Goal: Transaction & Acquisition: Purchase product/service

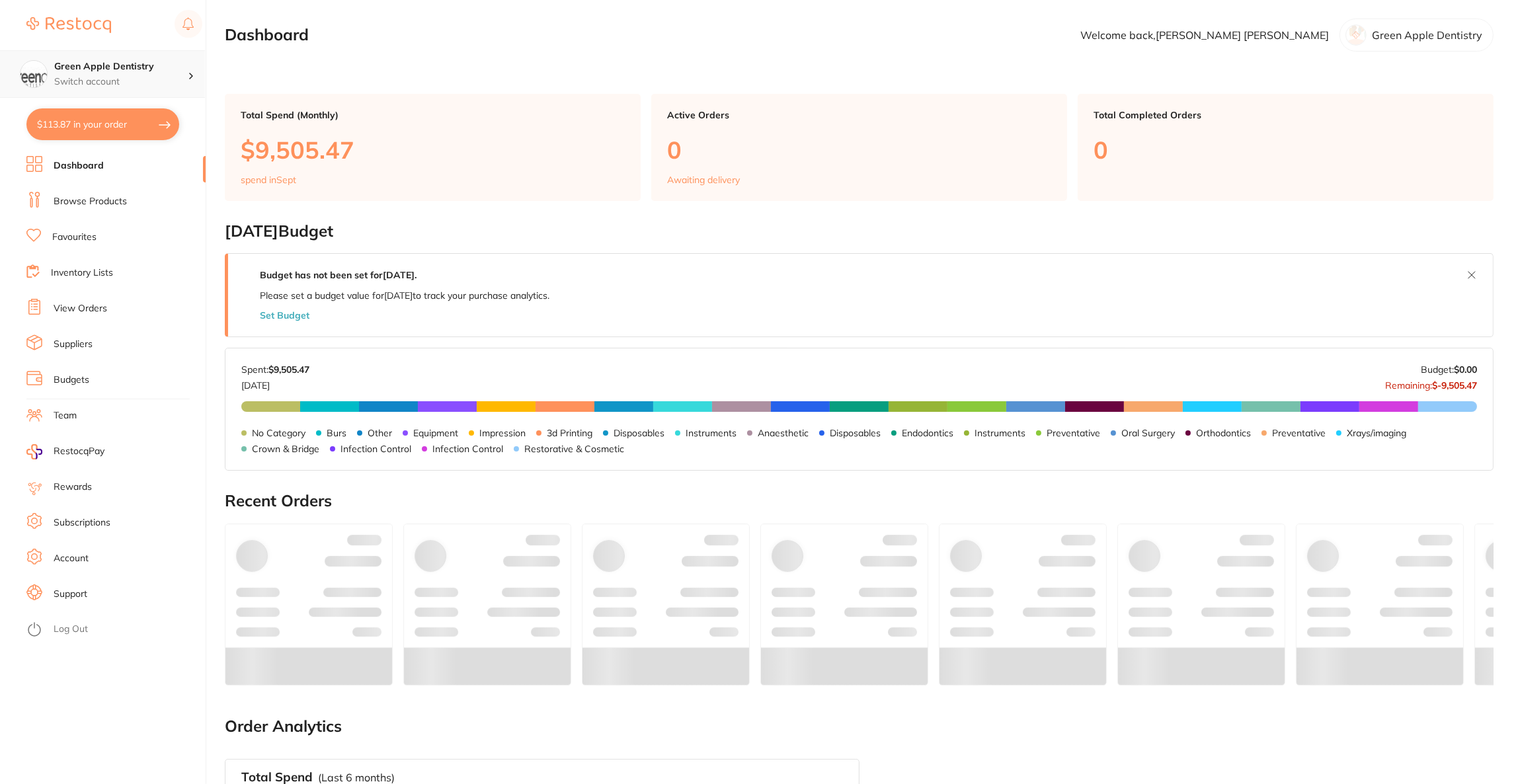
click at [128, 73] on div "Green Apple Dentistry Switch account" at bounding box center [121, 74] width 134 height 28
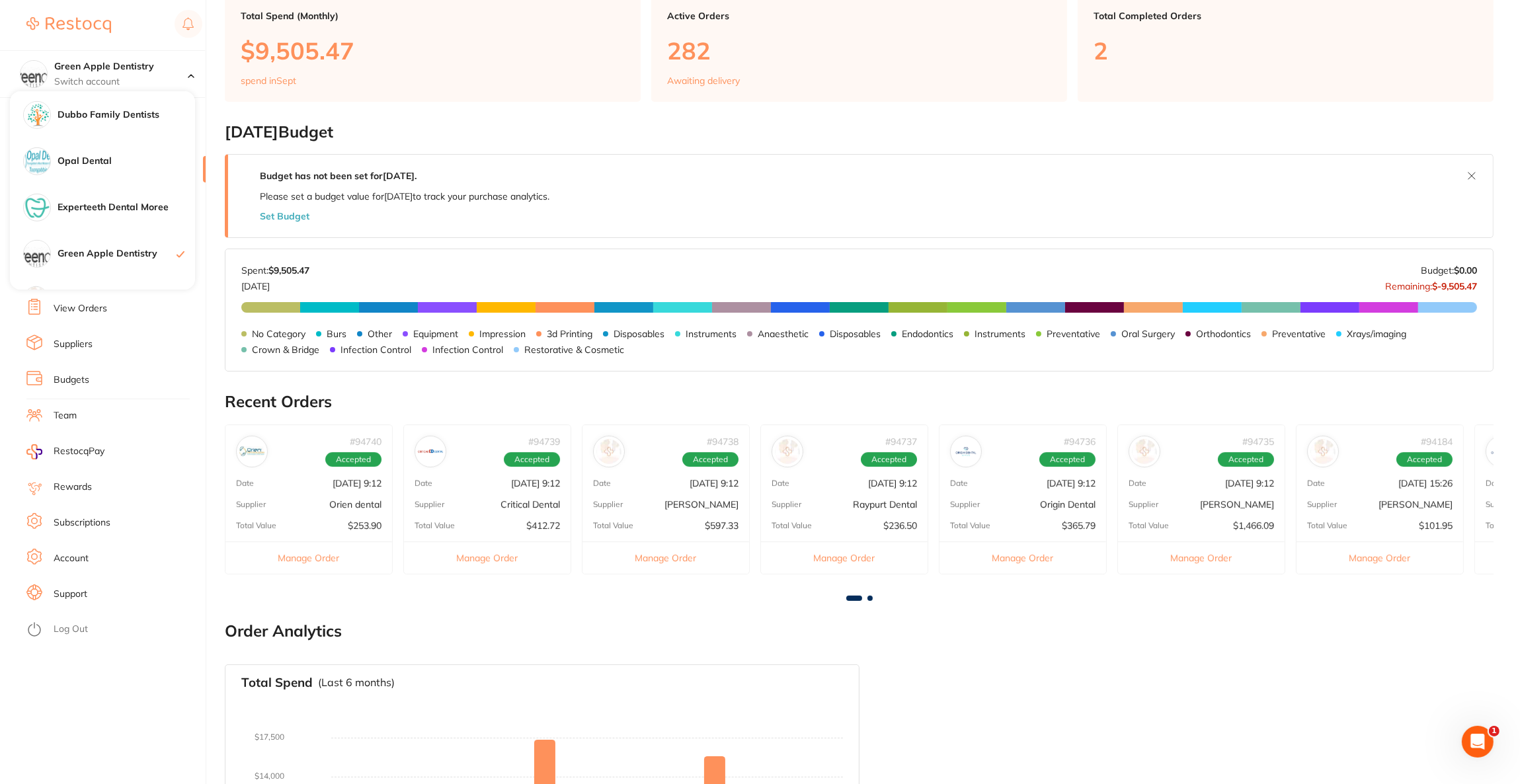
scroll to position [1281, 0]
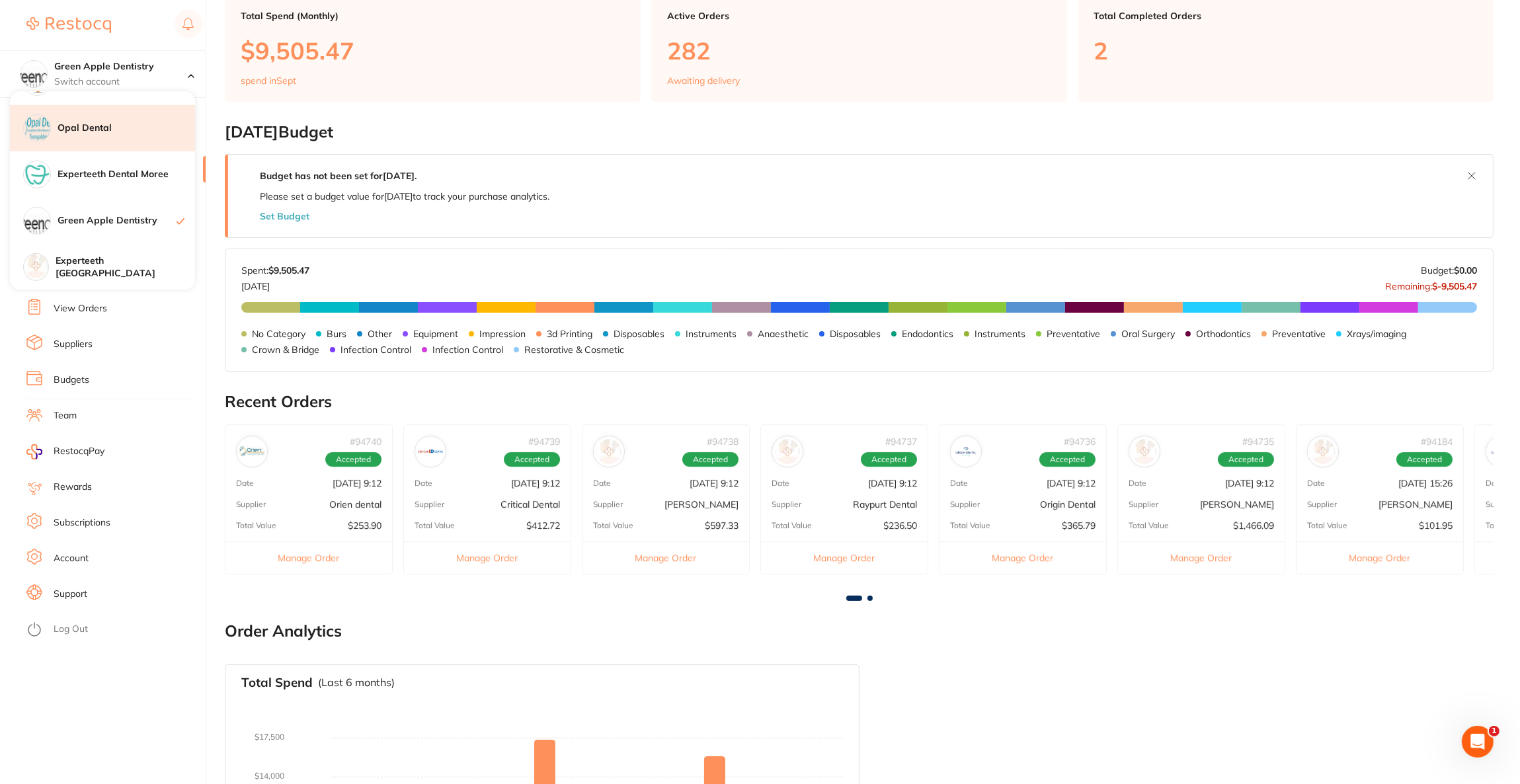
click at [118, 124] on h4 "Opal Dental" at bounding box center [126, 129] width 138 height 13
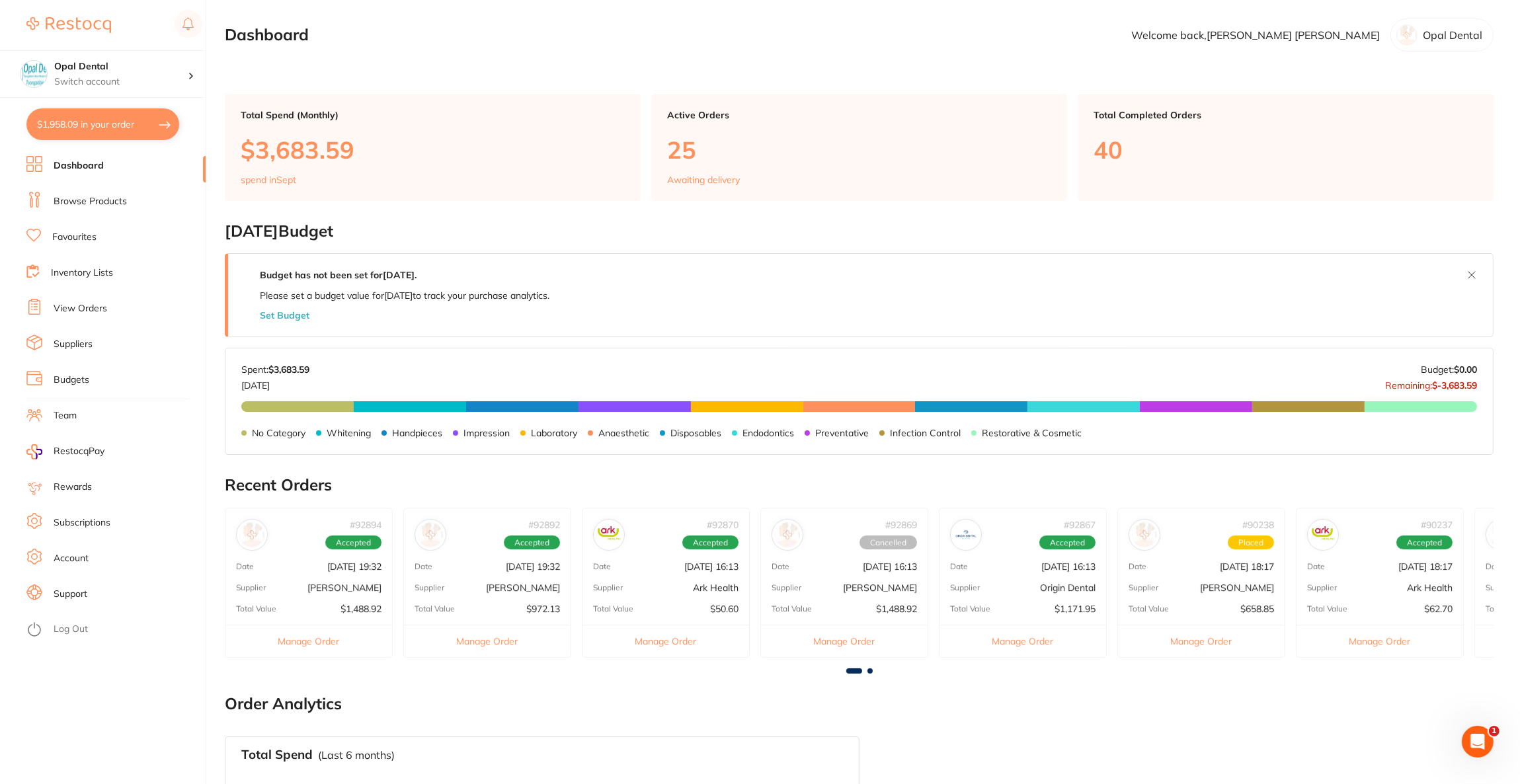
click at [106, 130] on button "$1,958.09 in your order" at bounding box center [103, 124] width 153 height 32
checkbox input "true"
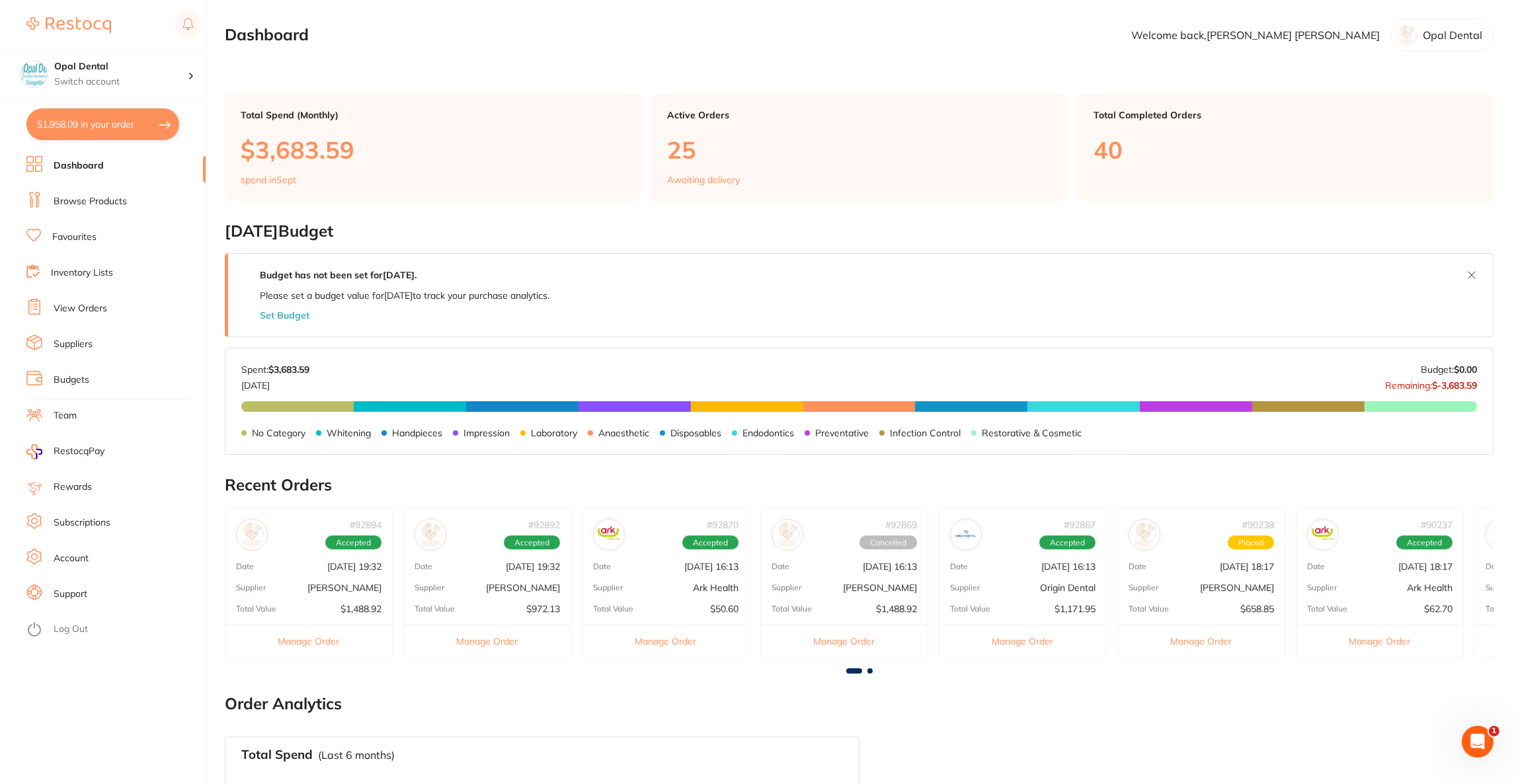
checkbox input "true"
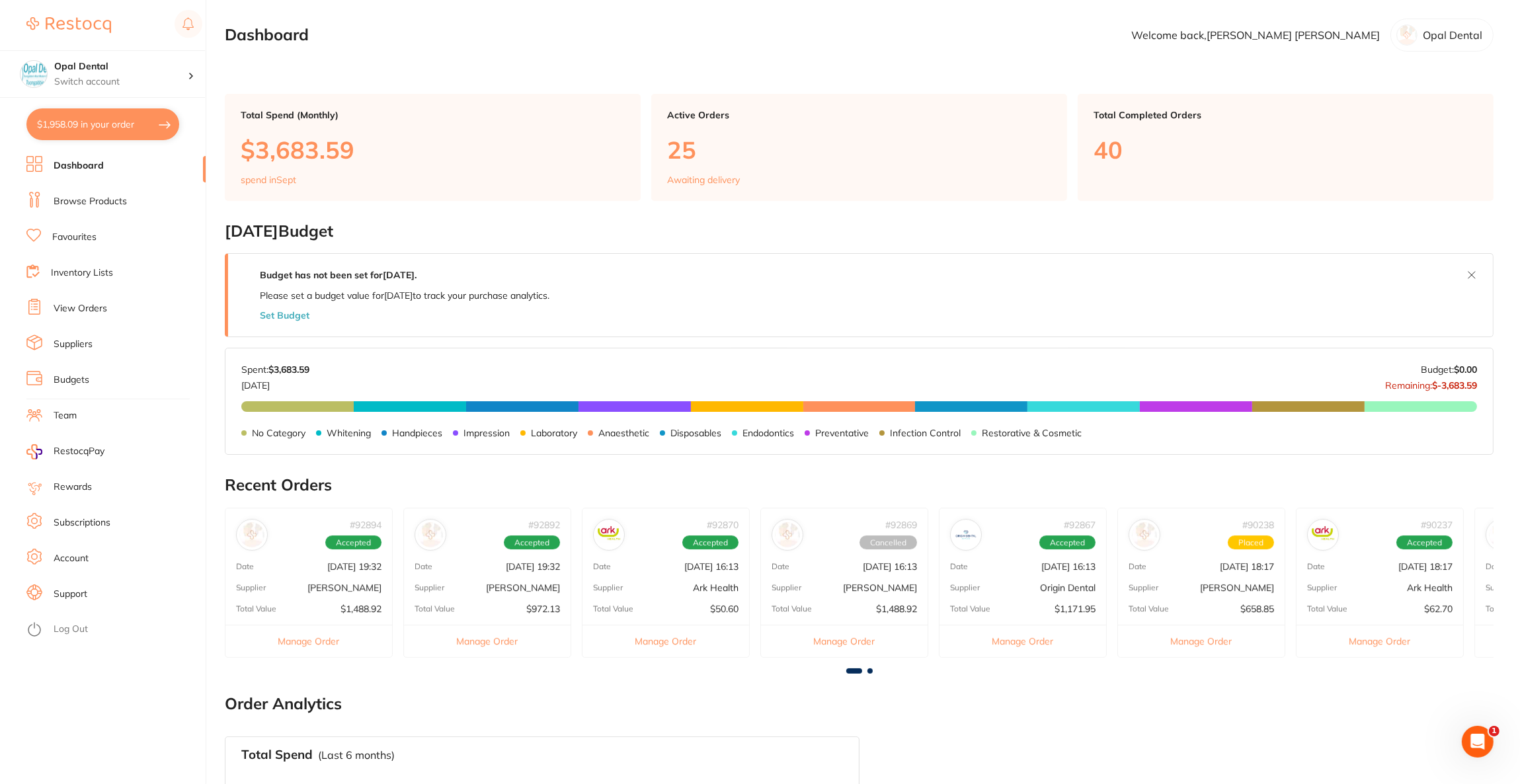
checkbox input "true"
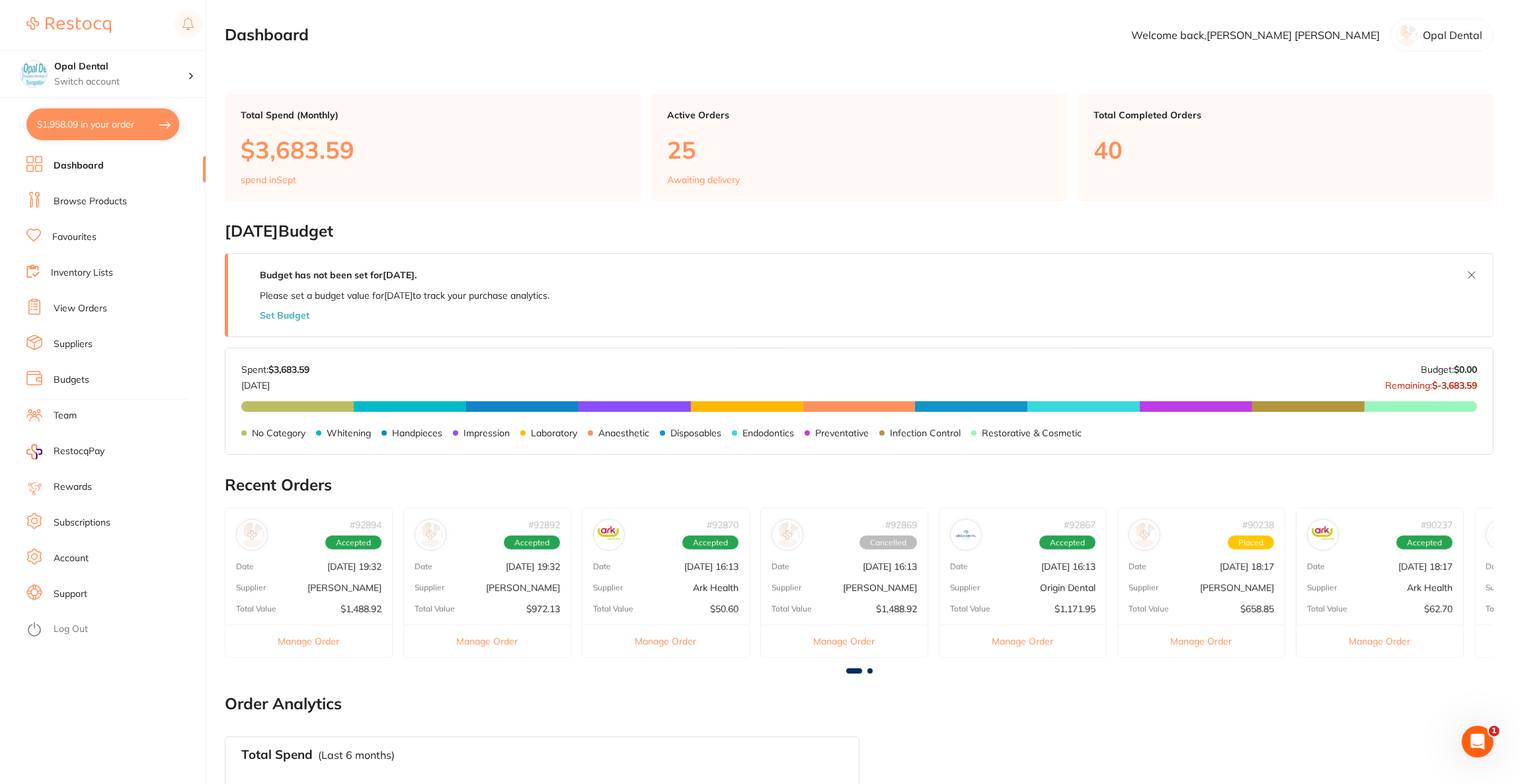
checkbox input "true"
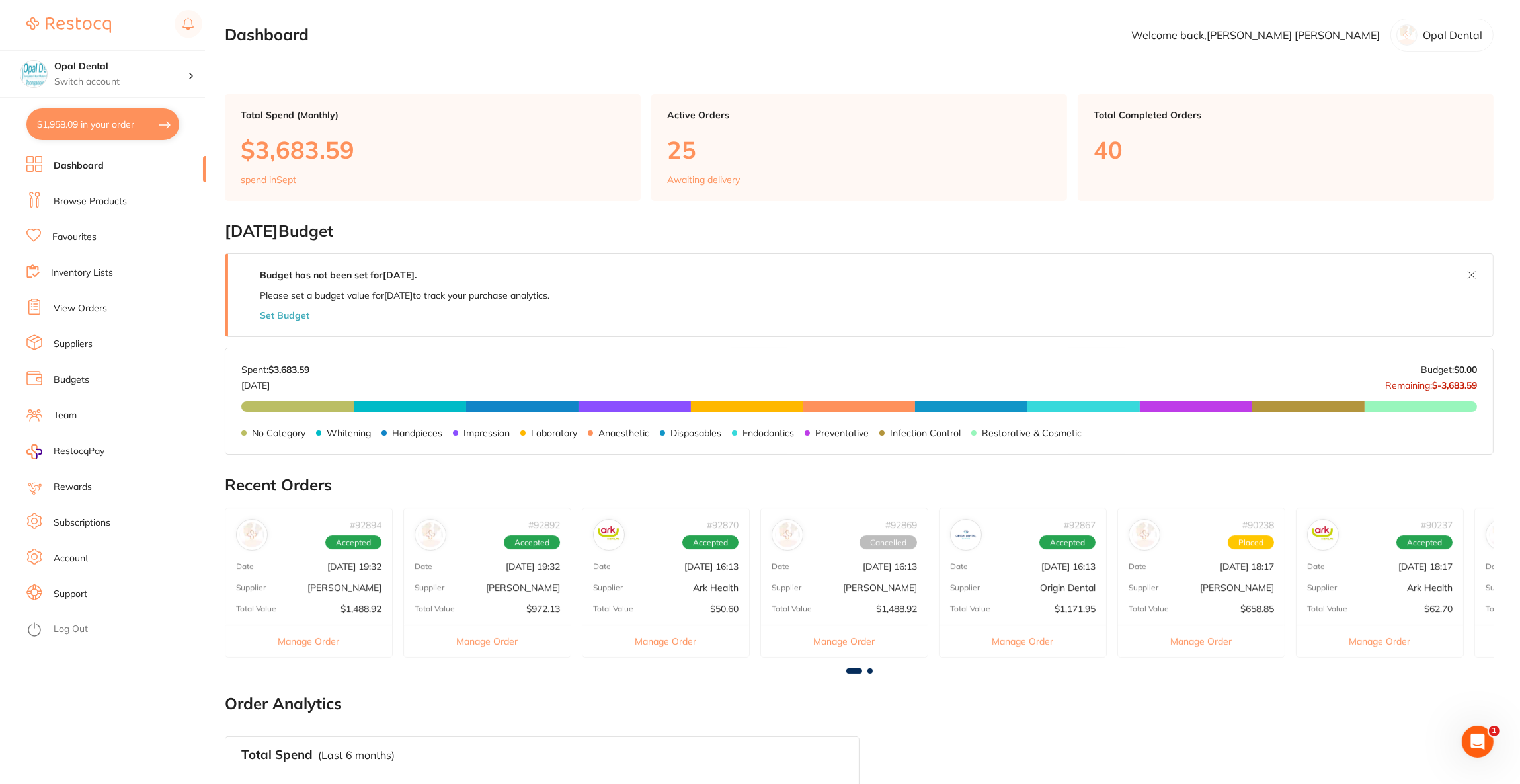
checkbox input "true"
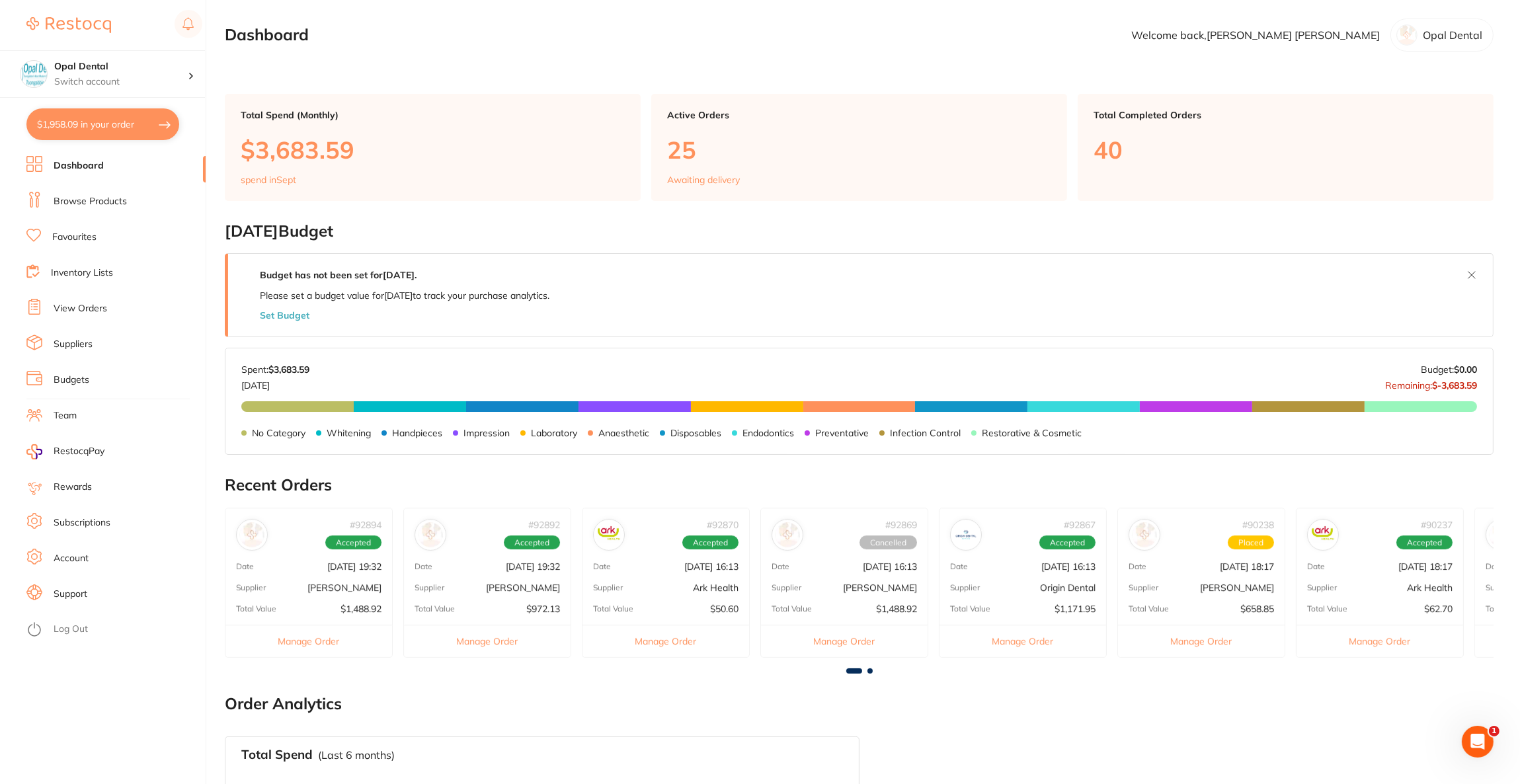
checkbox input "true"
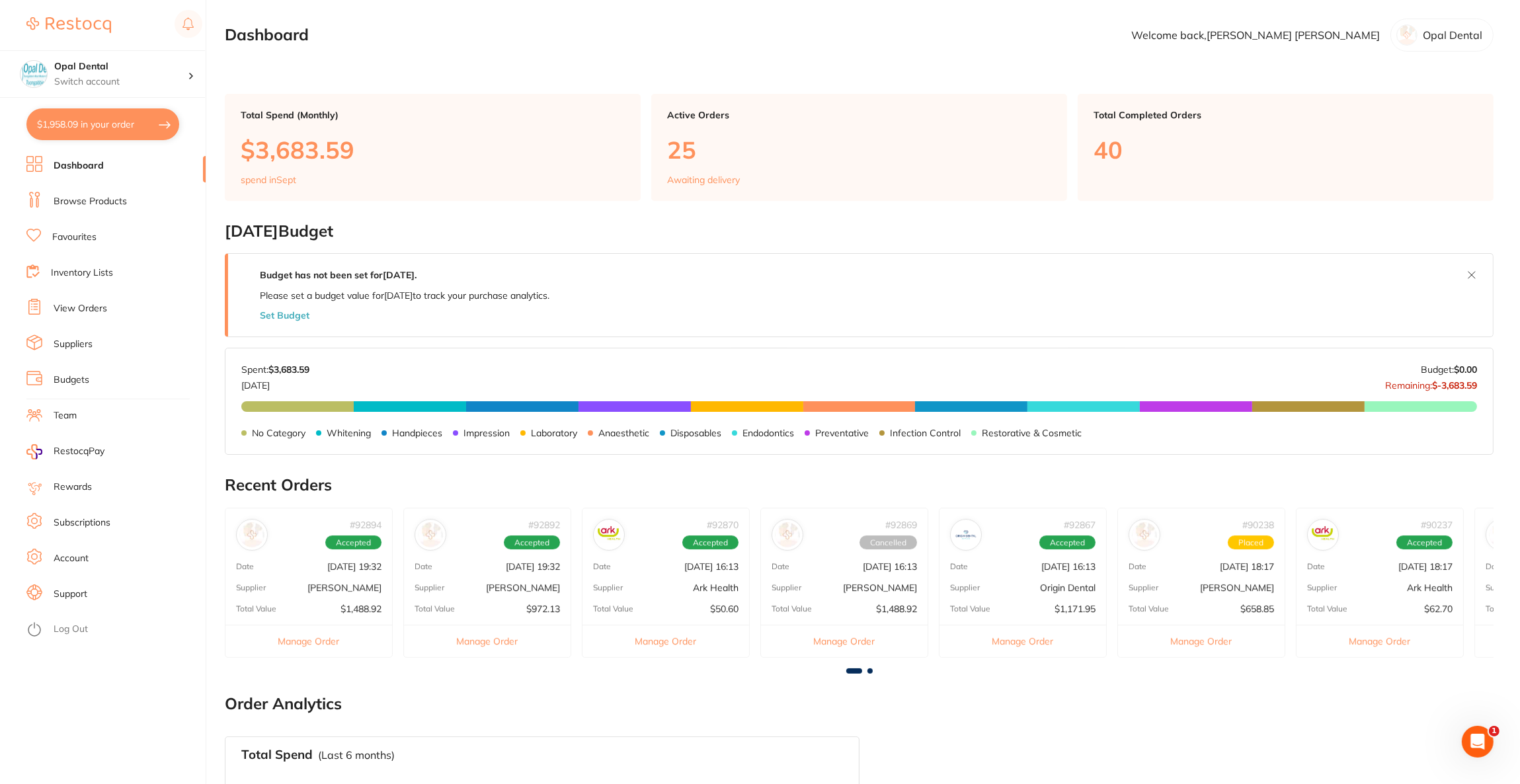
checkbox input "true"
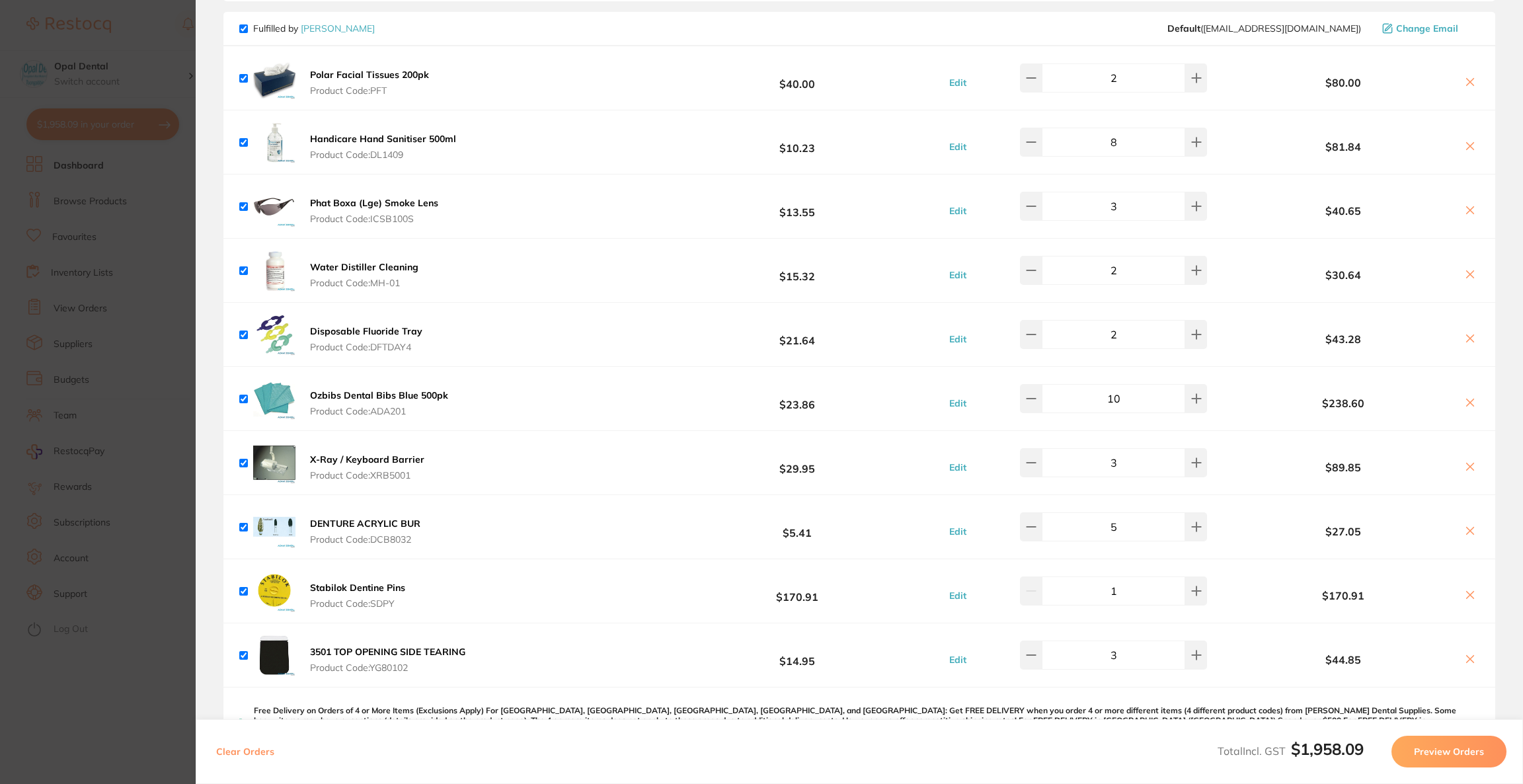
scroll to position [892, 0]
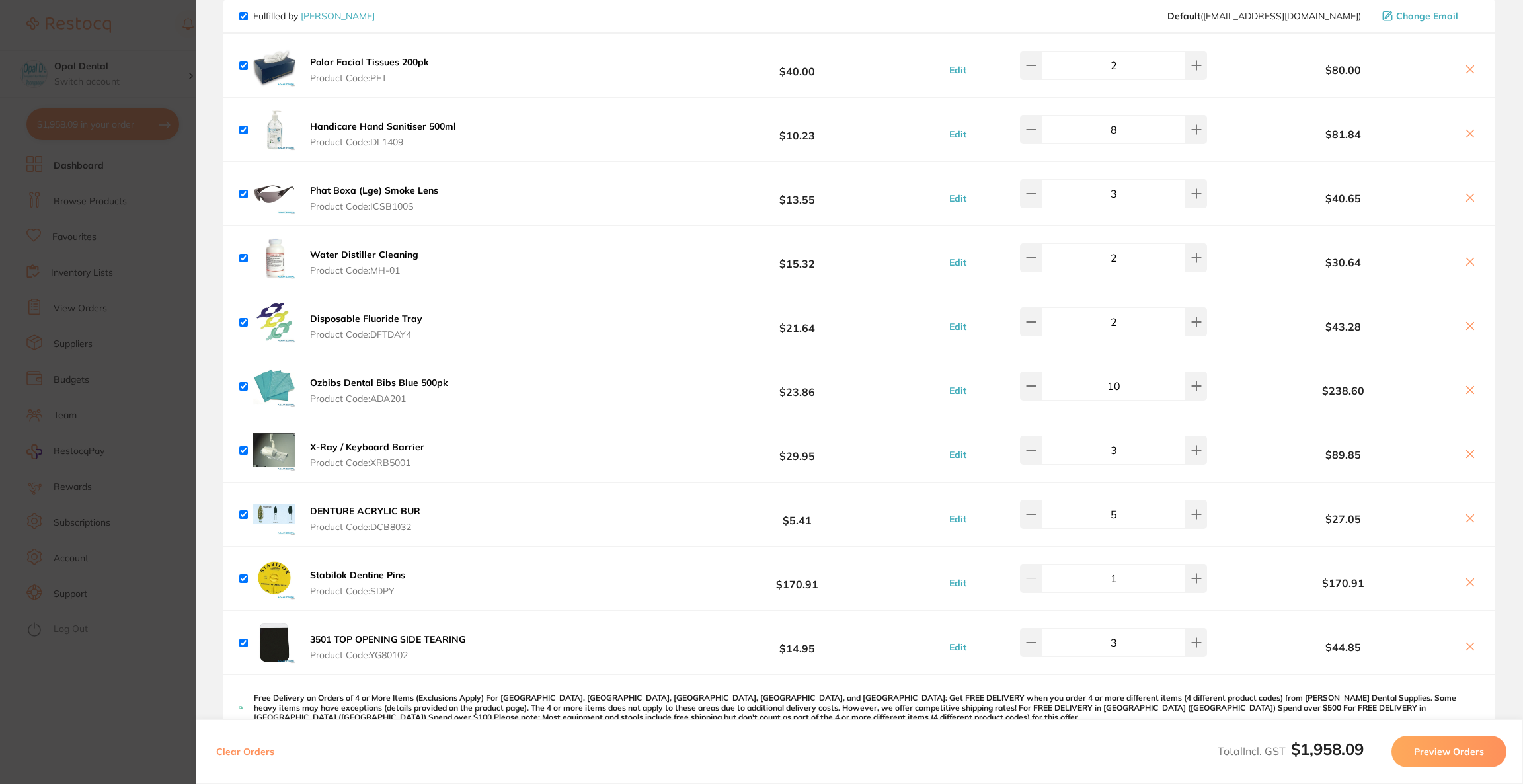
click at [187, 491] on section "Update RRP Set your pre negotiated price for this item. Item Agreed RRP (excl. …" at bounding box center [761, 392] width 1523 height 784
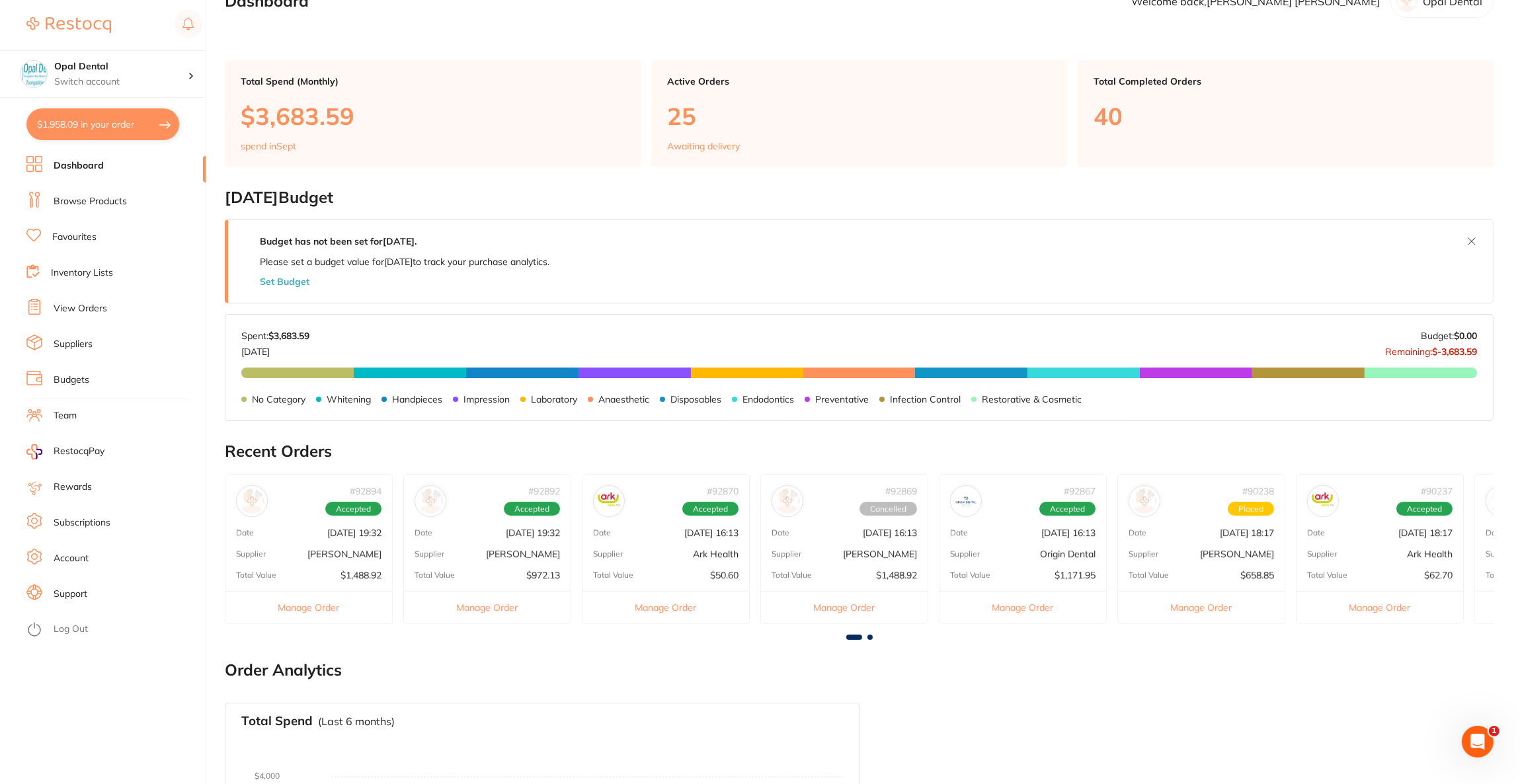
scroll to position [0, 0]
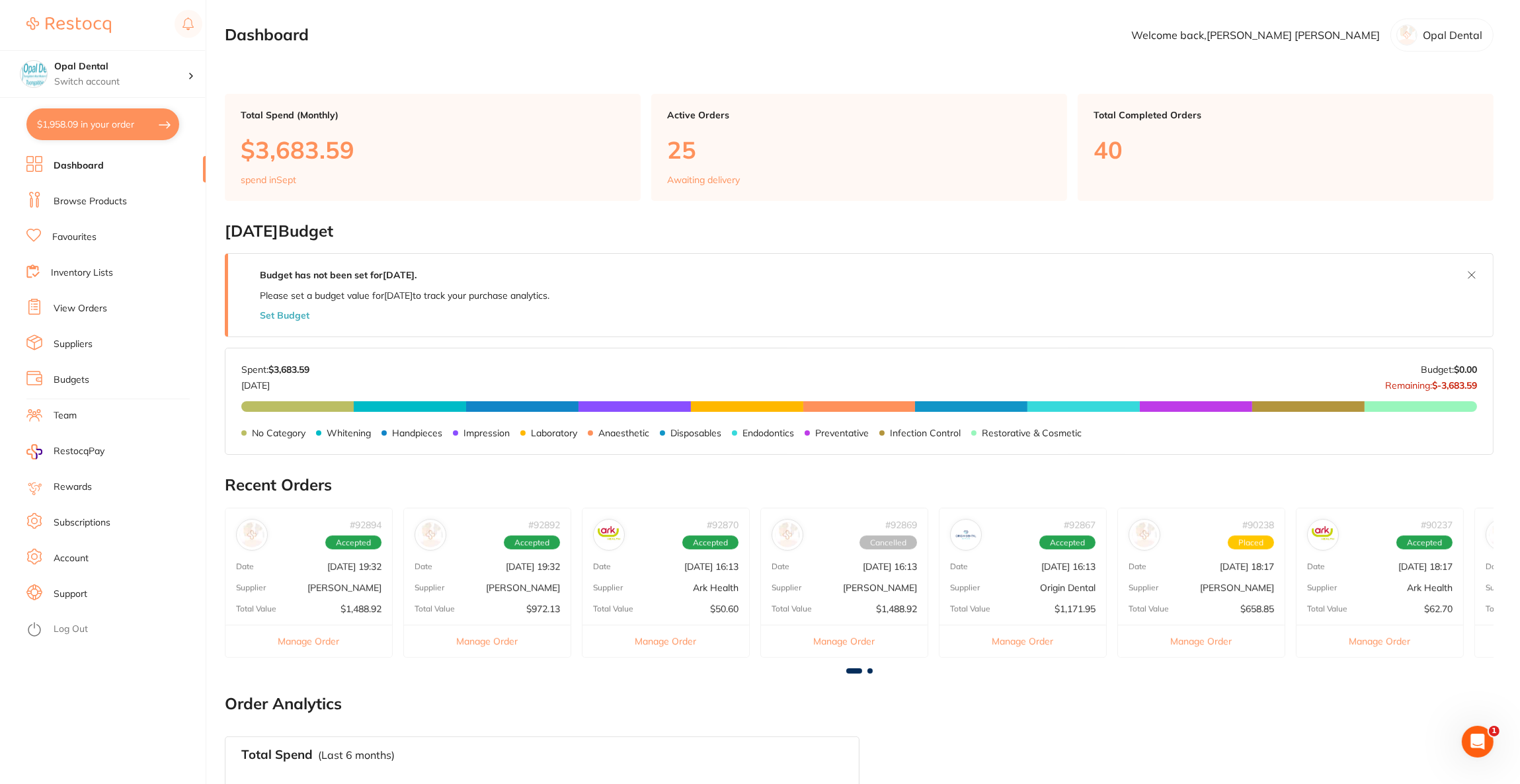
click at [116, 203] on link "Browse Products" at bounding box center [89, 202] width 73 height 13
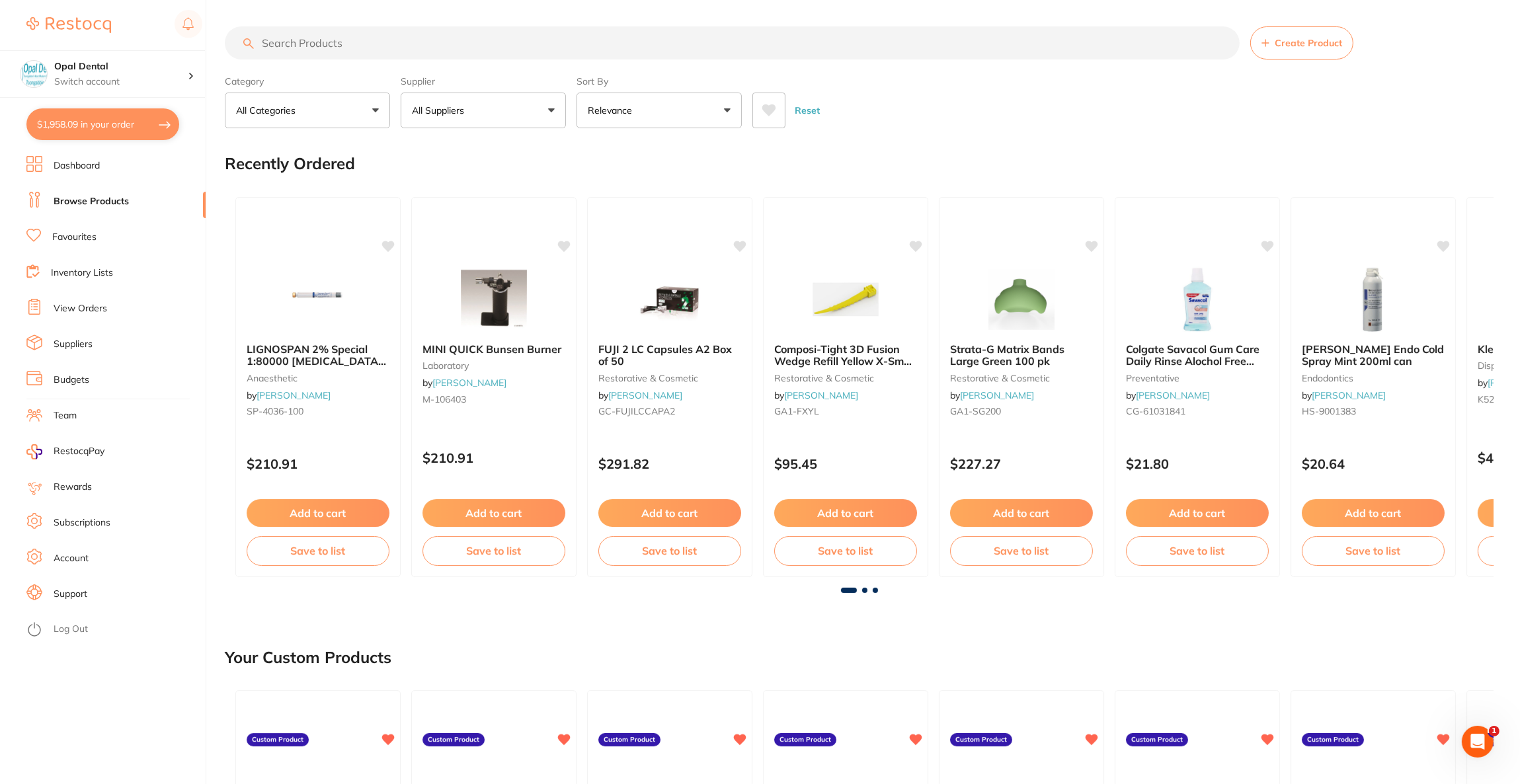
click at [396, 51] on input "search" at bounding box center [732, 43] width 1015 height 33
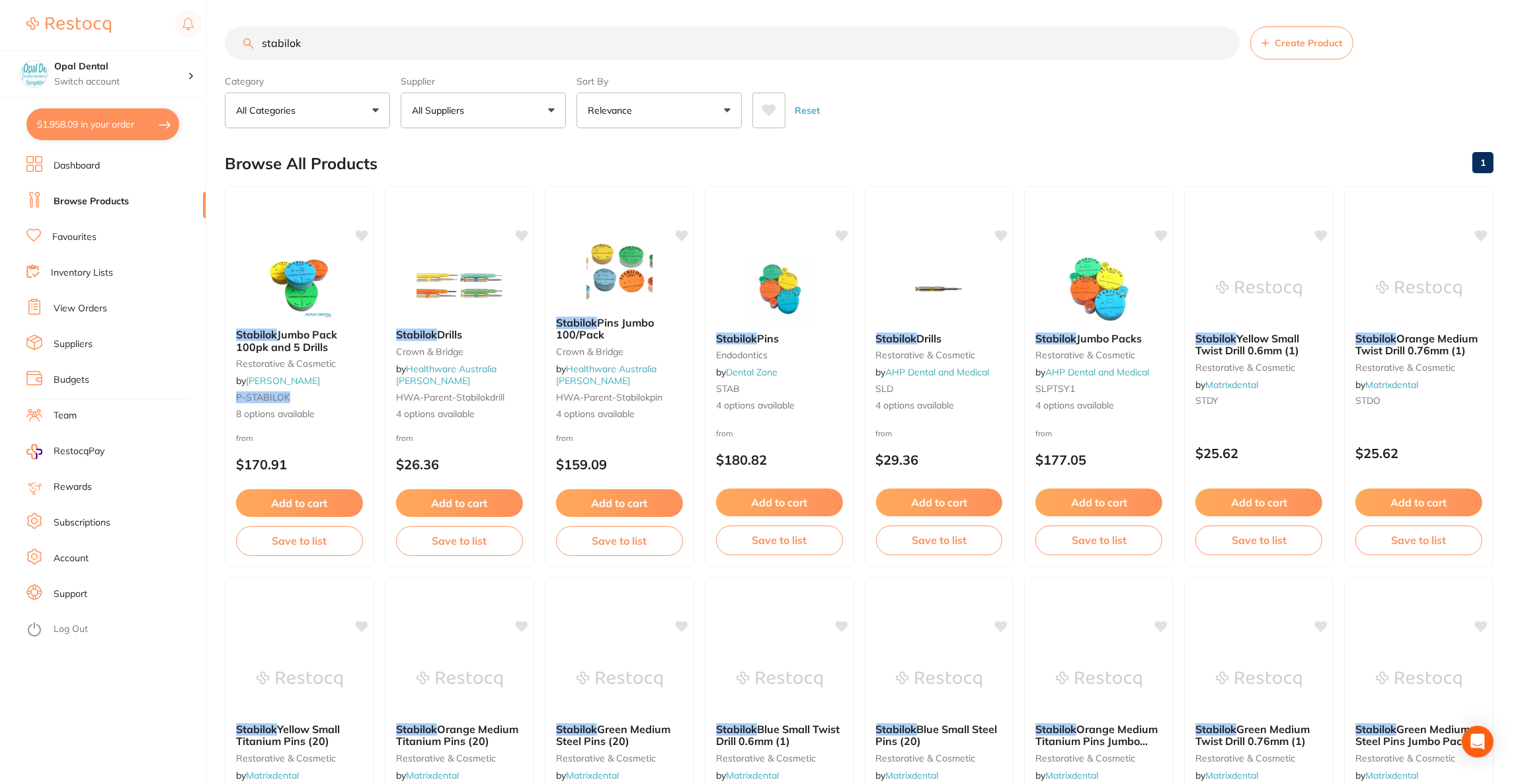
click at [478, 118] on button "All Suppliers" at bounding box center [484, 110] width 166 height 35
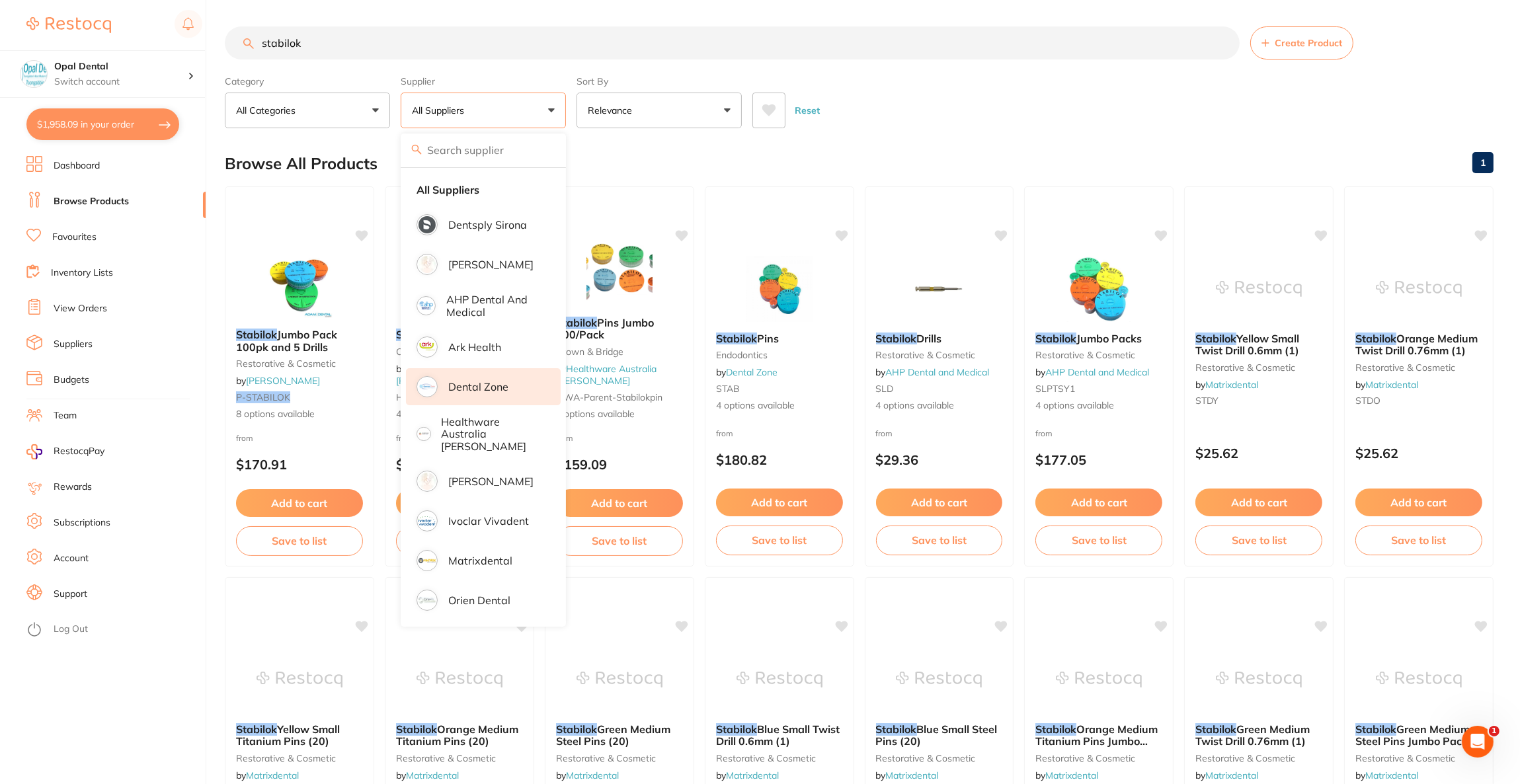
scroll to position [99, 0]
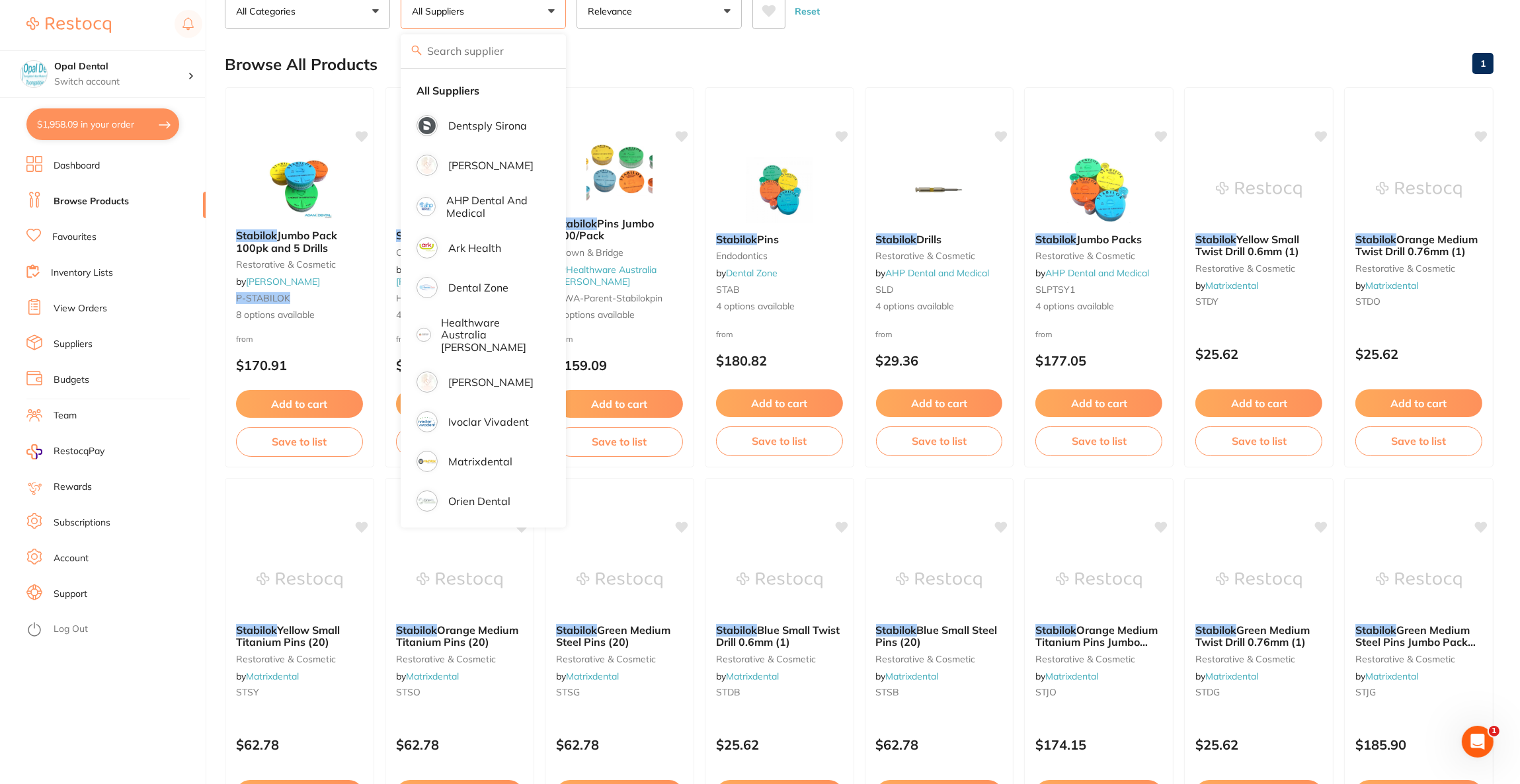
click at [118, 122] on button "$1,958.09 in your order" at bounding box center [103, 124] width 153 height 32
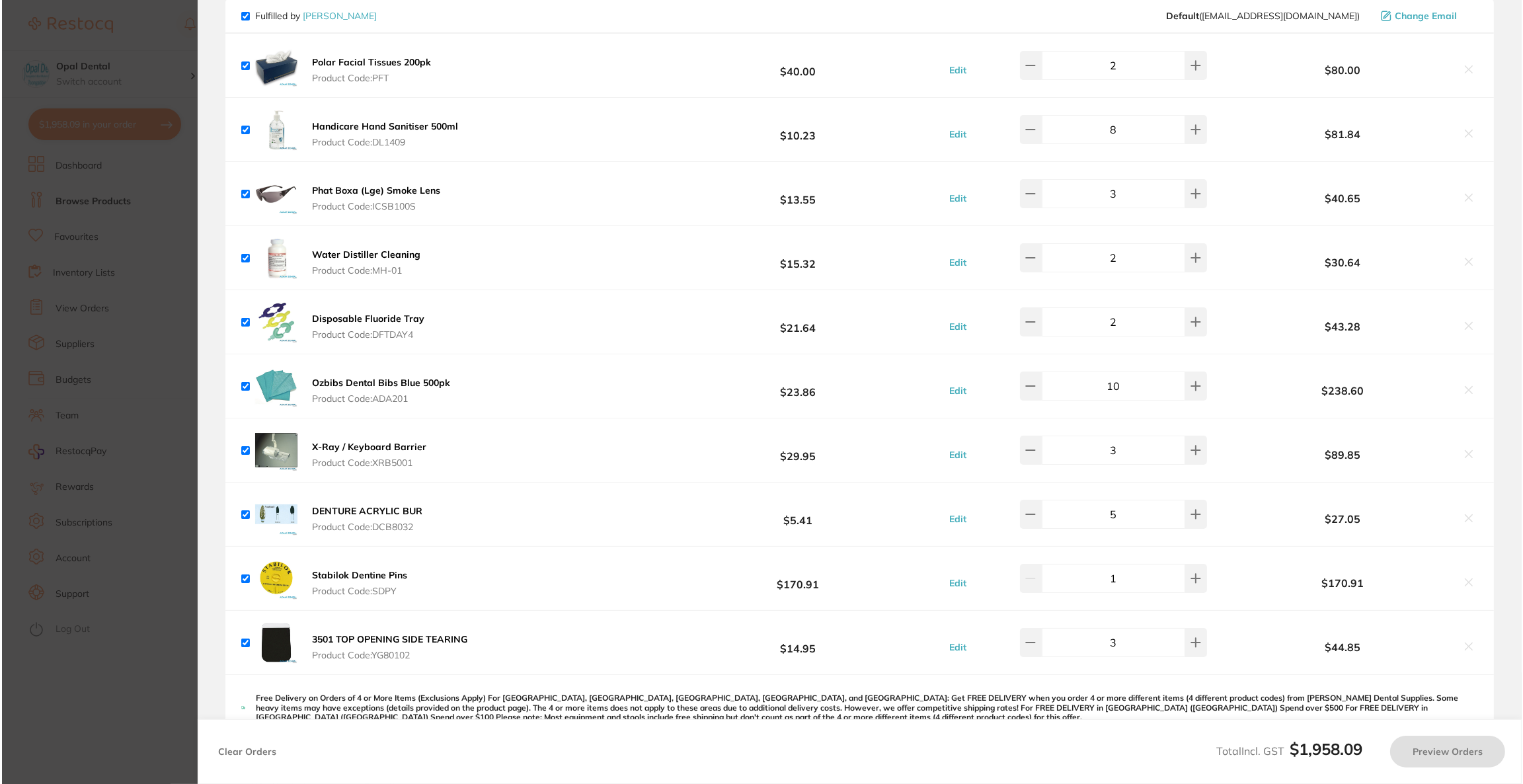
scroll to position [0, 0]
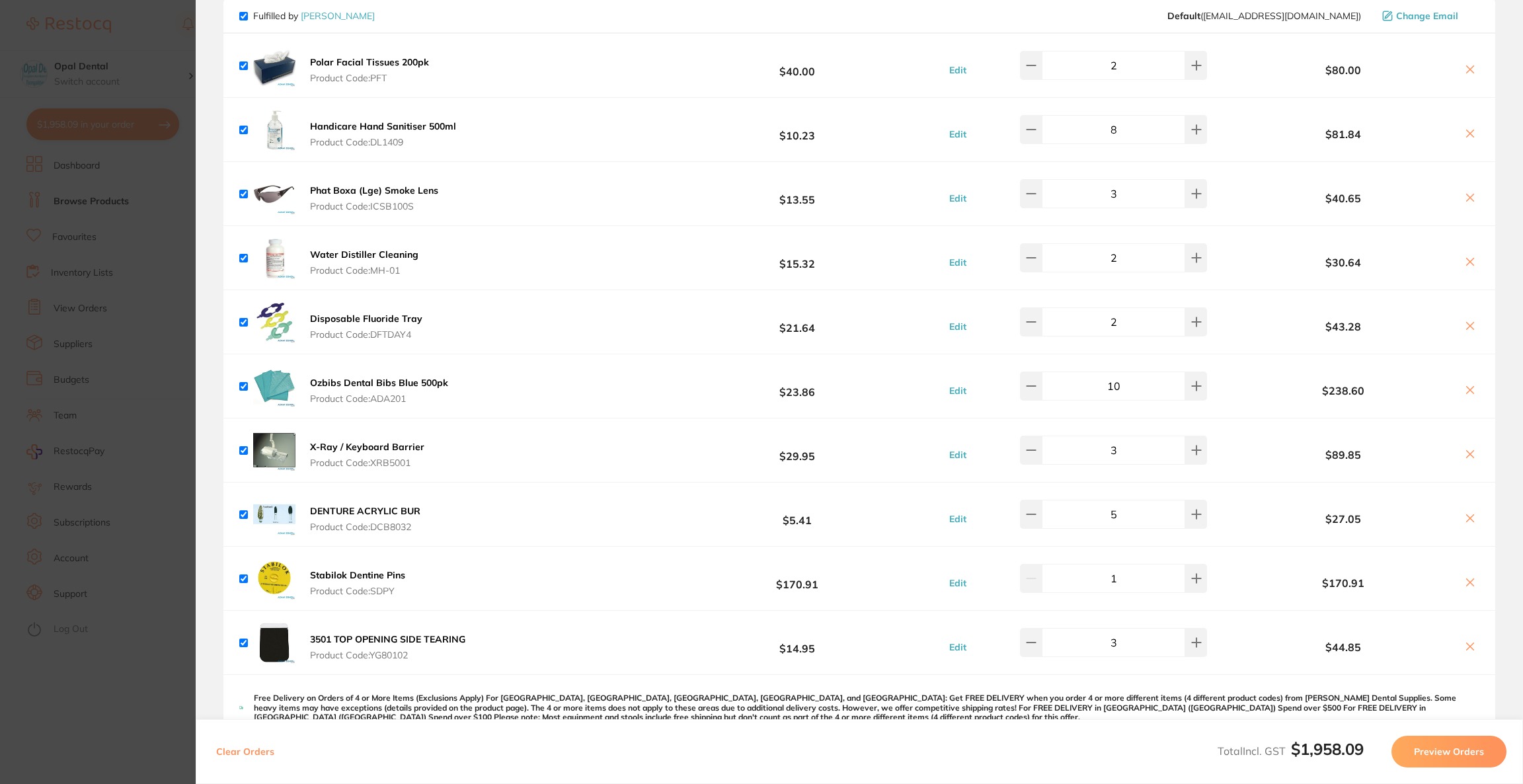
click at [180, 299] on section "Update RRP Set your pre negotiated price for this item. Item Agreed RRP (excl. …" at bounding box center [761, 392] width 1523 height 784
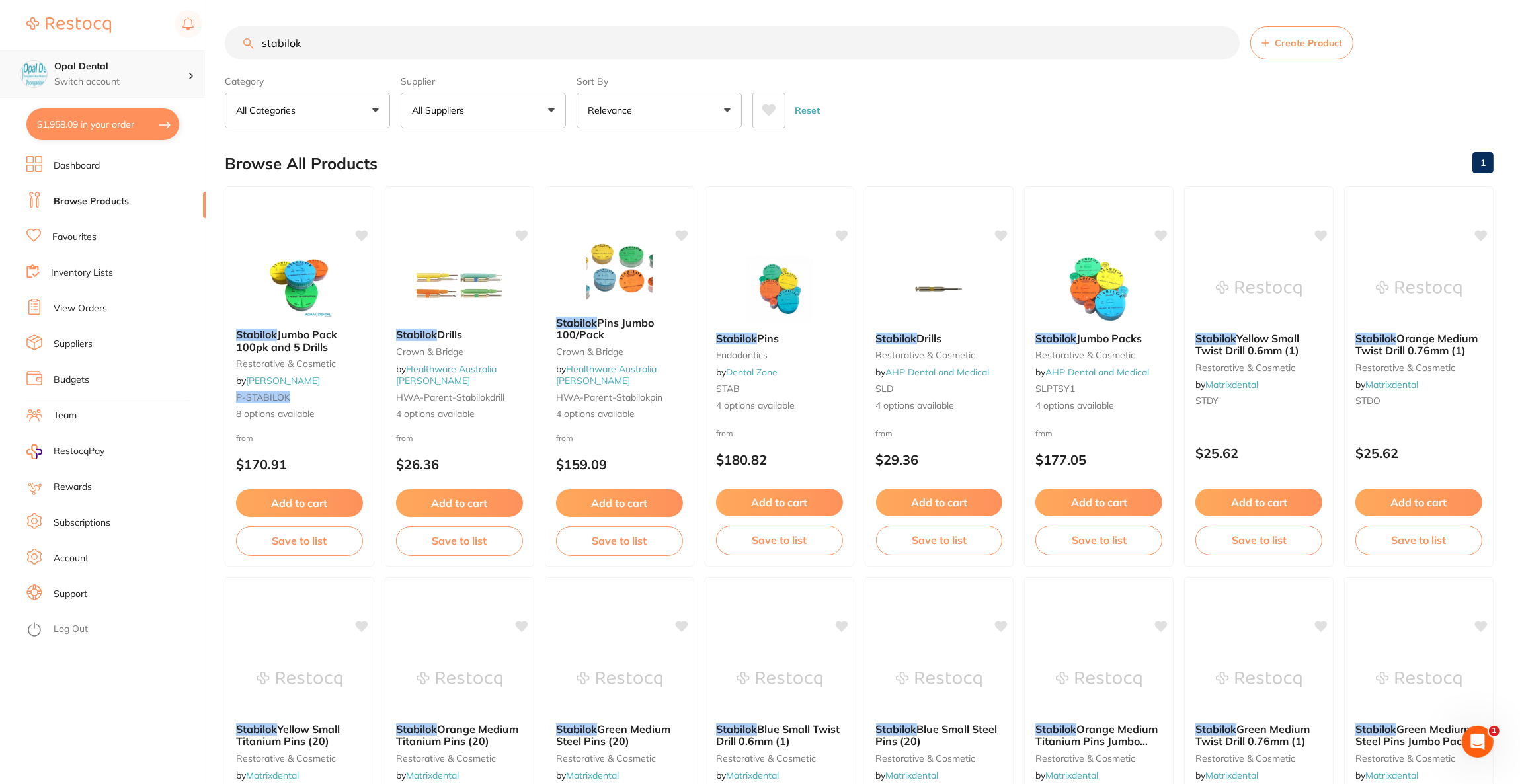
drag, startPoint x: 381, startPoint y: 40, endPoint x: 145, endPoint y: 50, distance: 236.2
click at [145, 50] on div "$1,958.09 Opal Dental Switch account Riaz Dental Surgery Experteeth Dental Sydn…" at bounding box center [760, 392] width 1520 height 784
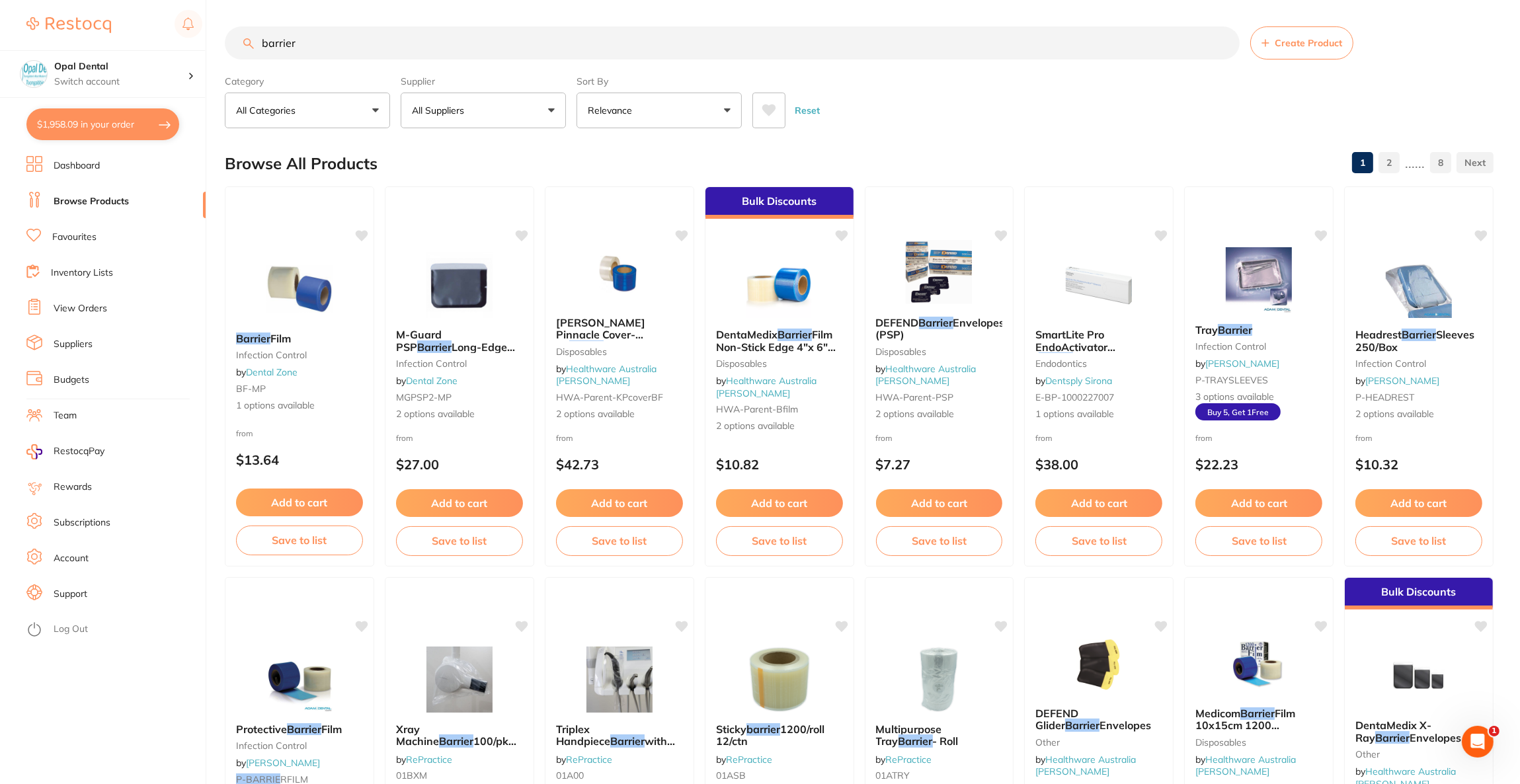
click at [503, 117] on button "All Suppliers" at bounding box center [484, 110] width 166 height 35
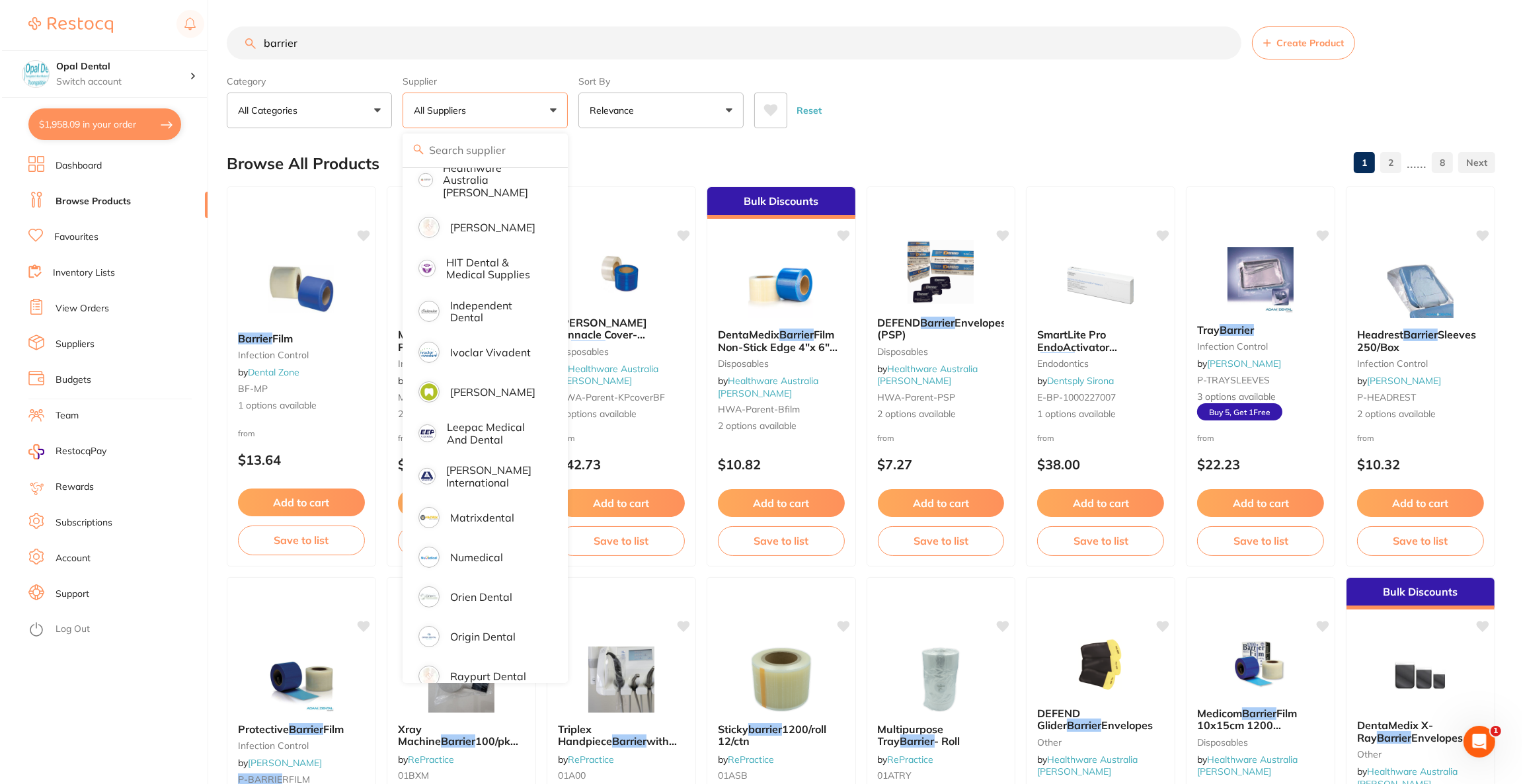
scroll to position [594, 0]
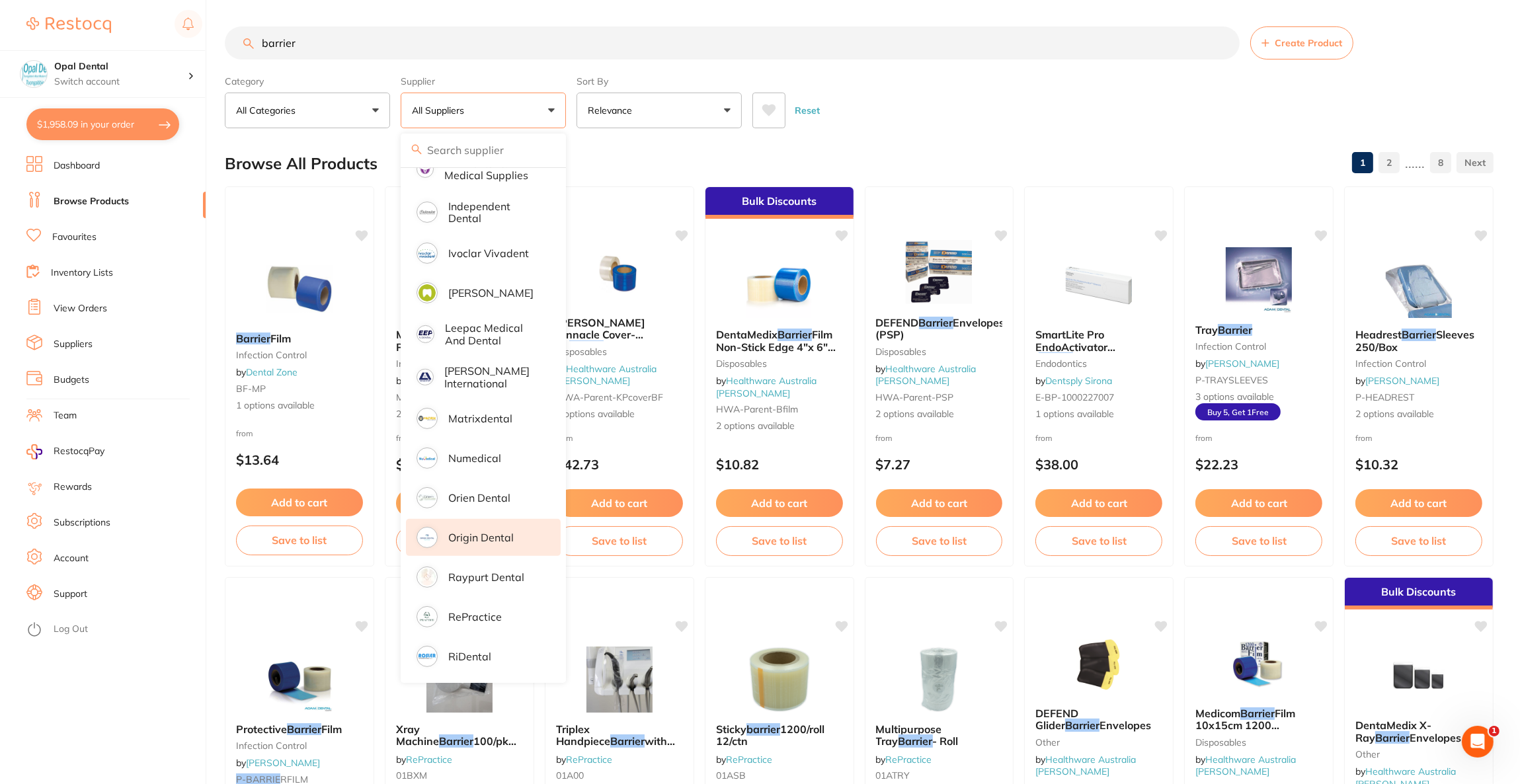
click at [487, 531] on p "Origin Dental" at bounding box center [481, 537] width 66 height 12
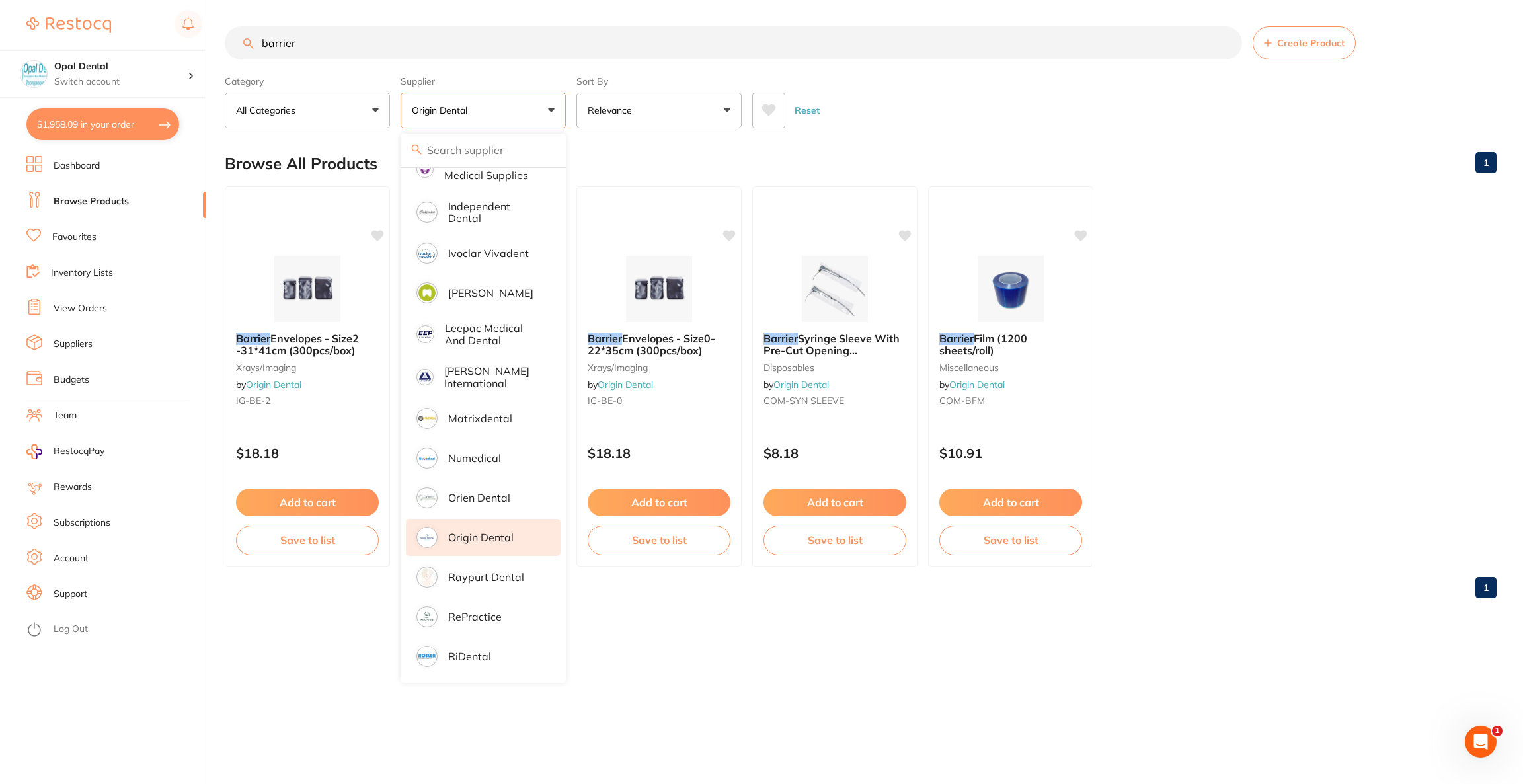
click at [983, 123] on div "Reset" at bounding box center [1119, 105] width 734 height 47
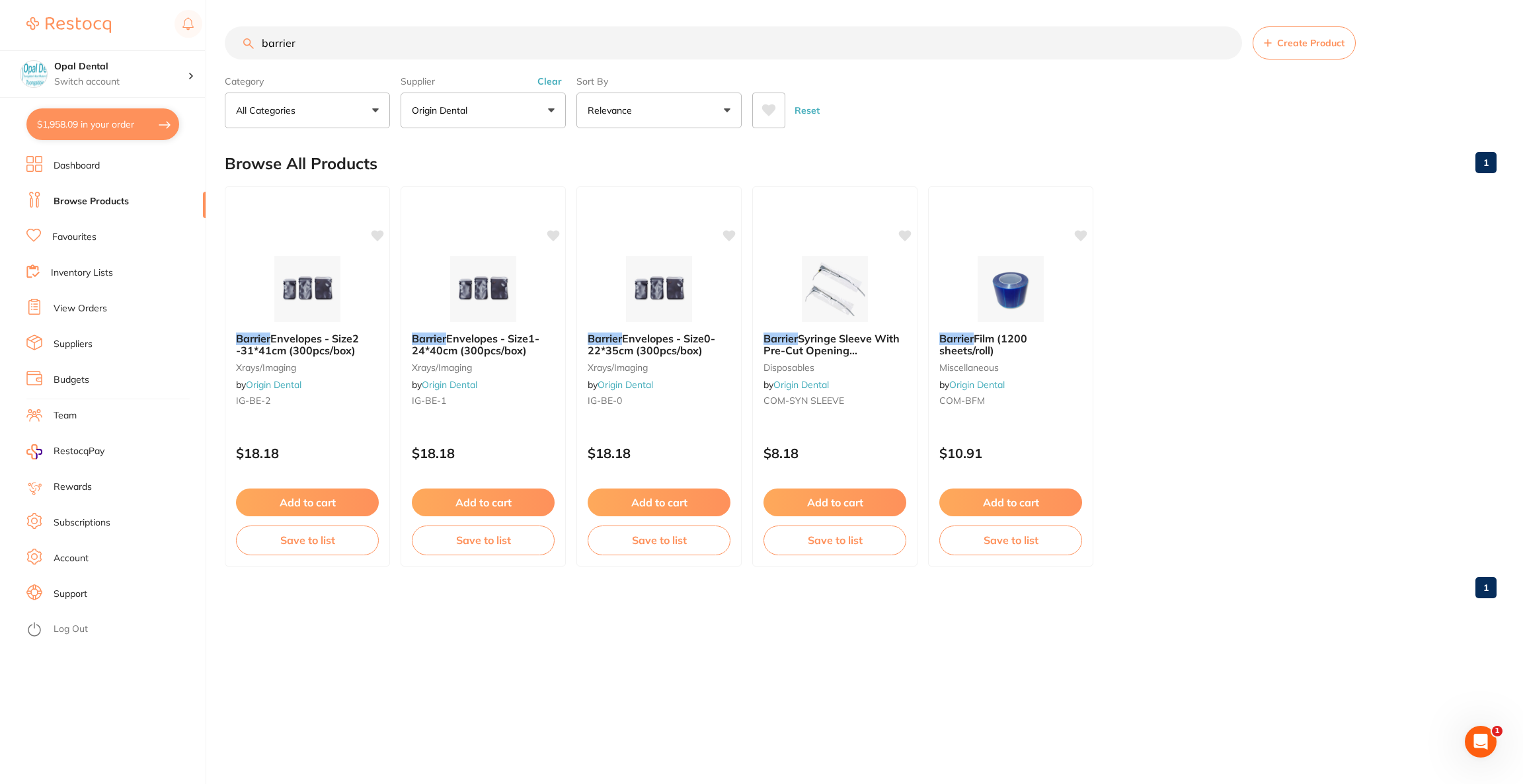
click at [89, 130] on button "$1,958.09 in your order" at bounding box center [103, 124] width 153 height 32
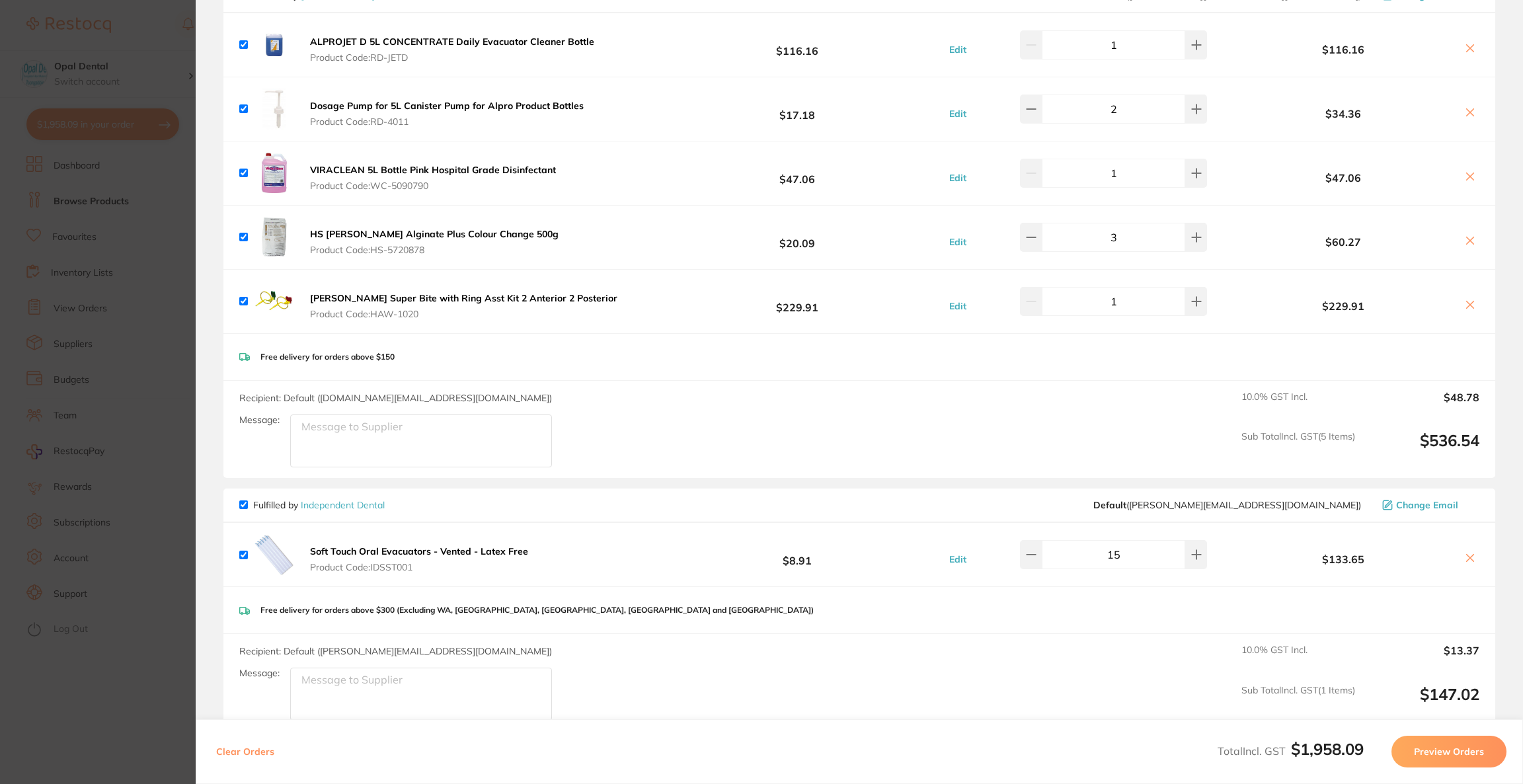
scroll to position [99, 0]
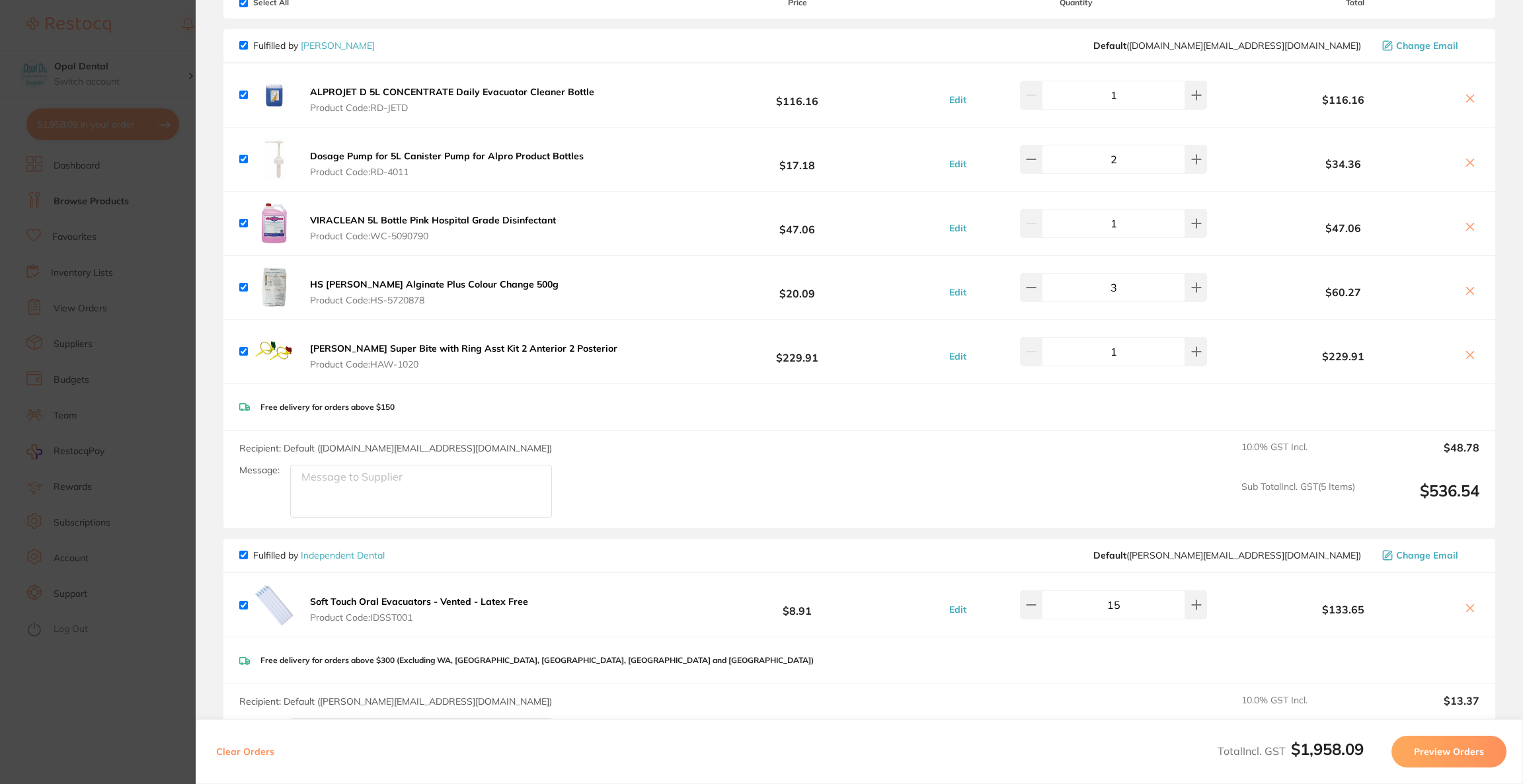
click at [84, 290] on section "Update RRP Set your pre negotiated price for this item. Item Agreed RRP (excl. …" at bounding box center [761, 392] width 1523 height 784
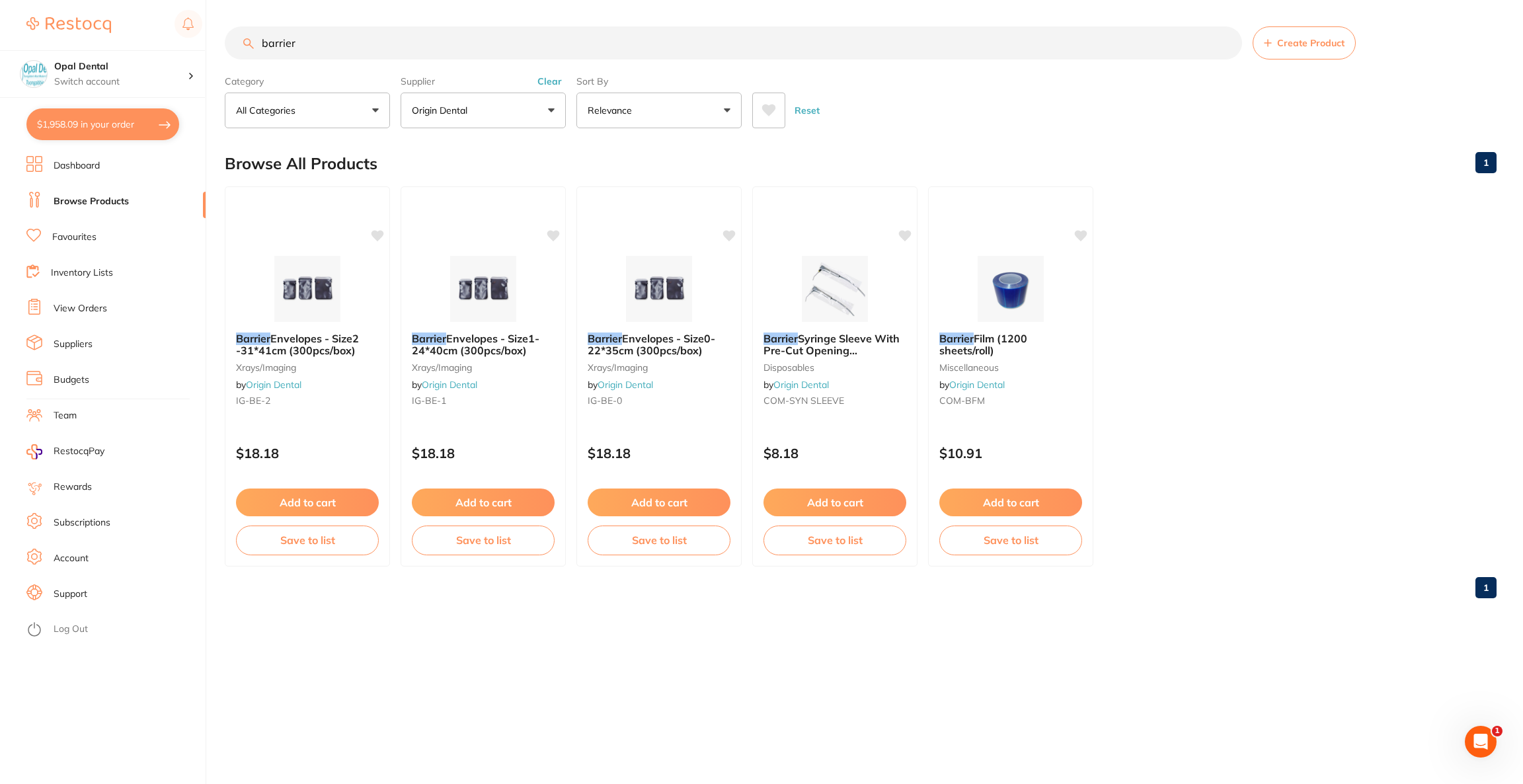
drag, startPoint x: 313, startPoint y: 33, endPoint x: 227, endPoint y: 50, distance: 87.7
click at [227, 50] on input "barrier" at bounding box center [733, 43] width 1018 height 33
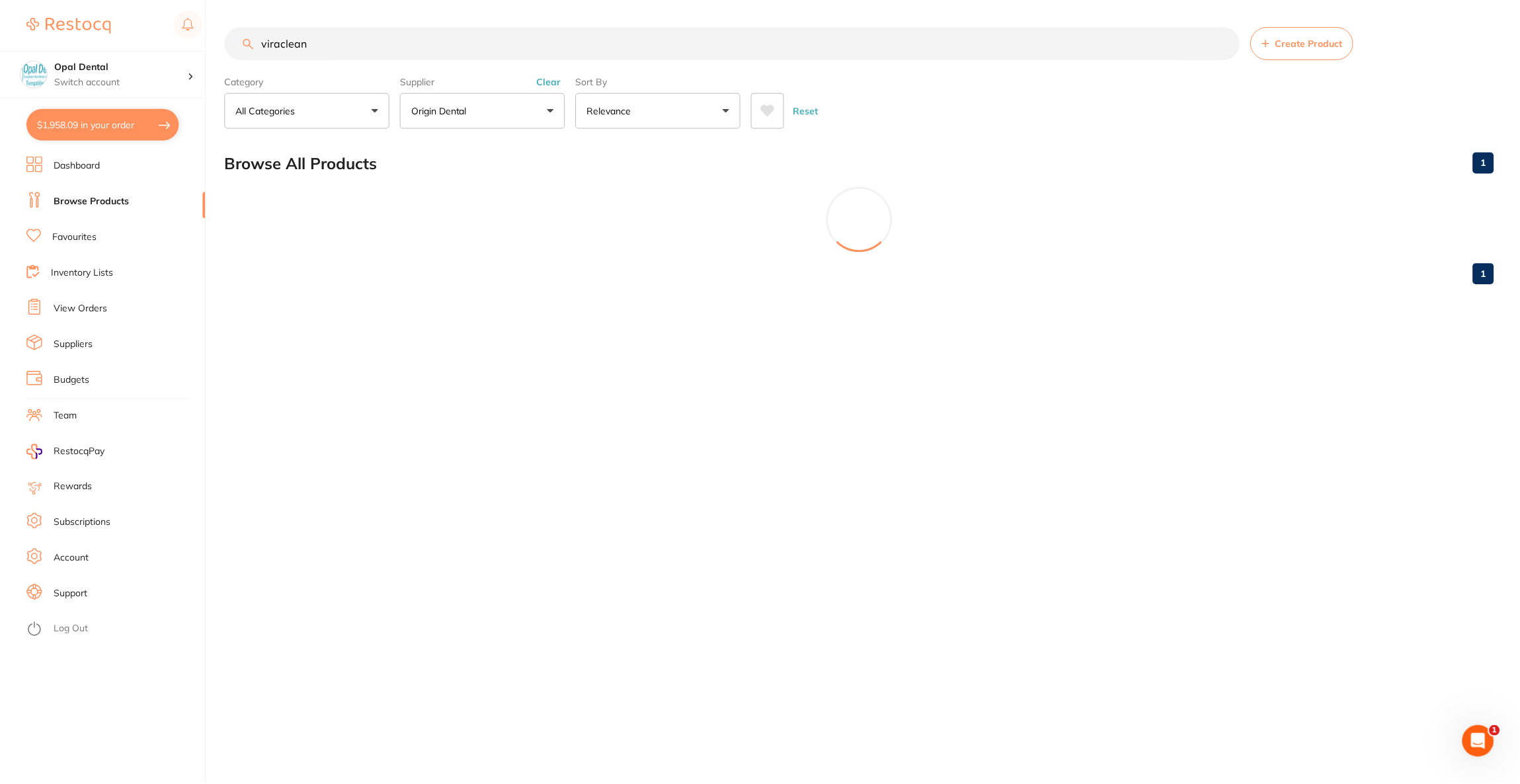
scroll to position [149, 0]
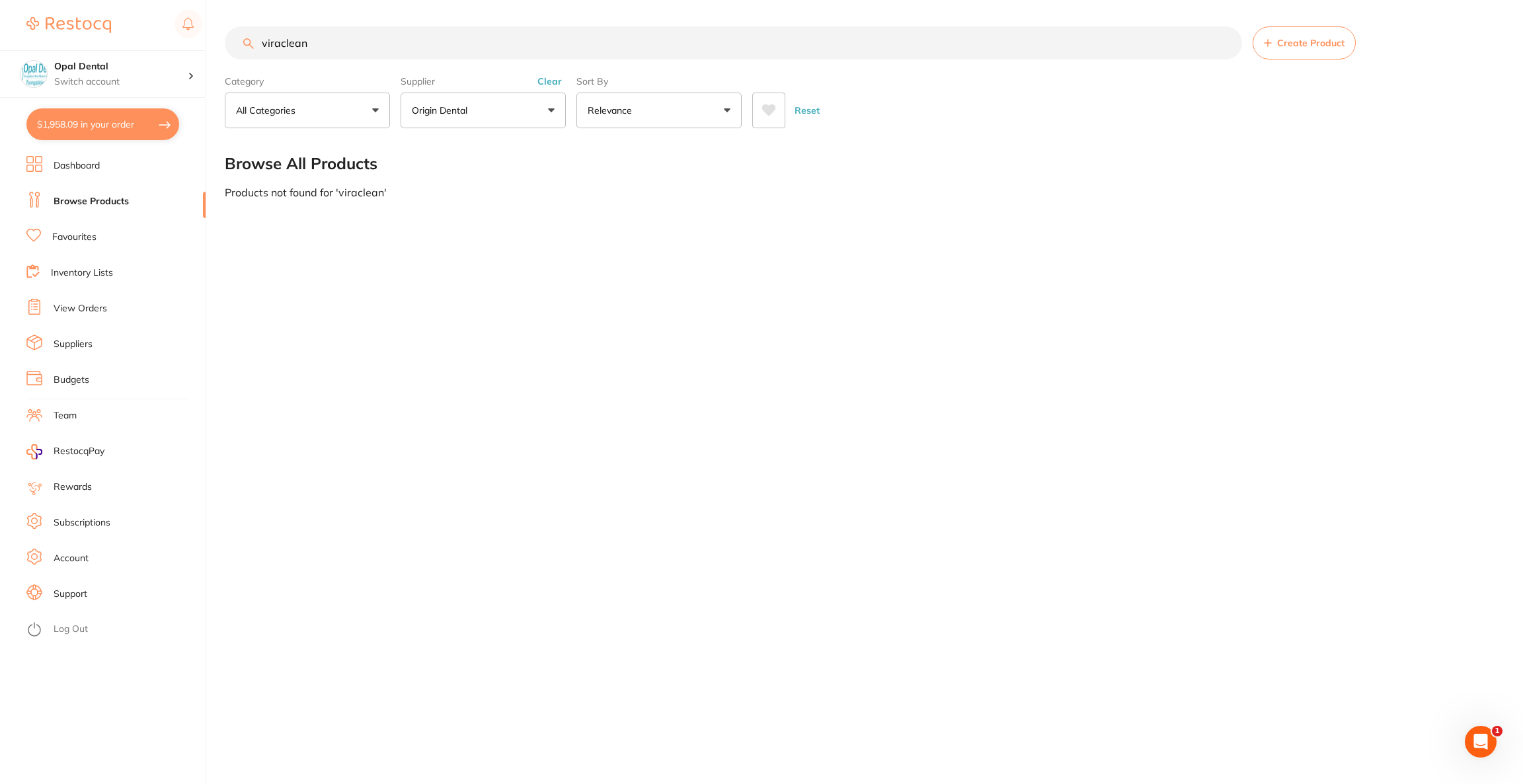
type input "viraclean"
click at [442, 105] on p "Origin Dental" at bounding box center [442, 110] width 61 height 13
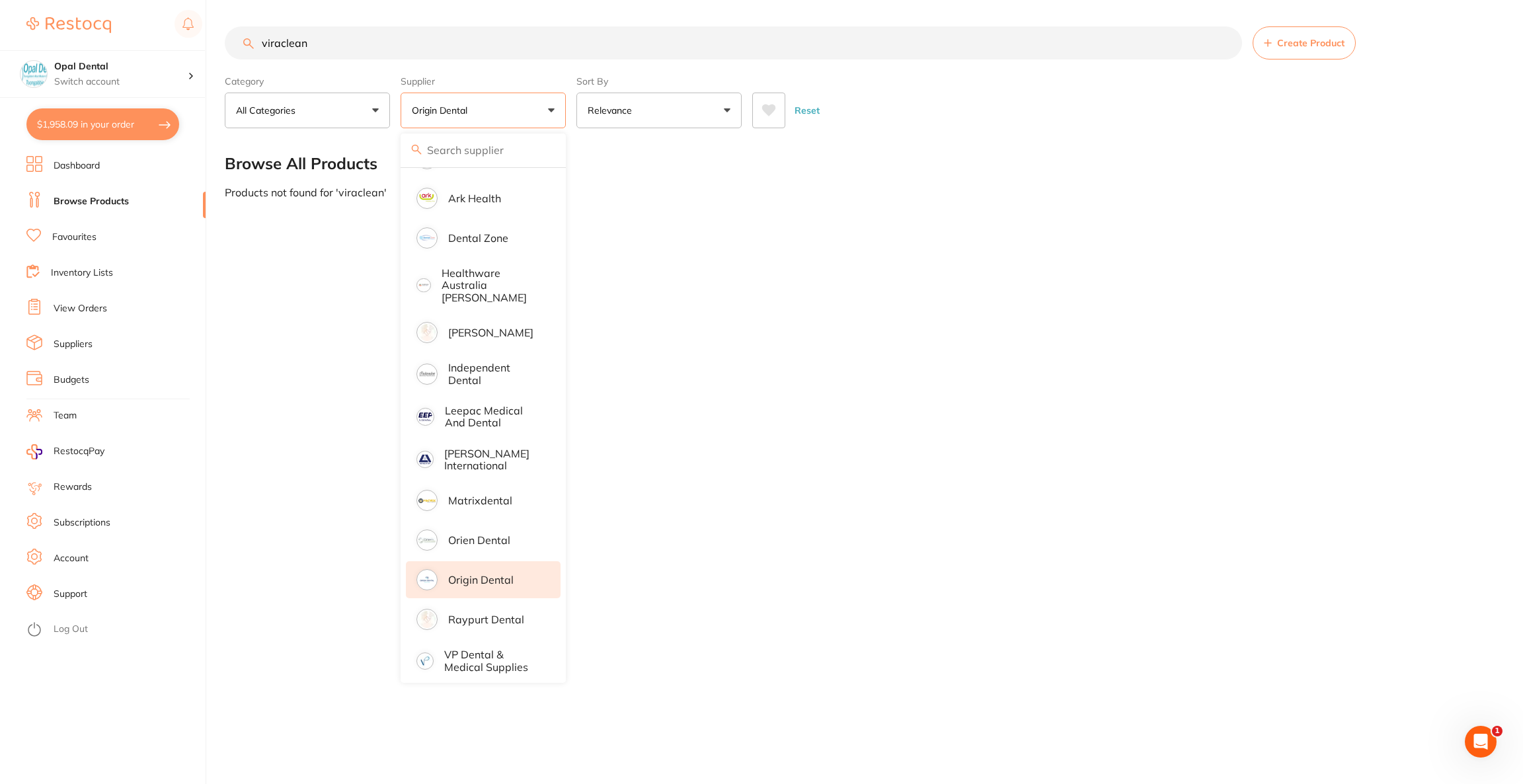
click at [485, 562] on li "Origin Dental" at bounding box center [483, 579] width 154 height 37
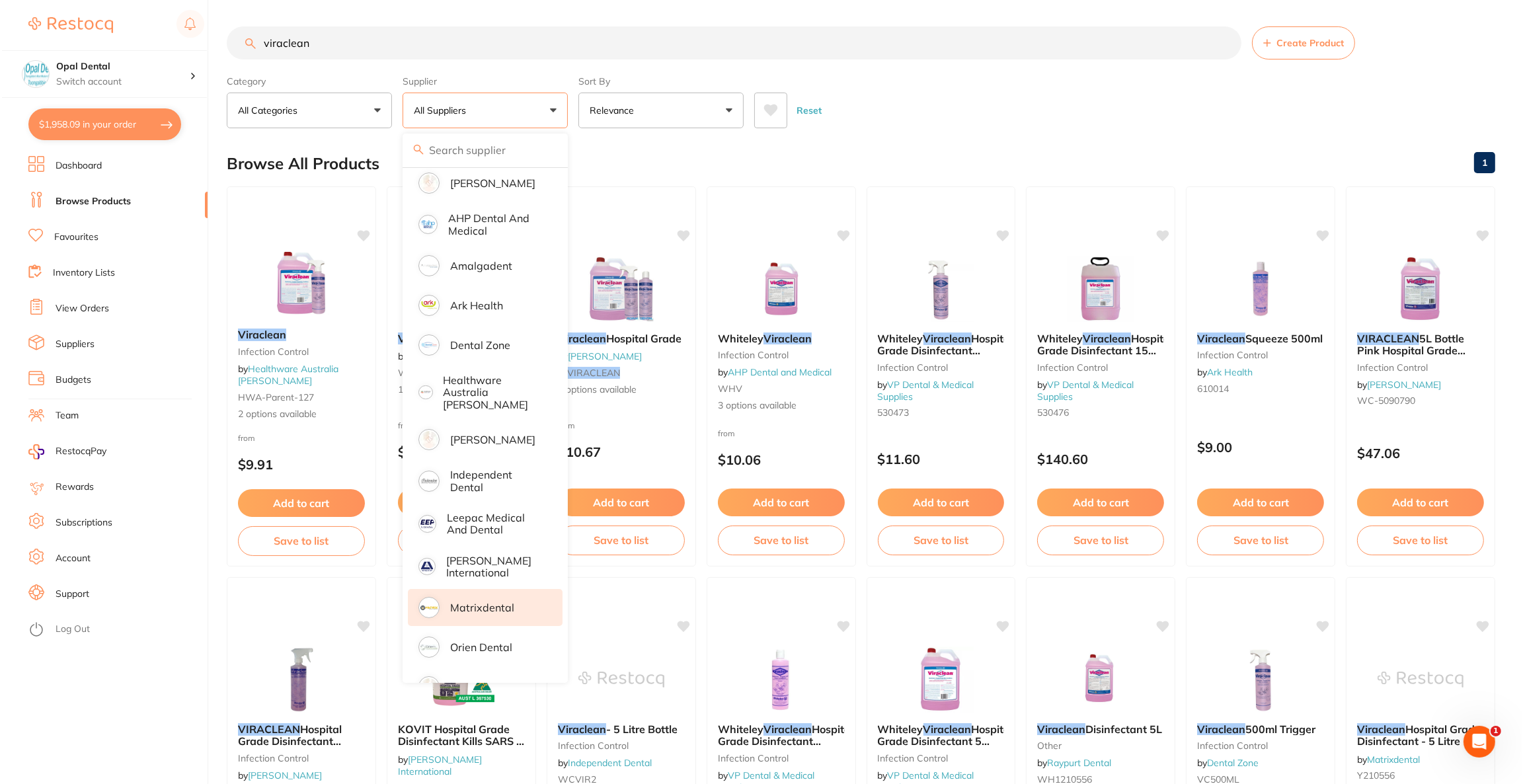
scroll to position [0, 0]
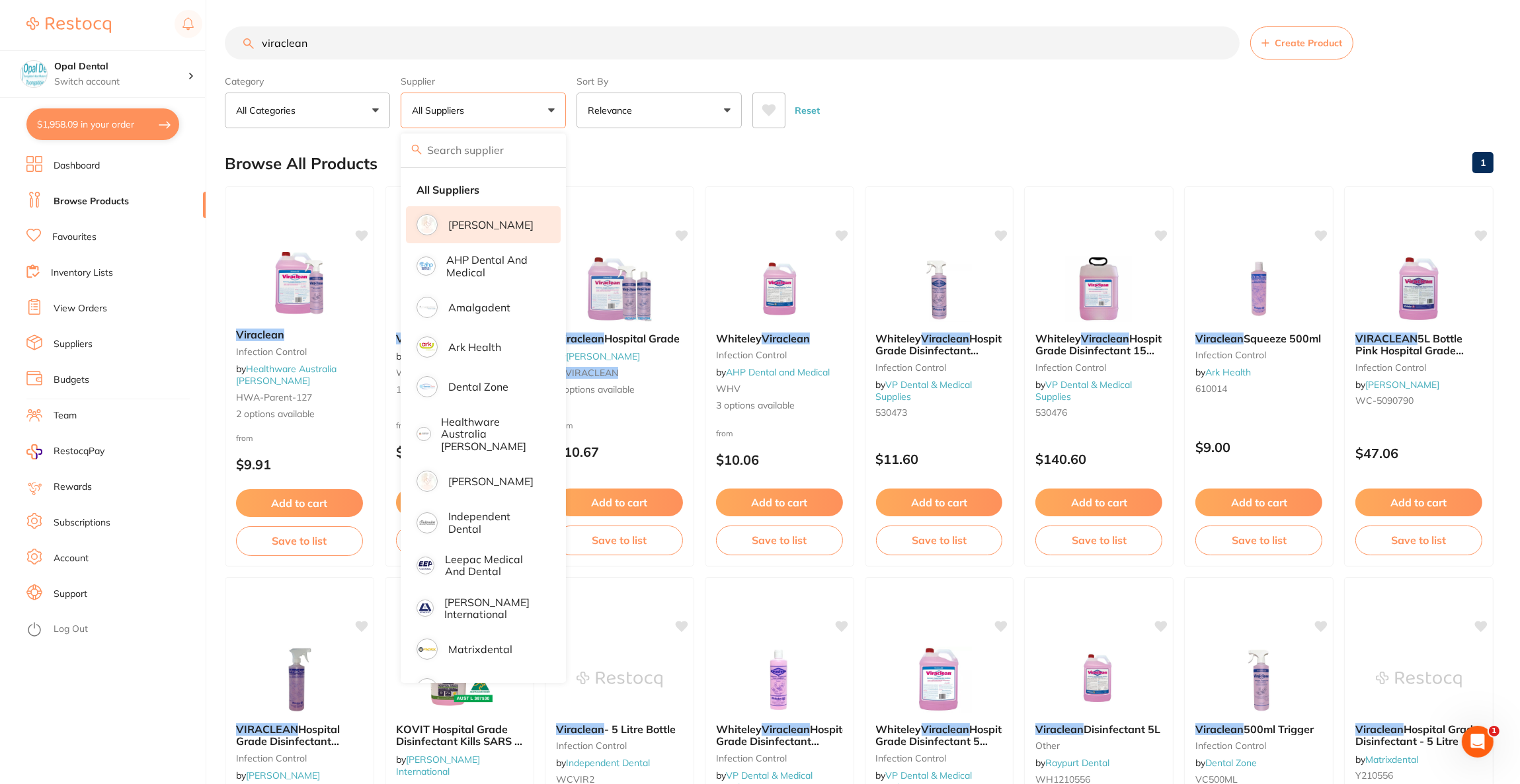
click at [465, 211] on li "[PERSON_NAME]" at bounding box center [483, 225] width 155 height 37
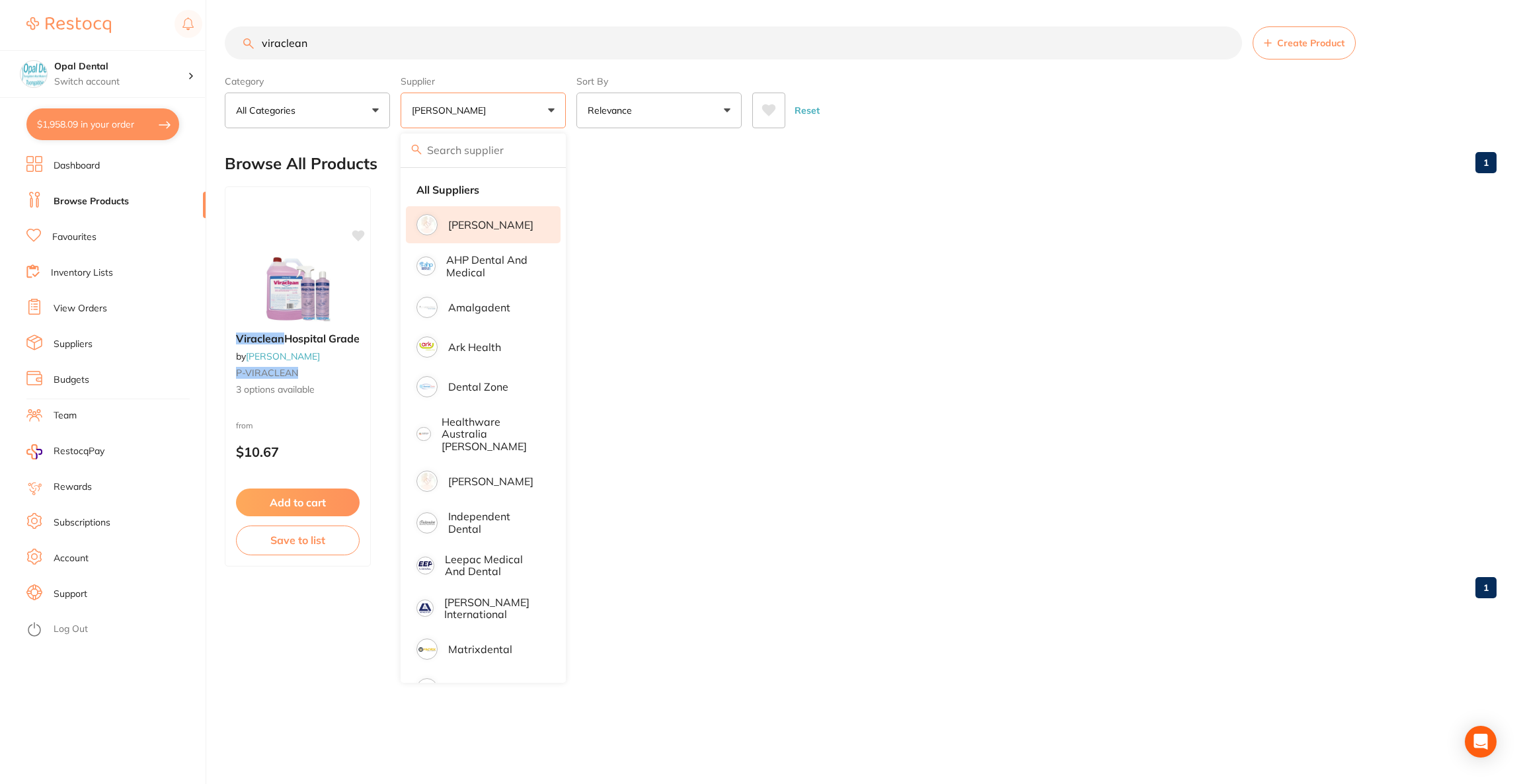
click at [1152, 160] on div "Browse All Products 1" at bounding box center [860, 163] width 1272 height 44
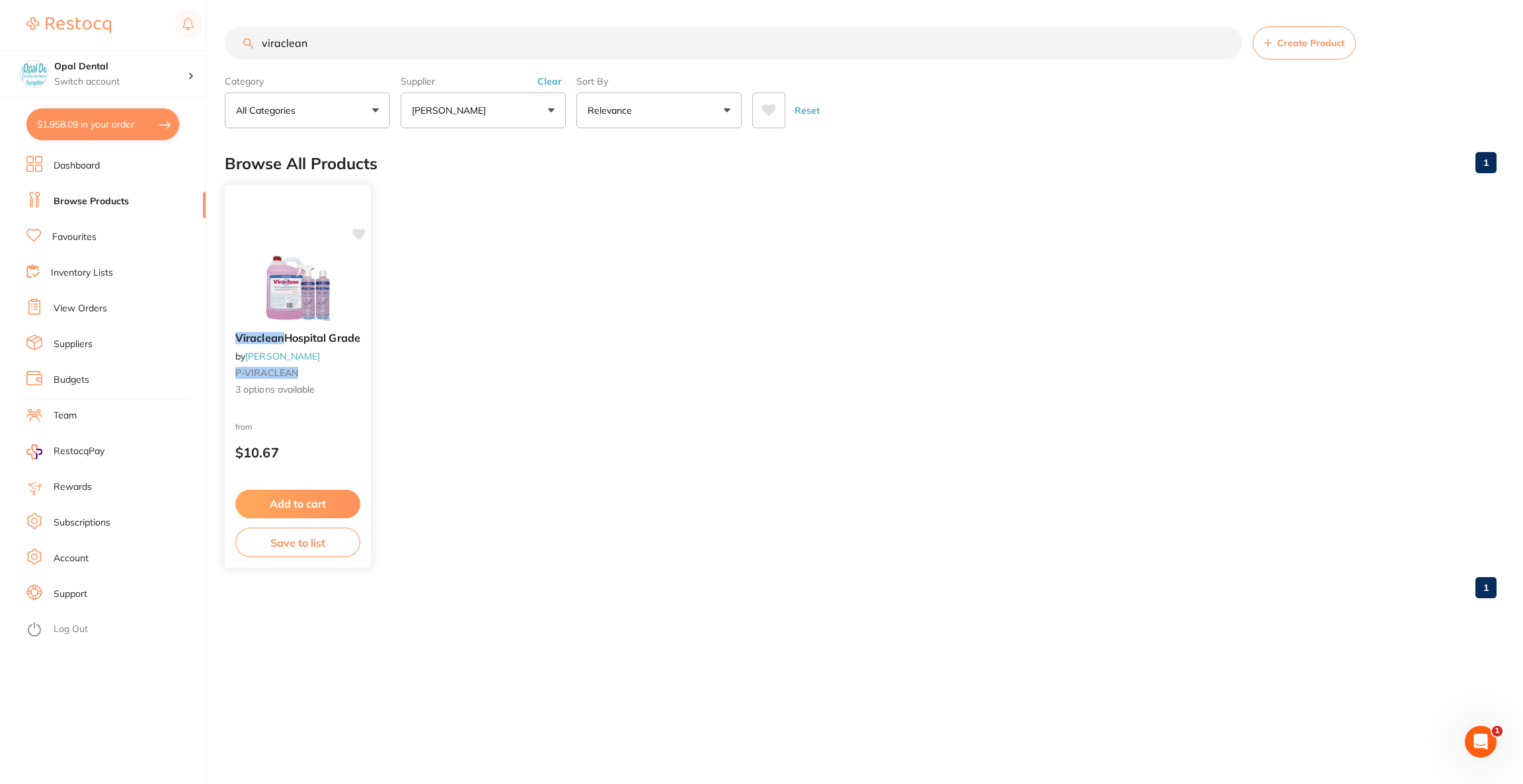
click at [288, 263] on img at bounding box center [297, 287] width 86 height 67
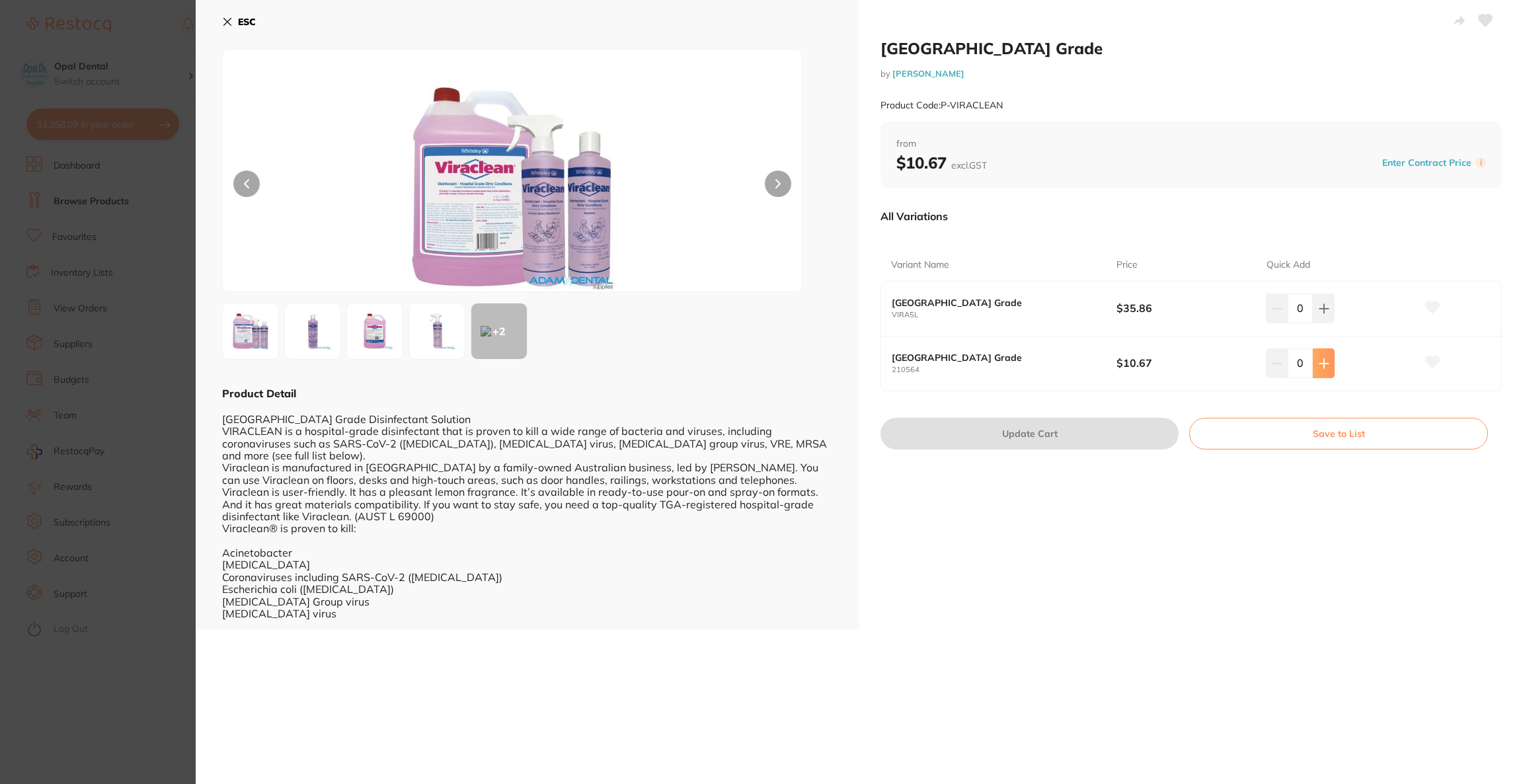
click at [1320, 361] on icon at bounding box center [1323, 364] width 9 height 9
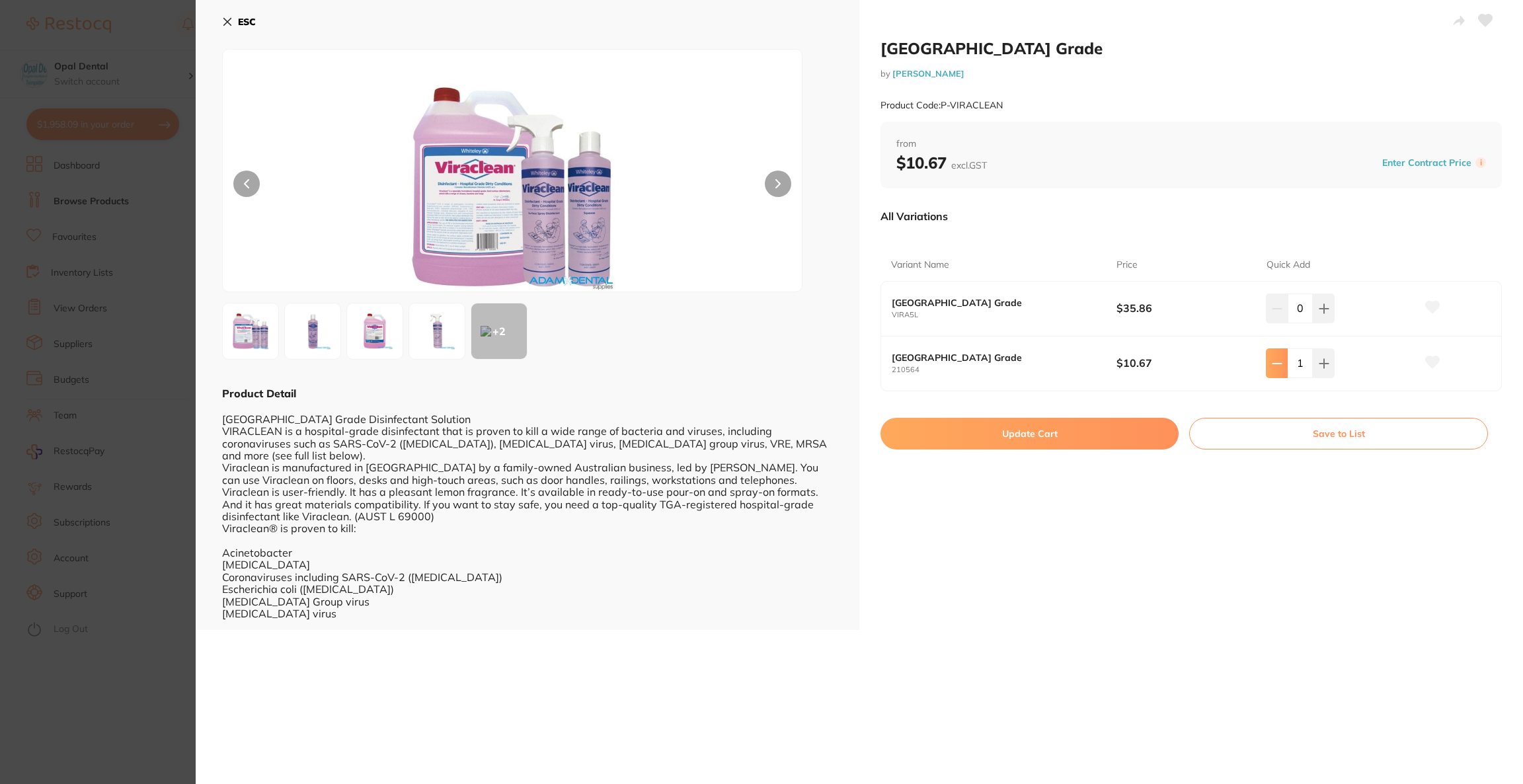
click at [1281, 365] on button at bounding box center [1277, 362] width 22 height 29
type input "0"
click at [1328, 310] on button at bounding box center [1323, 307] width 22 height 29
type input "1"
click at [1113, 428] on button "Update Cart" at bounding box center [1029, 433] width 298 height 32
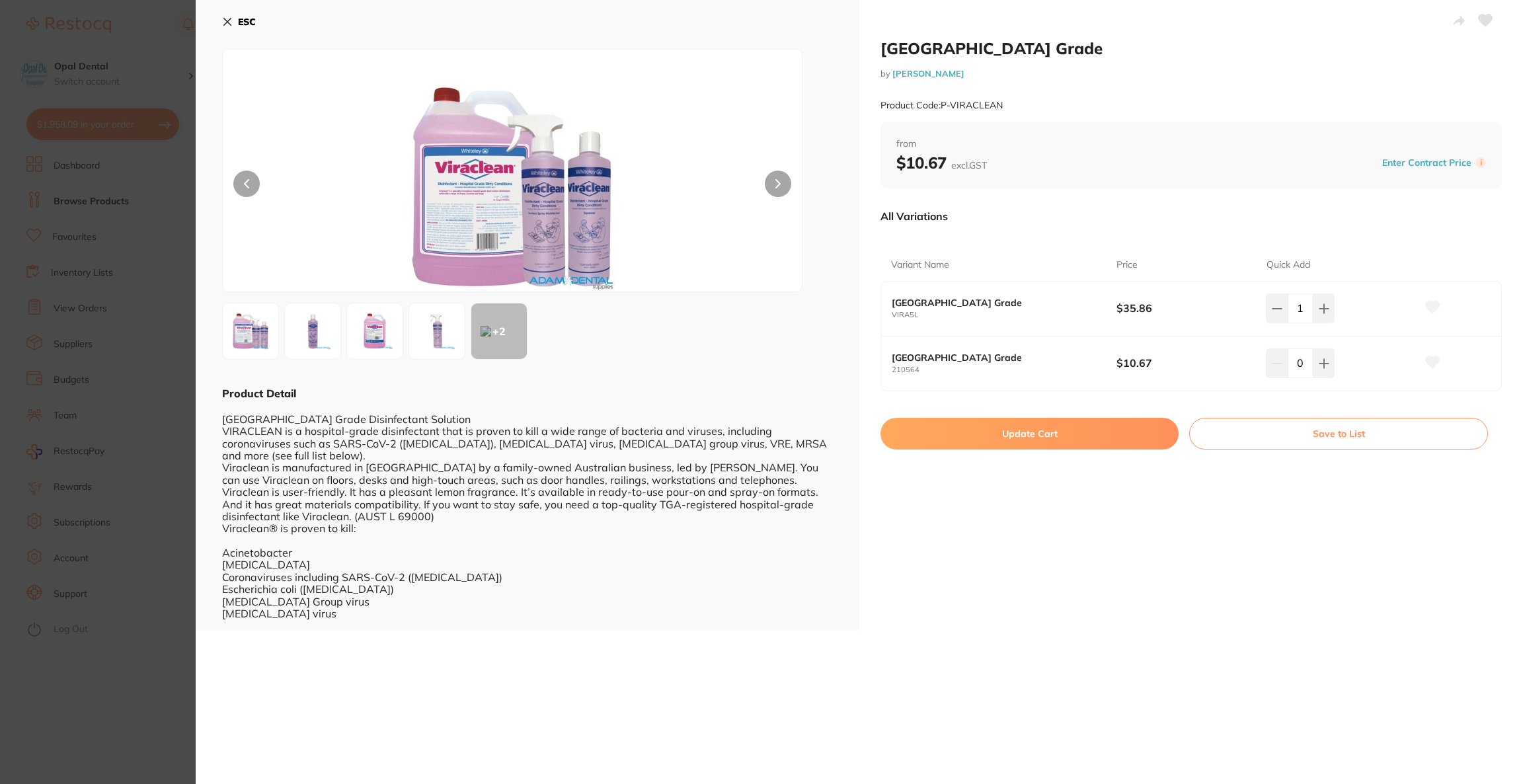
checkbox input "false"
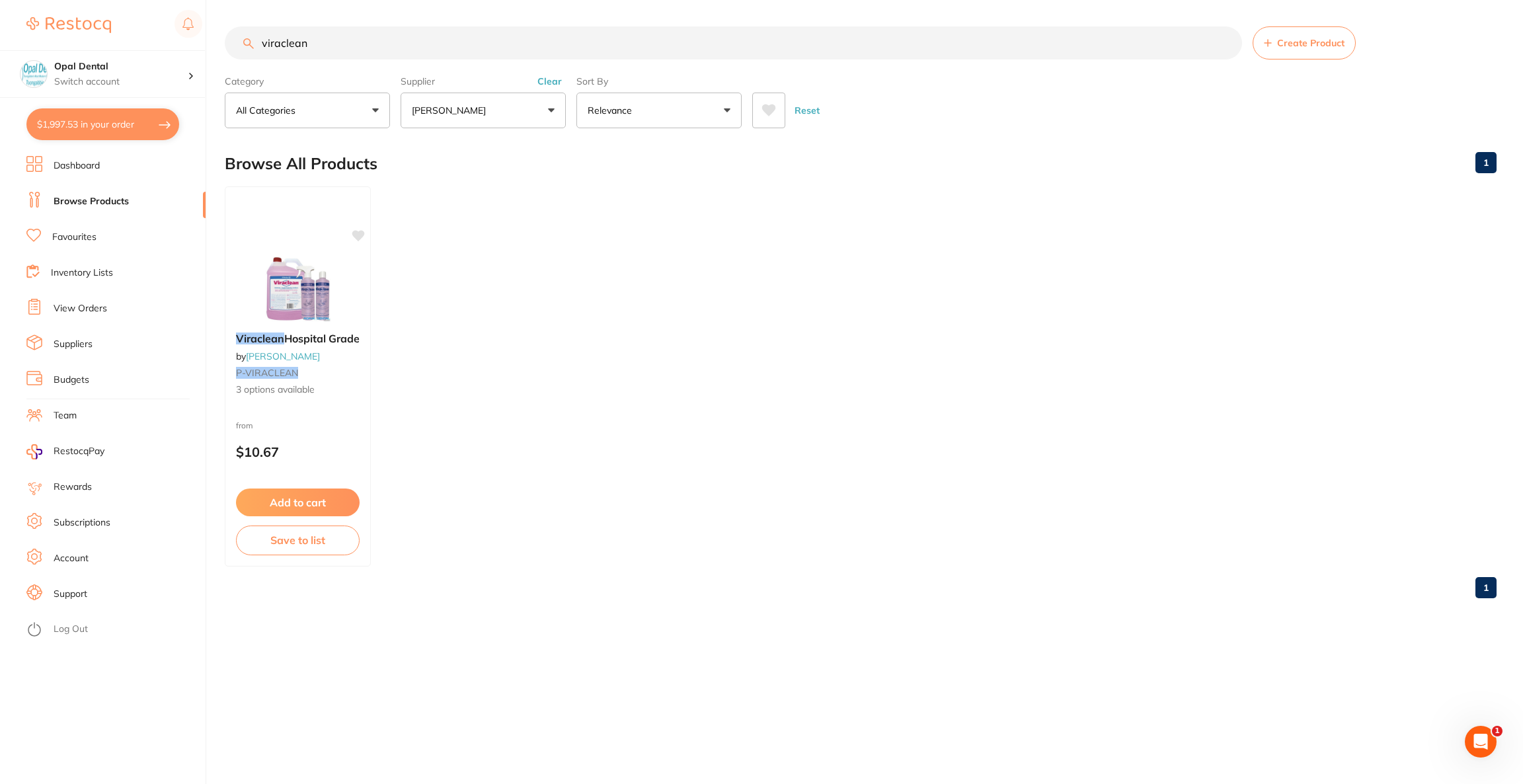
click at [129, 129] on button "$1,997.53 in your order" at bounding box center [103, 124] width 153 height 32
checkbox input "true"
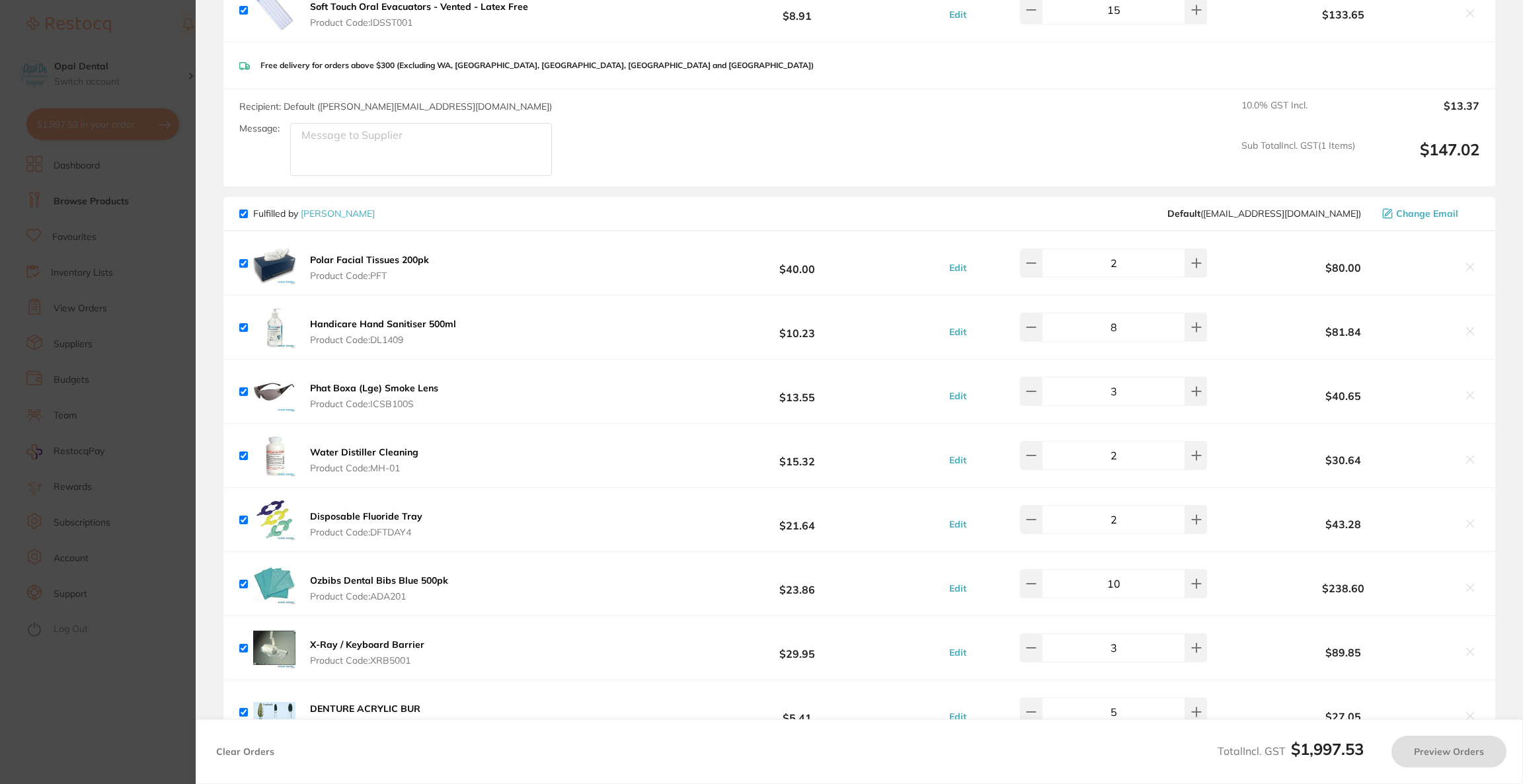
checkbox input "true"
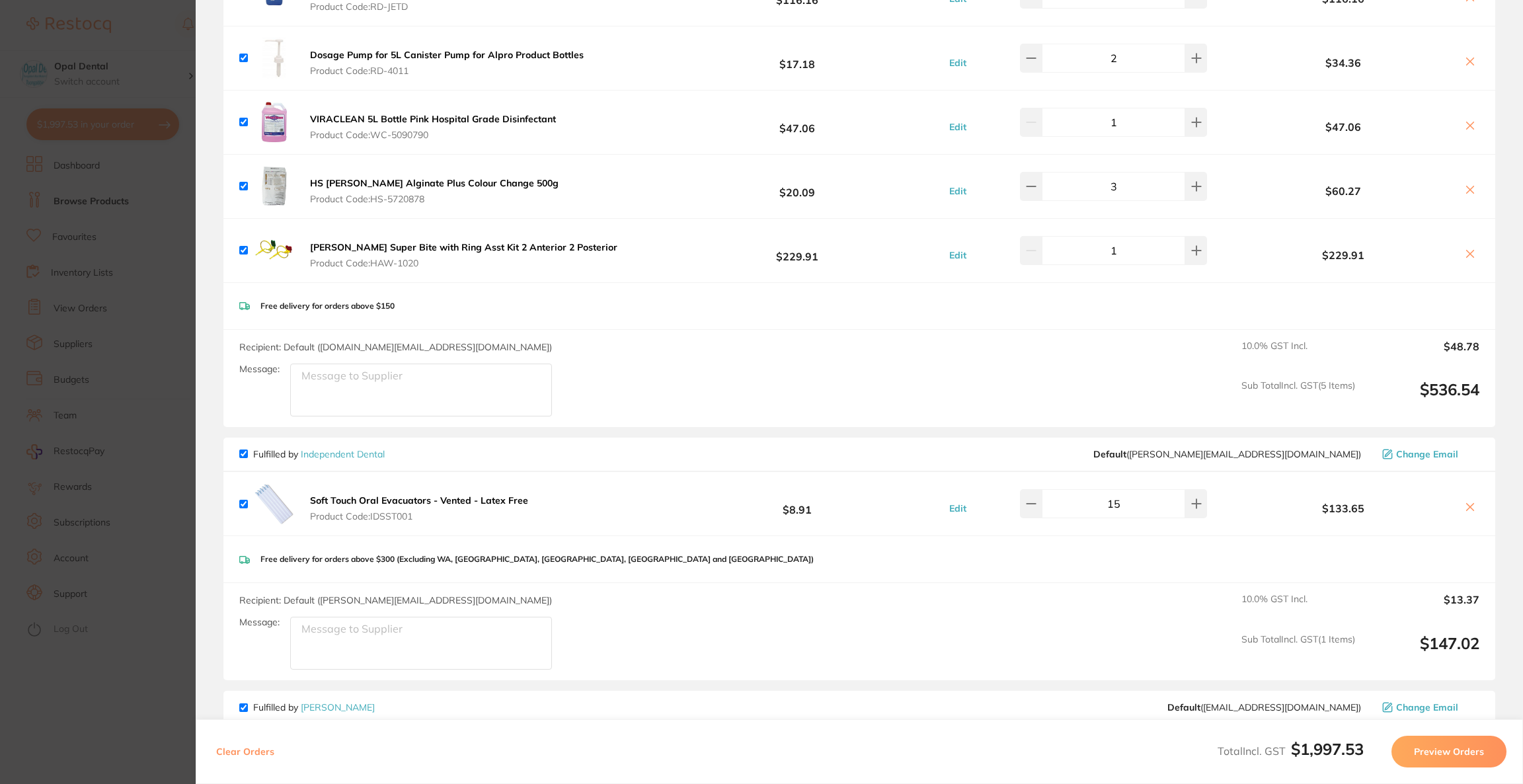
scroll to position [198, 0]
click at [1468, 125] on icon at bounding box center [1471, 128] width 7 height 7
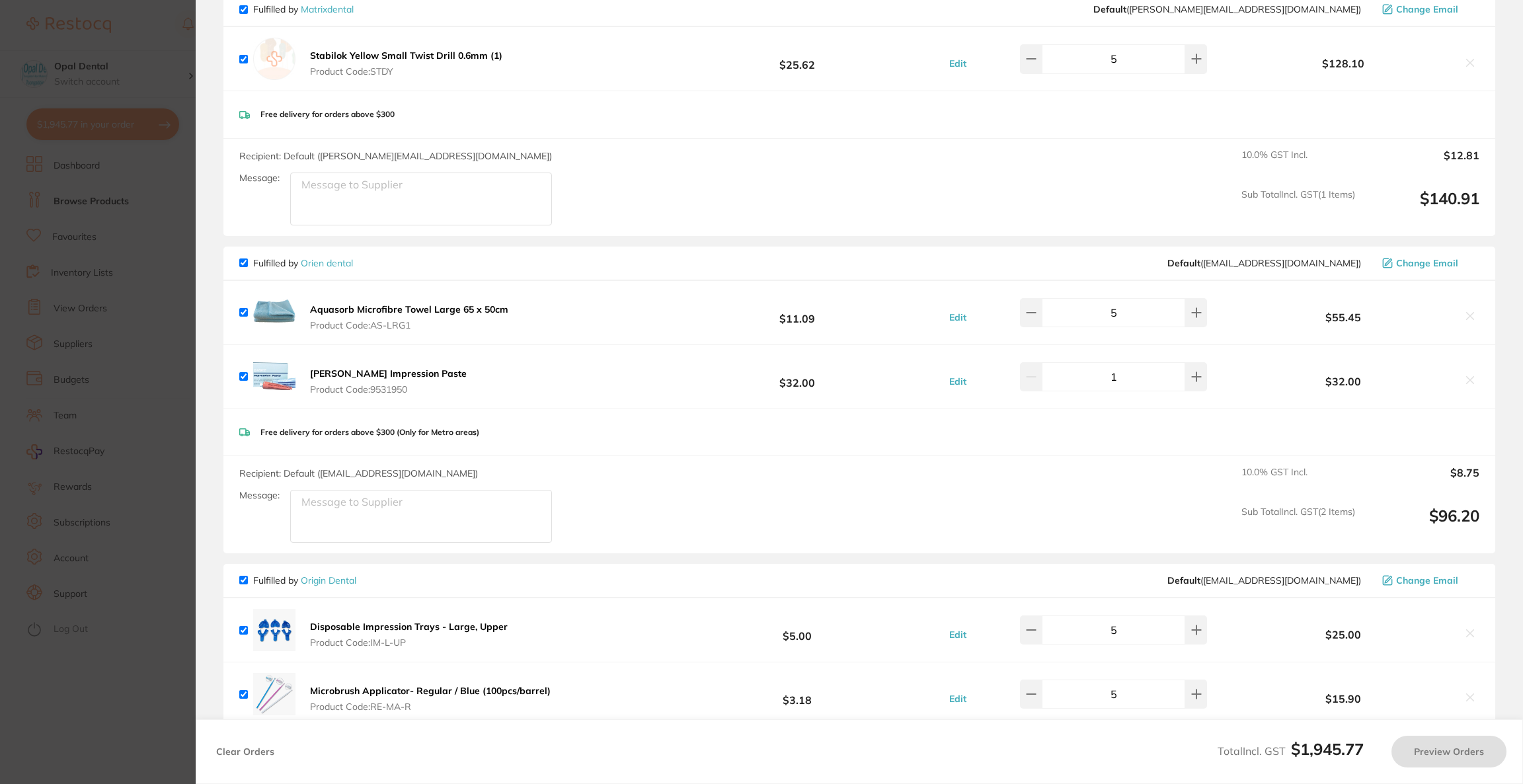
scroll to position [1784, 0]
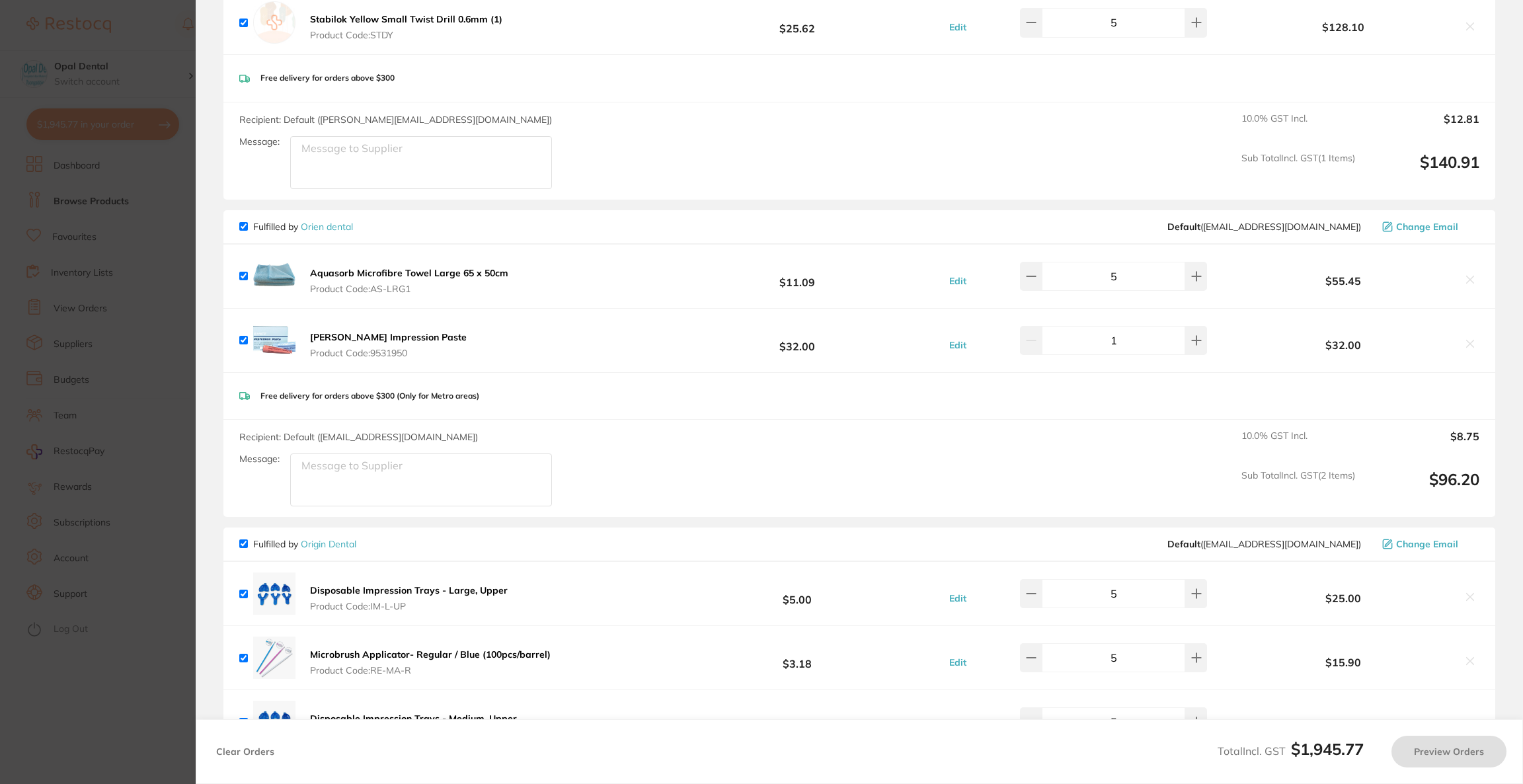
checkbox input "true"
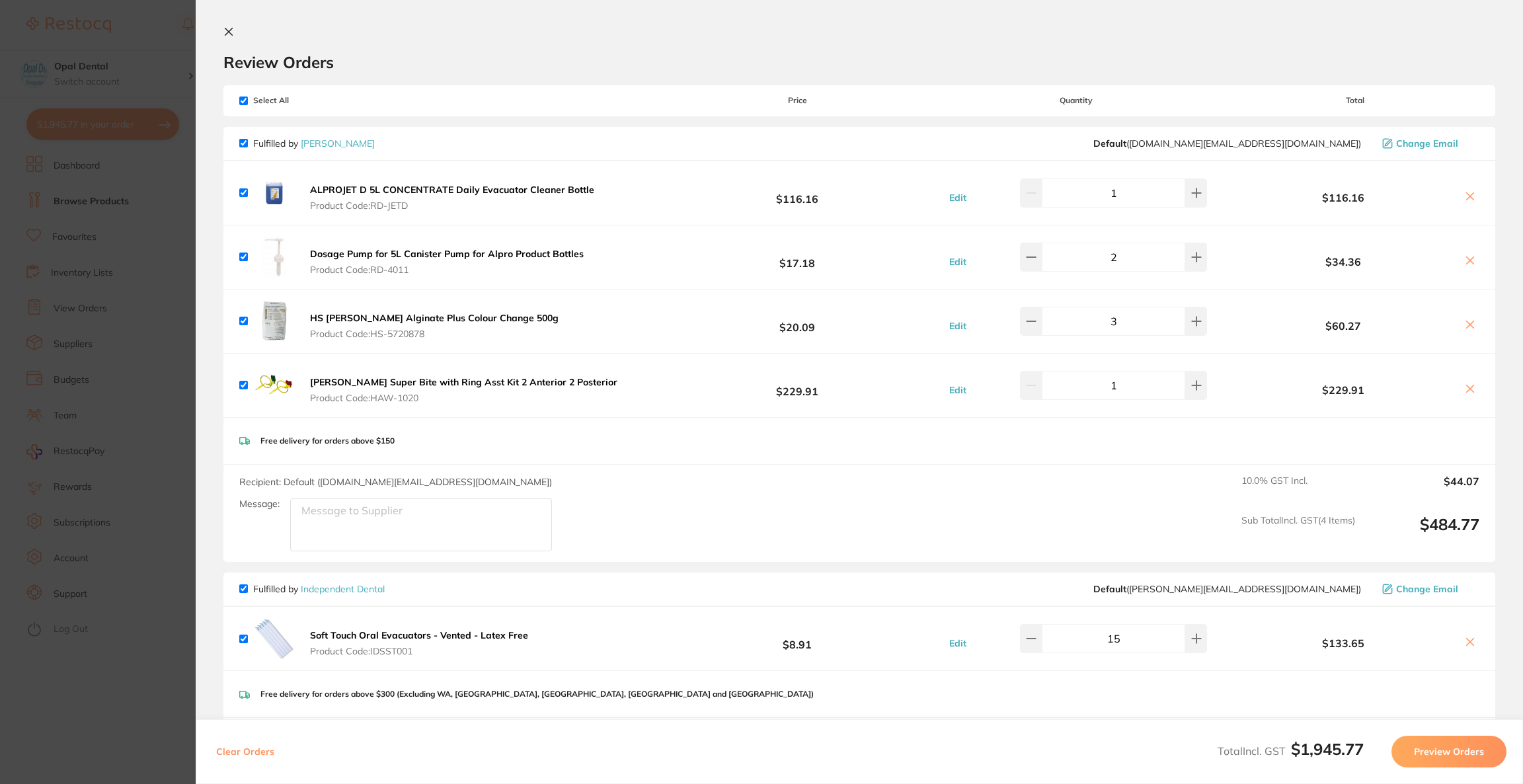
scroll to position [0, 0]
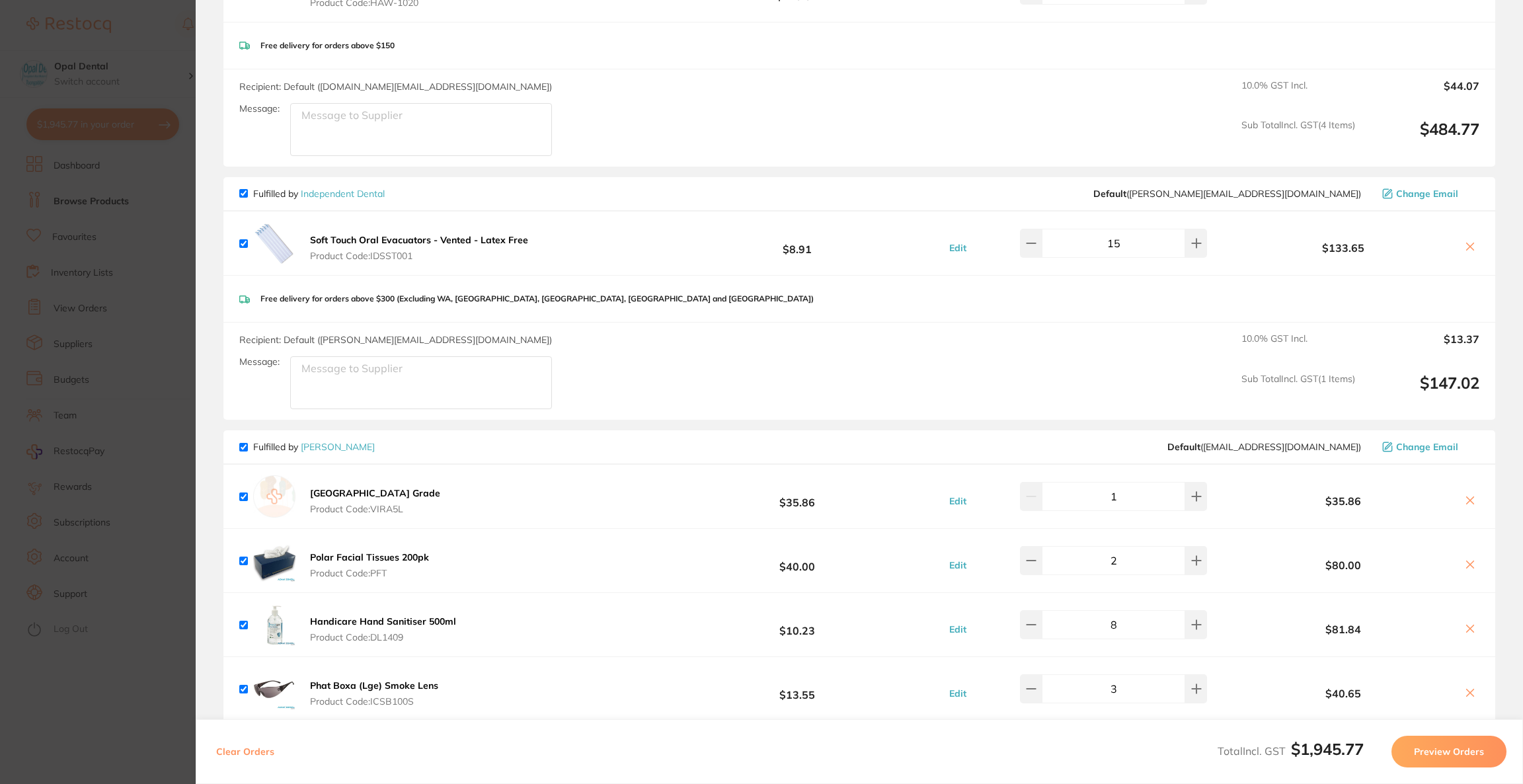
click at [1462, 736] on button "Preview Orders" at bounding box center [1449, 751] width 115 height 32
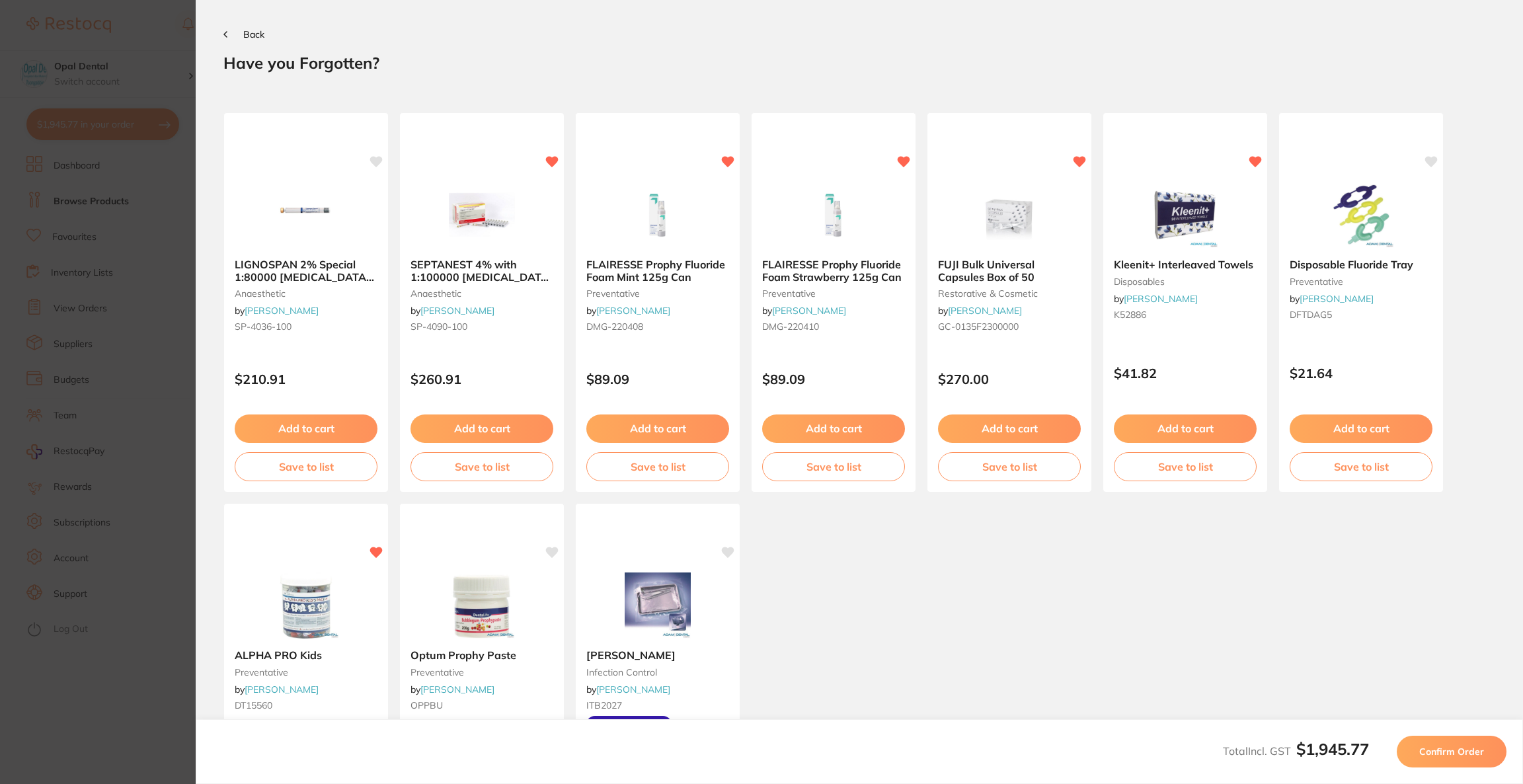
click at [1462, 744] on button "Confirm Order" at bounding box center [1451, 751] width 109 height 32
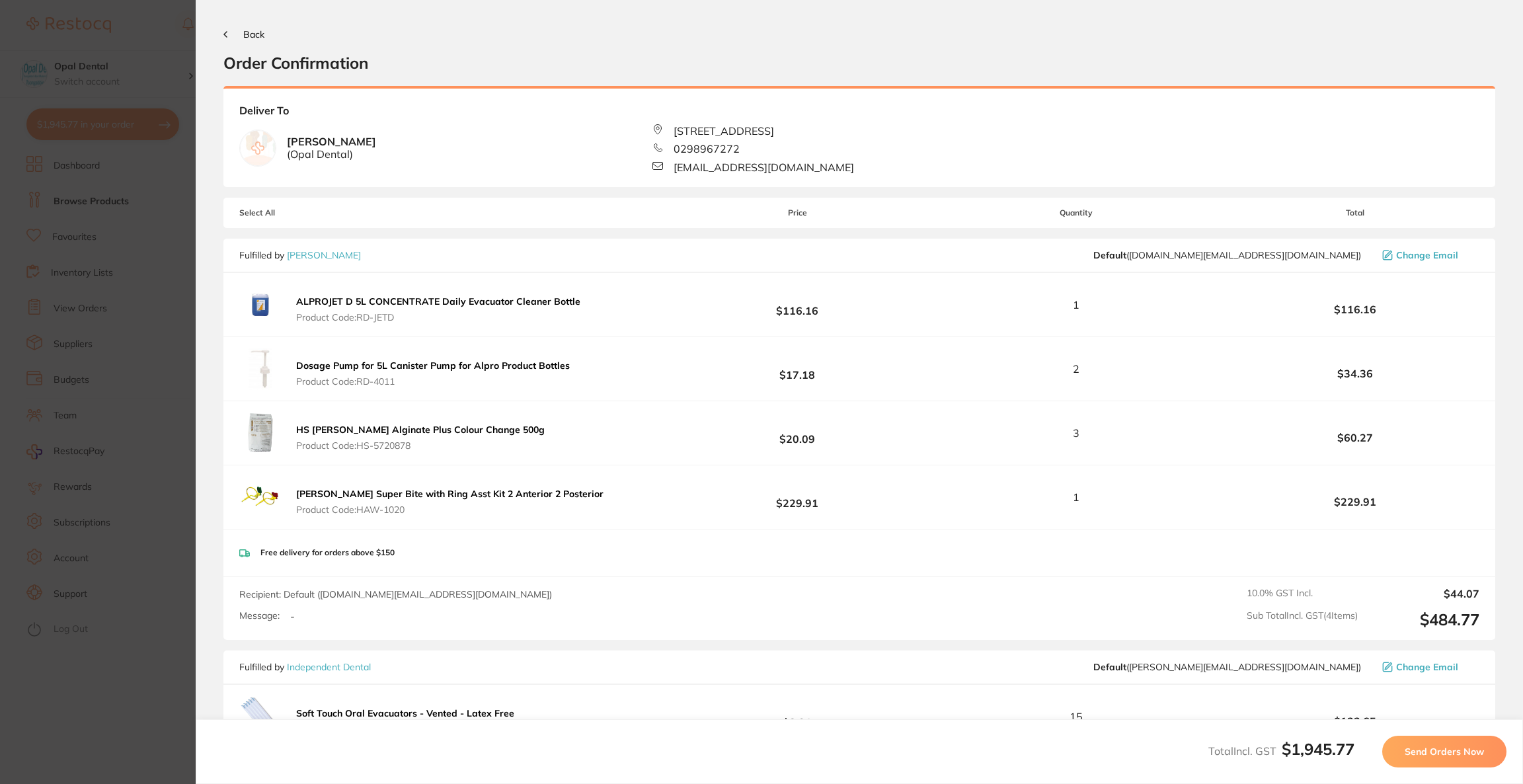
click at [1462, 744] on button "Send Orders Now" at bounding box center [1444, 751] width 124 height 32
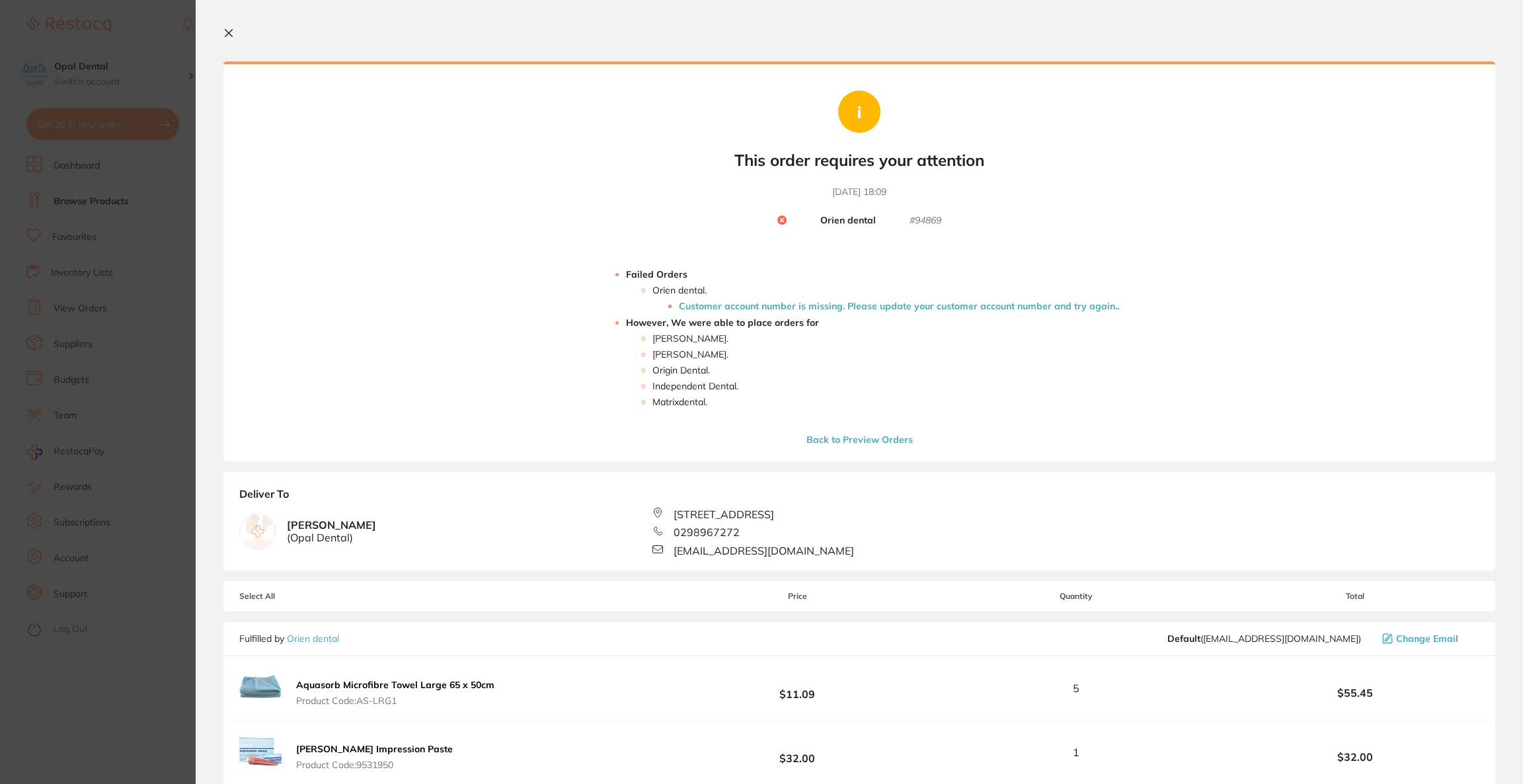
click at [68, 272] on section "Update RRP Set your pre negotiated price for this item. Item Agreed RRP (excl. …" at bounding box center [761, 392] width 1523 height 784
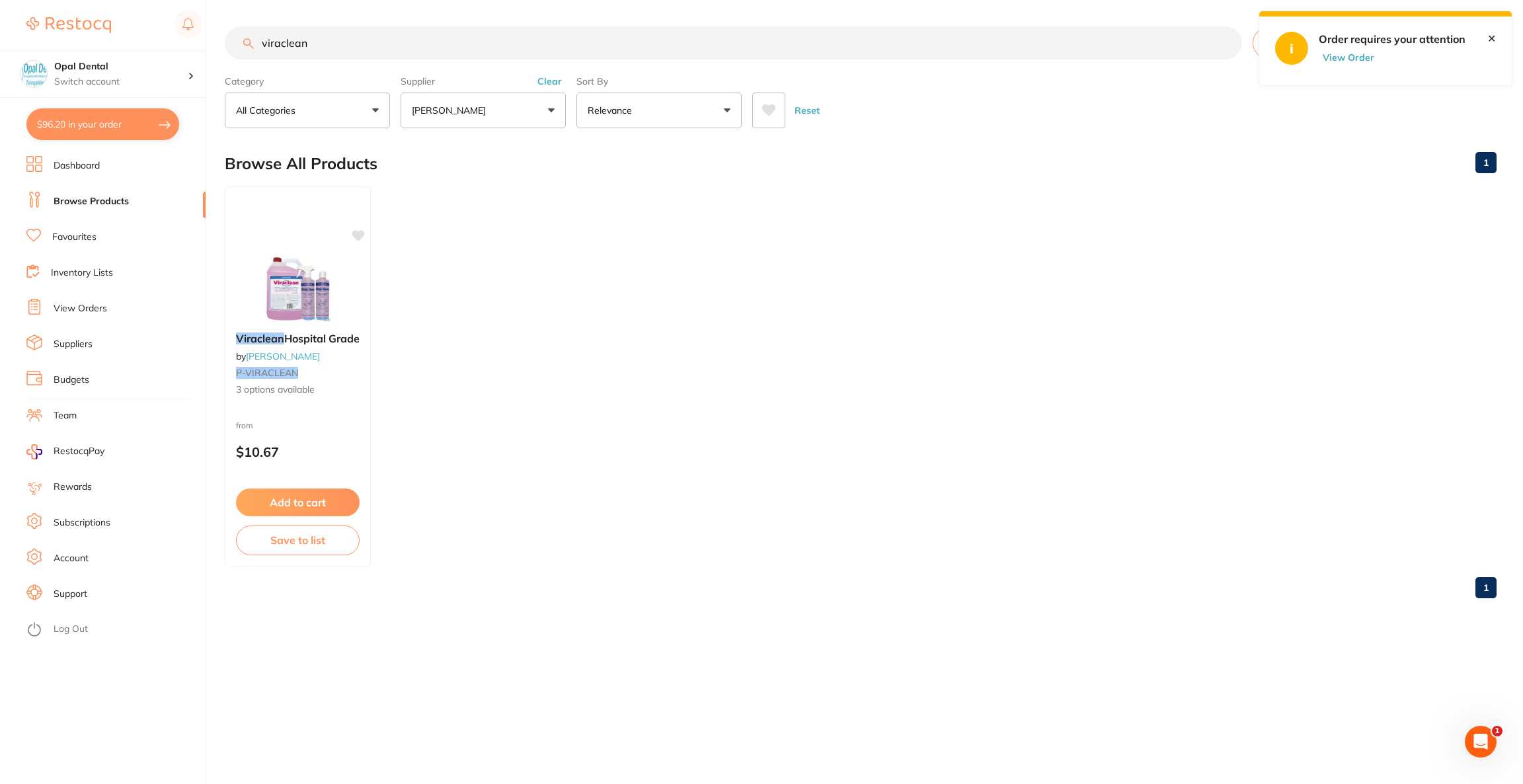
drag, startPoint x: 352, startPoint y: 42, endPoint x: 239, endPoint y: 62, distance: 114.8
click at [239, 62] on section "viraclean Create Product Category All Categories All Categories No categories f…" at bounding box center [860, 78] width 1272 height 102
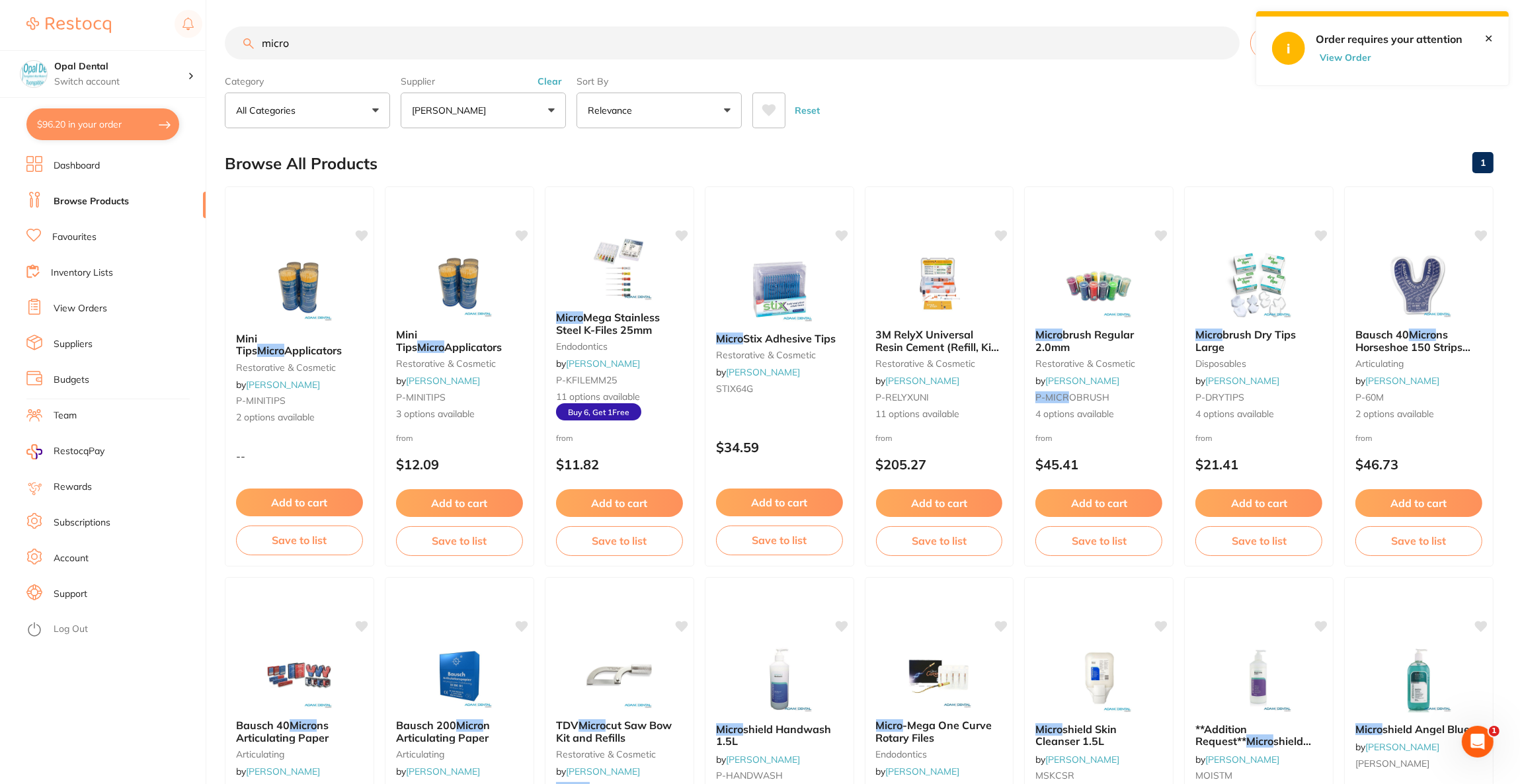
click at [515, 101] on button "[PERSON_NAME]" at bounding box center [484, 110] width 166 height 35
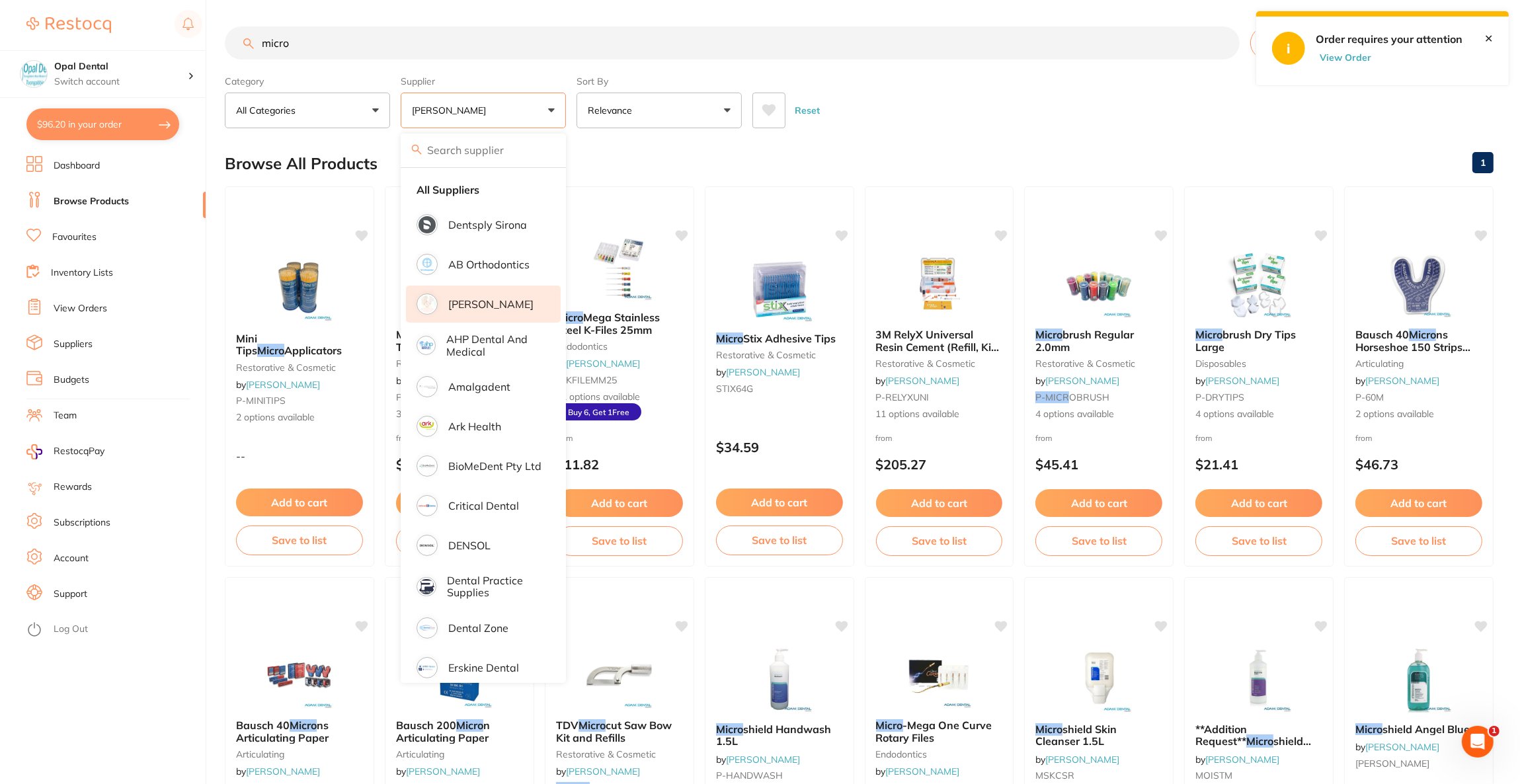
click at [495, 316] on li "[PERSON_NAME]" at bounding box center [483, 304] width 155 height 37
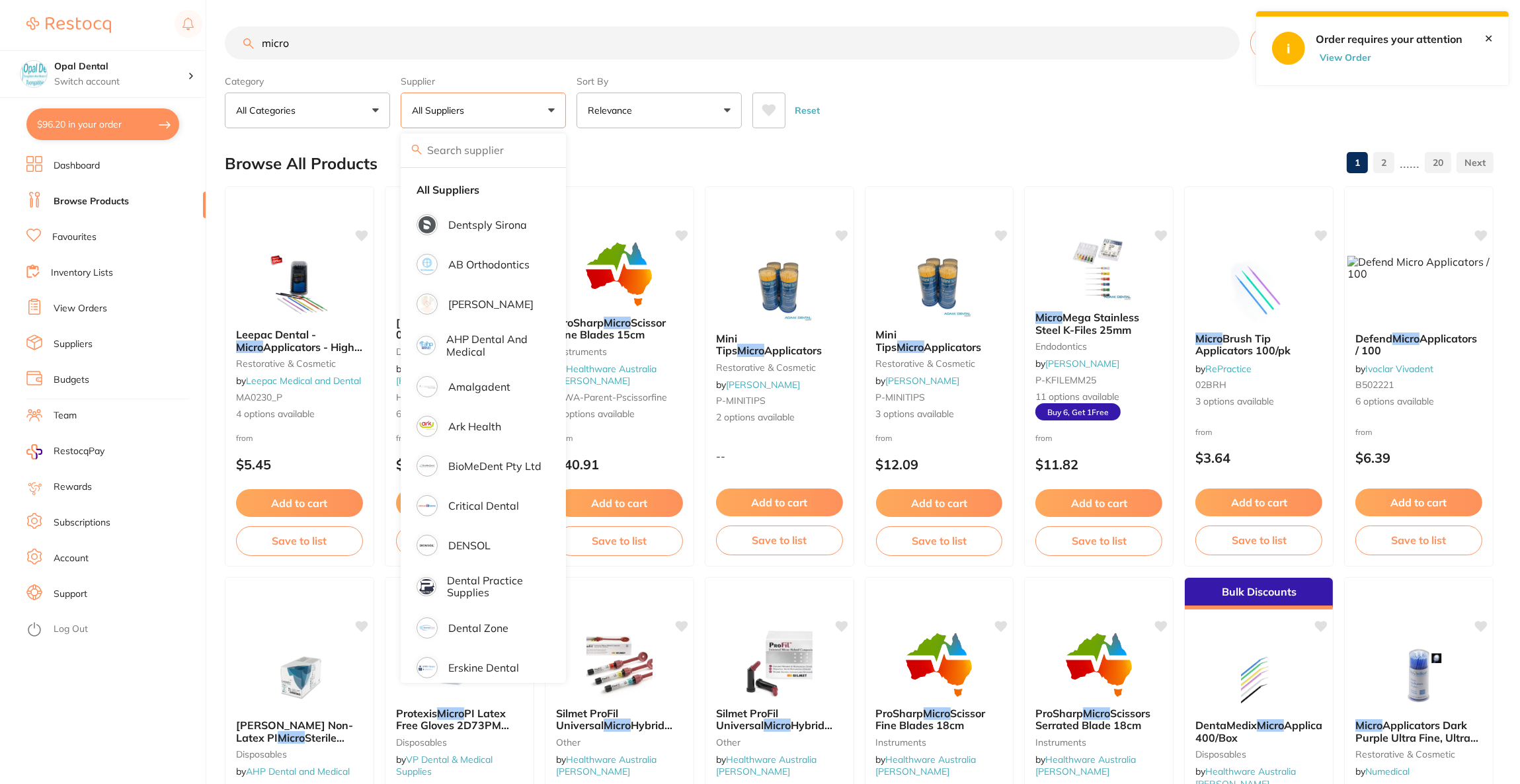
click at [319, 43] on input "micro" at bounding box center [732, 43] width 1015 height 33
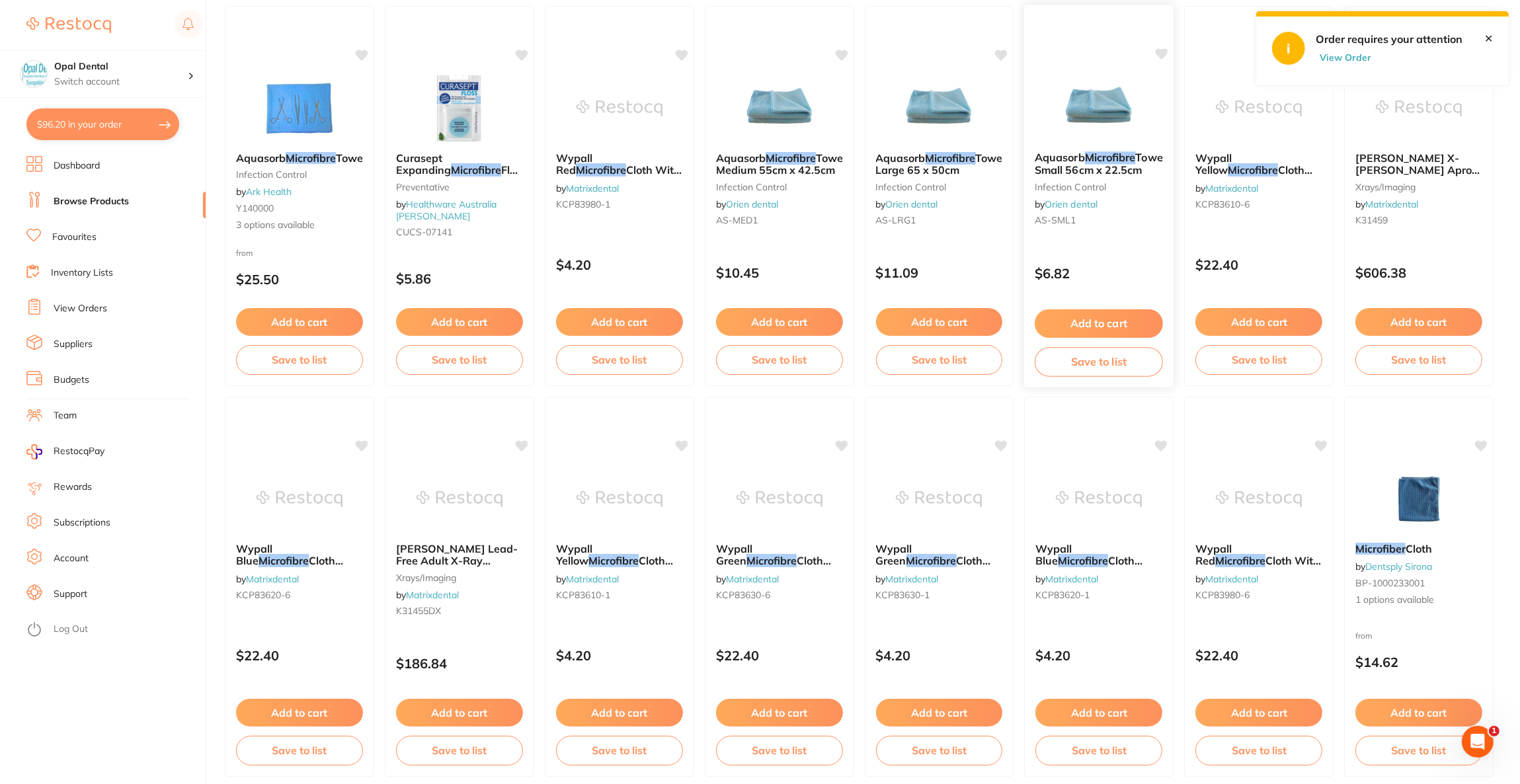
scroll to position [241, 0]
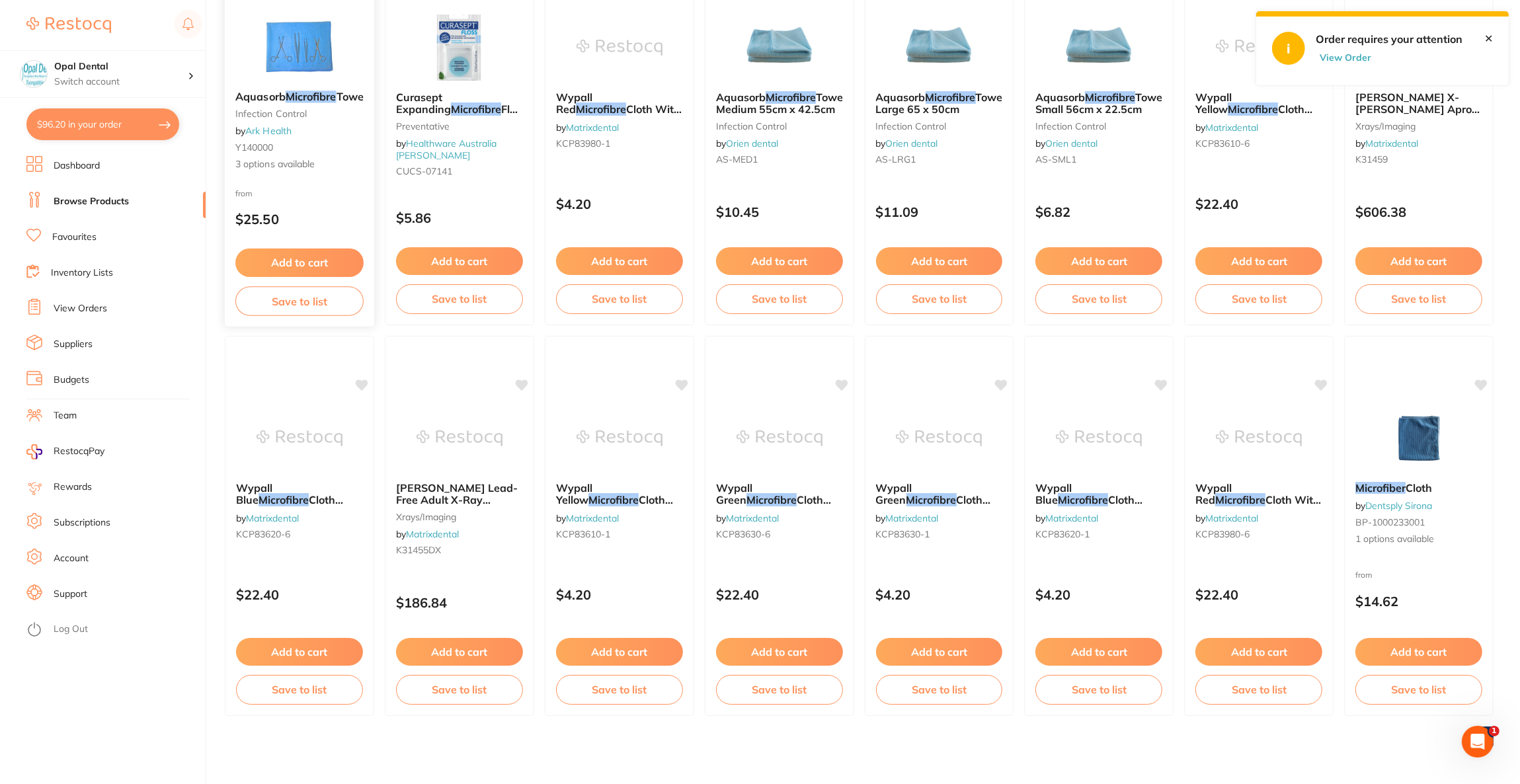
type input "microfibre"
click at [284, 55] on img at bounding box center [299, 47] width 86 height 66
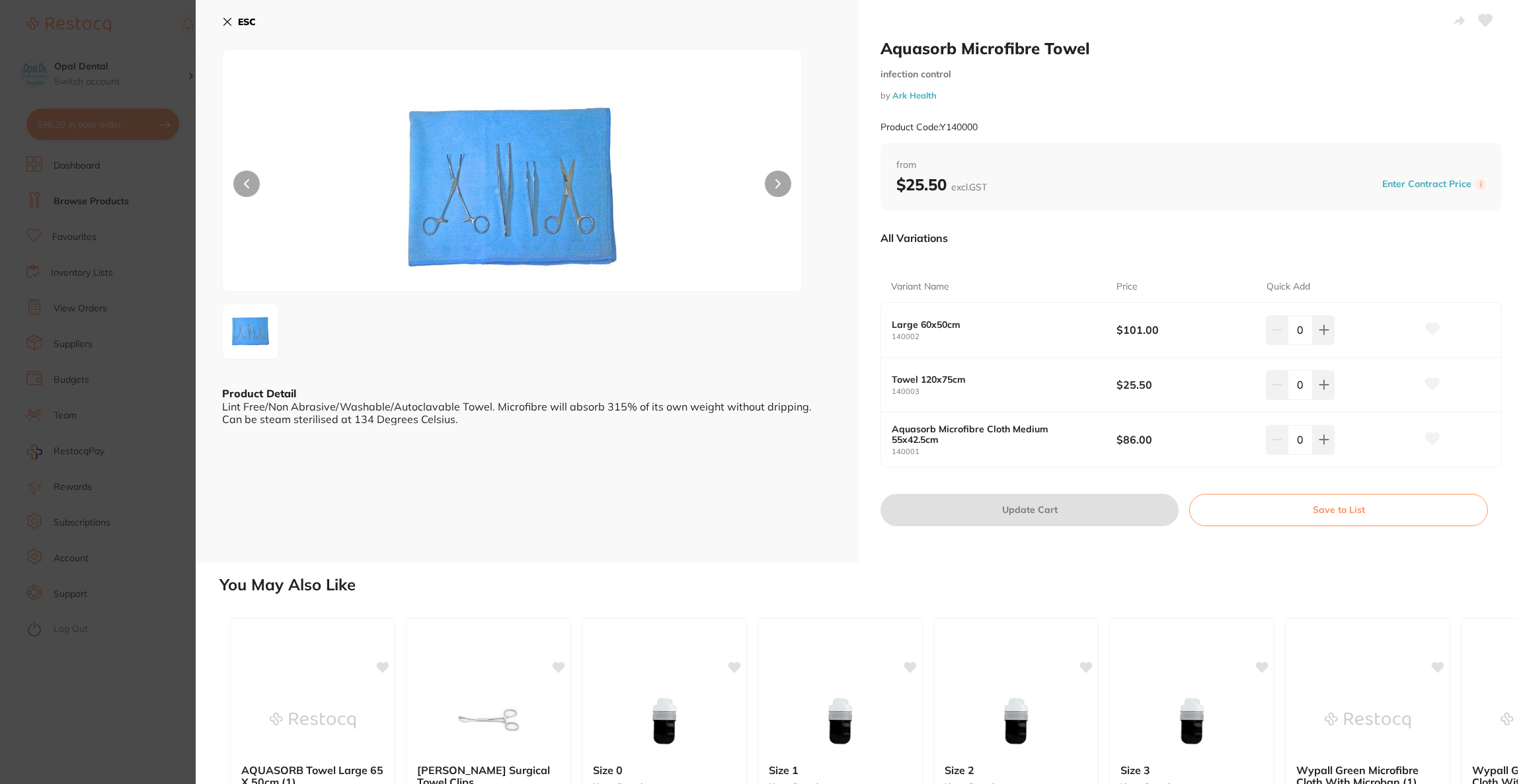
click at [38, 156] on section "Aquasorb Microfibre Towel infection control by Ark Health Product Code: Y140000…" at bounding box center [761, 392] width 1523 height 784
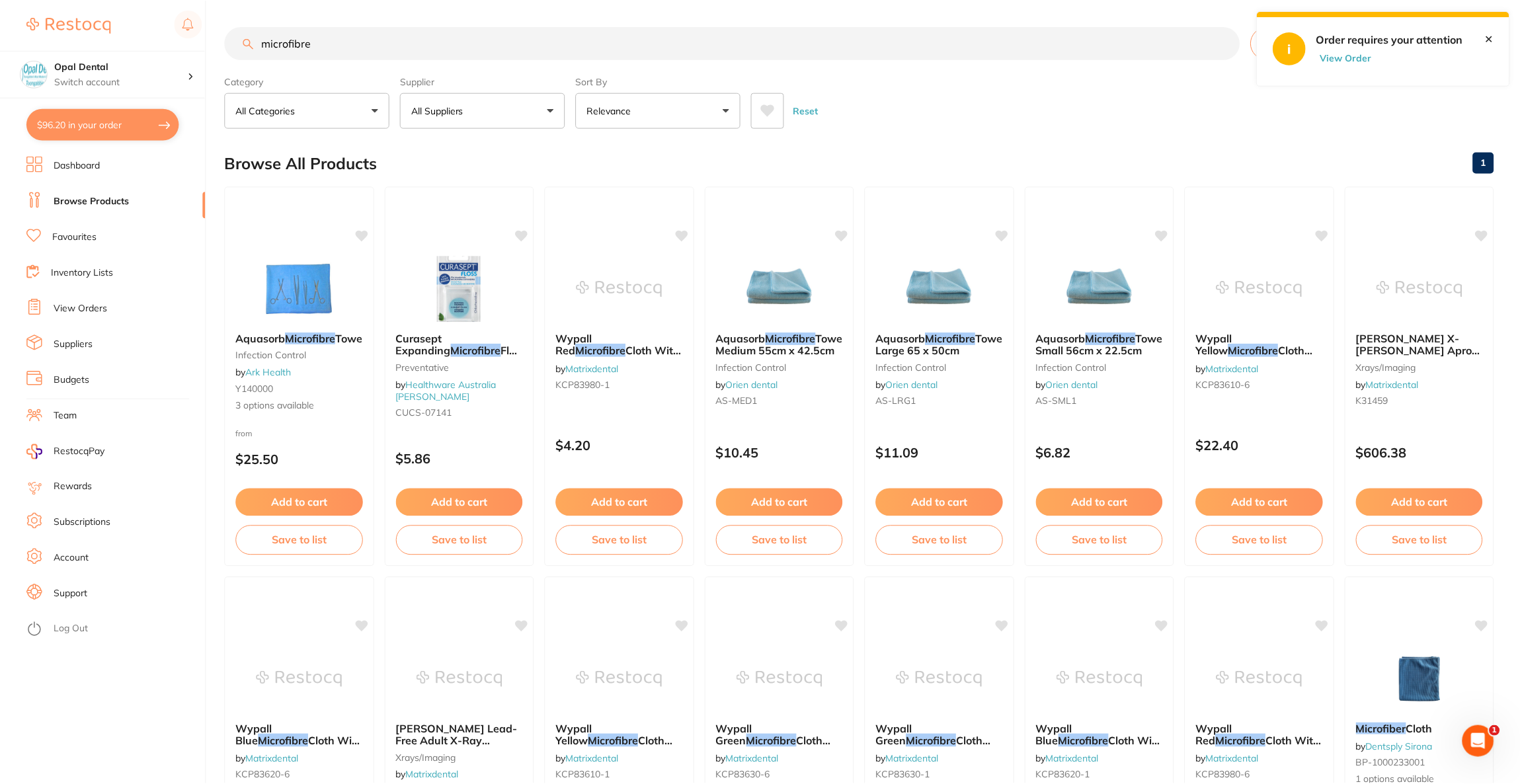
scroll to position [241, 0]
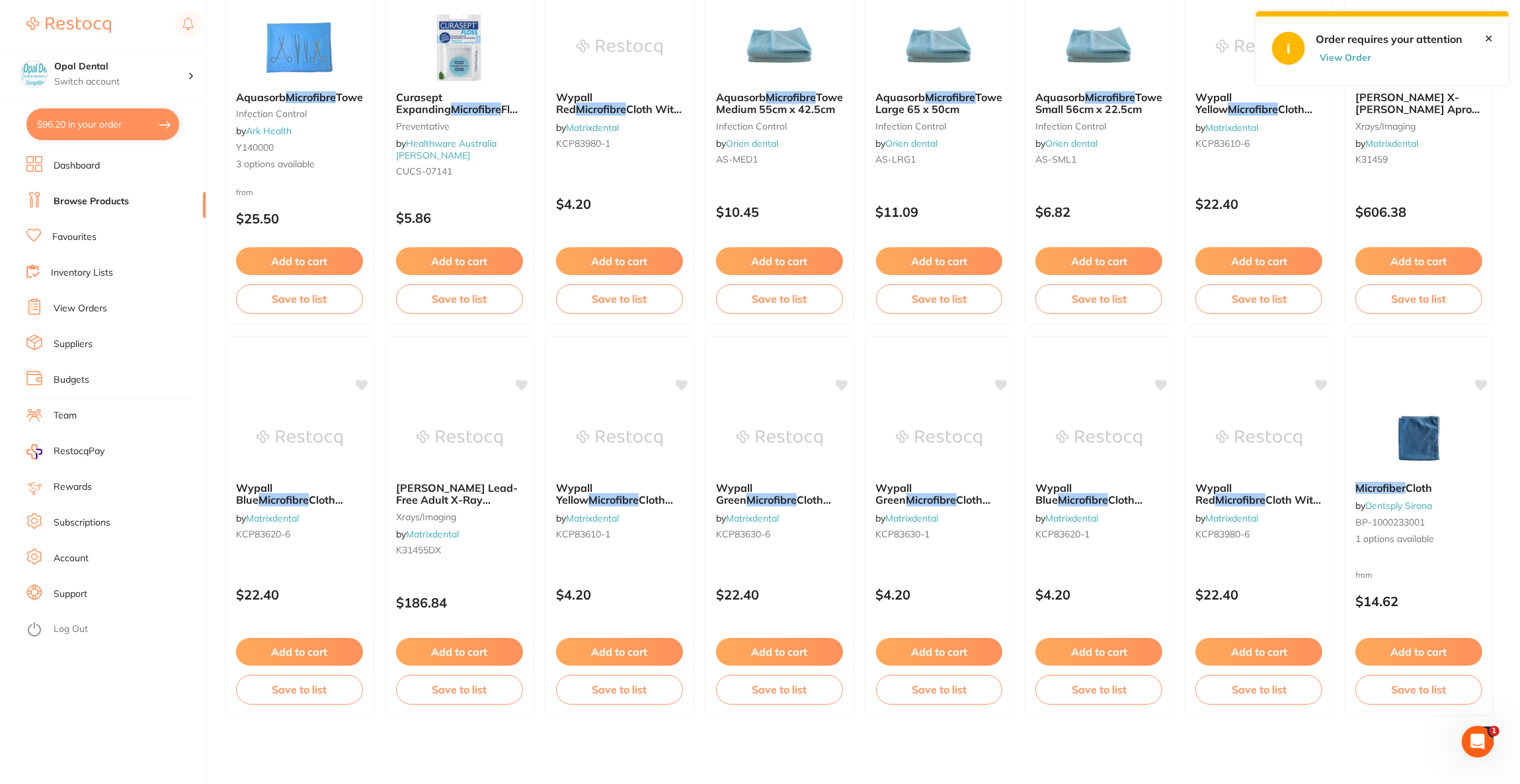
click at [71, 126] on button "$96.20 in your order" at bounding box center [103, 124] width 153 height 32
checkbox input "true"
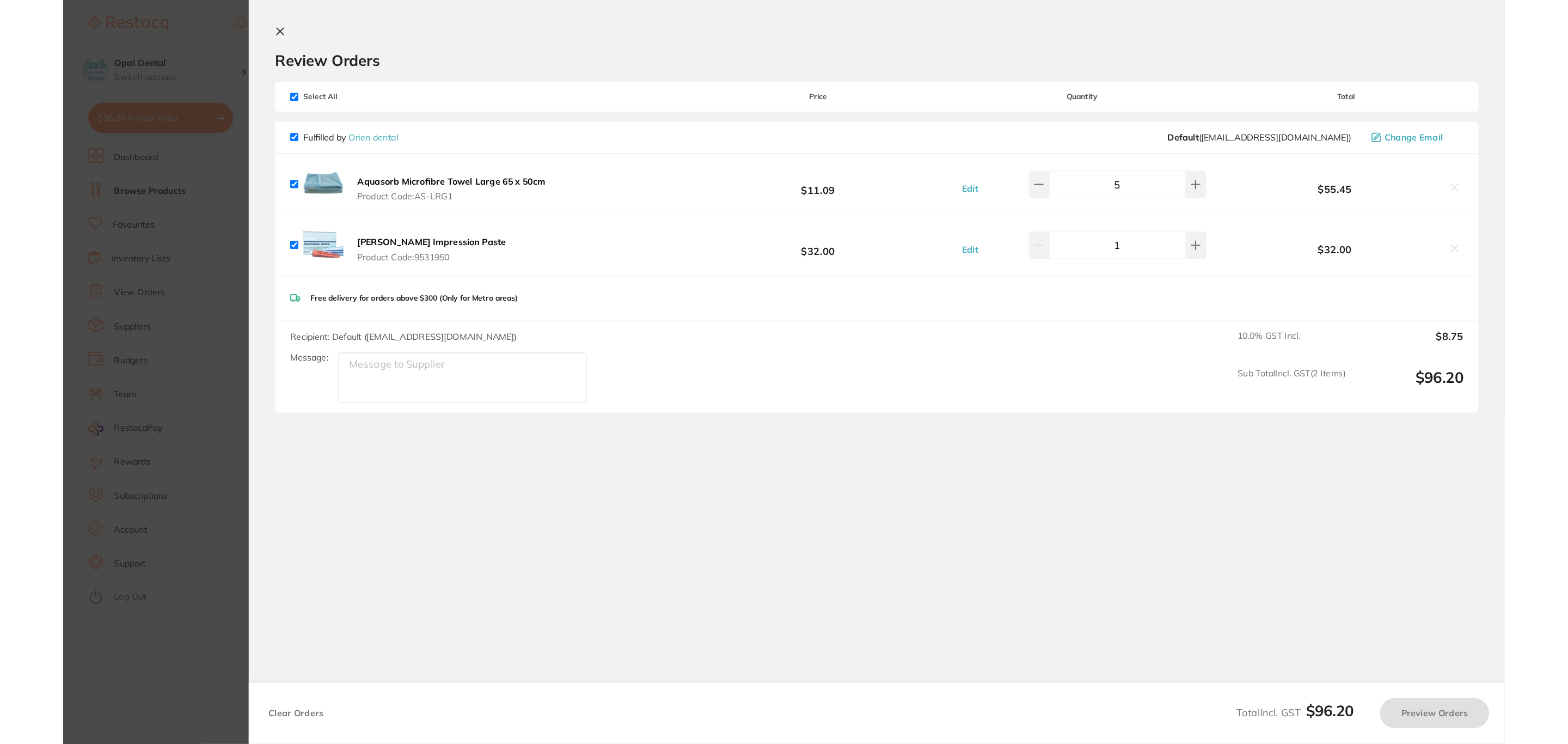
scroll to position [0, 0]
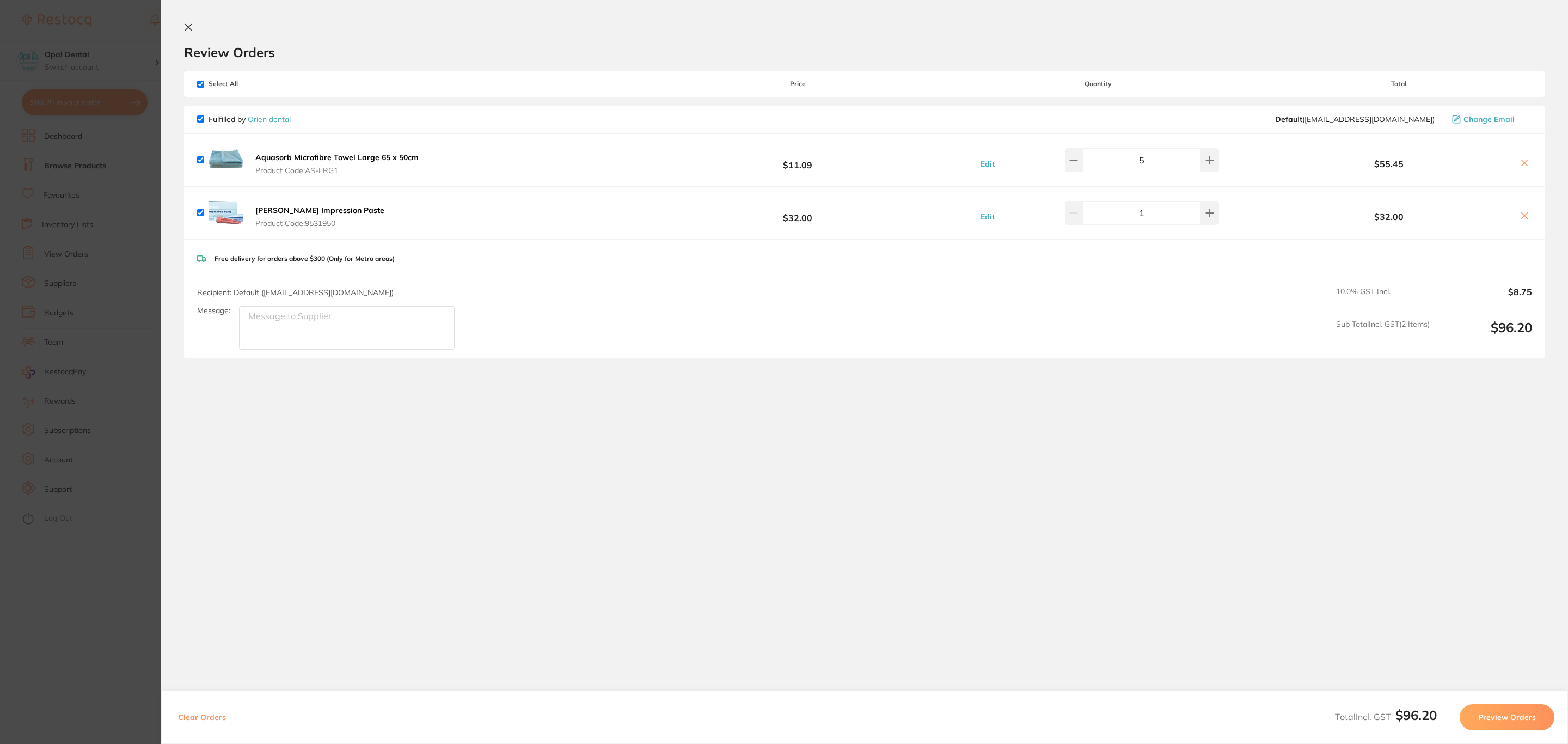
click at [1254, 122] on span "Change Email" at bounding box center [1489, 119] width 51 height 9
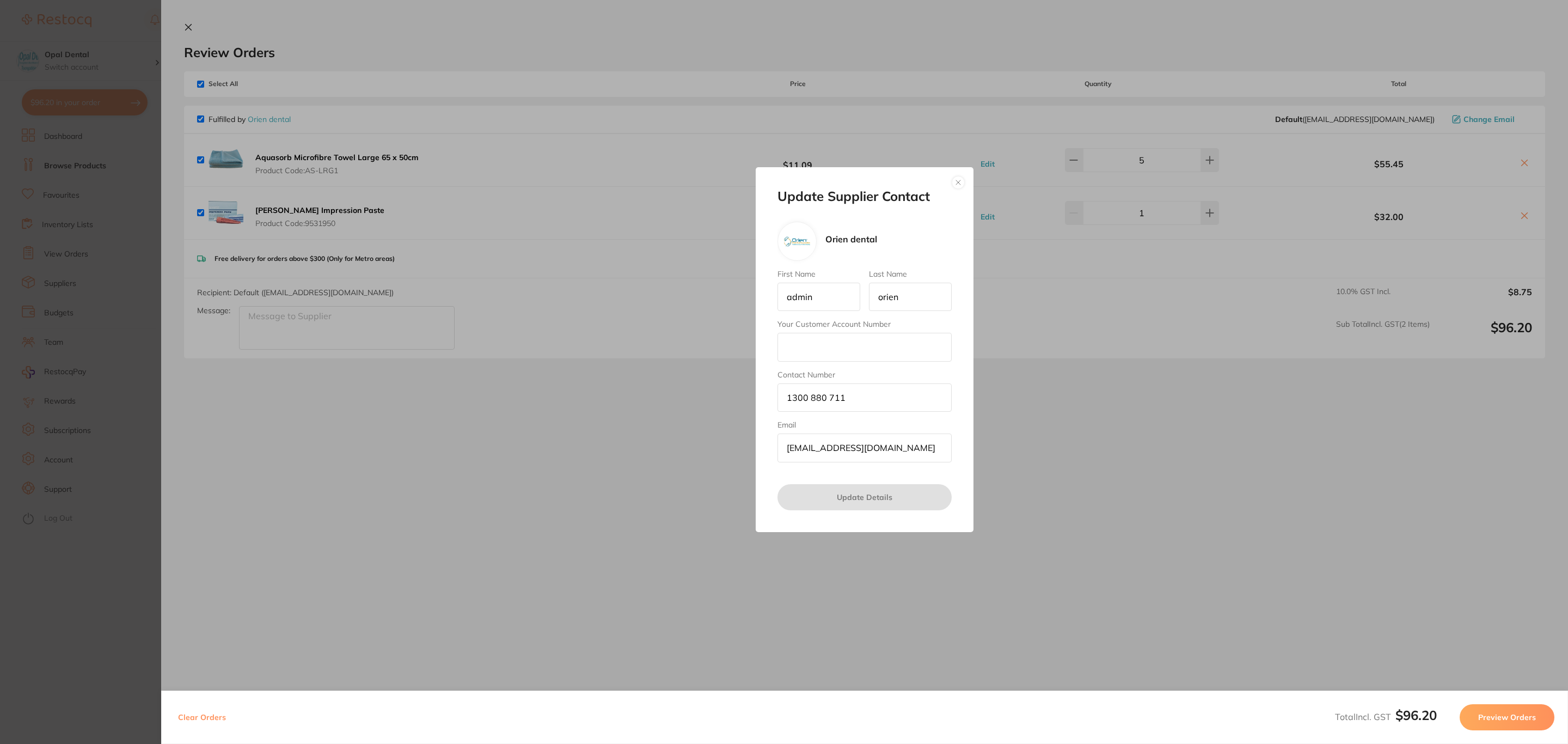
click at [825, 354] on input "Your Customer Account Number" at bounding box center [864, 347] width 174 height 29
paste input "toongabbie@experteeth.com.au"
type input "toongabbie@experteeth.com.au"
click at [852, 507] on button "Update Details" at bounding box center [864, 497] width 174 height 26
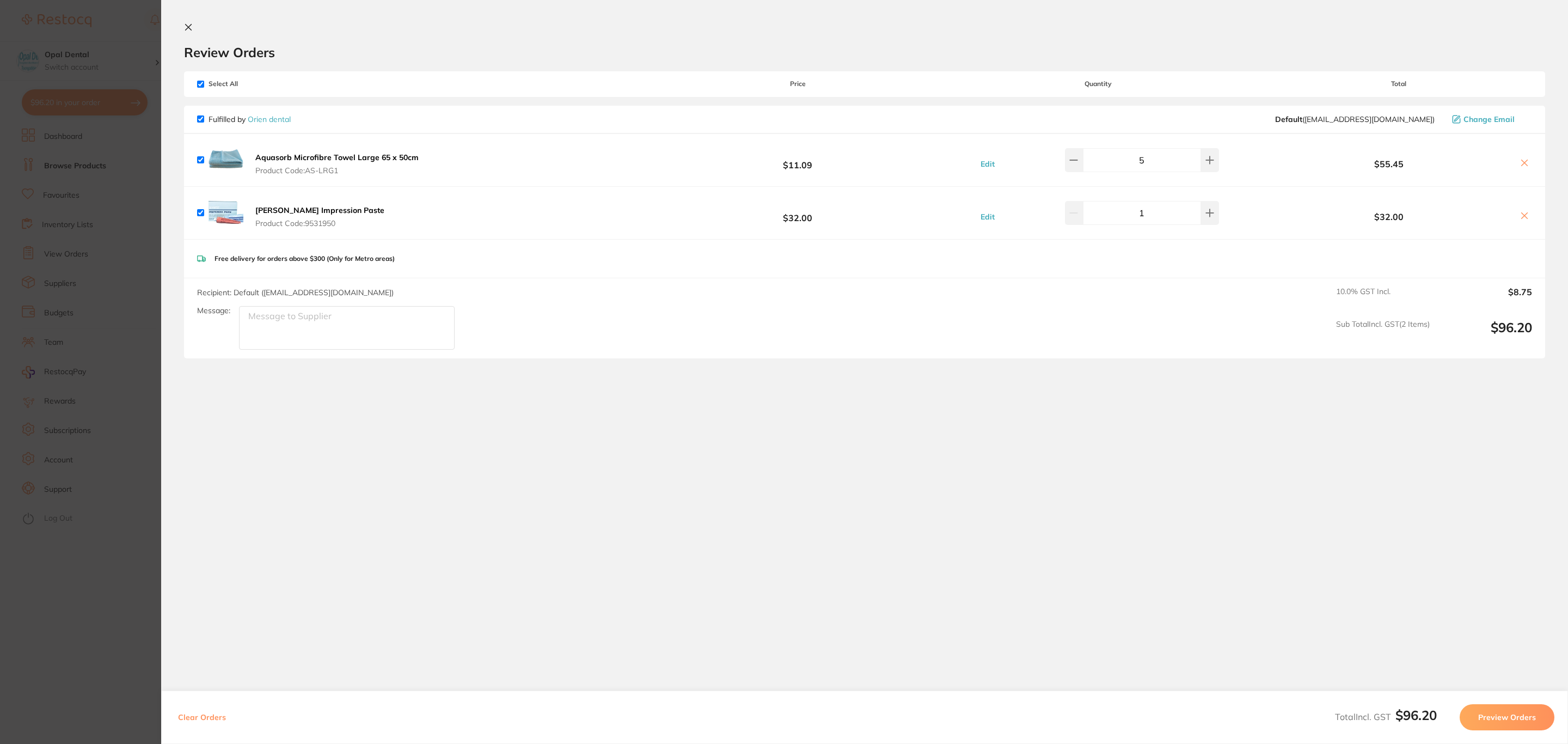
click at [1254, 645] on button "Preview Orders" at bounding box center [1507, 717] width 95 height 26
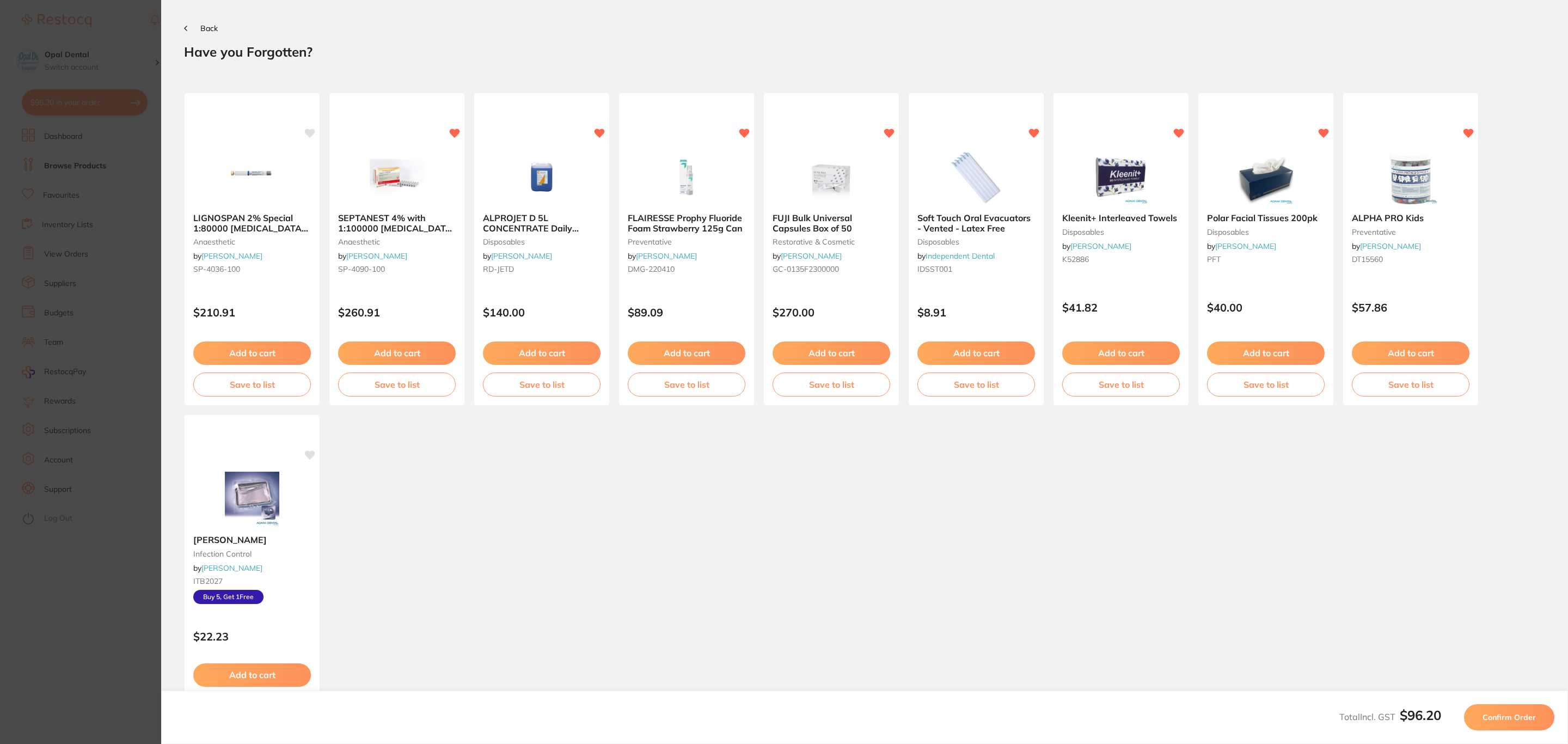
click at [1254, 645] on span "Confirm Order" at bounding box center [1510, 717] width 54 height 10
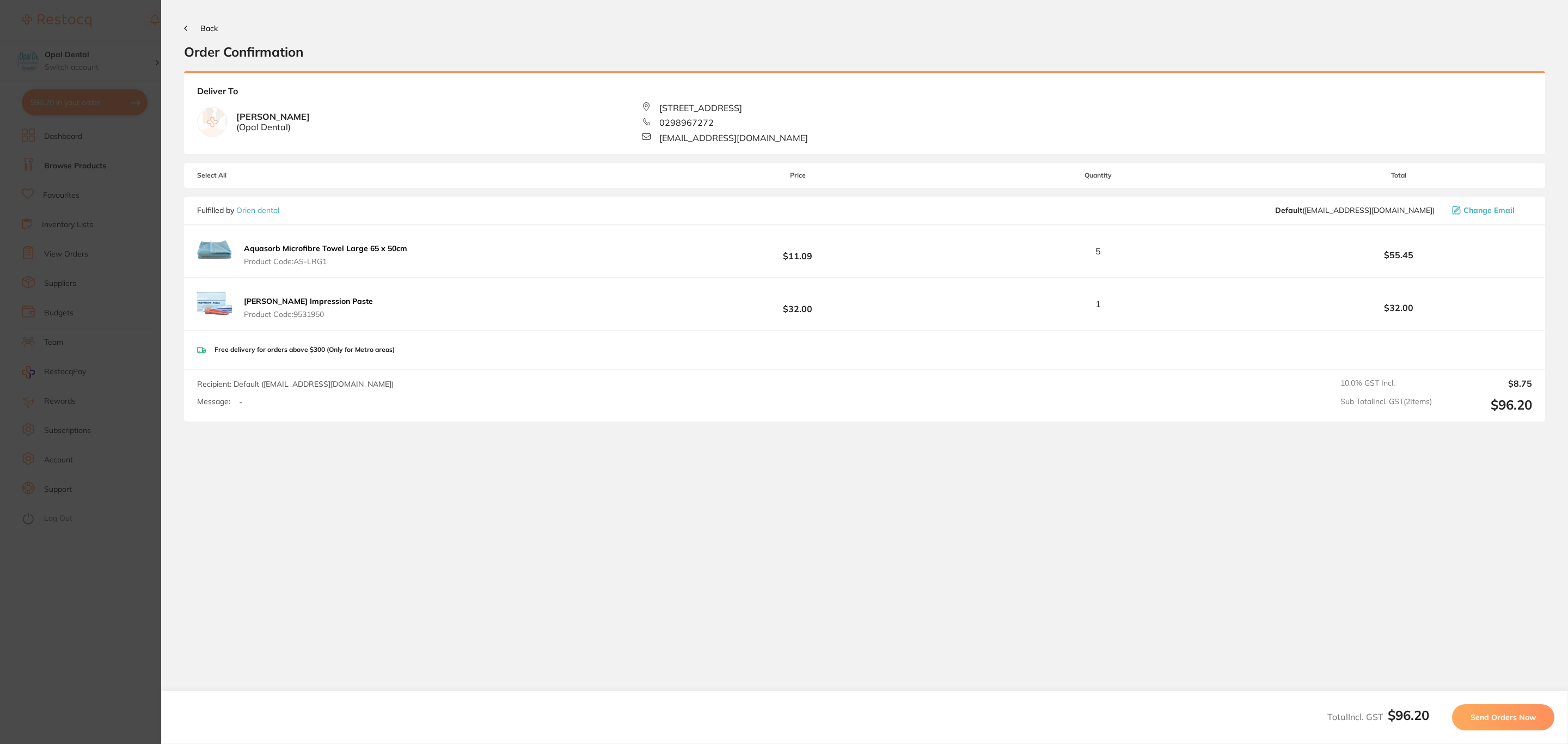
click at [1254, 645] on span "Send Orders Now" at bounding box center [1503, 717] width 65 height 10
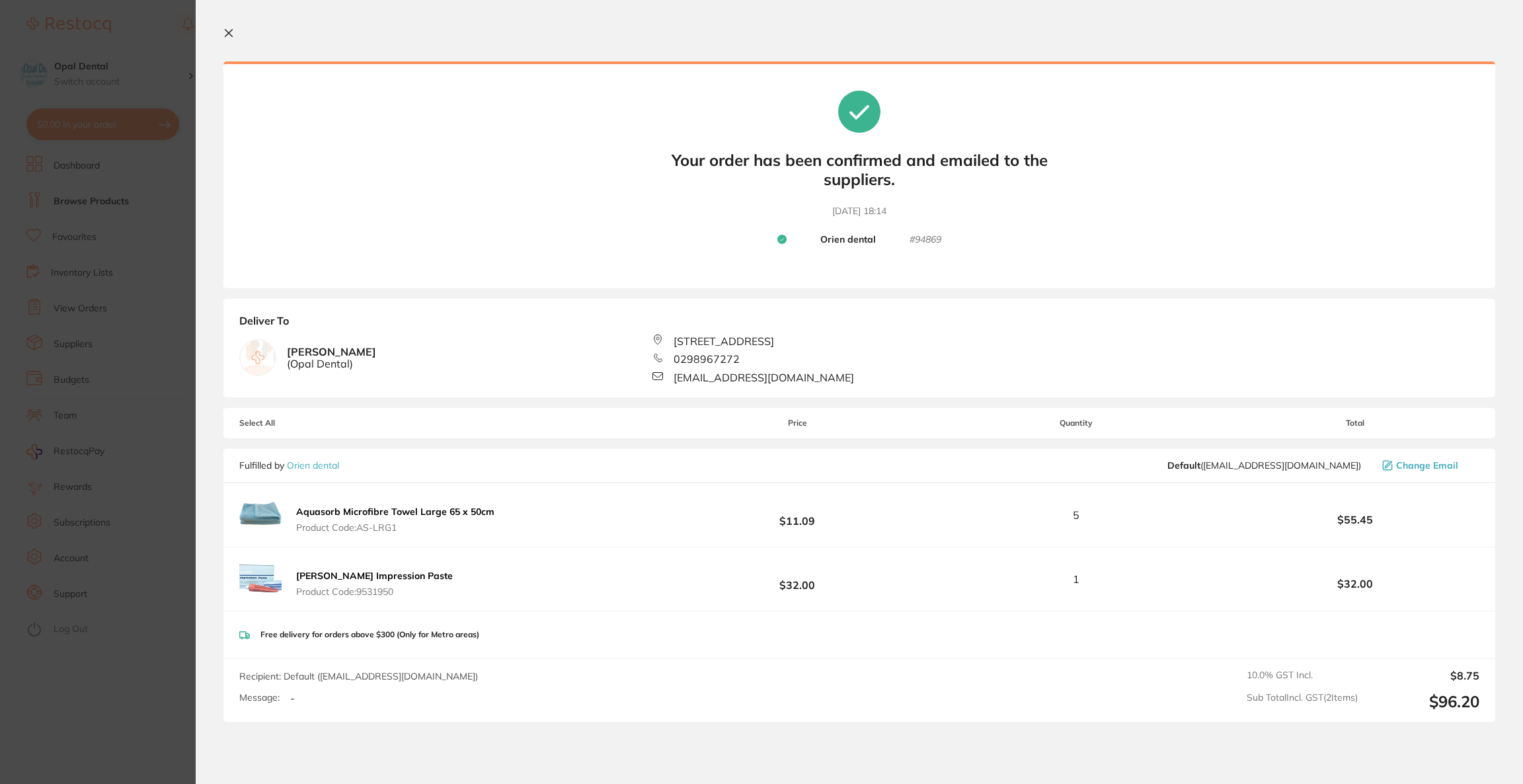
click at [78, 40] on section "Update RRP Set your pre negotiated price for this item. Item Agreed RRP (excl. …" at bounding box center [761, 392] width 1523 height 784
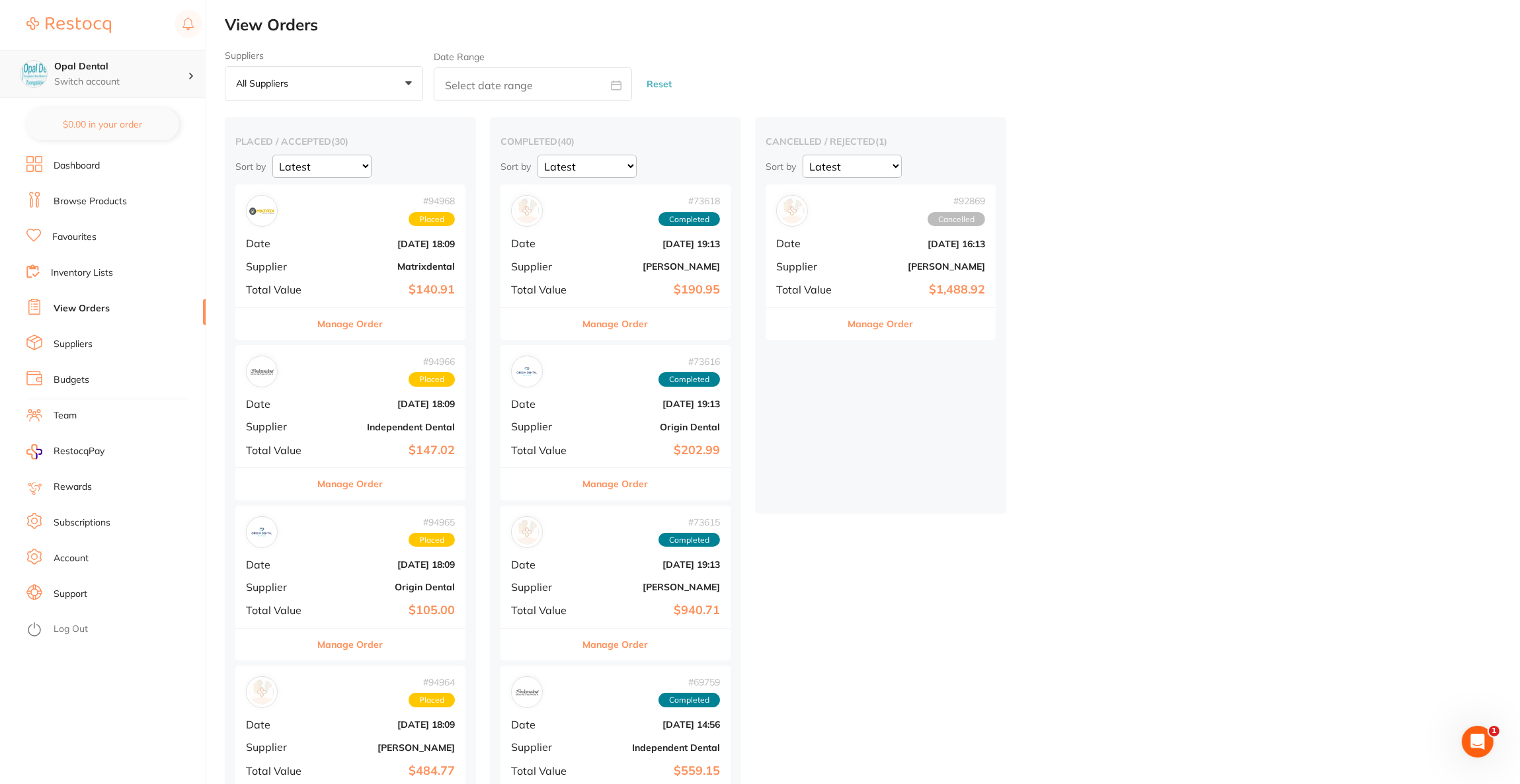
click at [157, 79] on p "Switch account" at bounding box center [121, 82] width 134 height 13
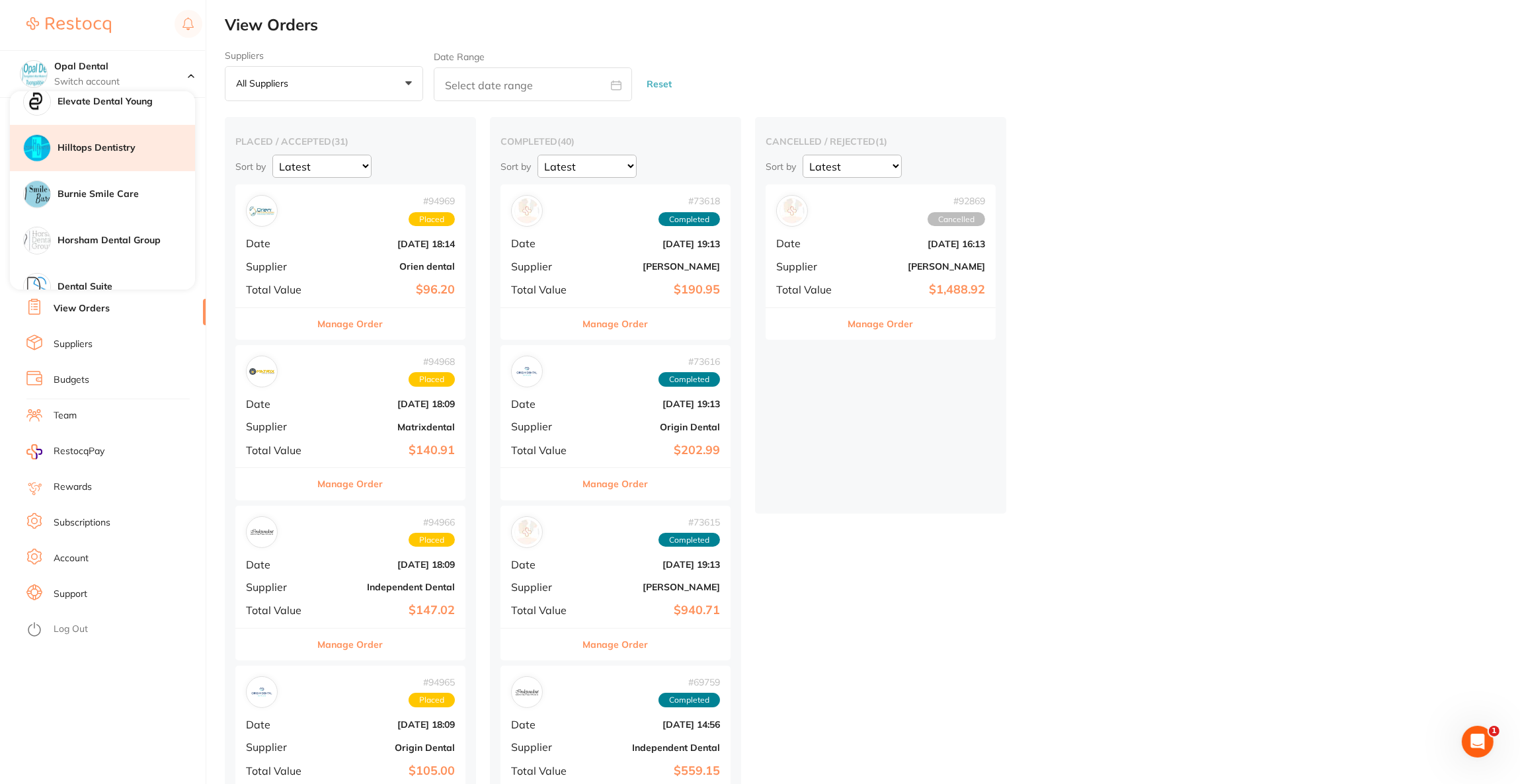
click at [71, 138] on div "Hilltops Dentistry" at bounding box center [102, 148] width 185 height 47
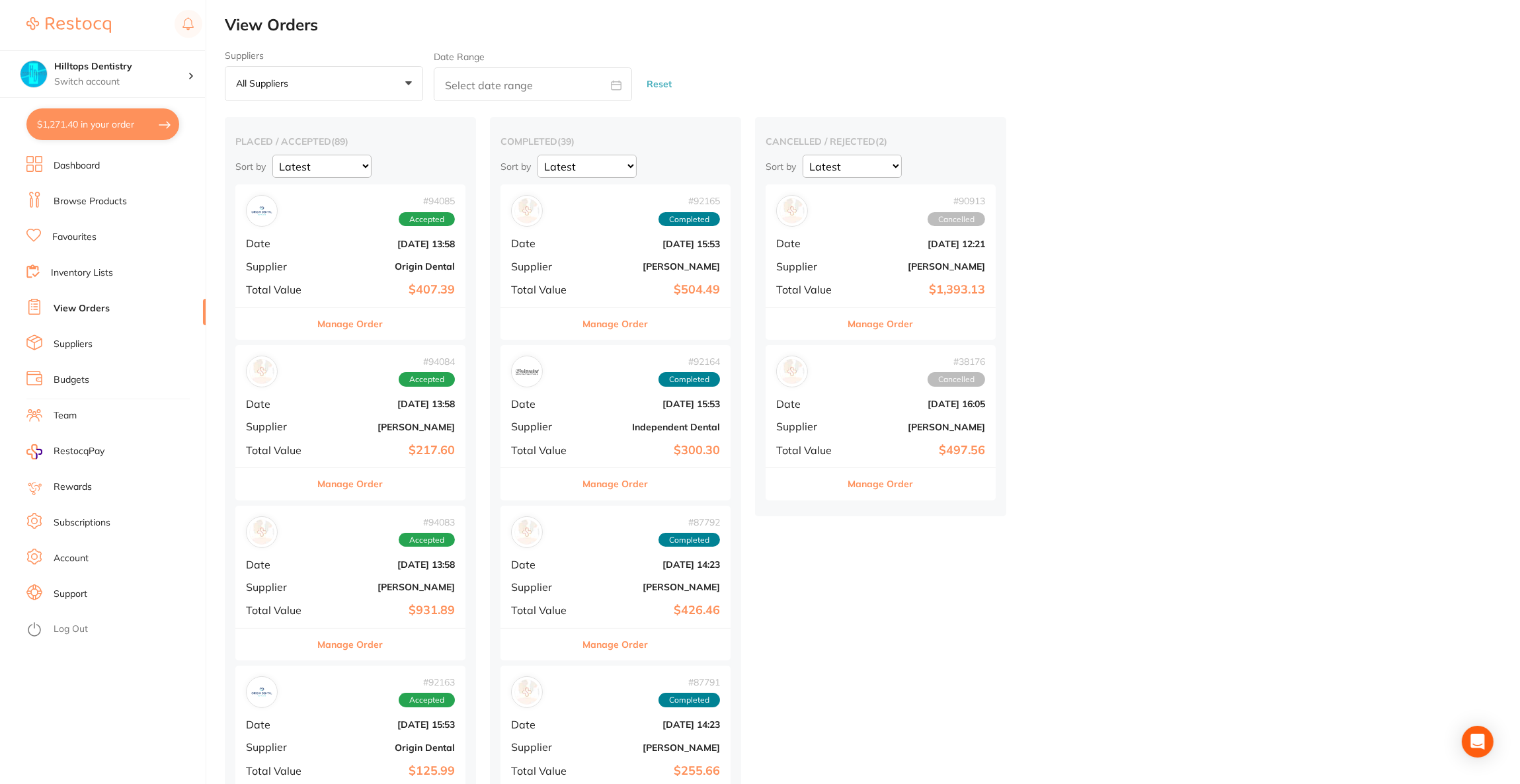
click at [71, 138] on button "$1,271.40 in your order" at bounding box center [103, 124] width 153 height 32
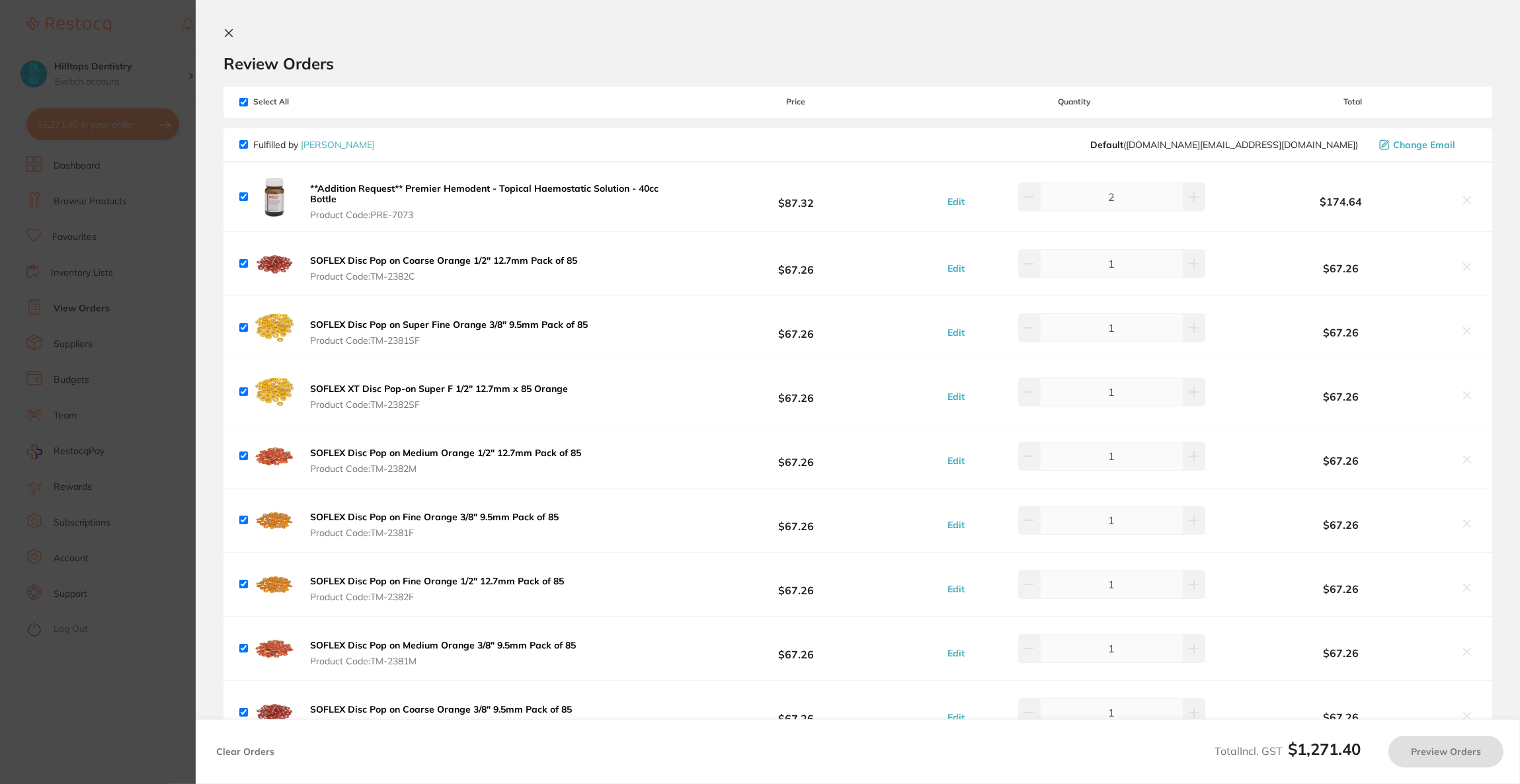
checkbox input "true"
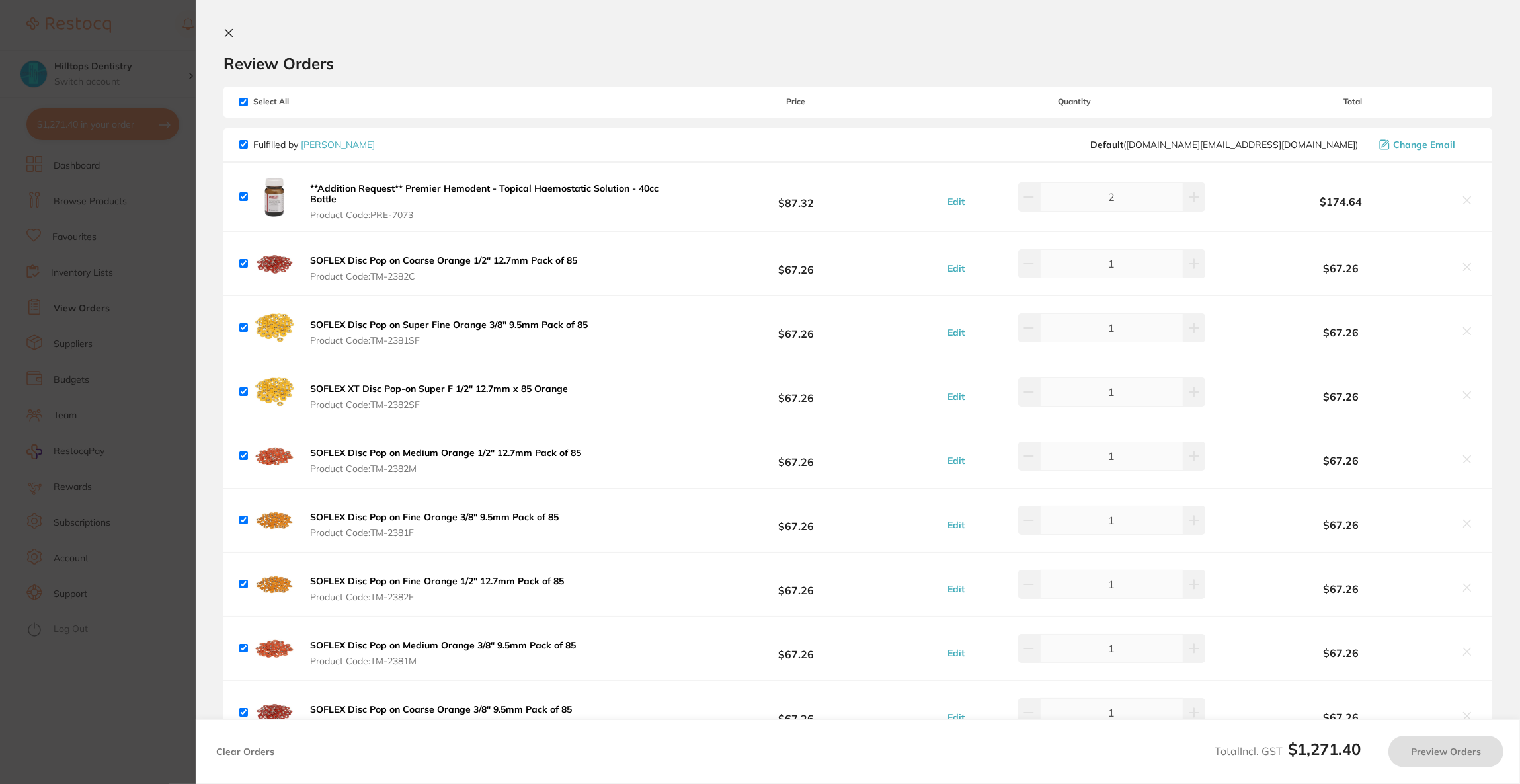
checkbox input "true"
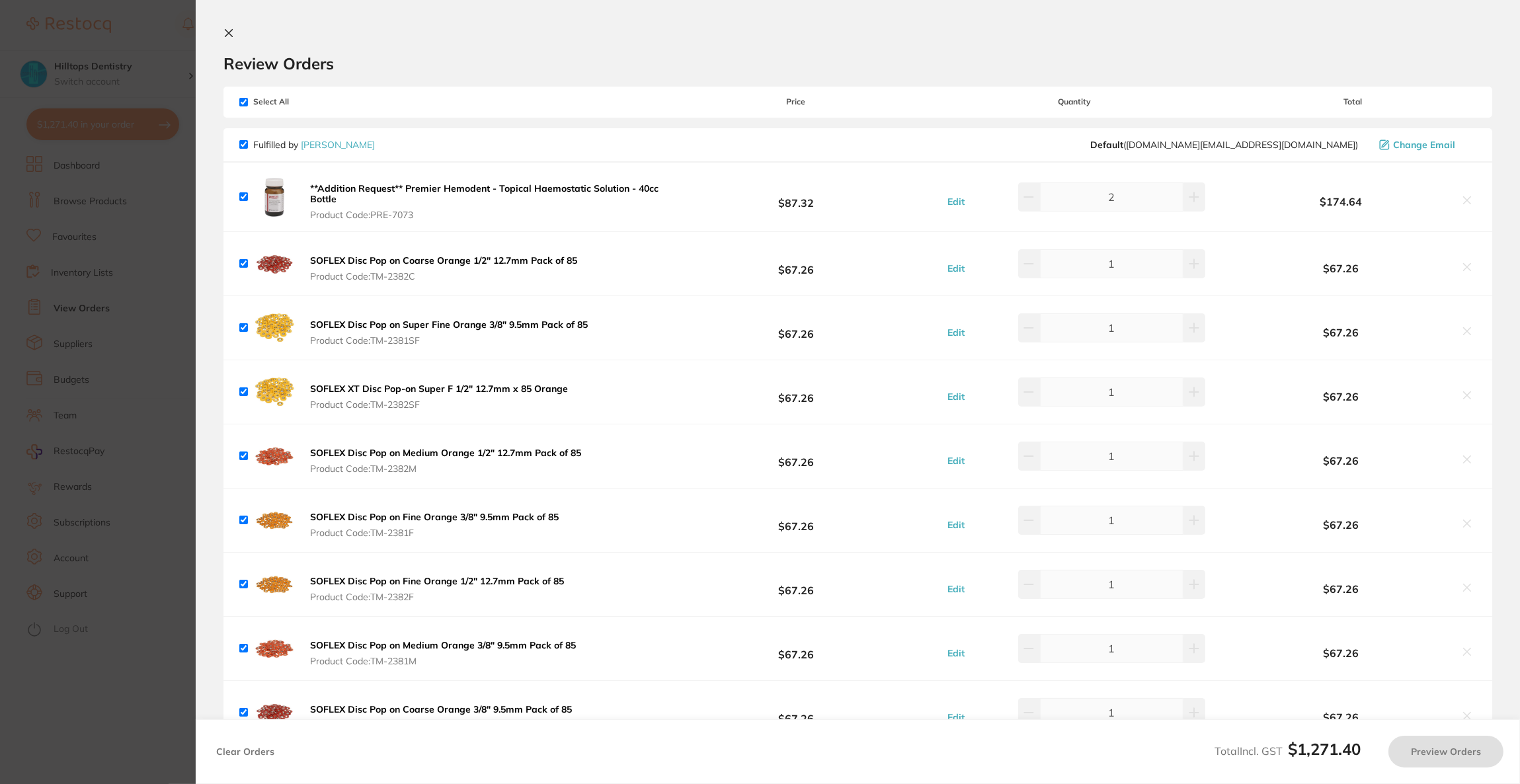
checkbox input "true"
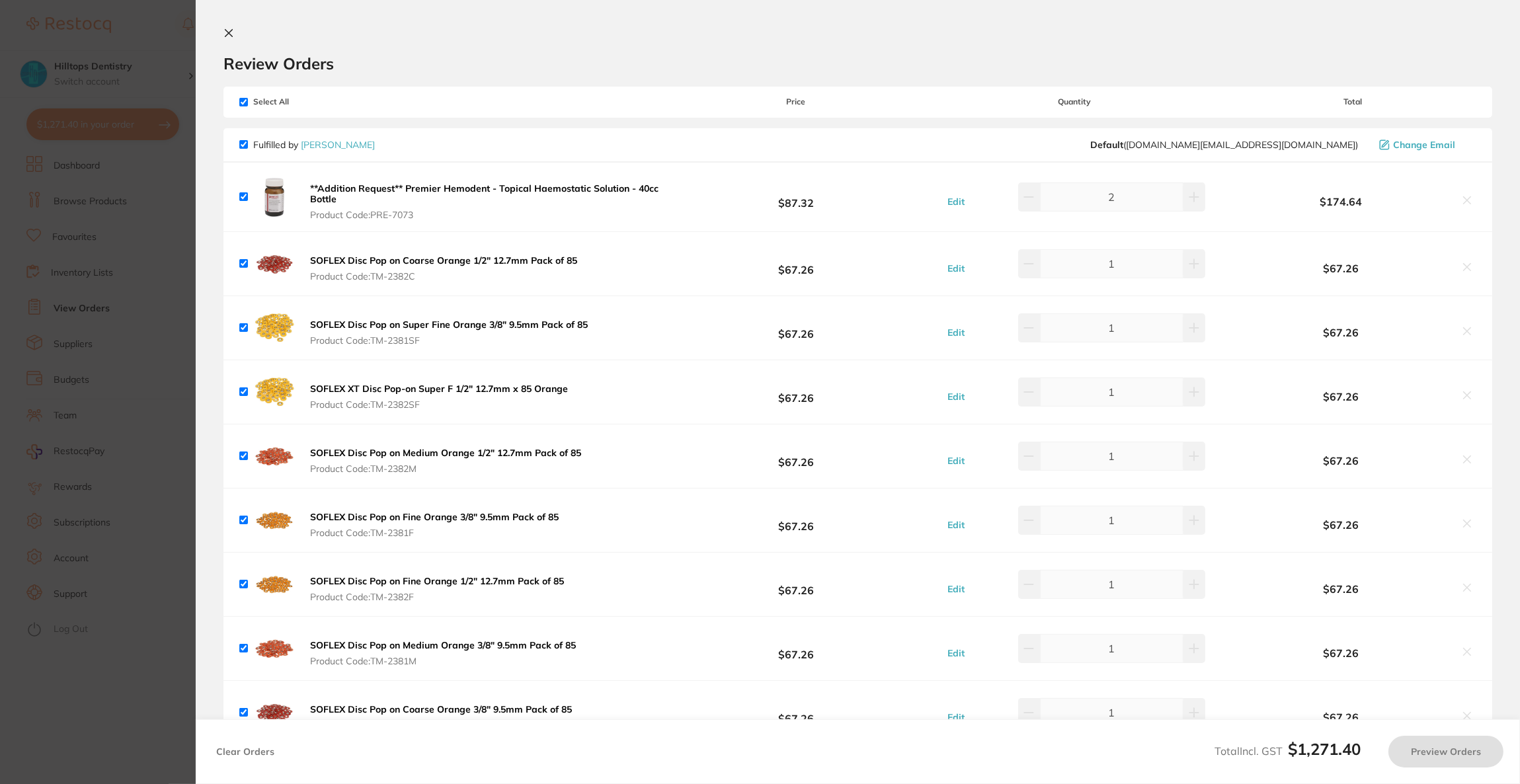
checkbox input "true"
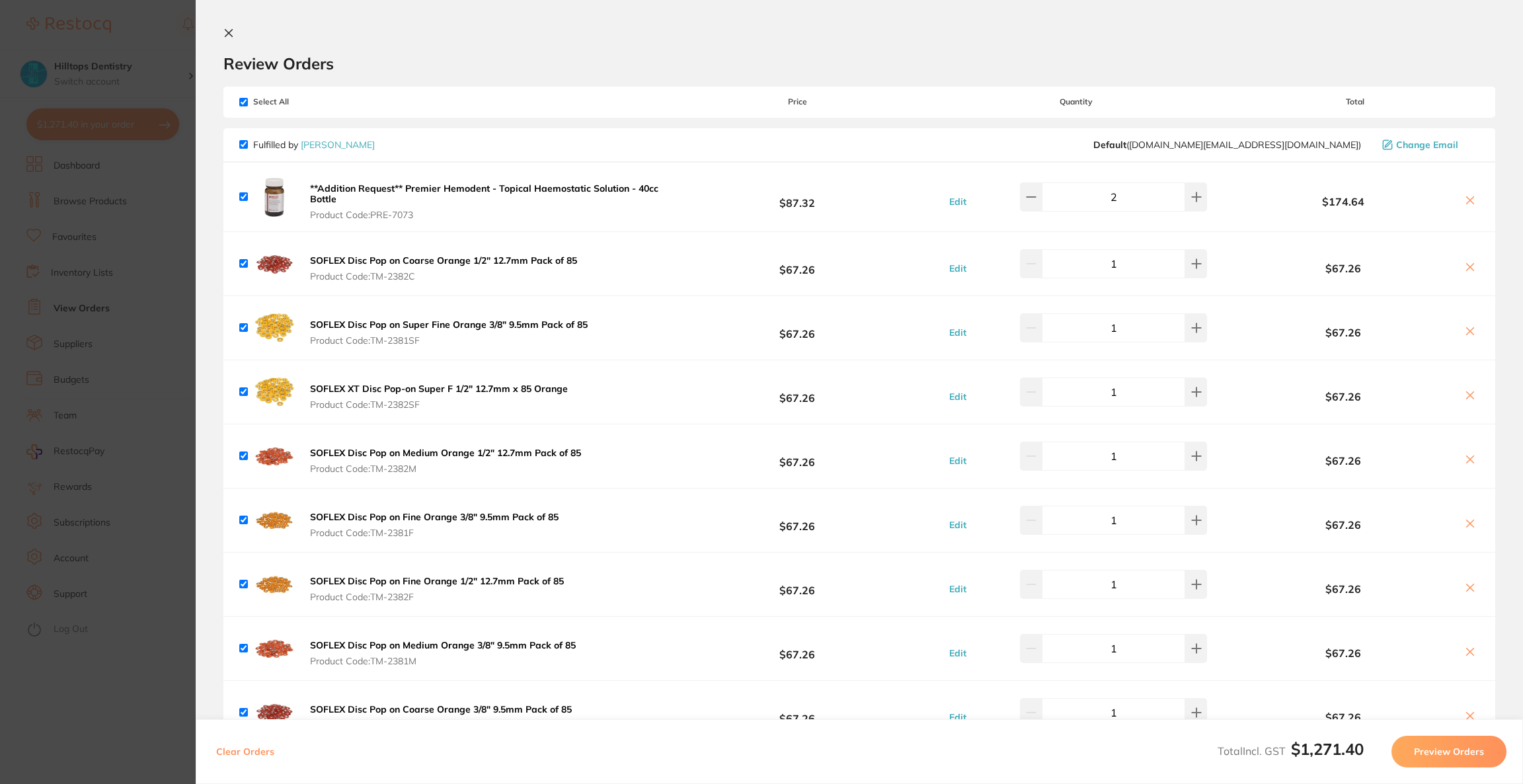
click at [73, 416] on section "Update RRP Set your pre negotiated price for this item. Item Agreed RRP (excl. …" at bounding box center [761, 392] width 1523 height 784
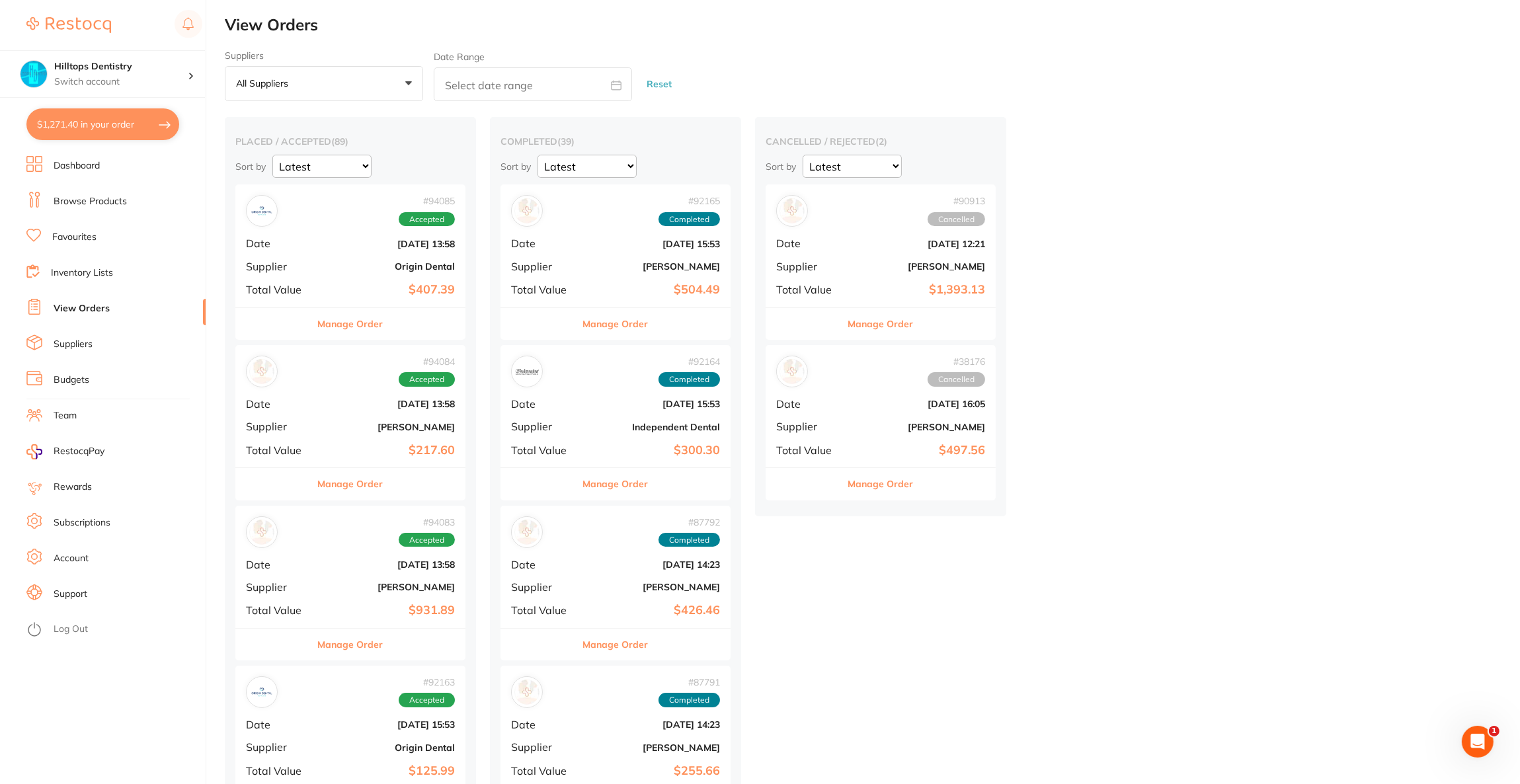
click at [86, 208] on link "Browse Products" at bounding box center [89, 202] width 73 height 13
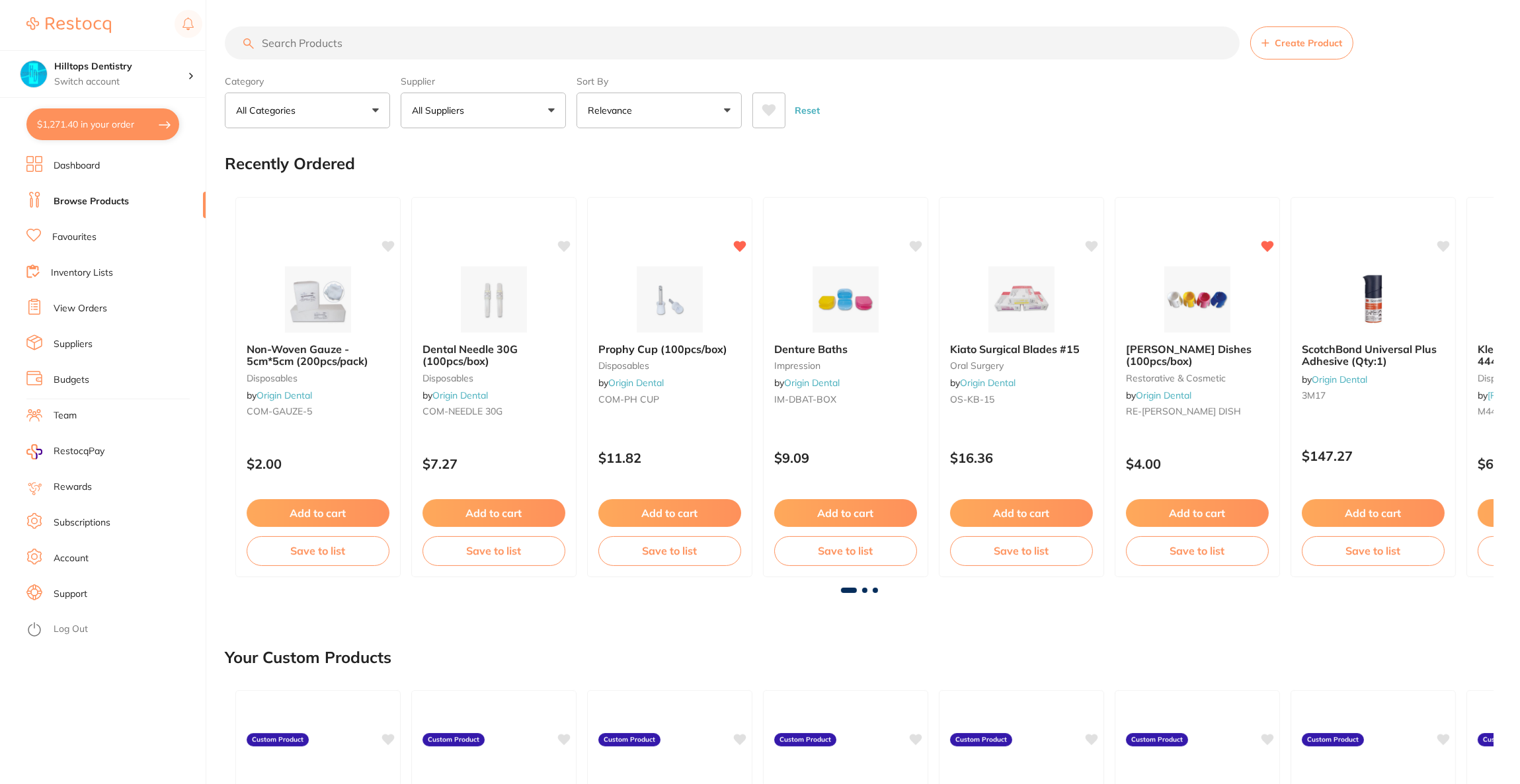
click at [370, 47] on input "search" at bounding box center [732, 43] width 1015 height 33
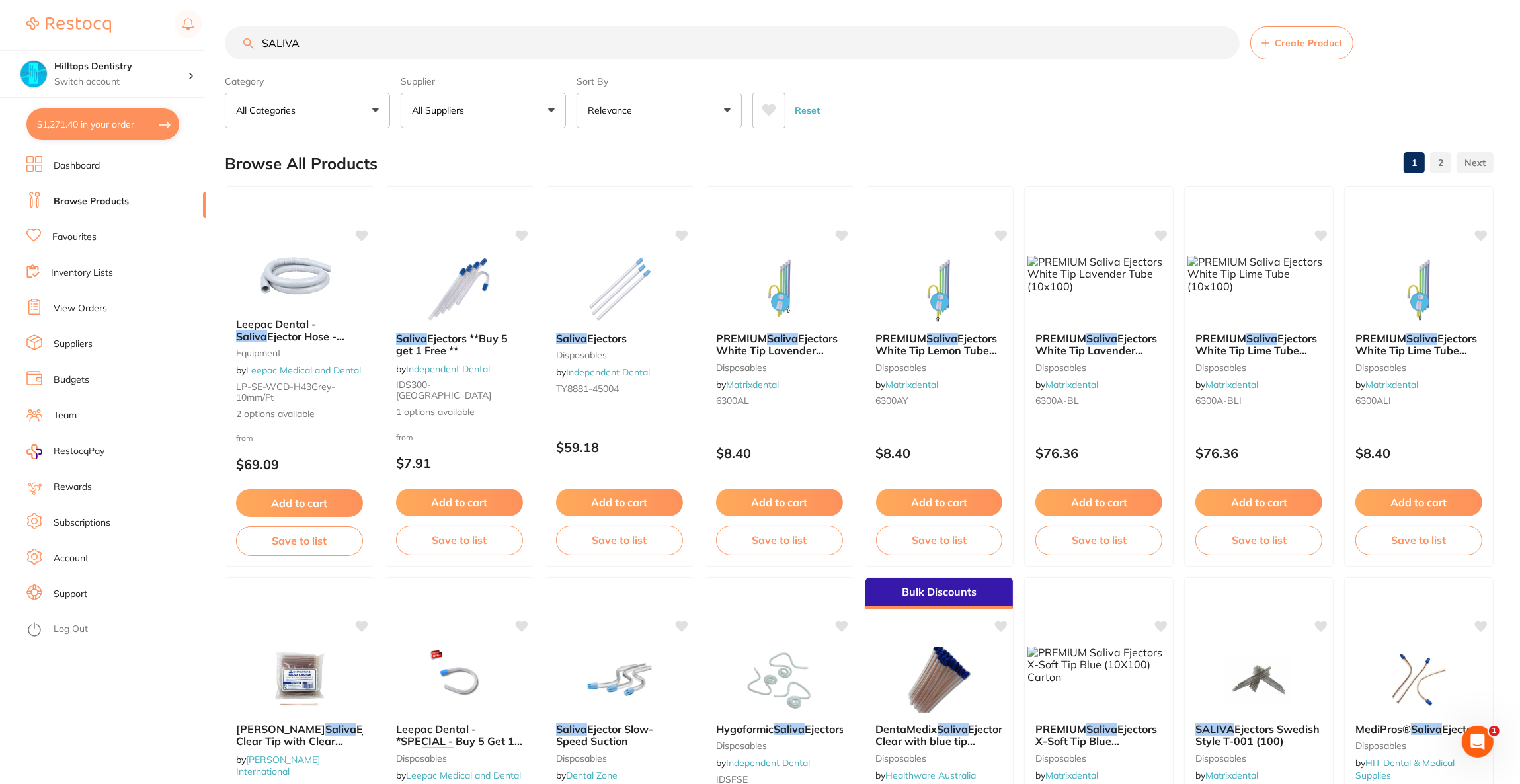
type input "SALIVA"
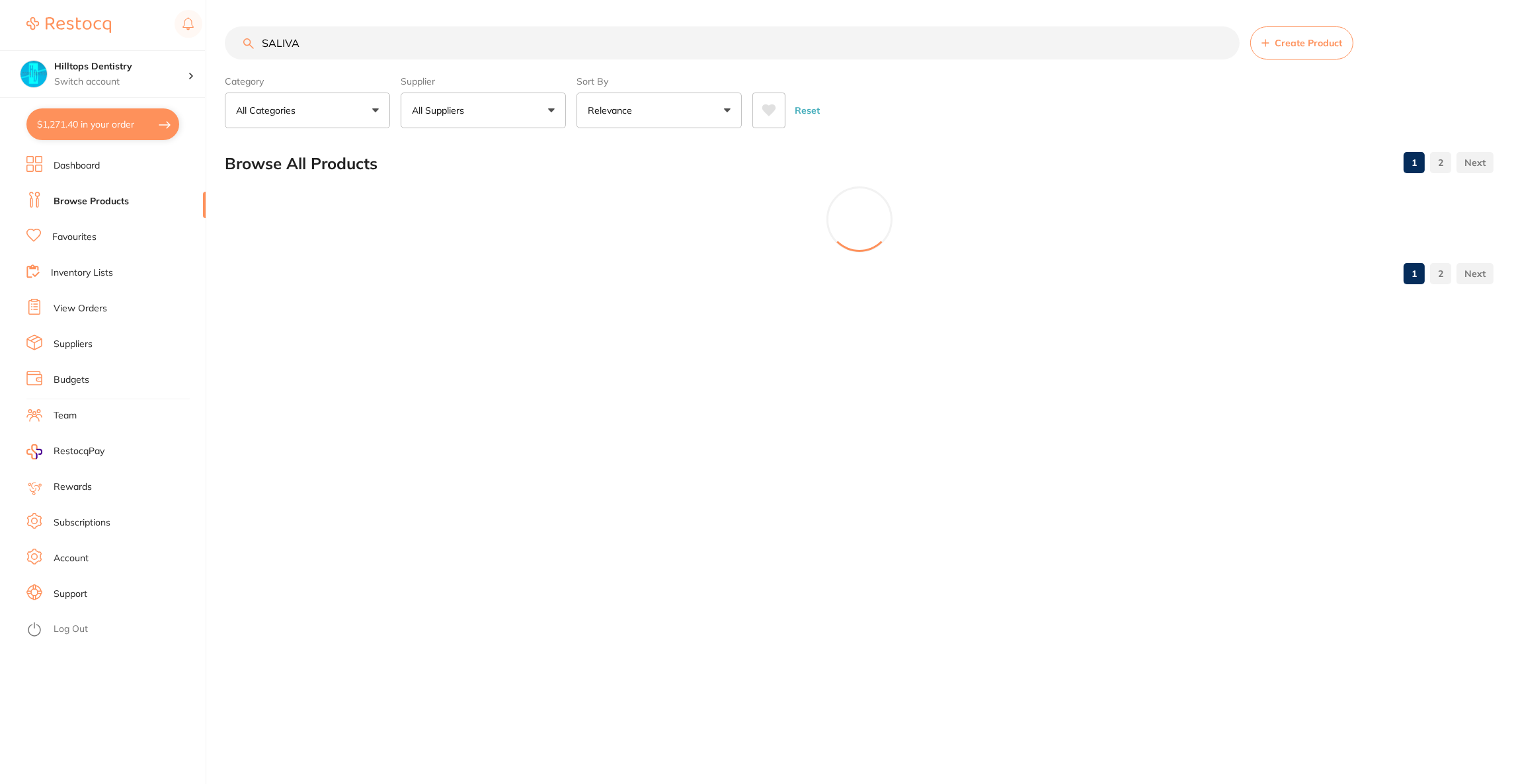
click at [486, 111] on button "All Suppliers" at bounding box center [484, 110] width 166 height 35
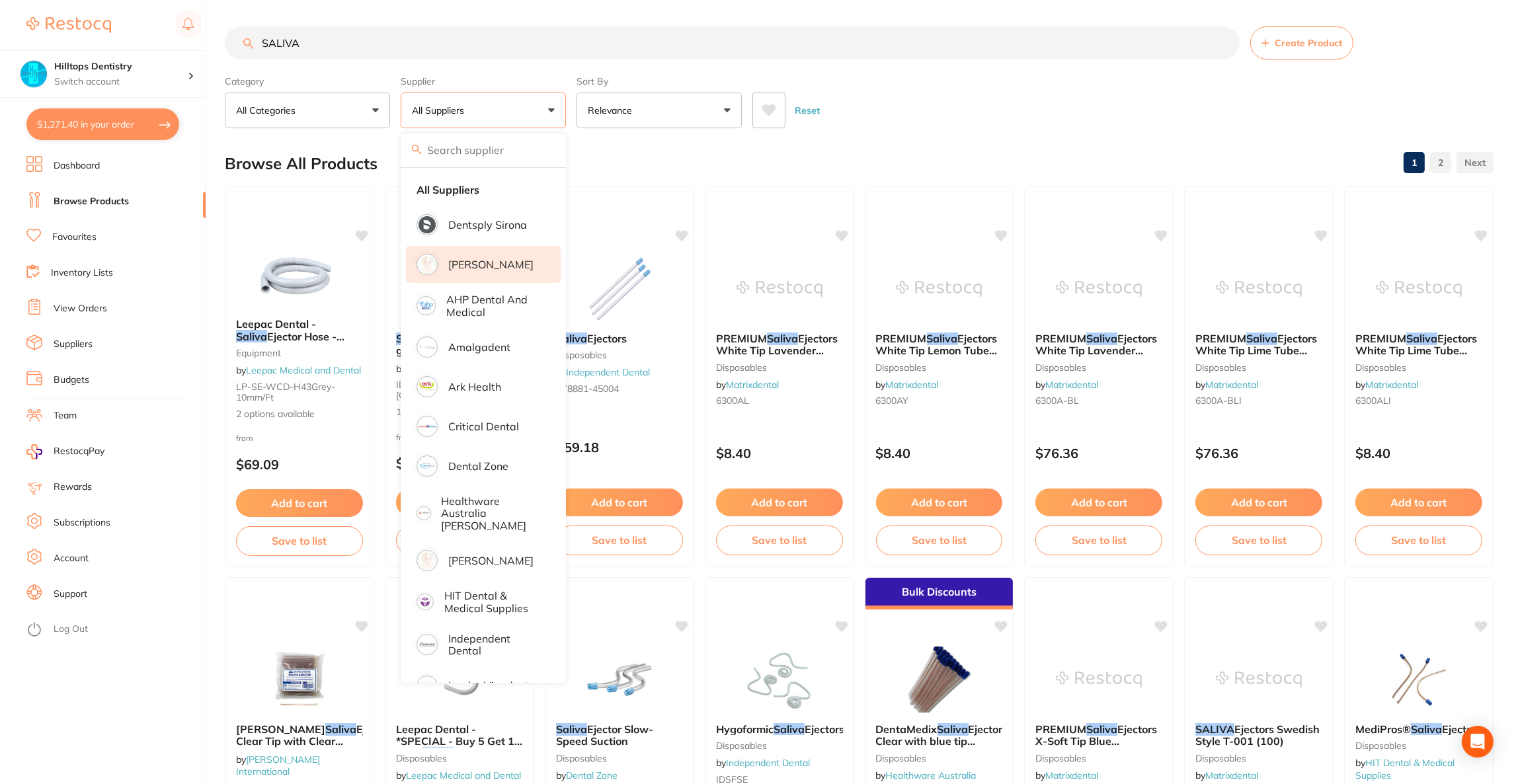
click at [489, 273] on li "[PERSON_NAME]" at bounding box center [483, 265] width 155 height 37
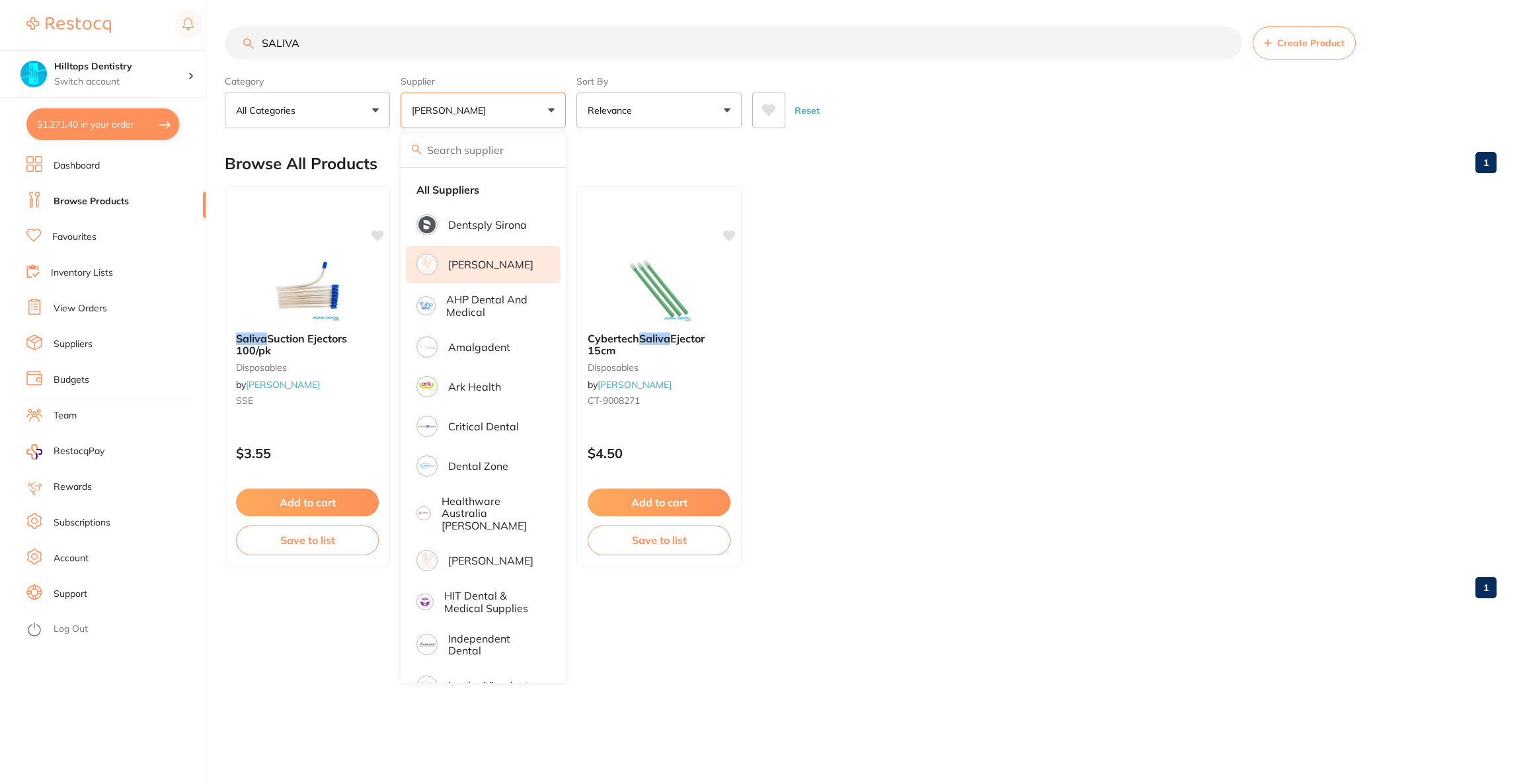
click at [293, 297] on img at bounding box center [307, 288] width 86 height 66
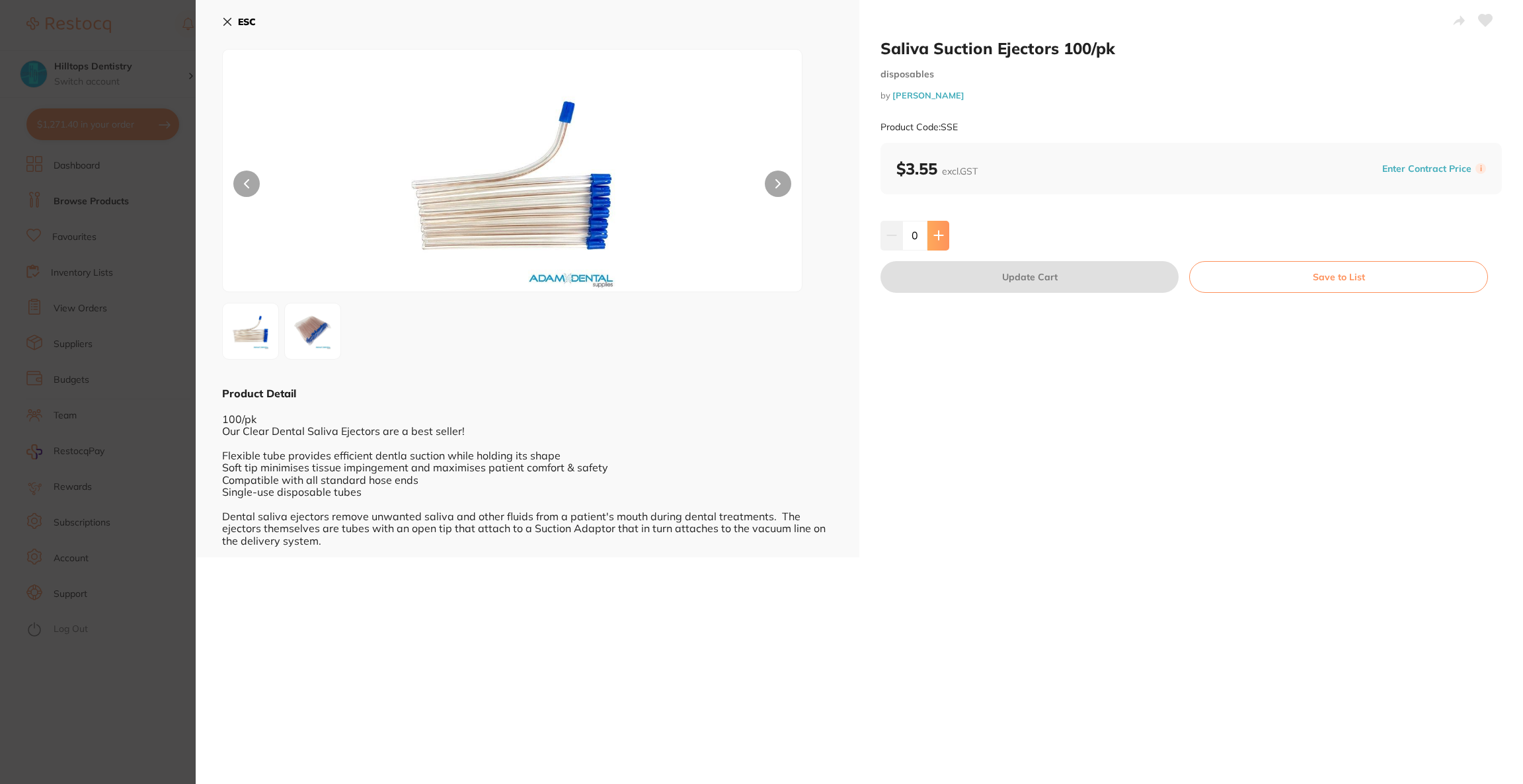
click at [936, 248] on button at bounding box center [938, 235] width 22 height 29
type input "1"
click at [931, 268] on button "Update Cart" at bounding box center [1029, 276] width 298 height 32
checkbox input "false"
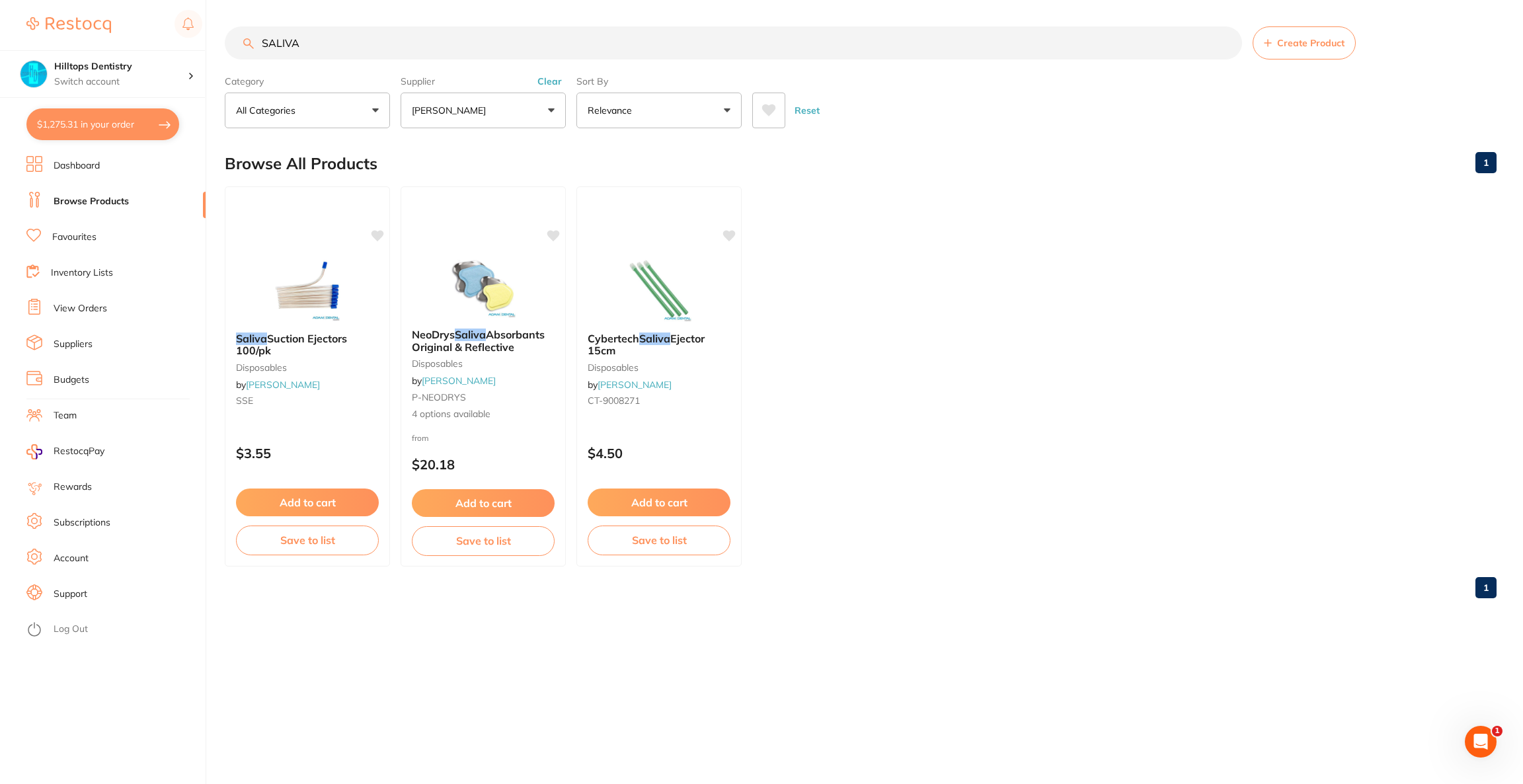
click at [129, 133] on button "$1,275.31 in your order" at bounding box center [103, 124] width 153 height 32
checkbox input "true"
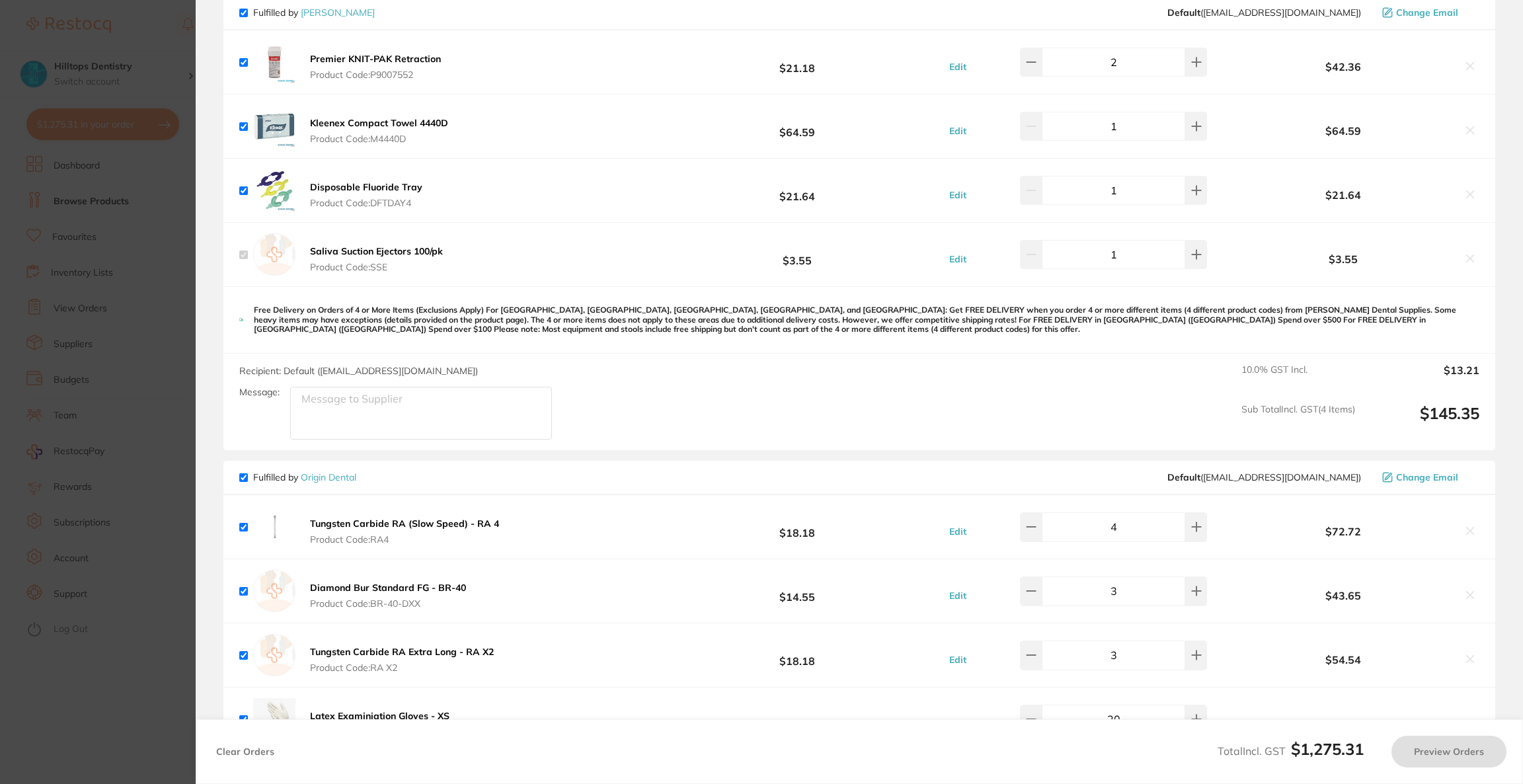
checkbox input "true"
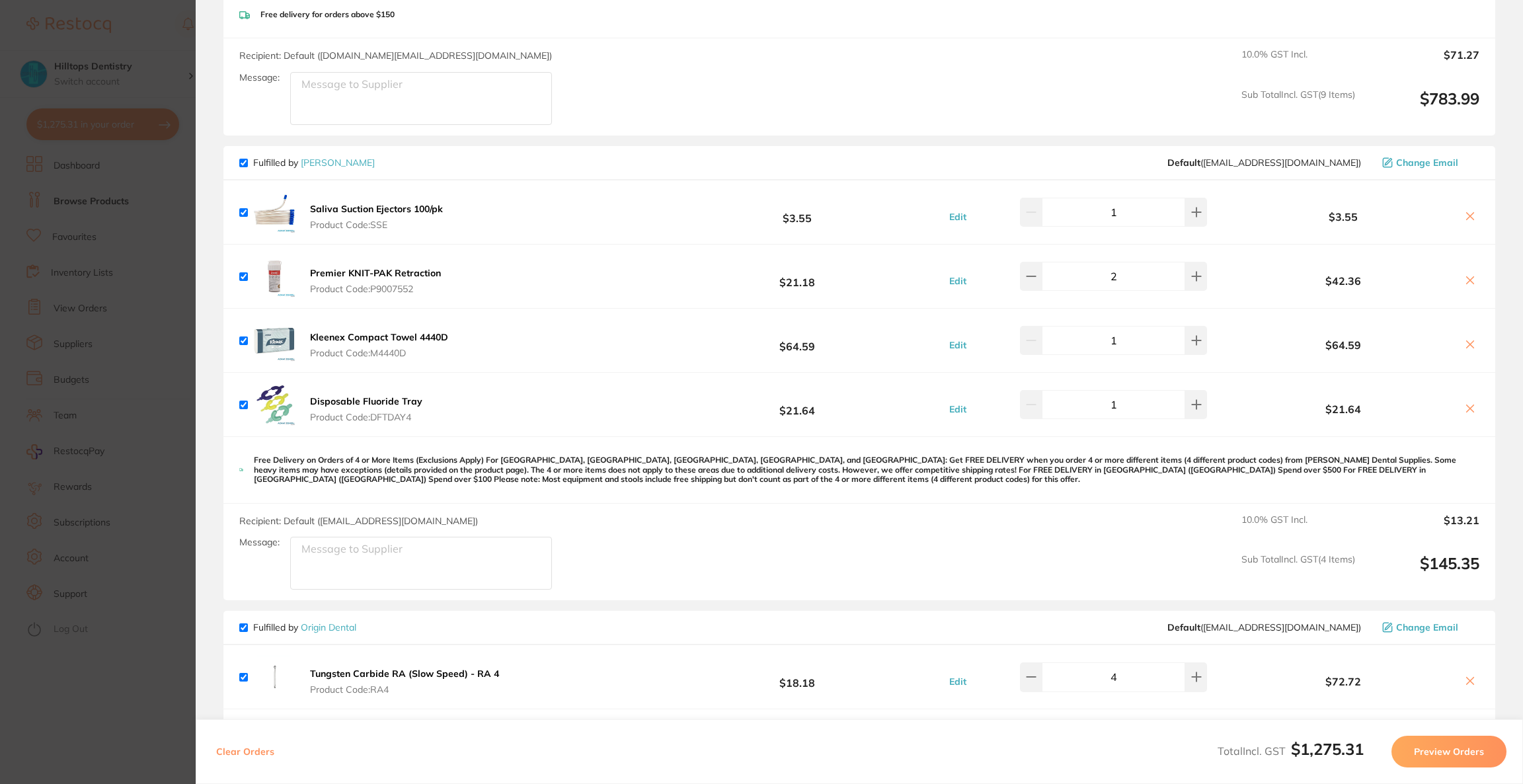
scroll to position [694, 0]
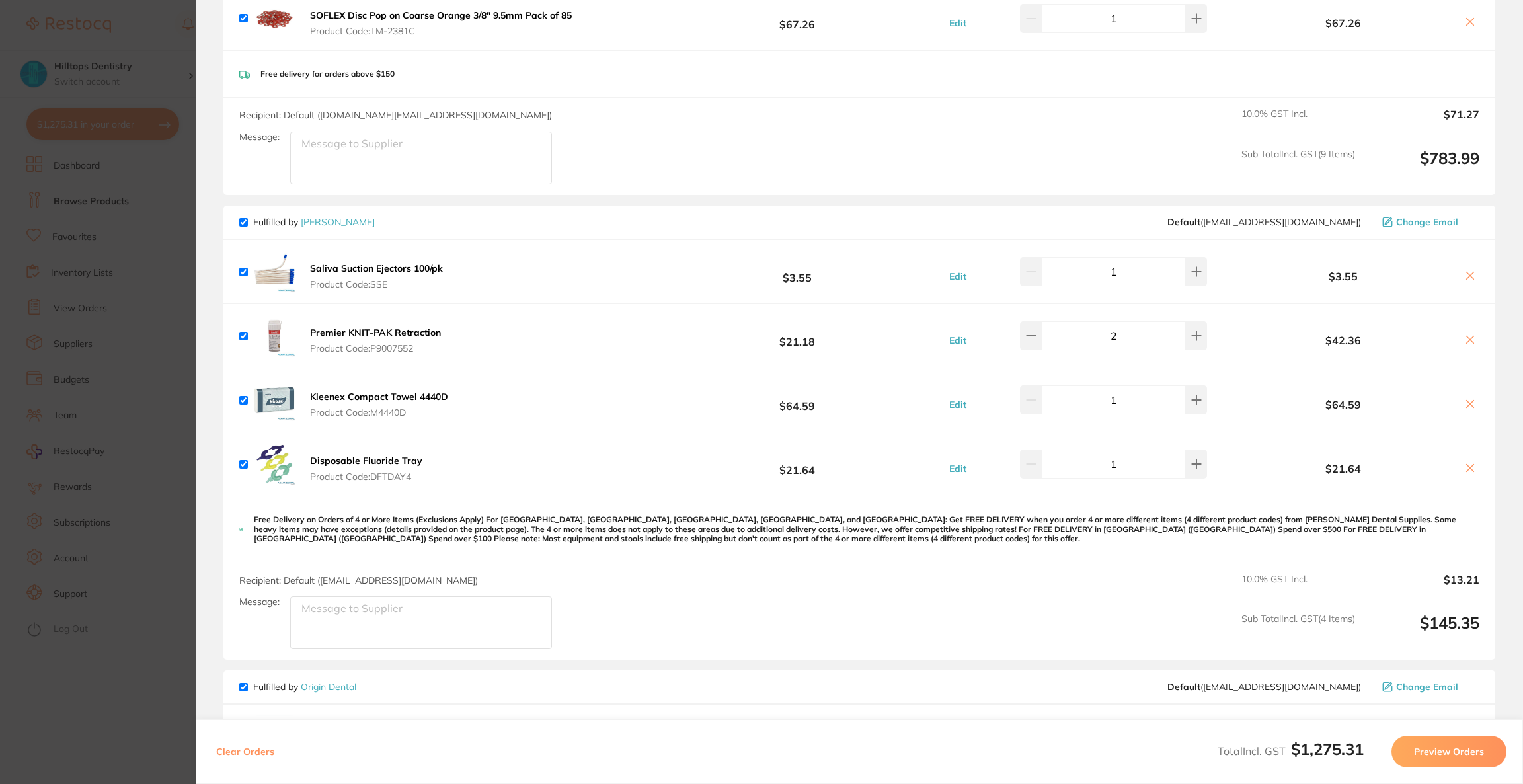
click at [1437, 766] on button "Preview Orders" at bounding box center [1449, 751] width 115 height 32
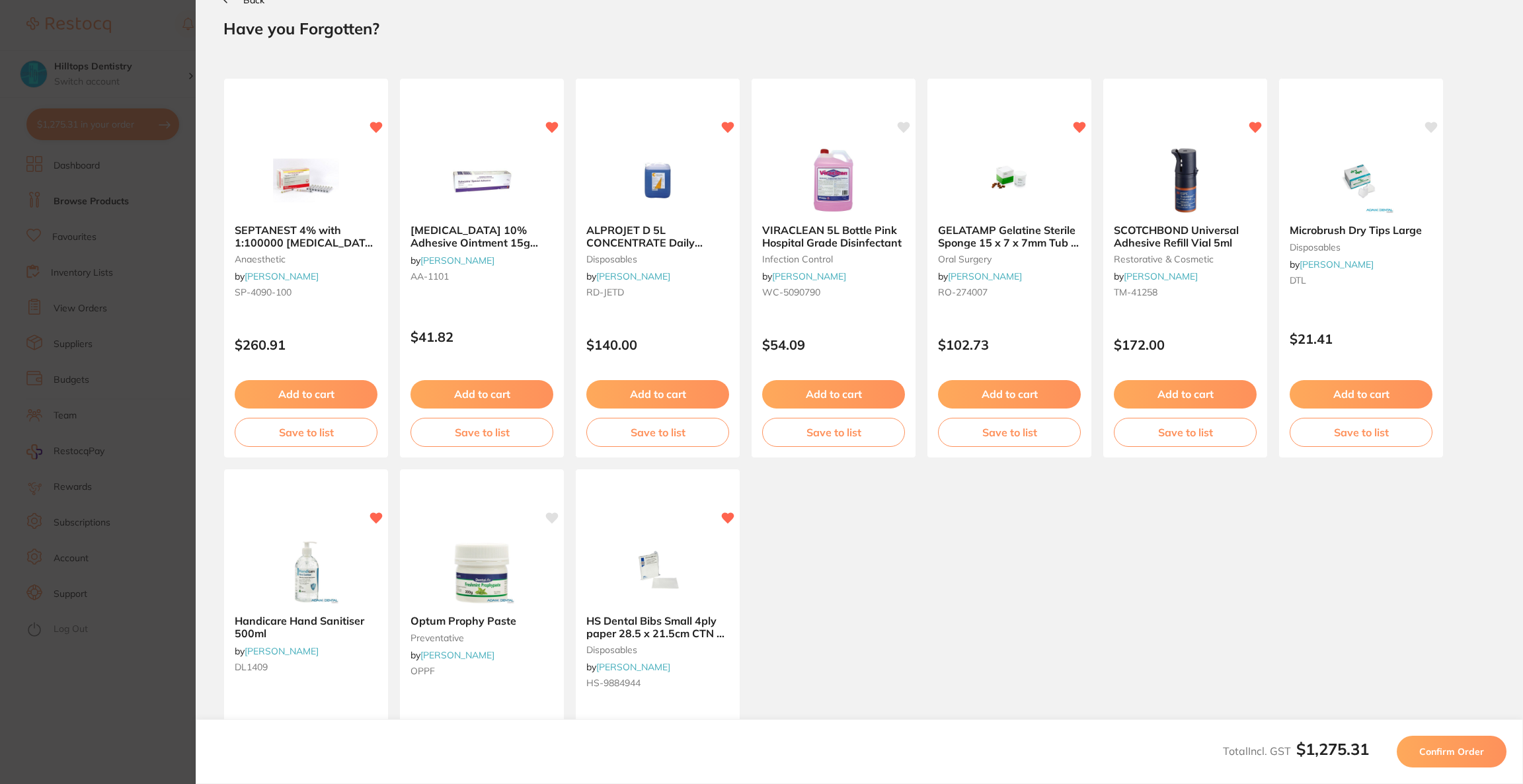
scroll to position [1, 0]
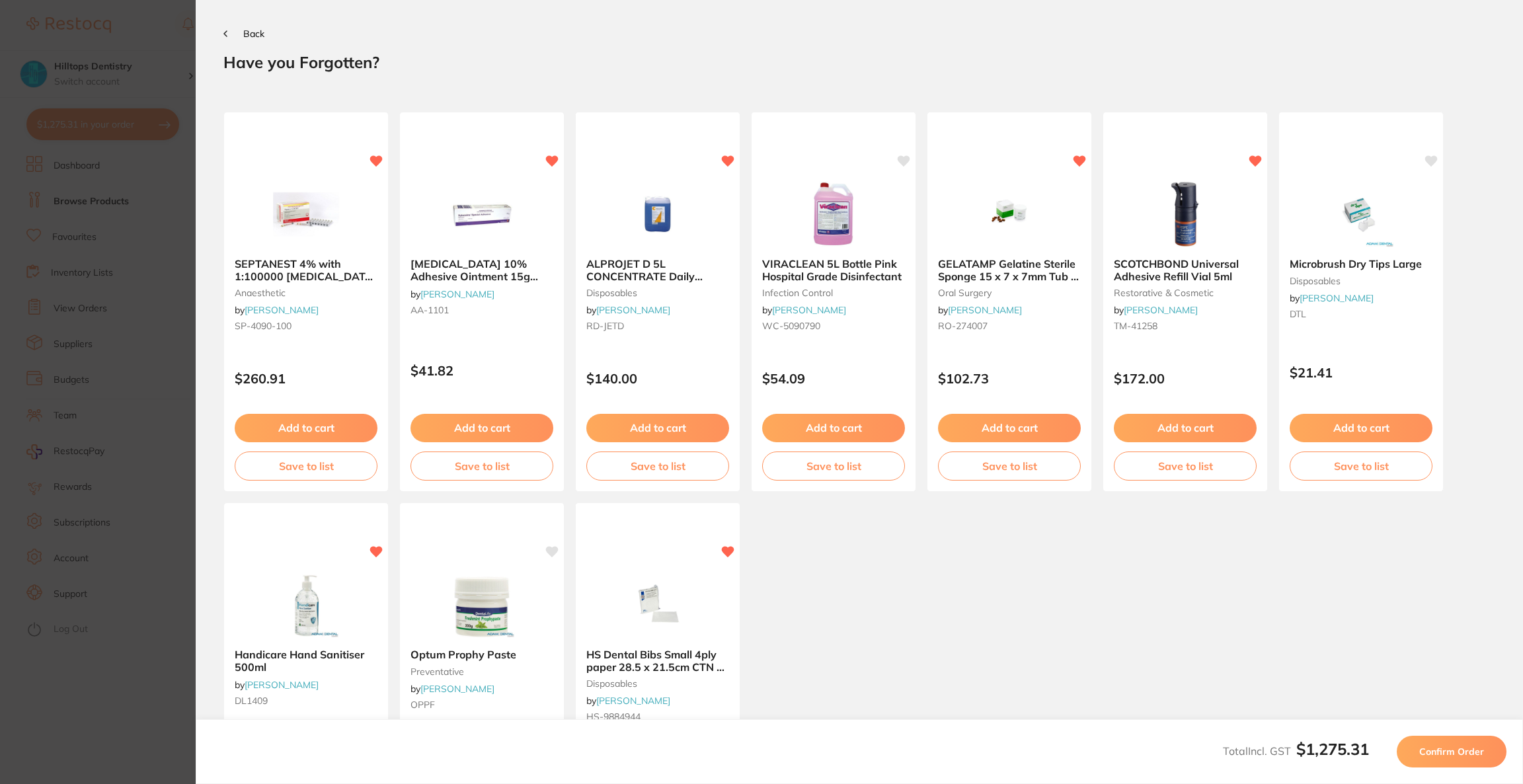
click at [1437, 766] on button "Confirm Order" at bounding box center [1451, 751] width 109 height 32
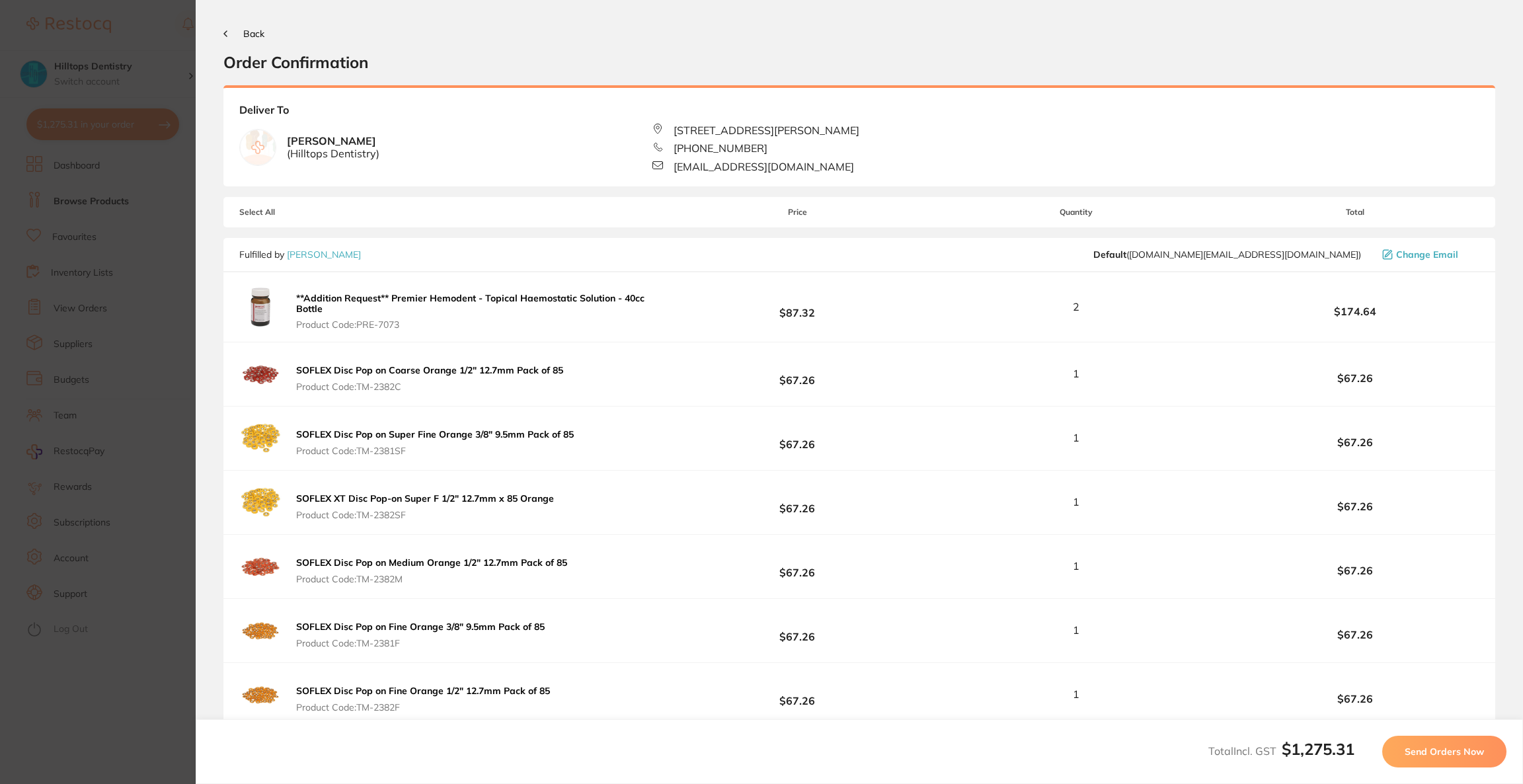
scroll to position [0, 0]
click at [1437, 766] on button "Send Orders Now" at bounding box center [1444, 751] width 124 height 32
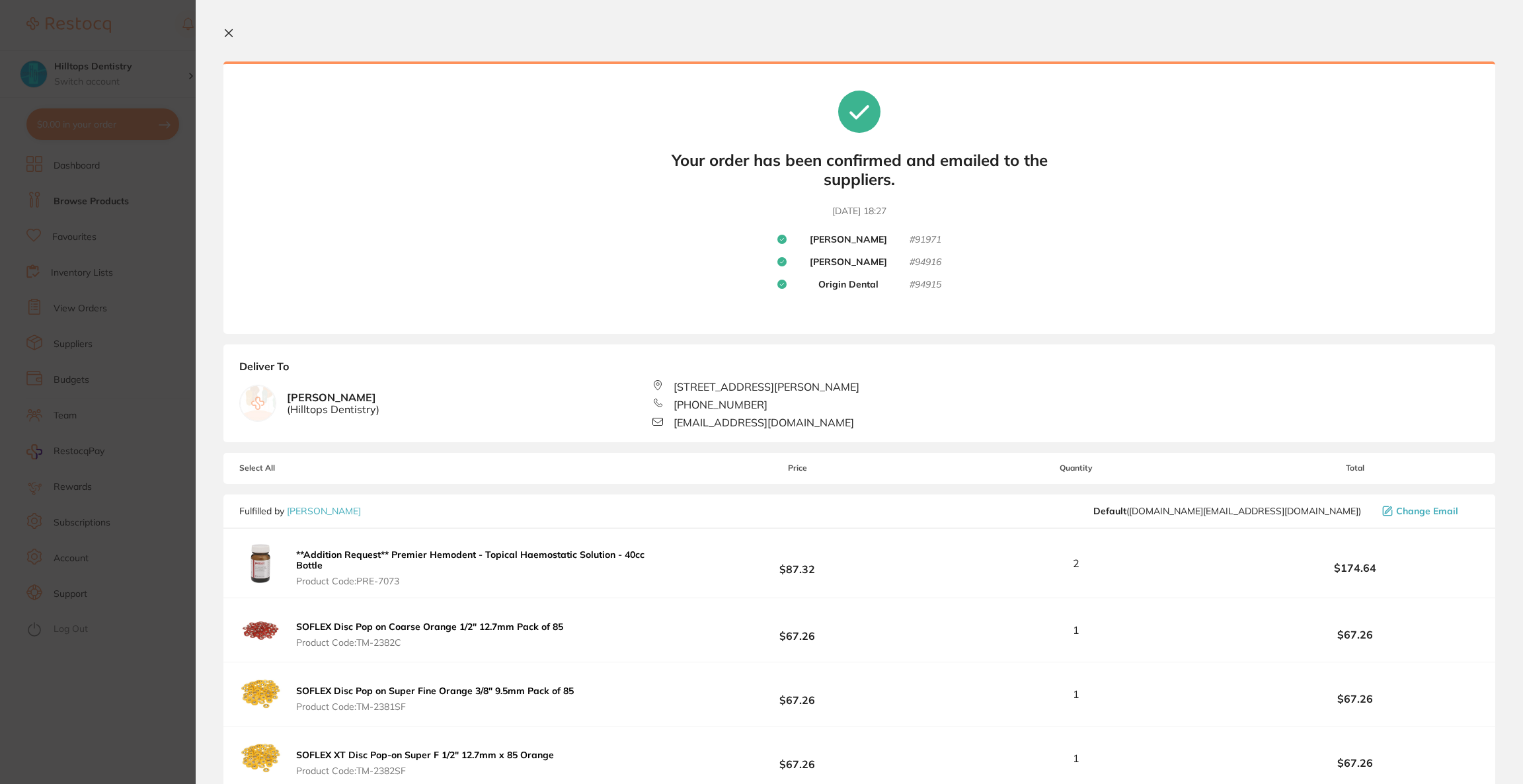
click at [55, 250] on section "Update RRP Set your pre negotiated price for this item. Item Agreed RRP (excl. …" at bounding box center [761, 392] width 1523 height 784
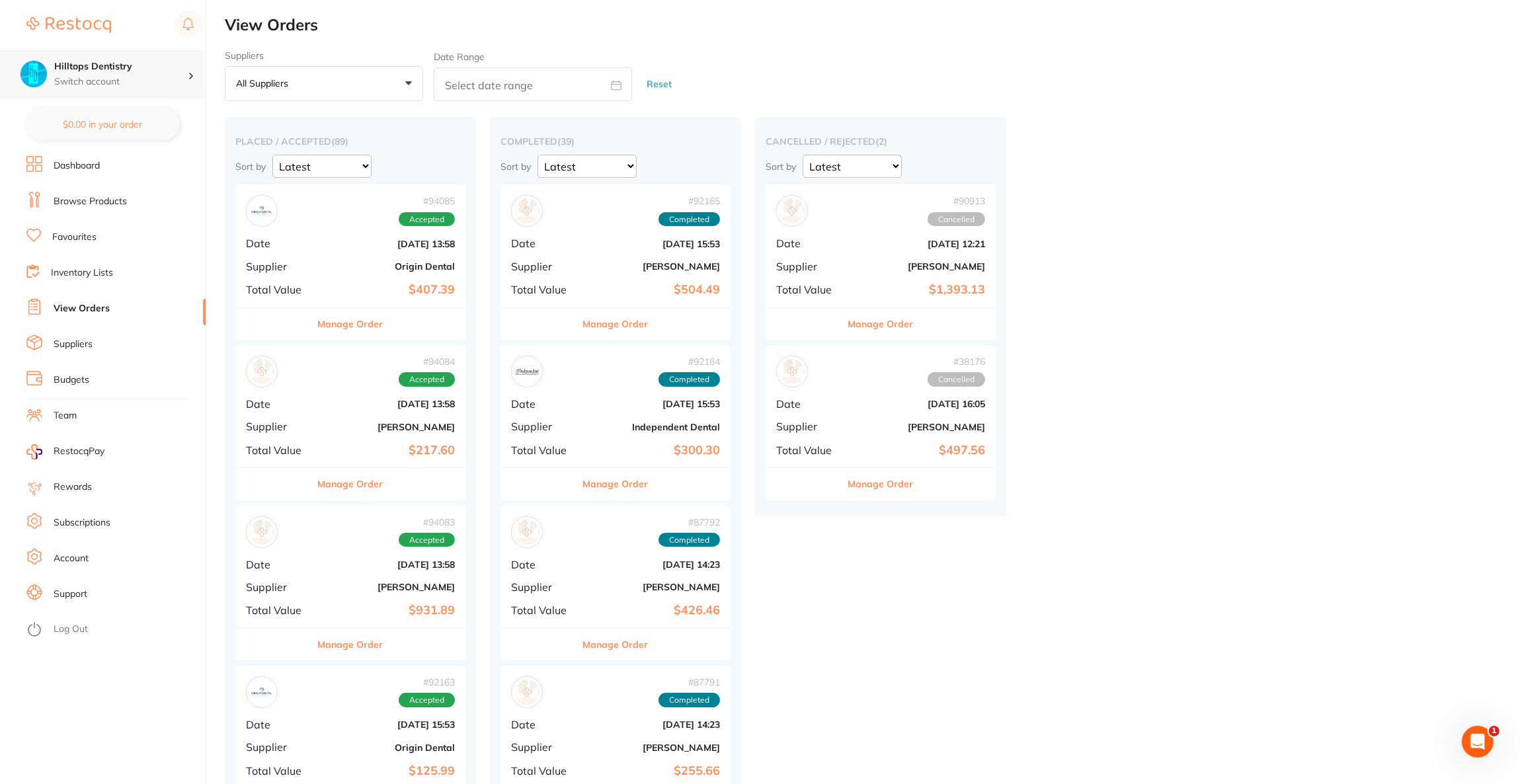
click at [130, 66] on h4 "Hilltops Dentistry" at bounding box center [121, 67] width 134 height 13
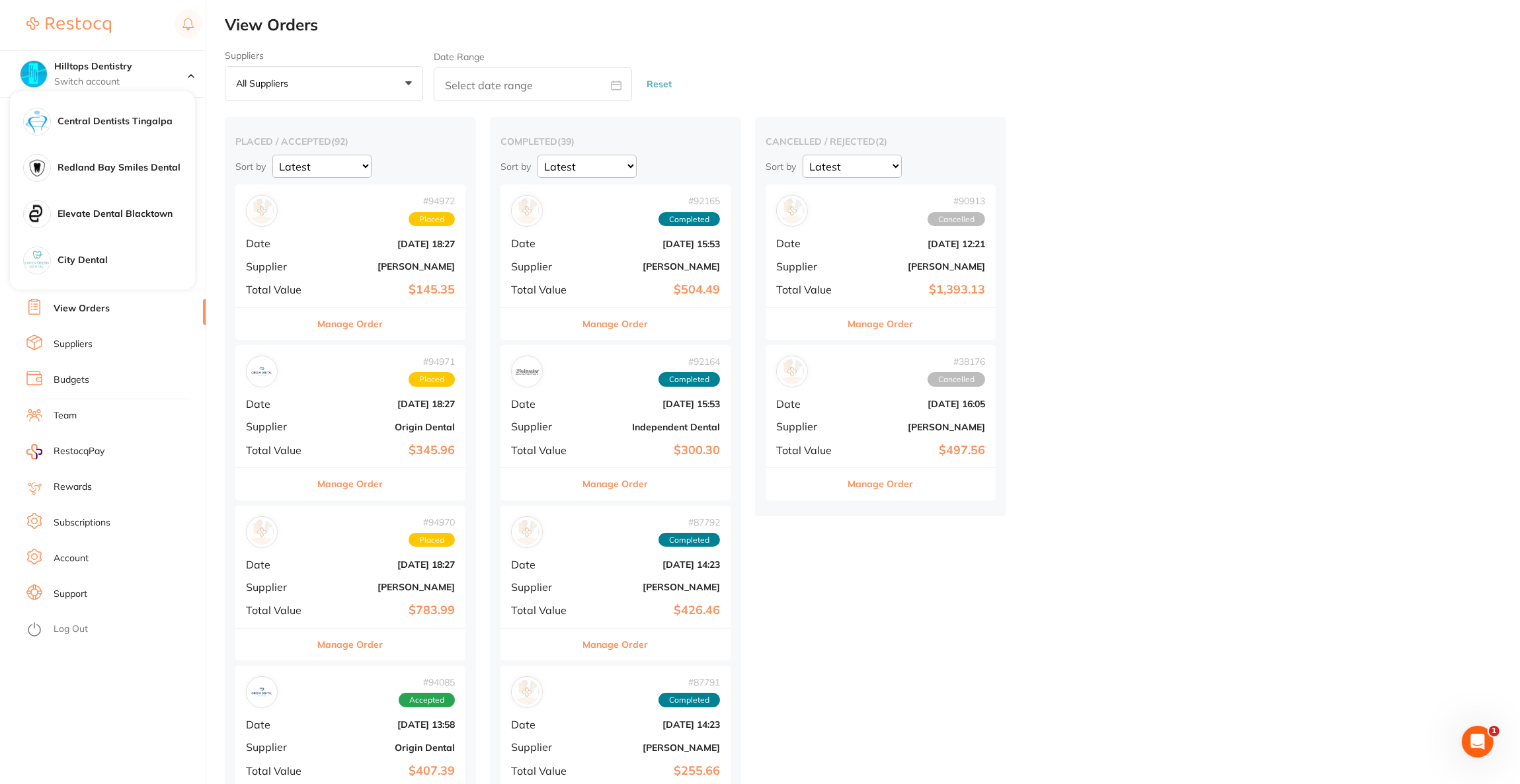
scroll to position [694, 0]
click at [115, 122] on div "Elevate Dental Blacktown" at bounding box center [102, 114] width 185 height 47
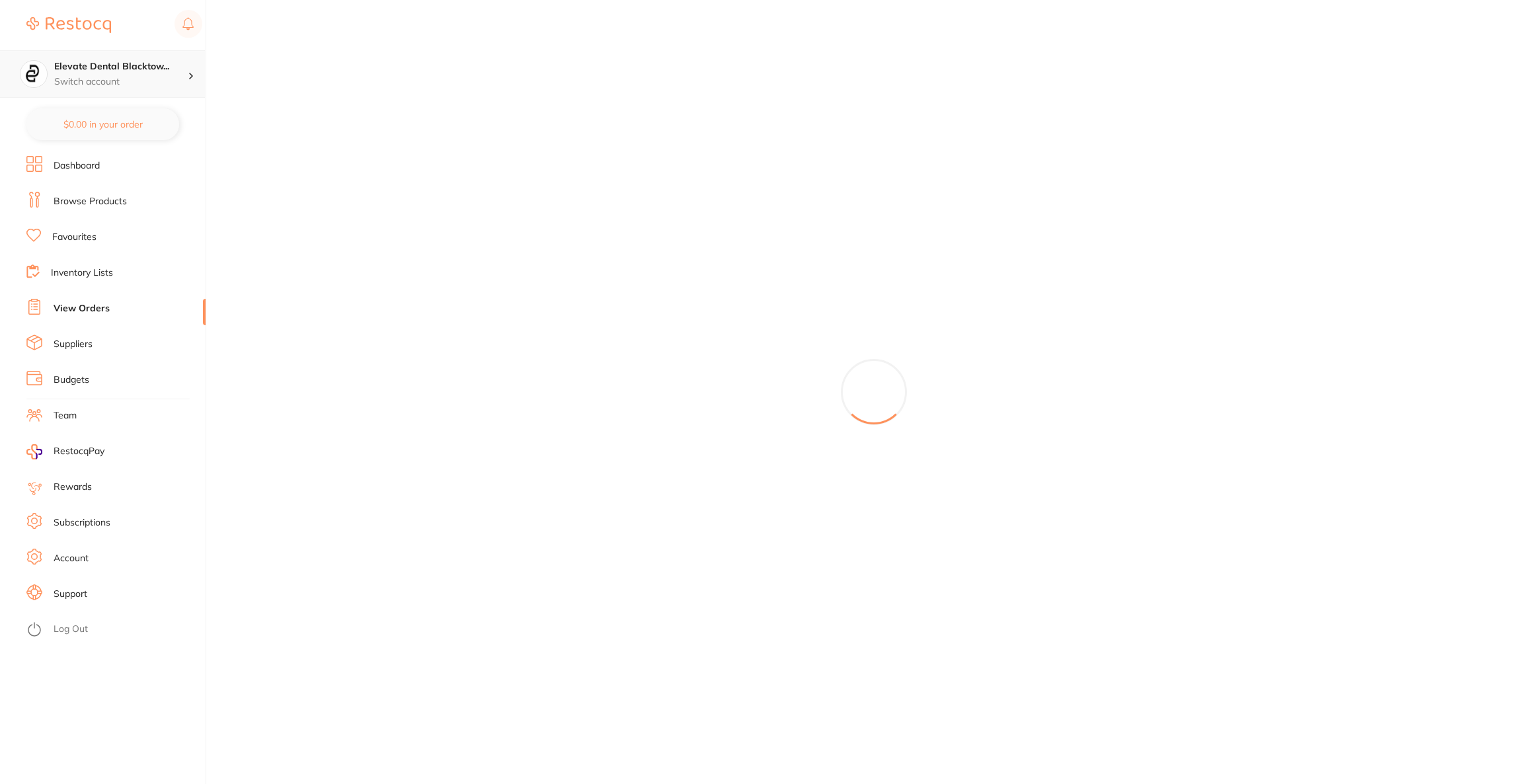
click at [117, 72] on h4 "Elevate Dental Blacktow..." at bounding box center [120, 67] width 134 height 13
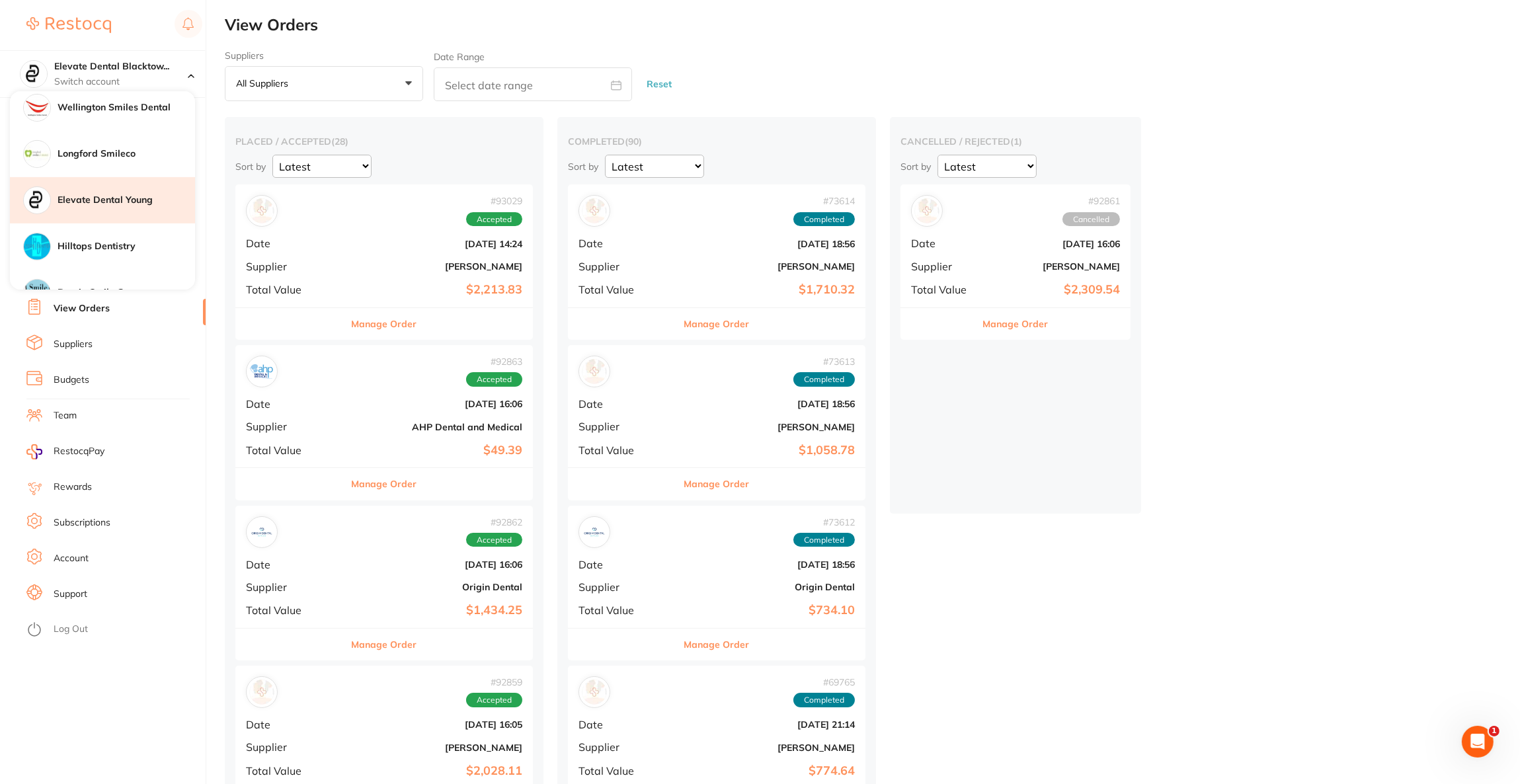
click at [108, 214] on div "Elevate Dental Young" at bounding box center [102, 200] width 185 height 47
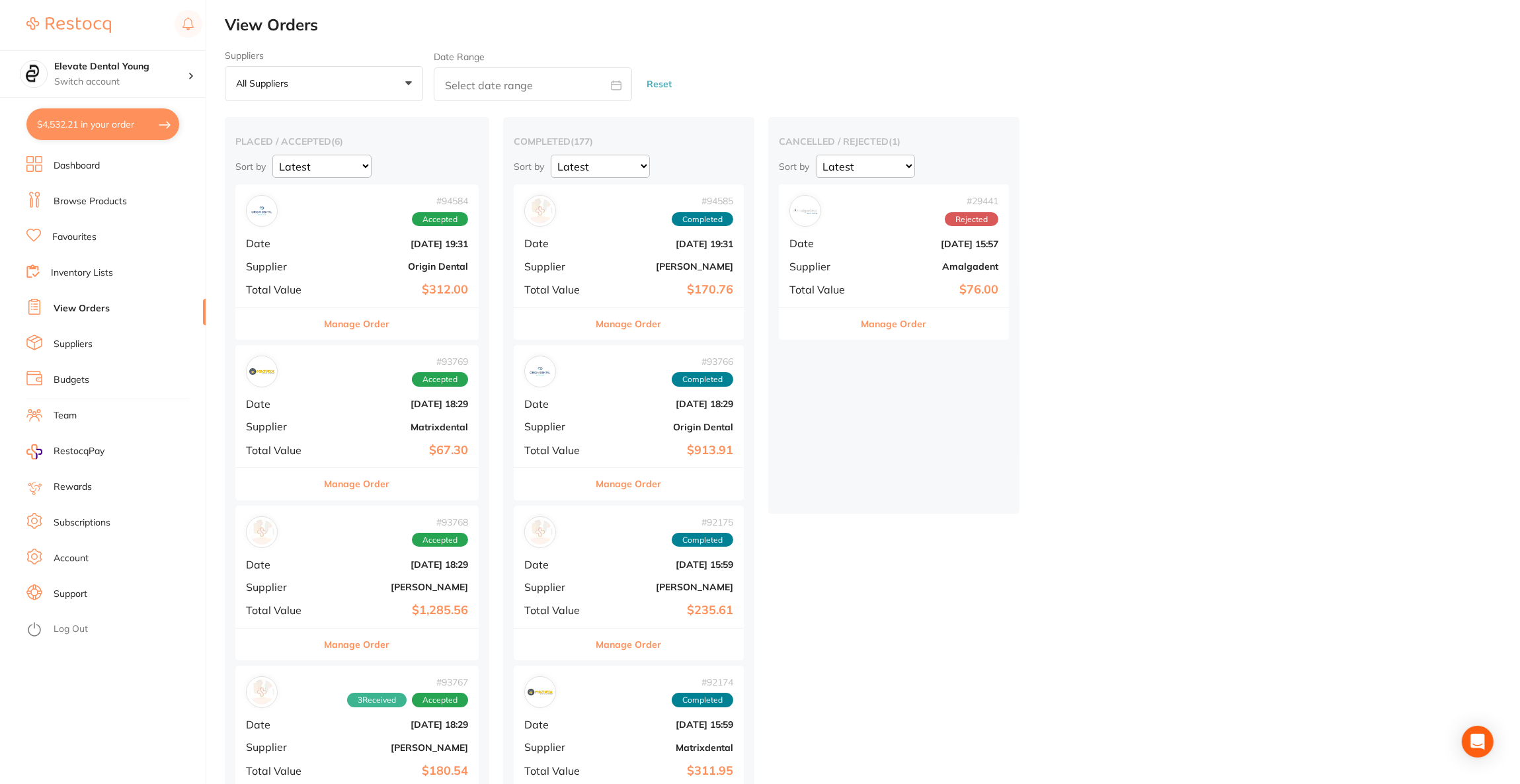
click at [136, 127] on button "$4,532.21 in your order" at bounding box center [103, 124] width 153 height 32
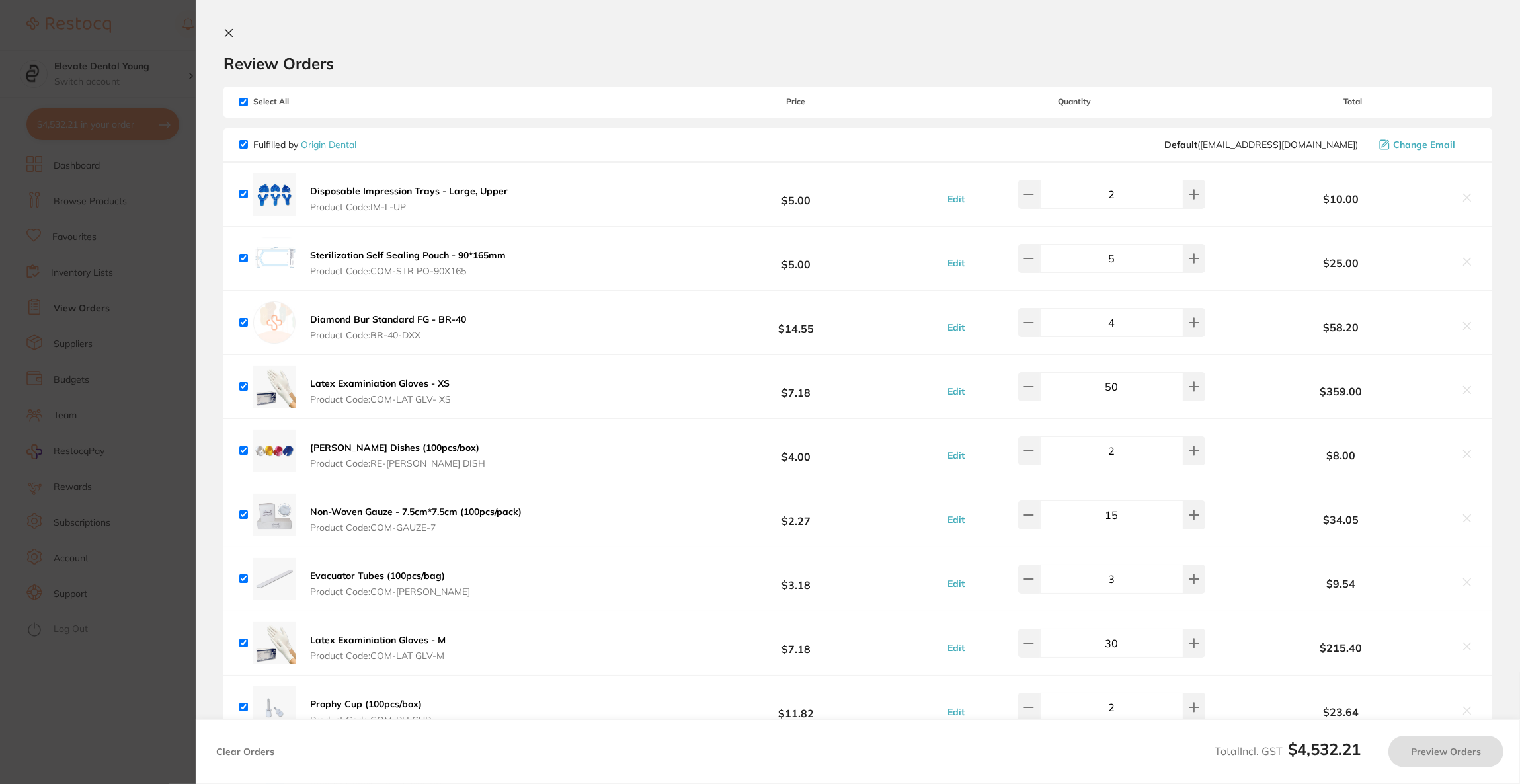
checkbox input "true"
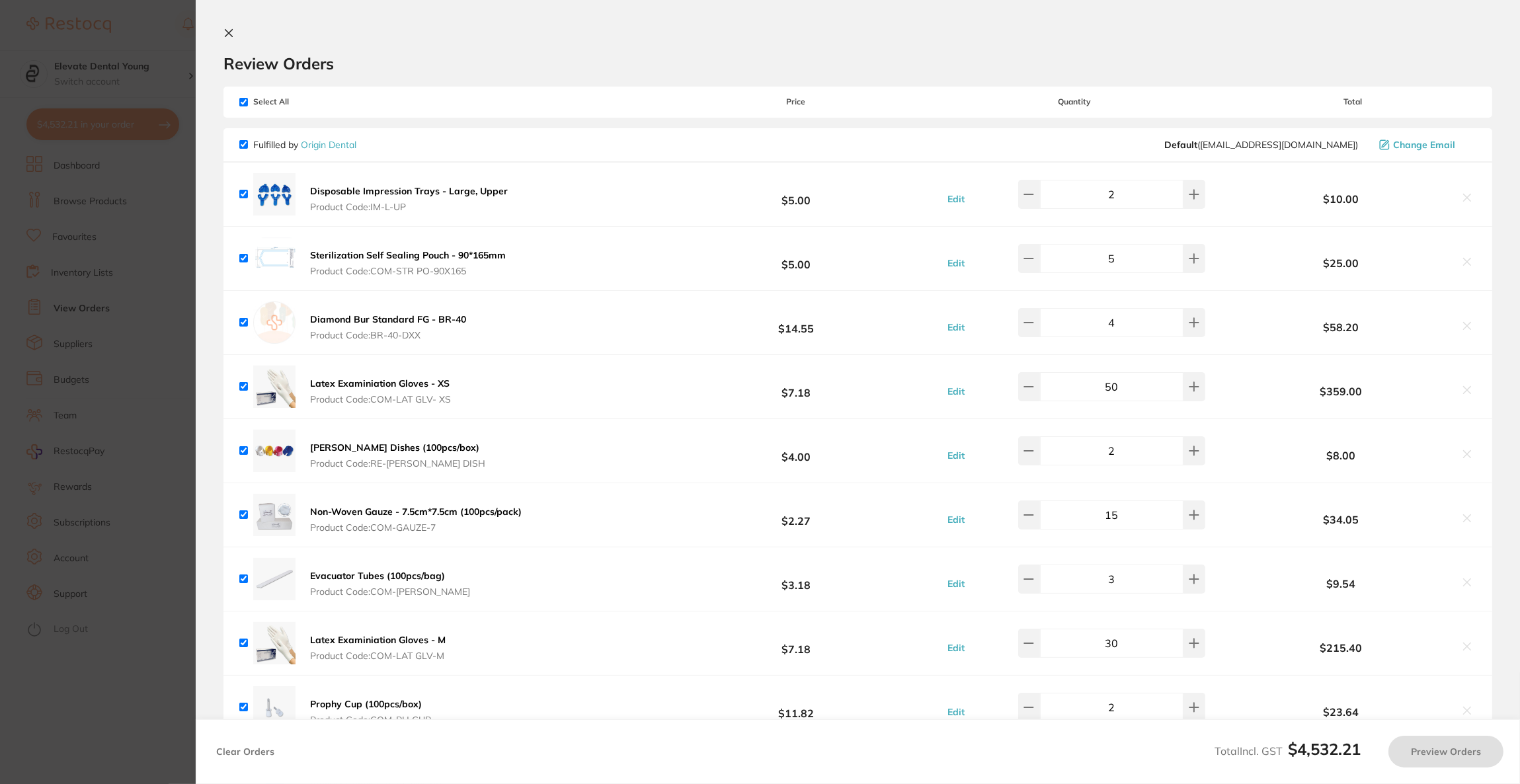
checkbox input "true"
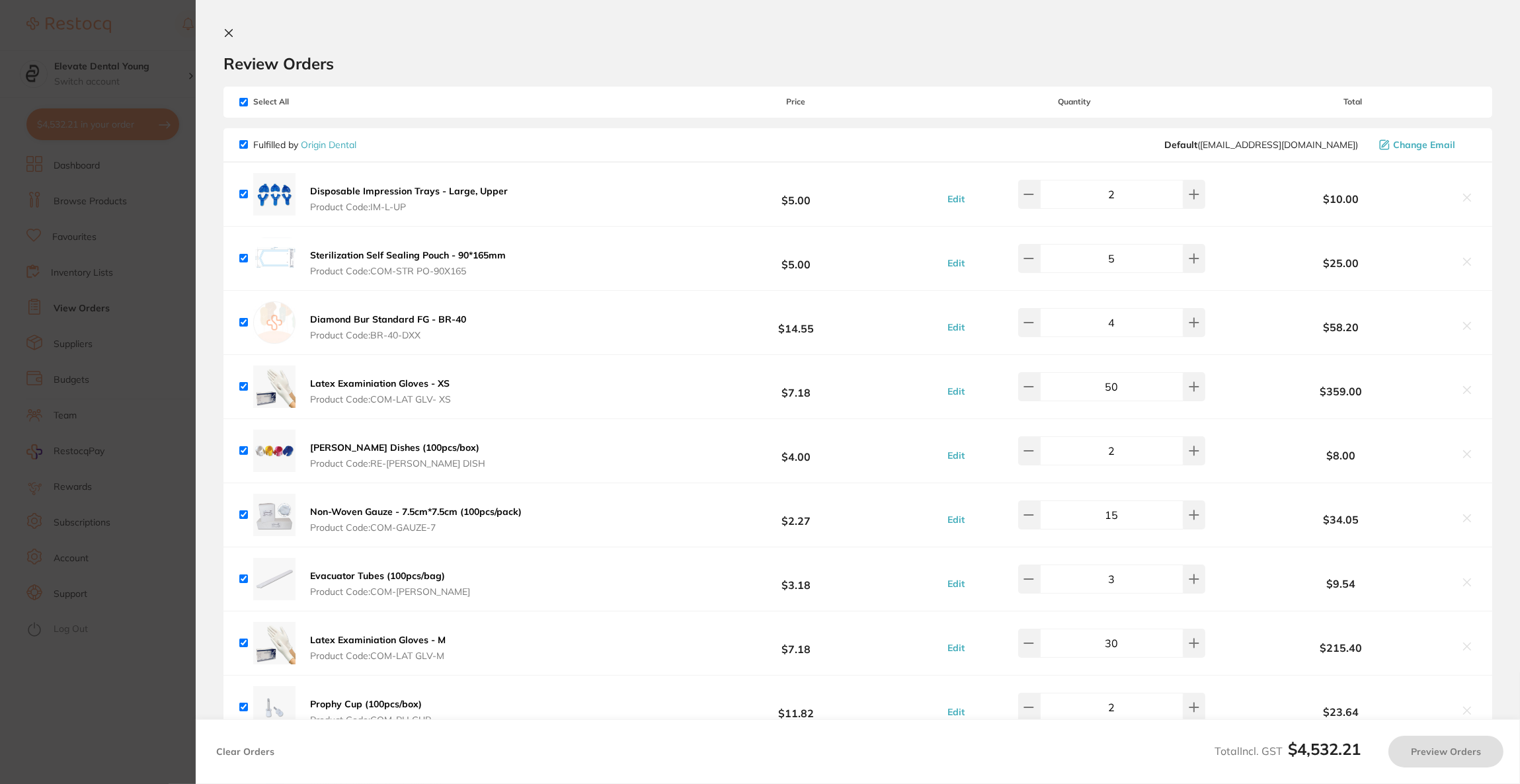
checkbox input "true"
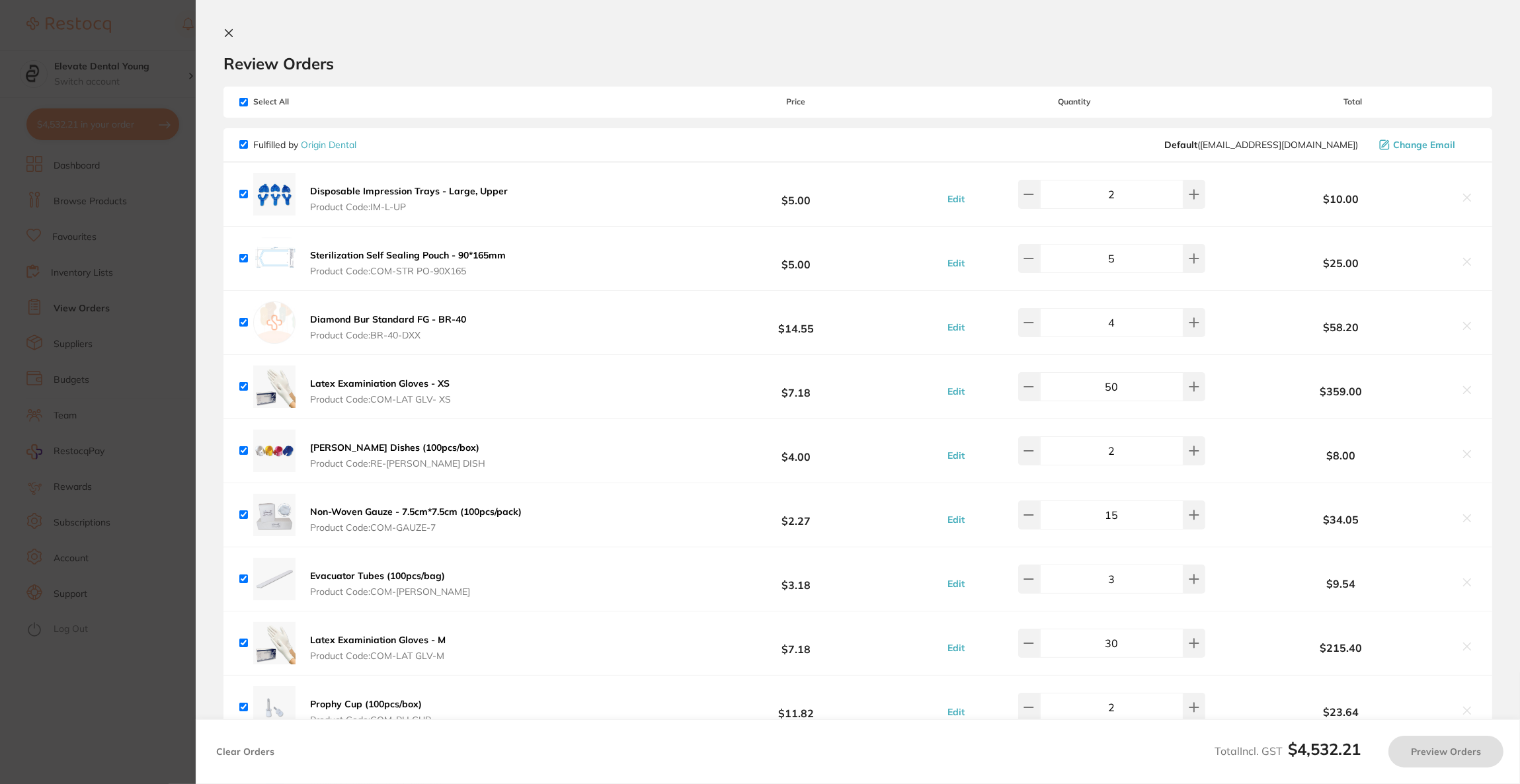
checkbox input "true"
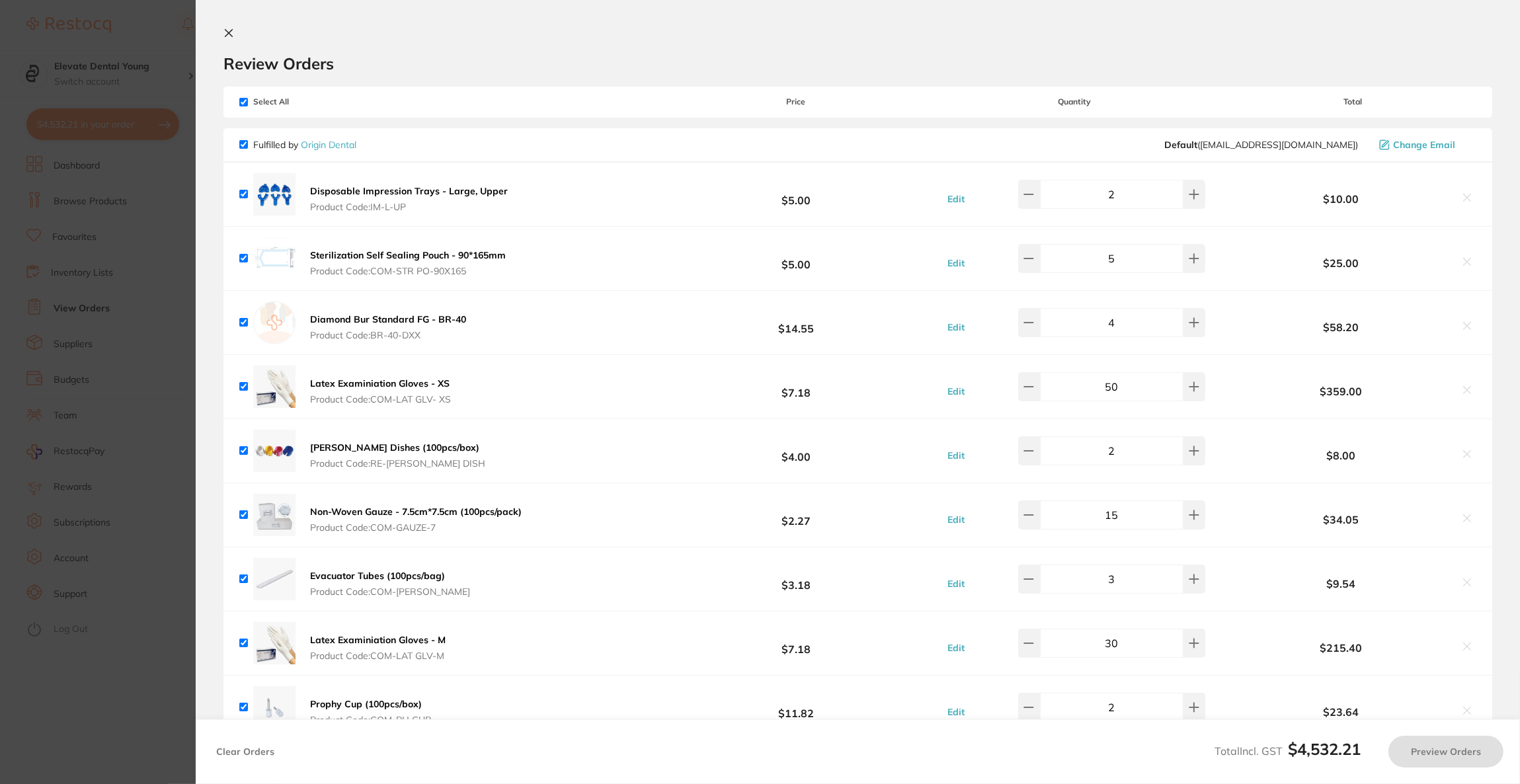
checkbox input "true"
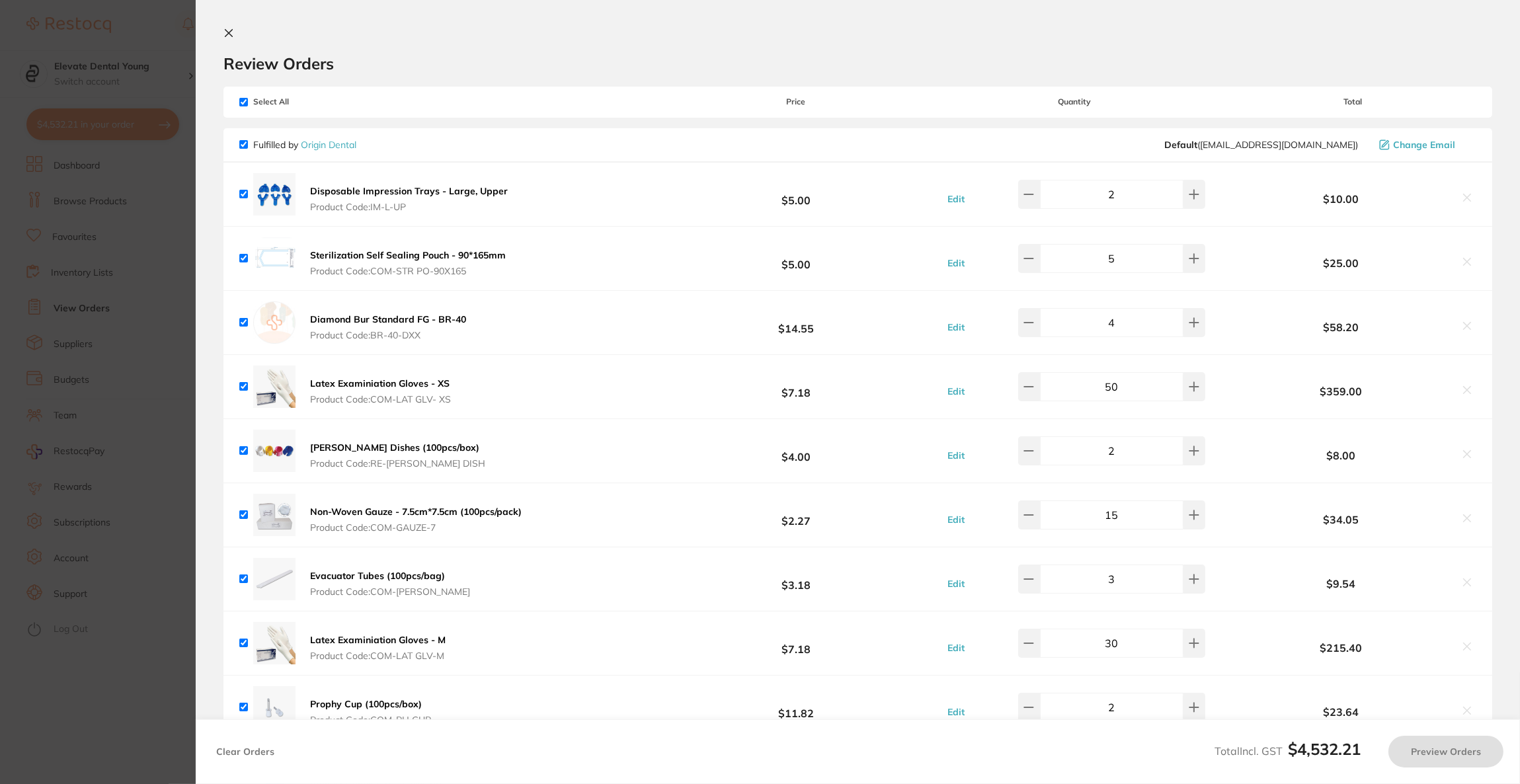
checkbox input "true"
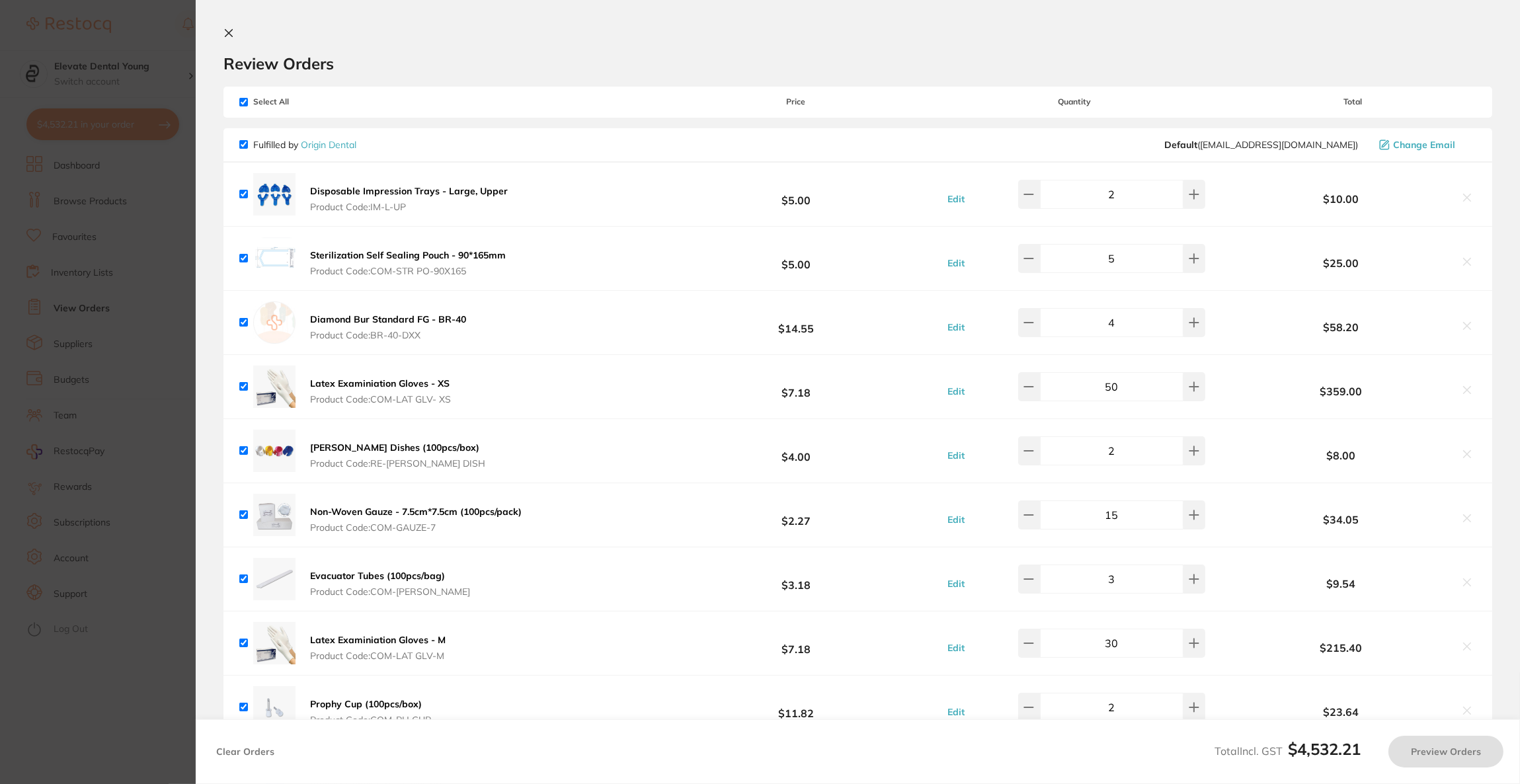
checkbox input "true"
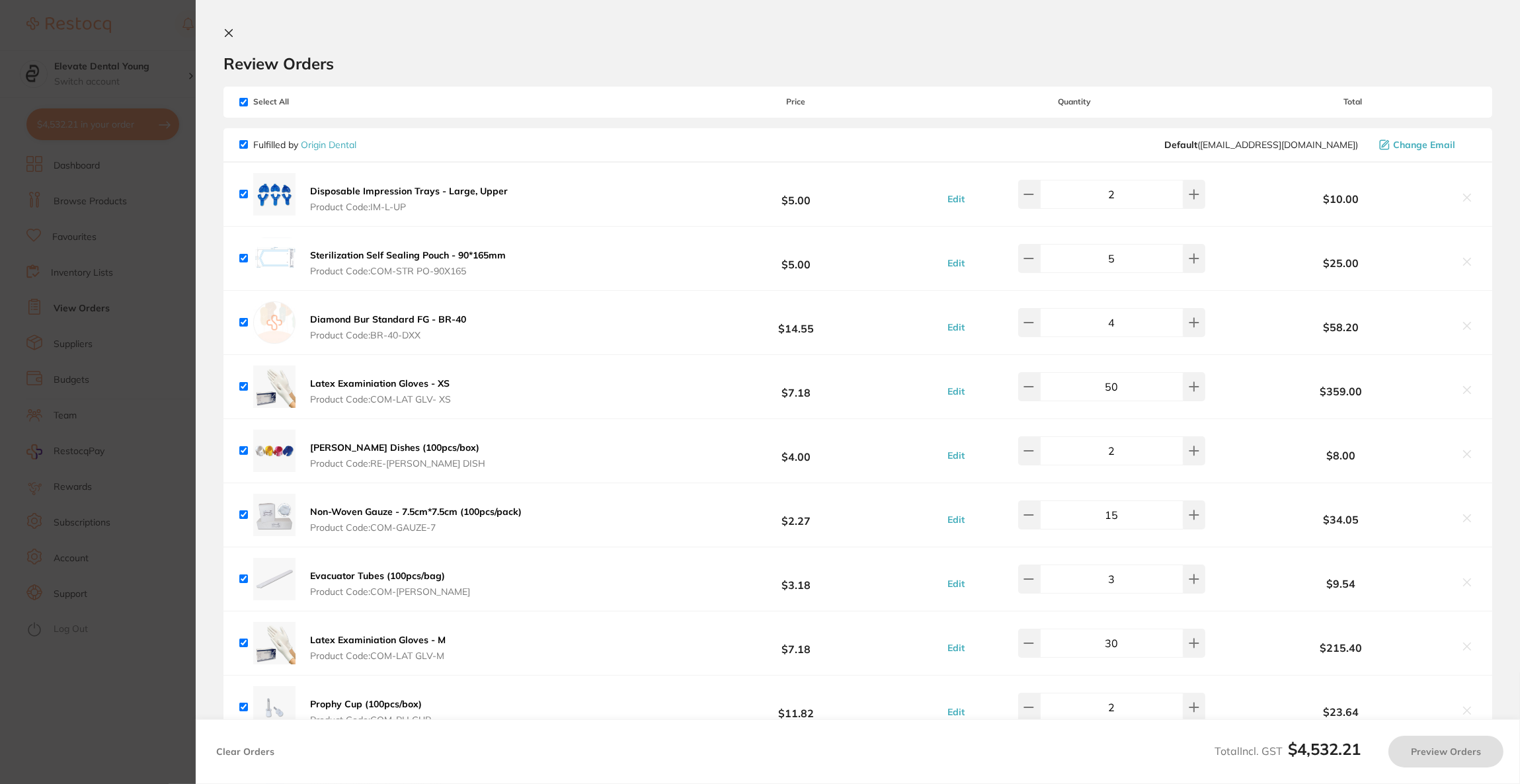
checkbox input "true"
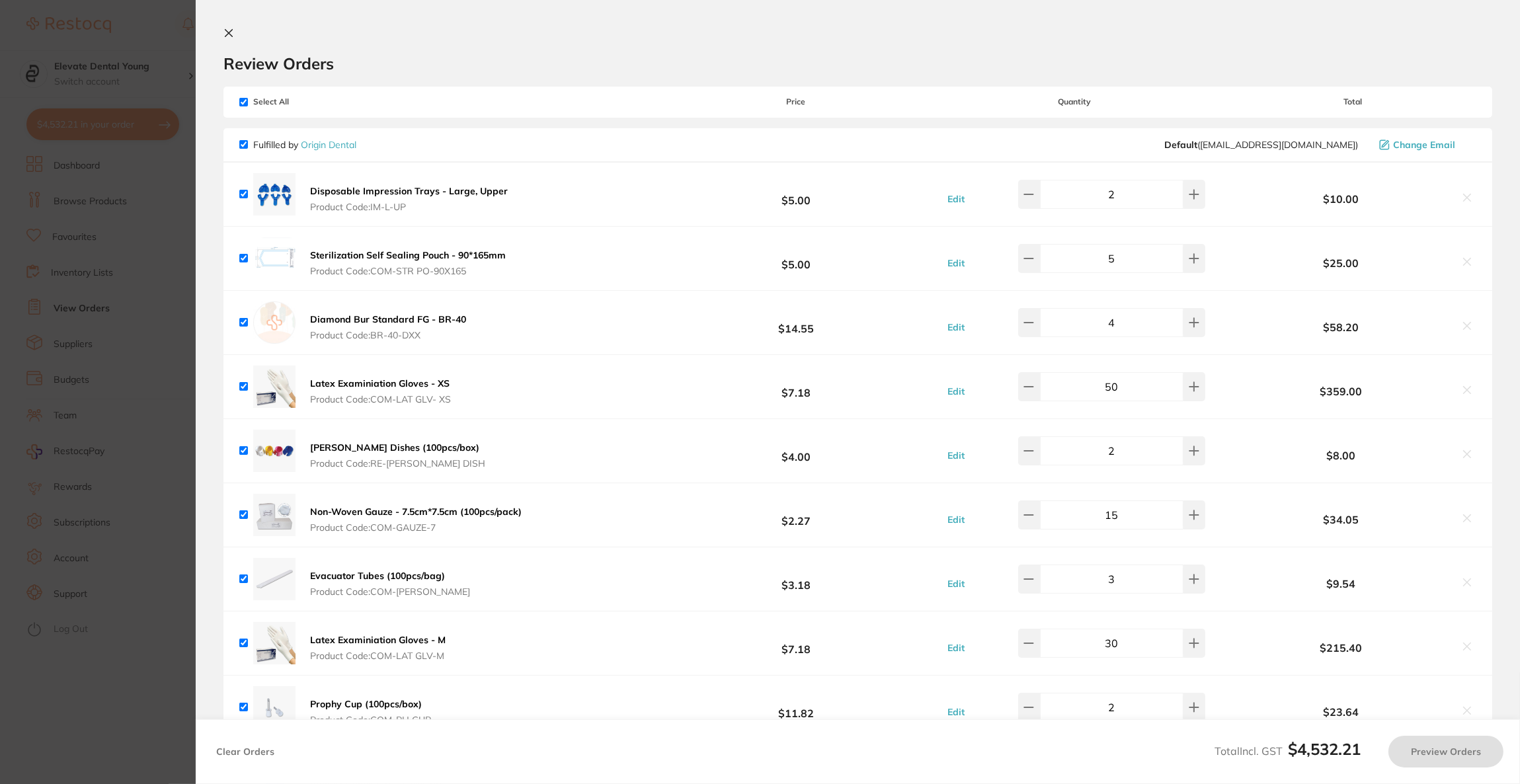
checkbox input "true"
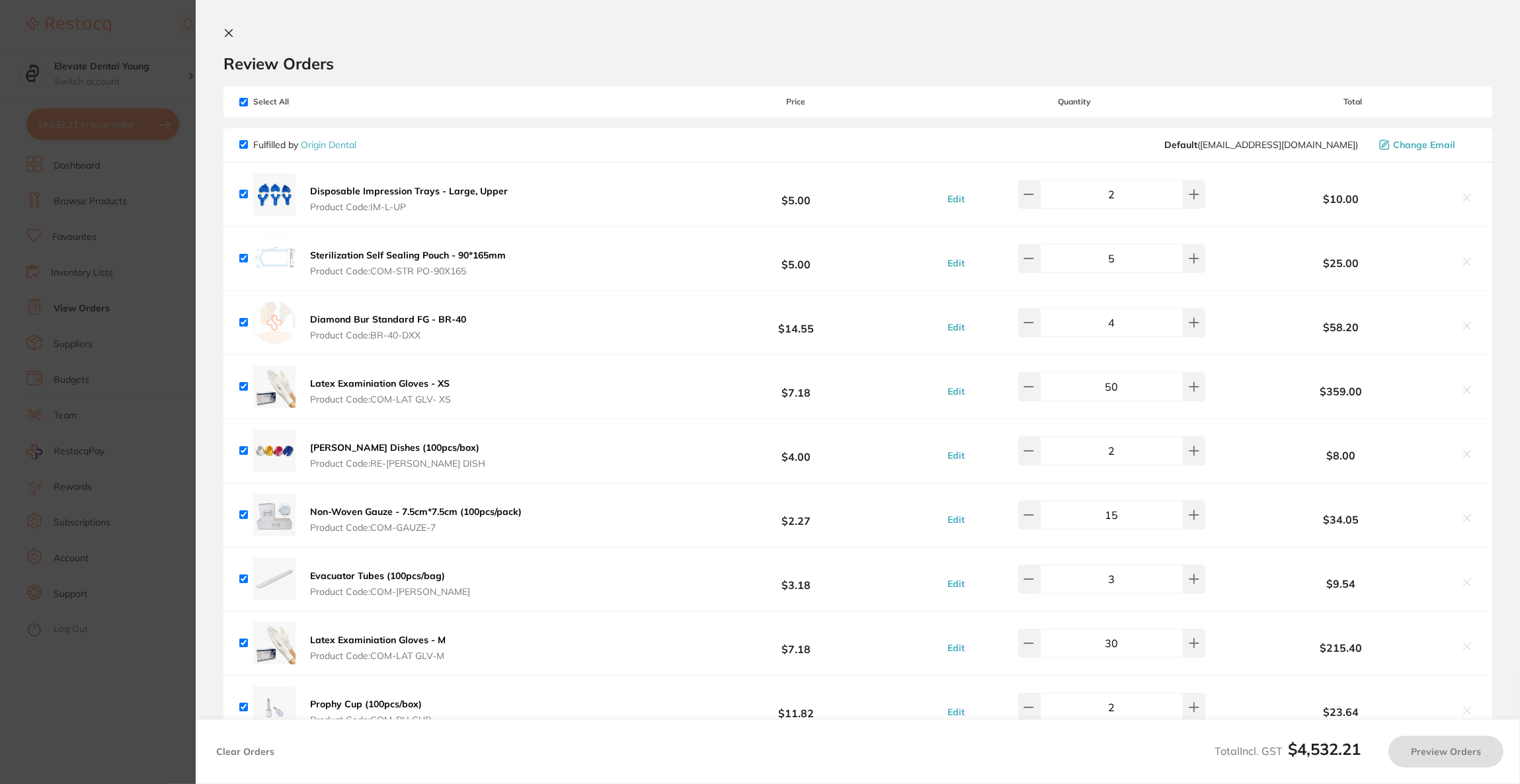
checkbox input "true"
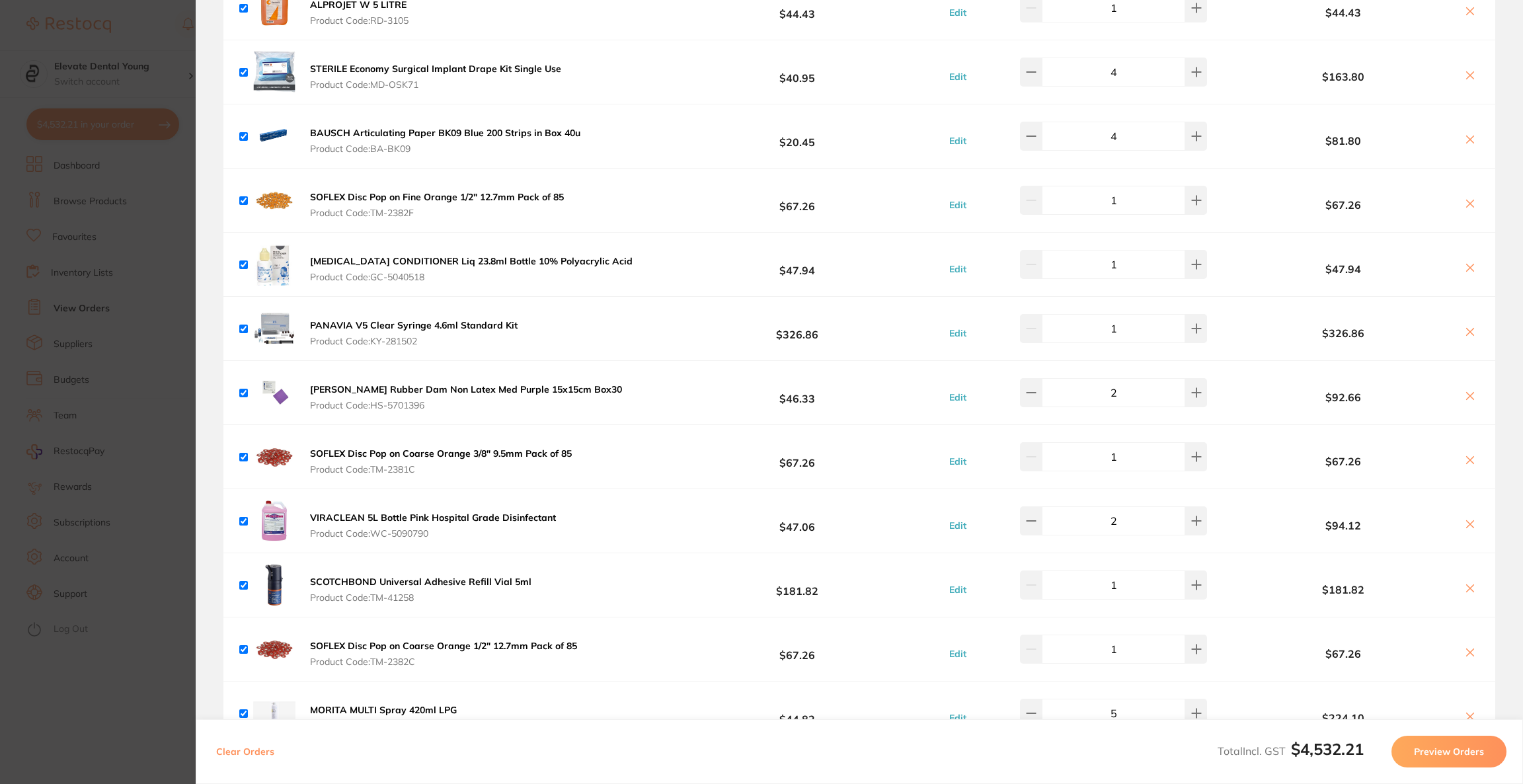
scroll to position [1487, 0]
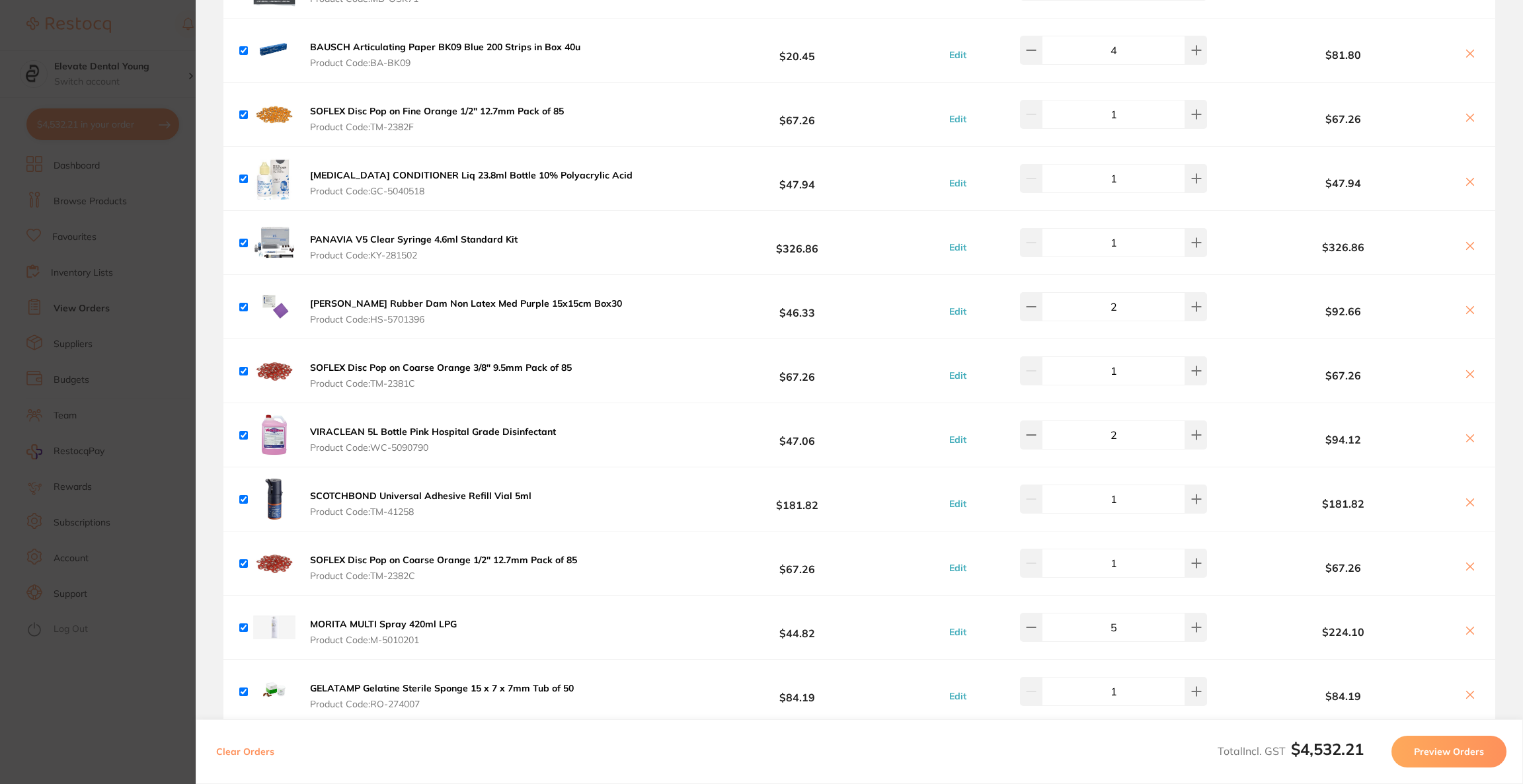
click at [1465, 435] on icon at bounding box center [1470, 438] width 10 height 10
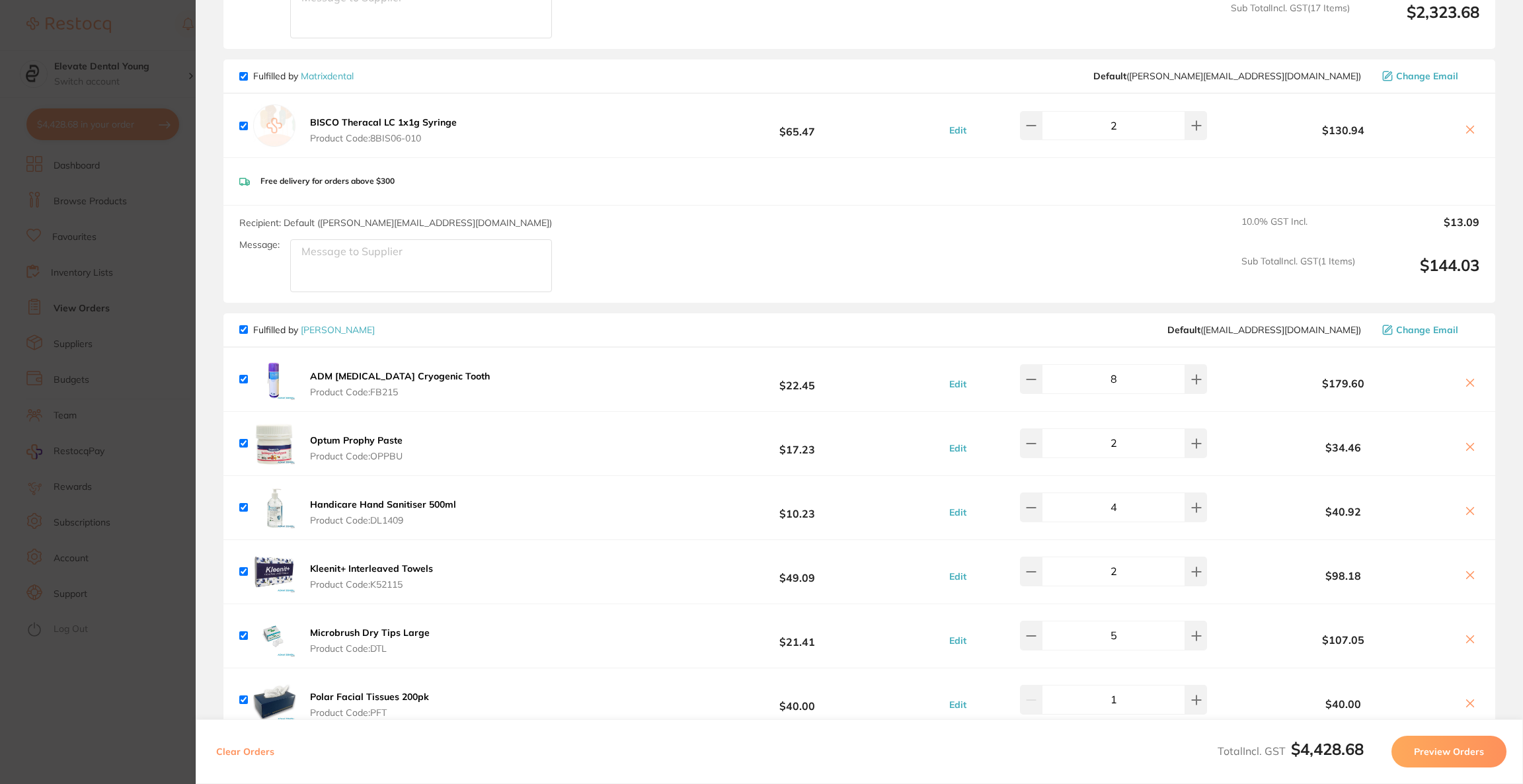
scroll to position [2379, 0]
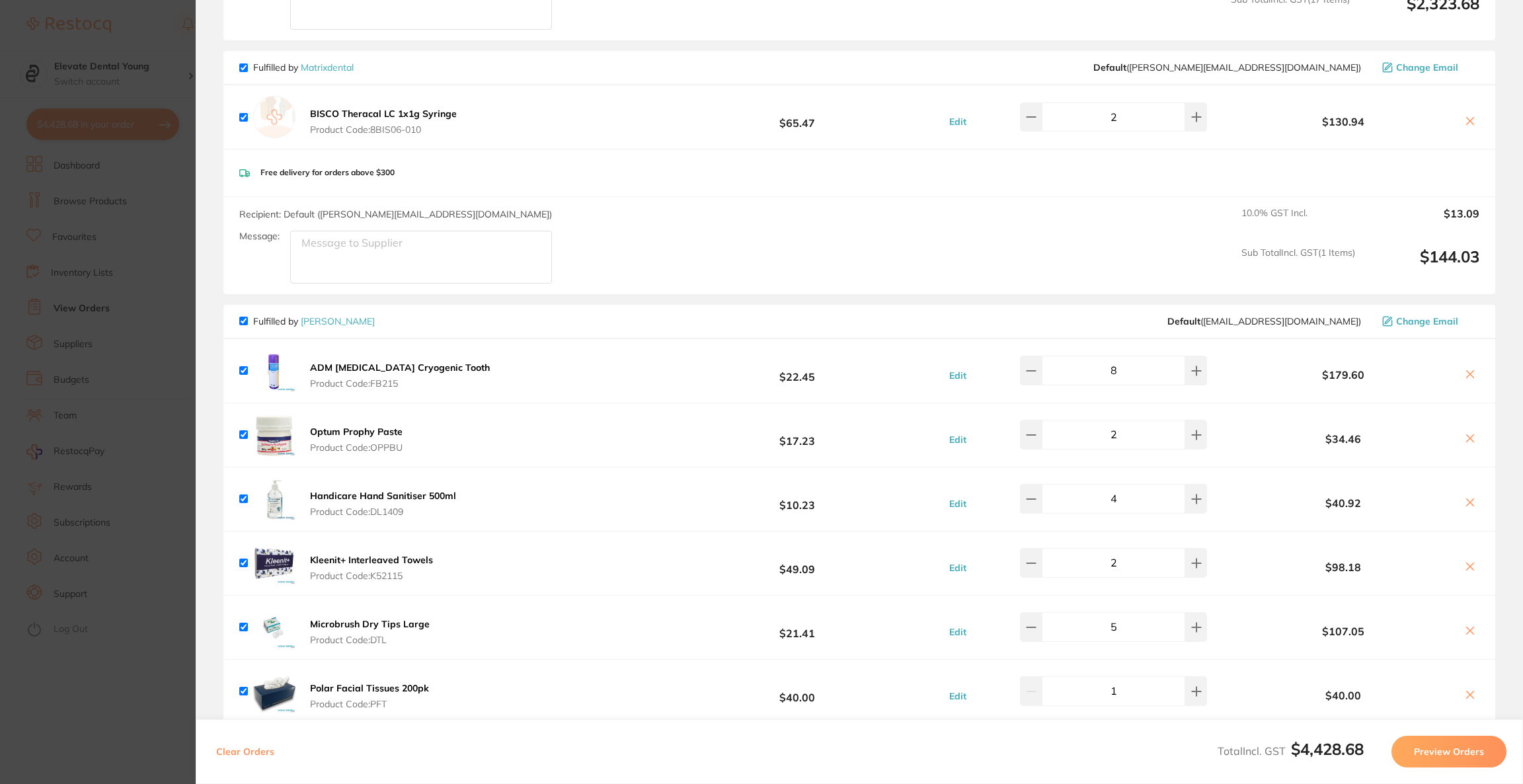
click at [1465, 376] on icon at bounding box center [1470, 374] width 10 height 10
checkbox input "false"
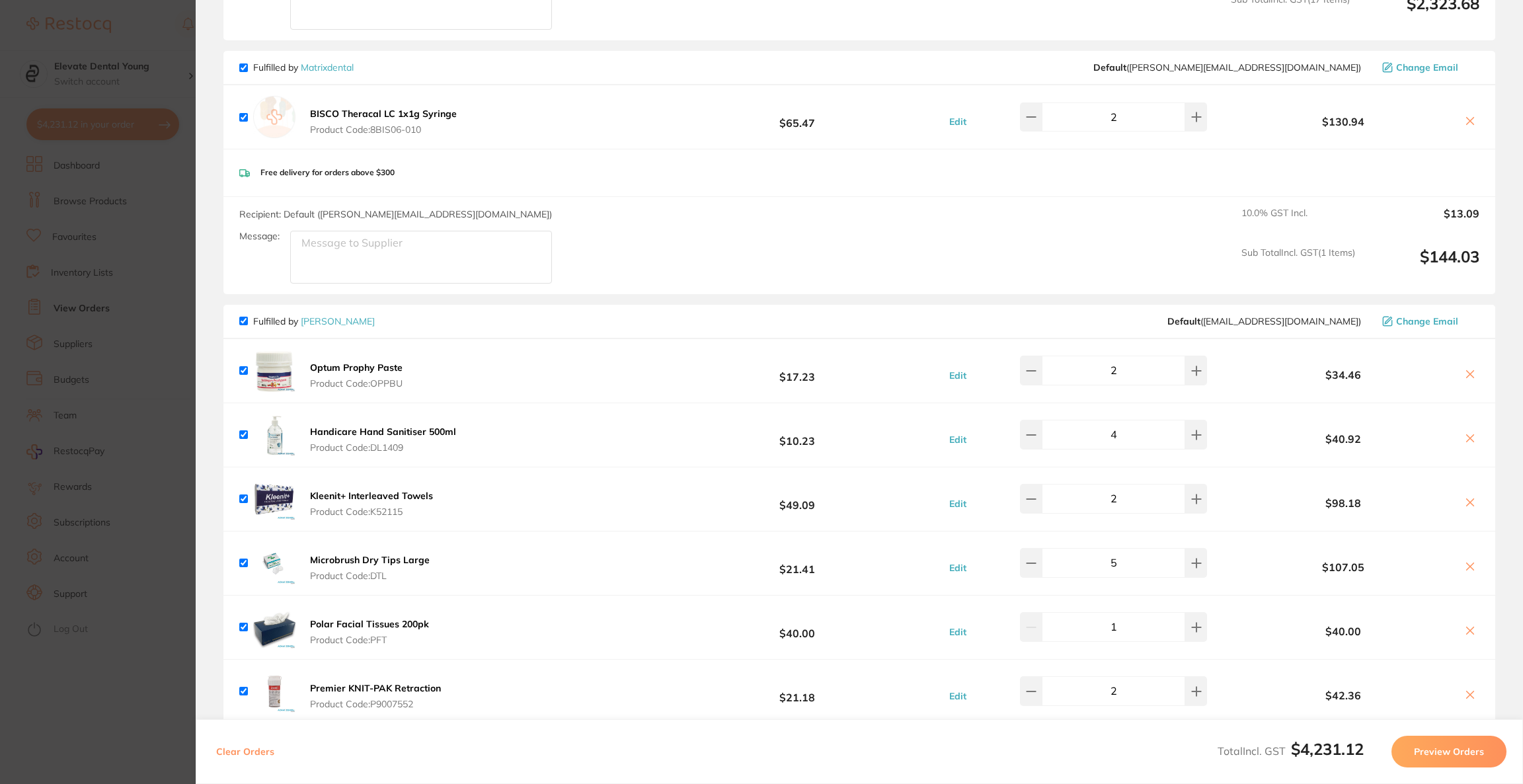
click at [89, 429] on section "Update RRP Set your pre negotiated price for this item. Item Agreed RRP (excl. …" at bounding box center [761, 392] width 1523 height 784
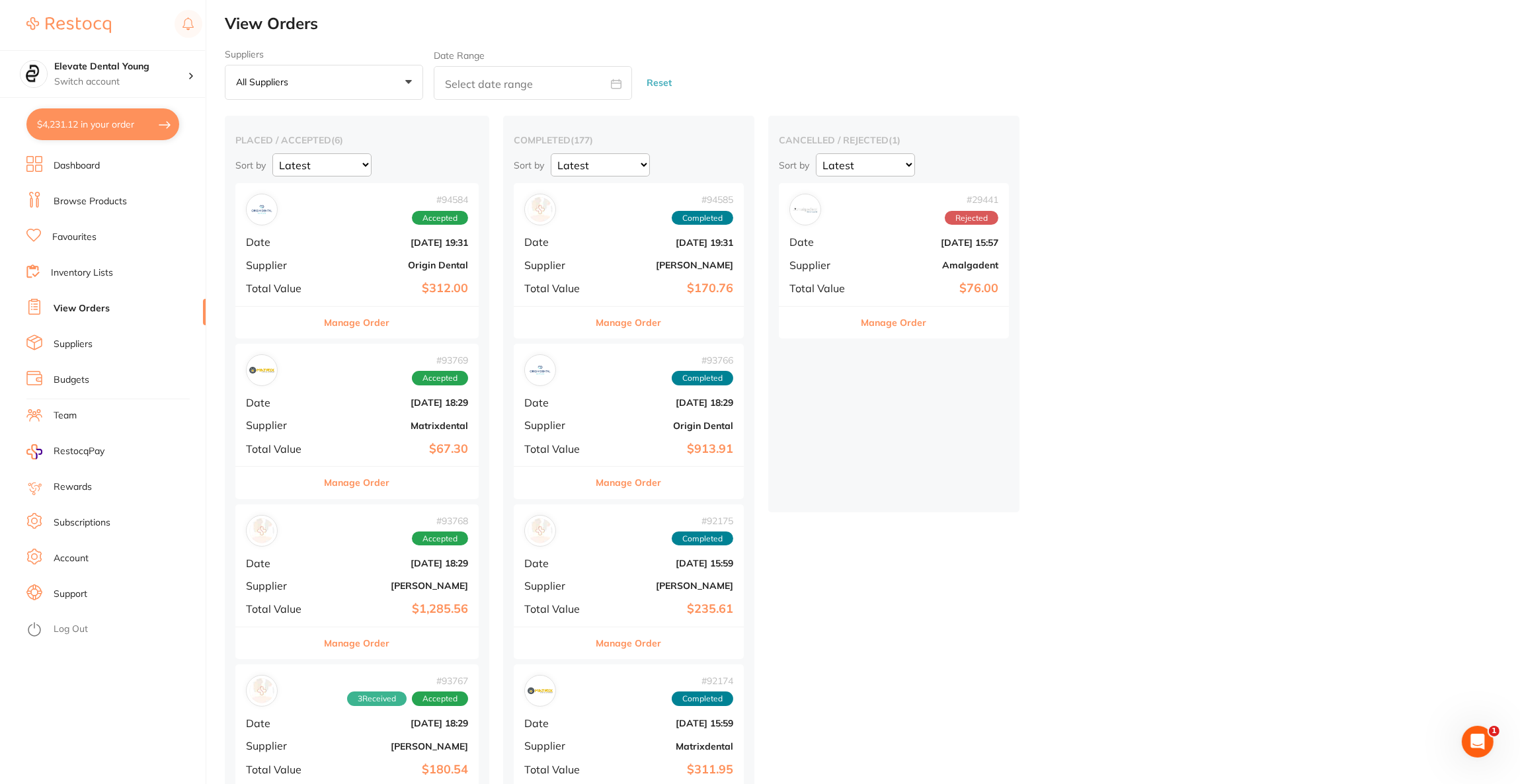
scroll to position [0, 0]
click at [129, 206] on li "Browse Products" at bounding box center [116, 201] width 179 height 20
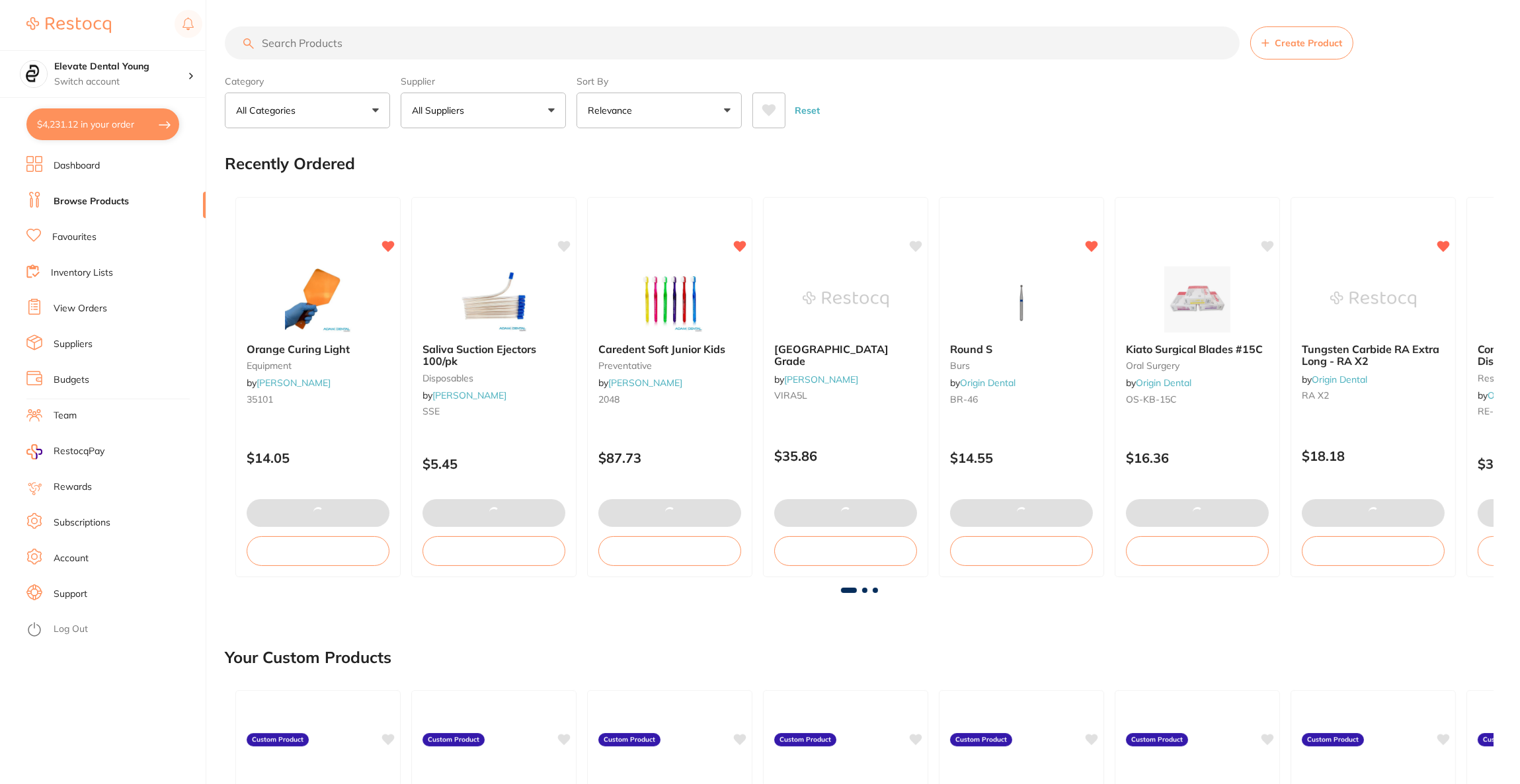
click at [343, 47] on input "search" at bounding box center [732, 43] width 1015 height 33
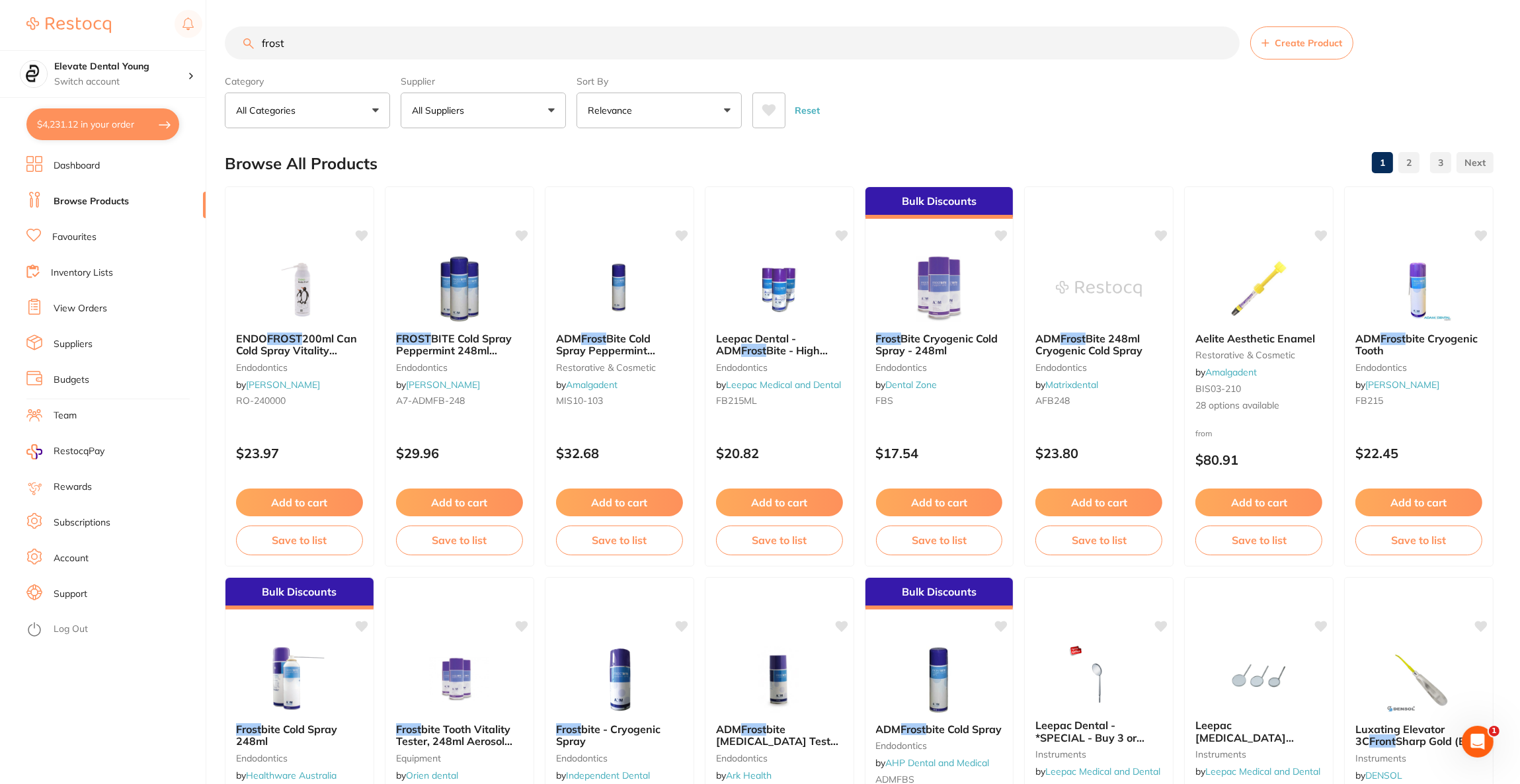
click at [435, 119] on button "All Suppliers" at bounding box center [484, 110] width 166 height 35
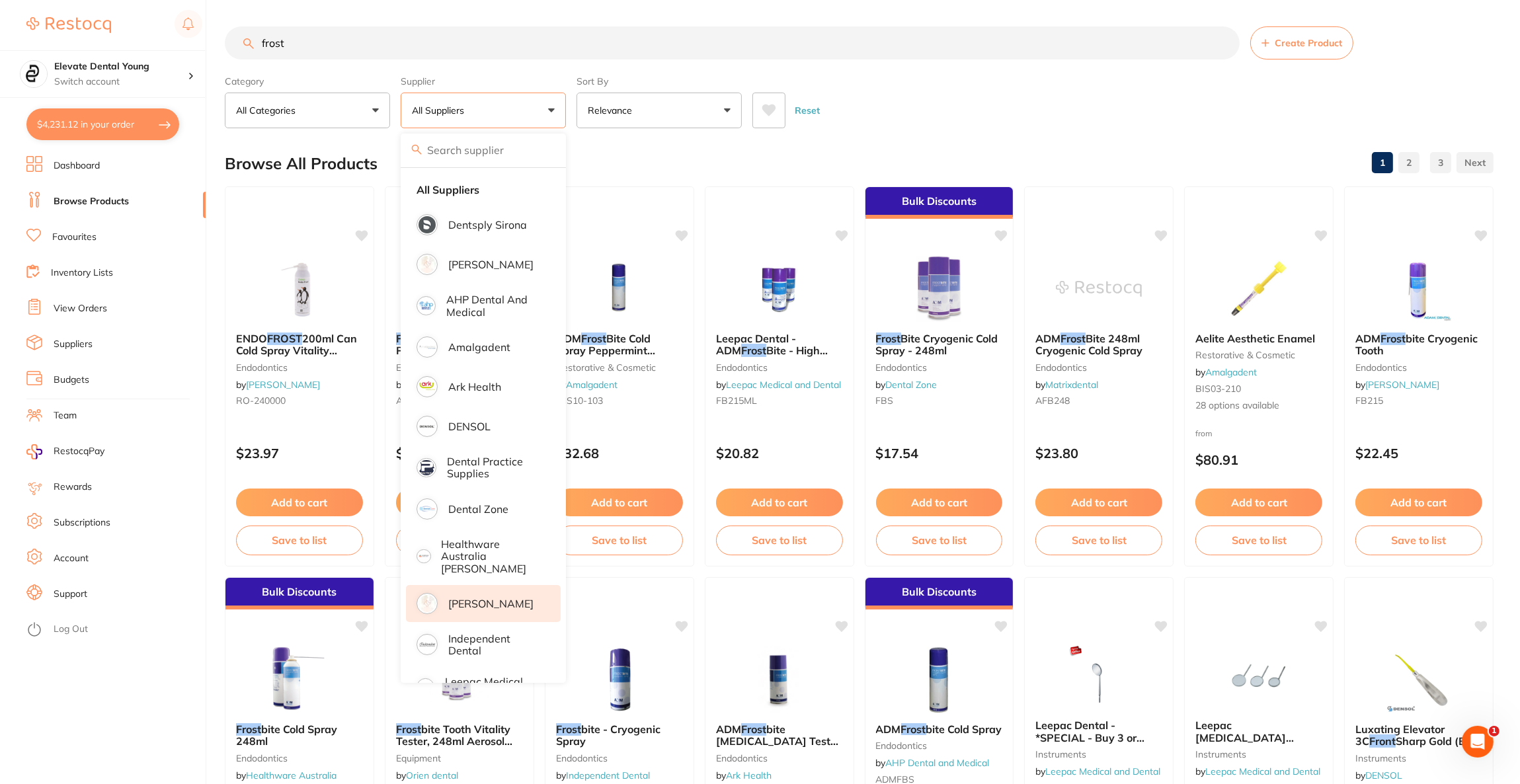
click at [503, 598] on p "[PERSON_NAME]" at bounding box center [490, 604] width 85 height 12
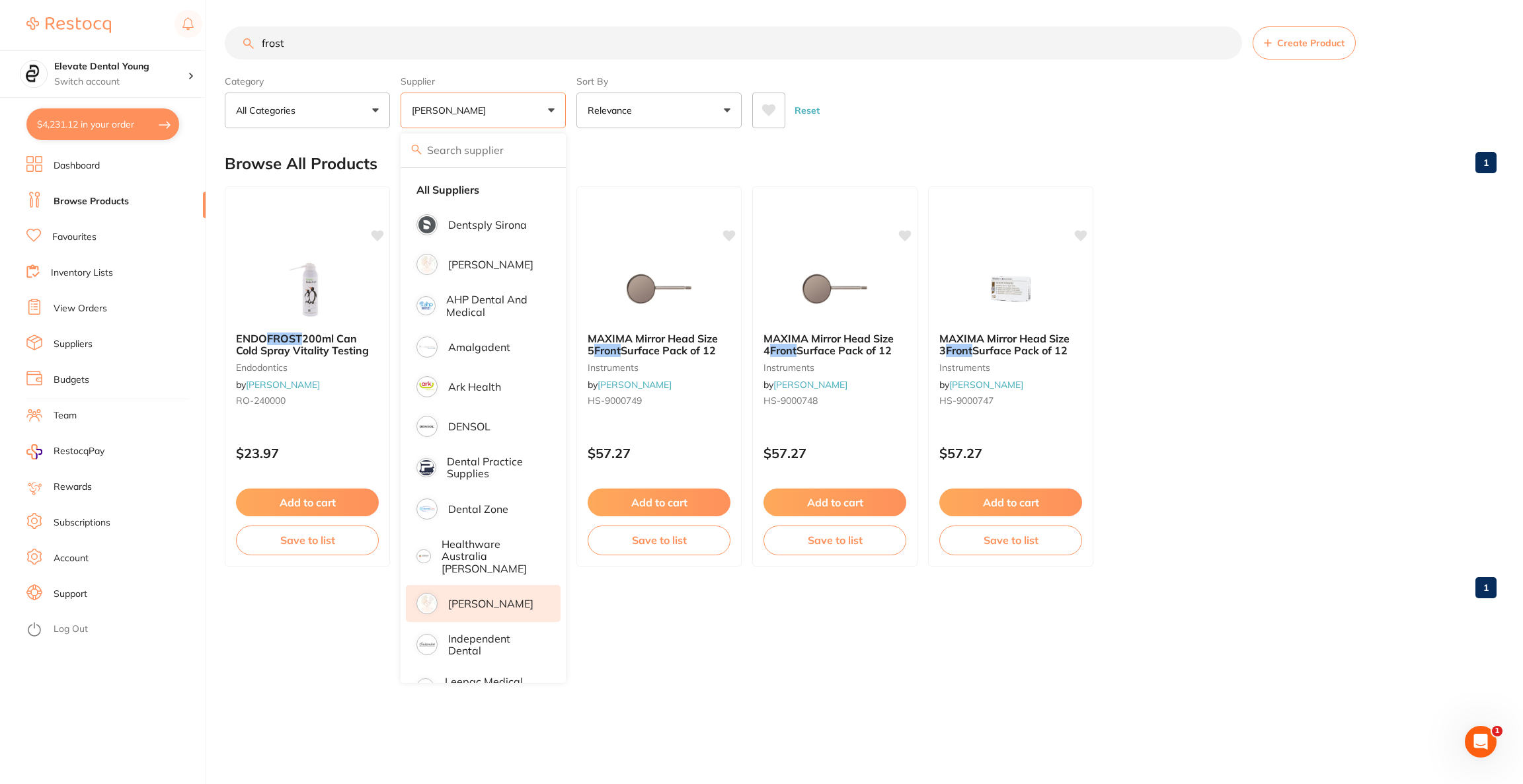
click at [1056, 120] on div "Reset" at bounding box center [1119, 105] width 734 height 47
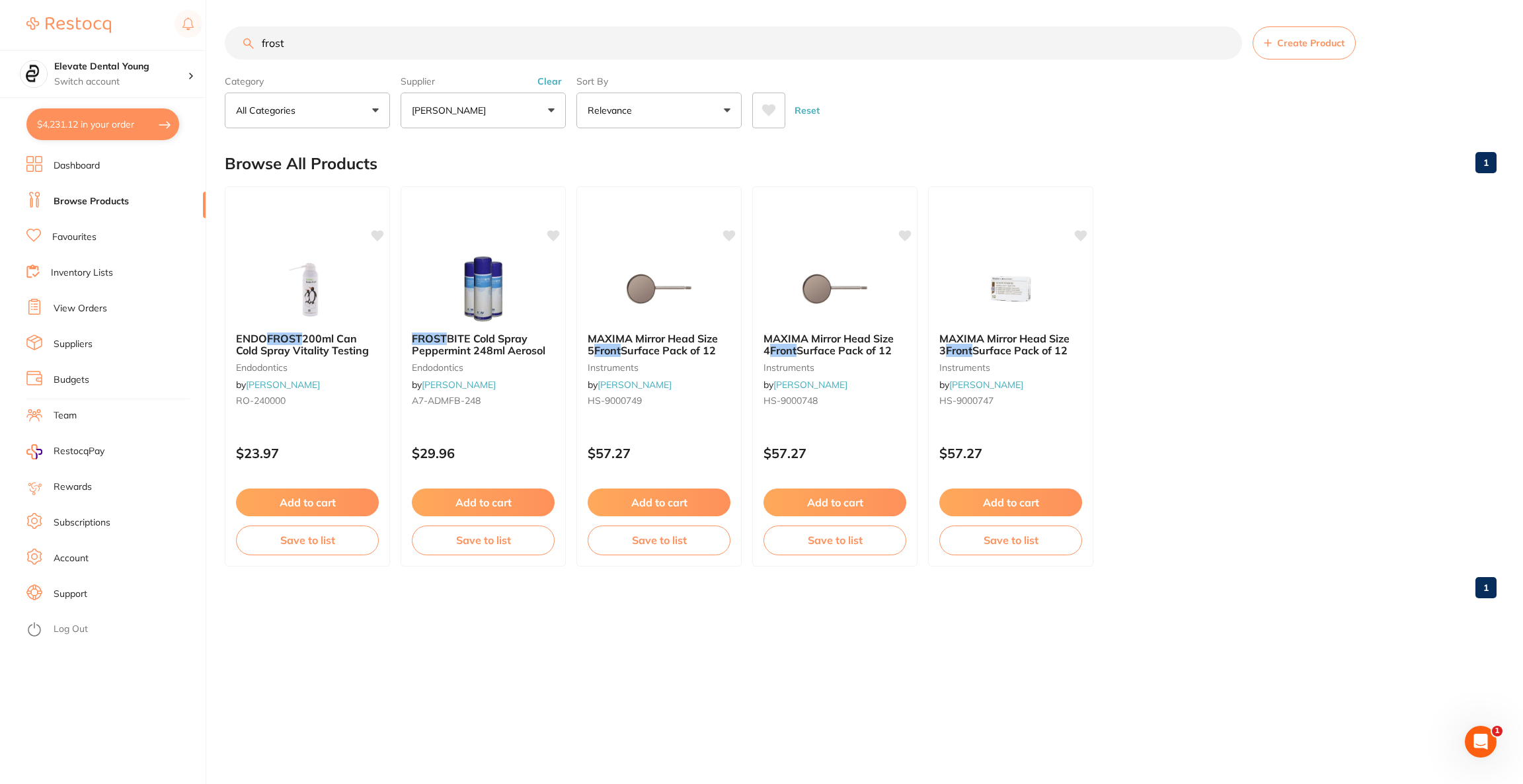
click at [415, 45] on input "frost" at bounding box center [733, 43] width 1018 height 33
click at [415, 38] on input "frost" at bounding box center [733, 43] width 1018 height 33
type input "f"
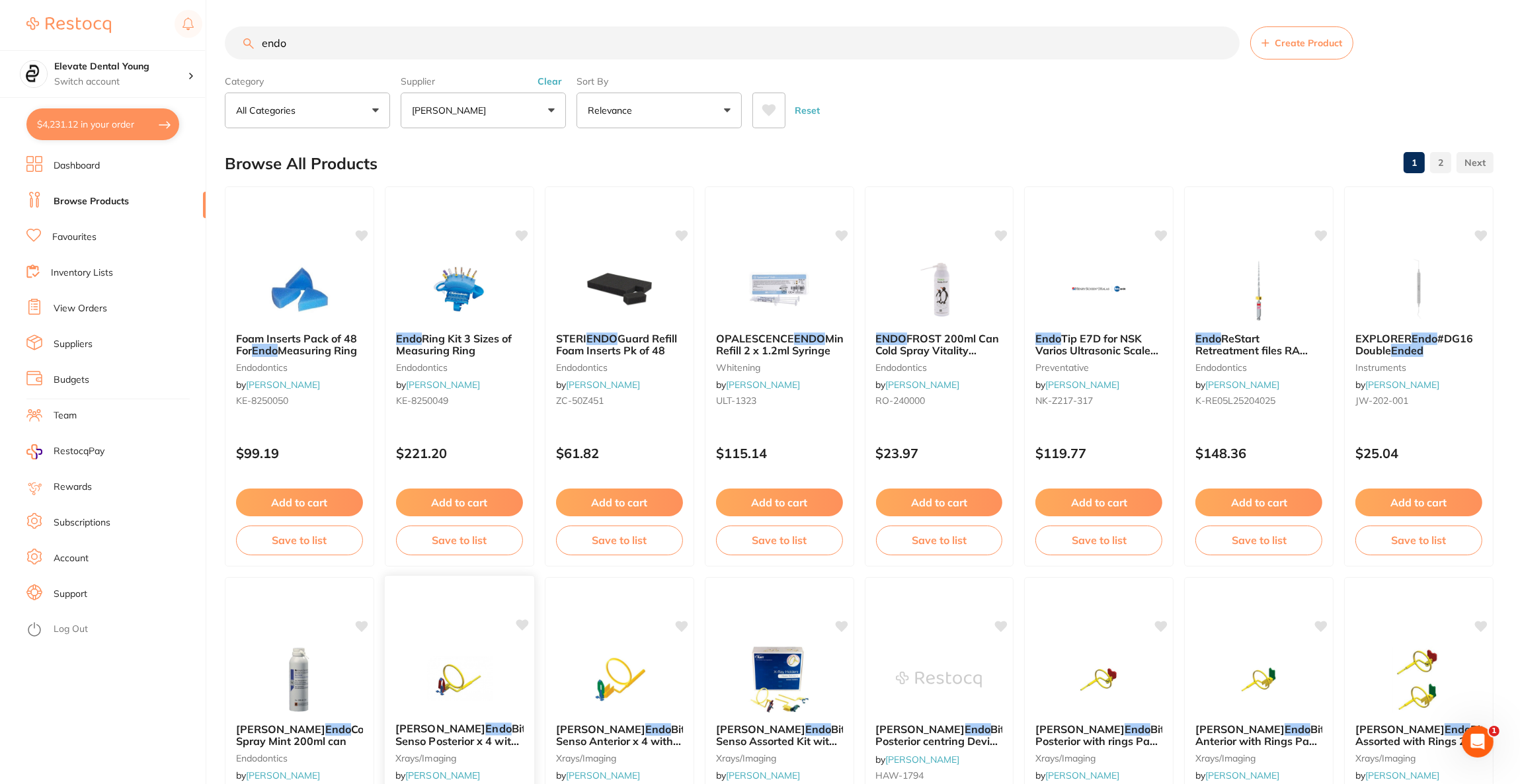
scroll to position [198, 0]
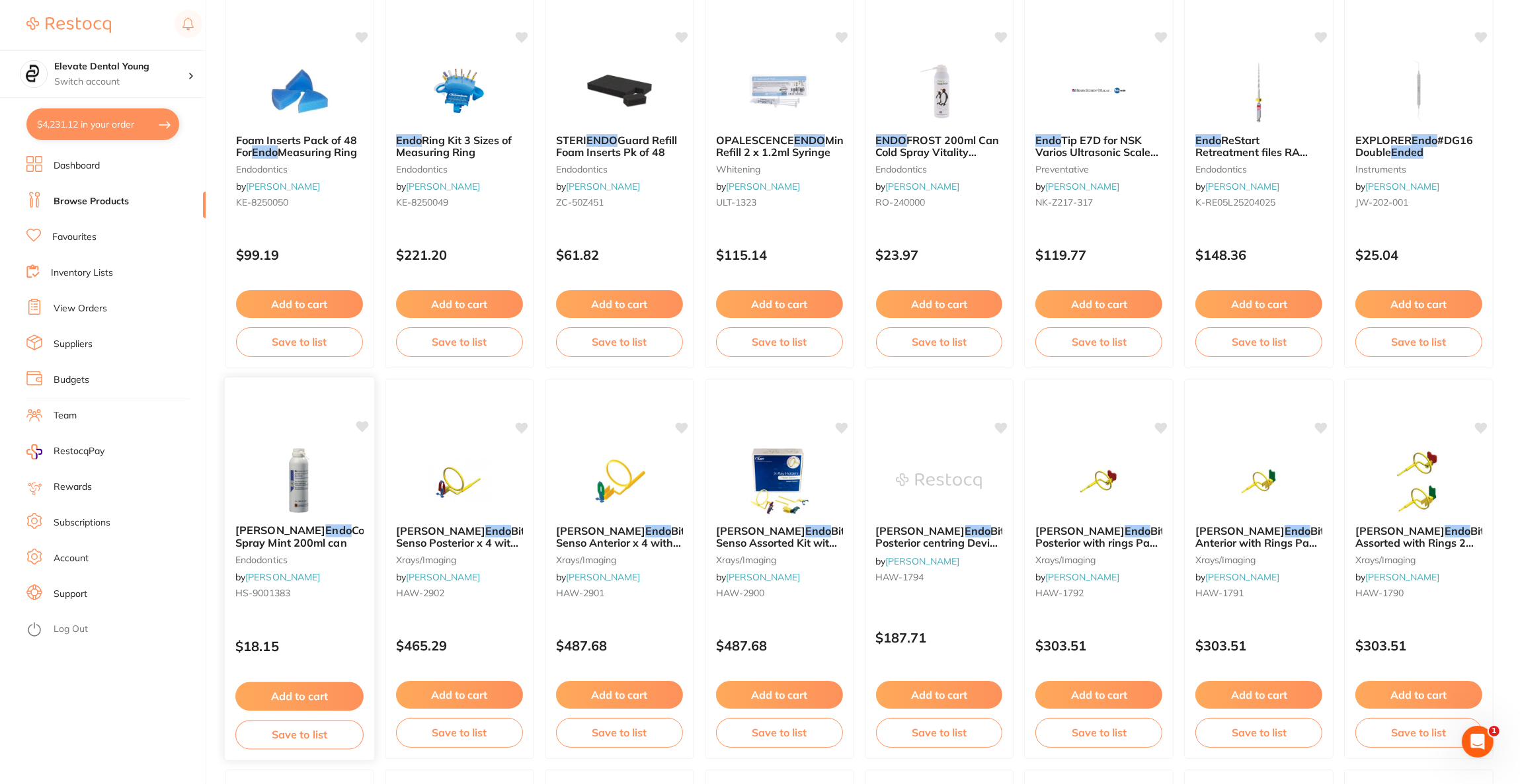
type input "endo"
drag, startPoint x: 322, startPoint y: 499, endPoint x: 630, endPoint y: 397, distance: 324.5
click at [322, 499] on img at bounding box center [299, 480] width 86 height 66
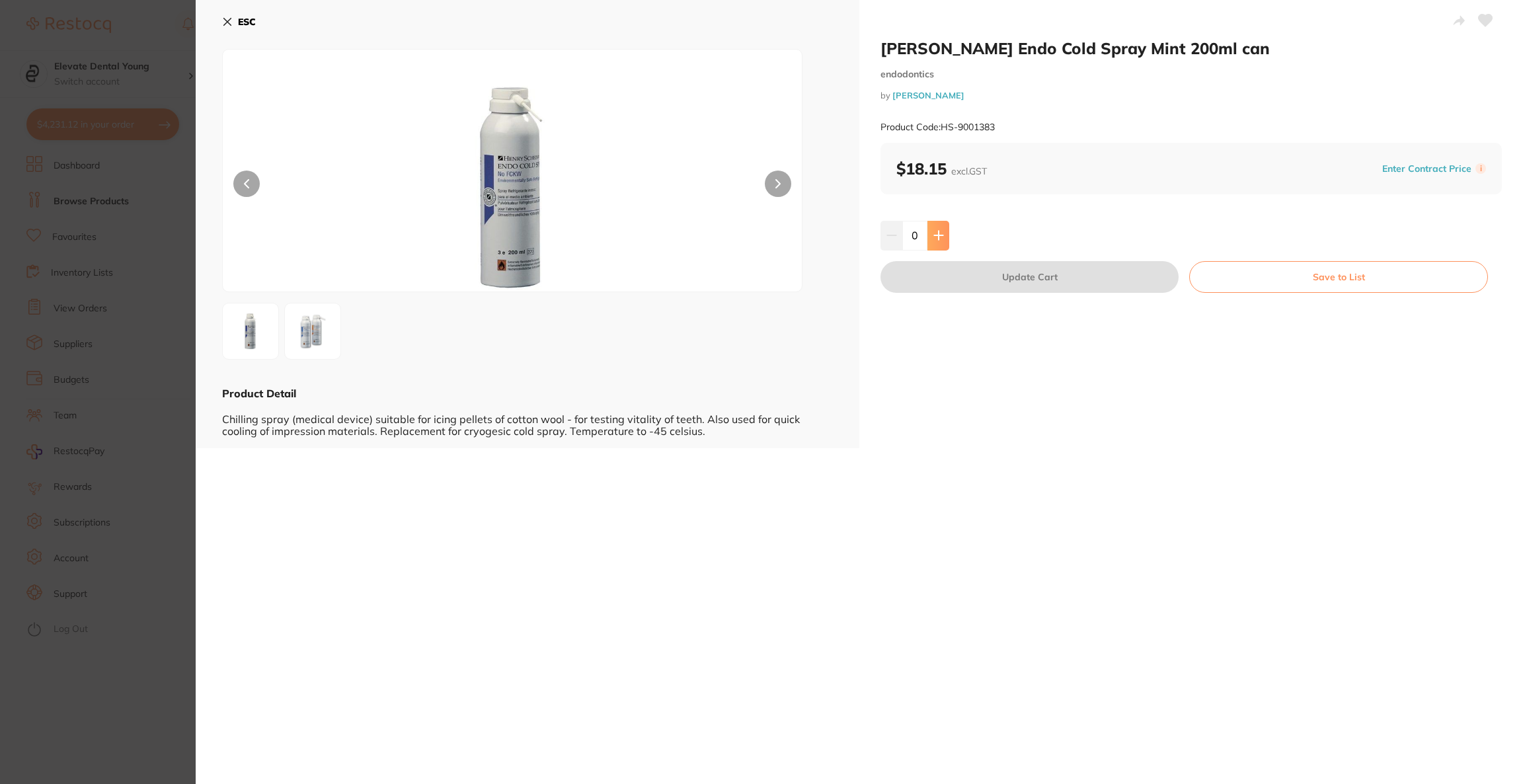
click at [938, 246] on button at bounding box center [938, 235] width 22 height 29
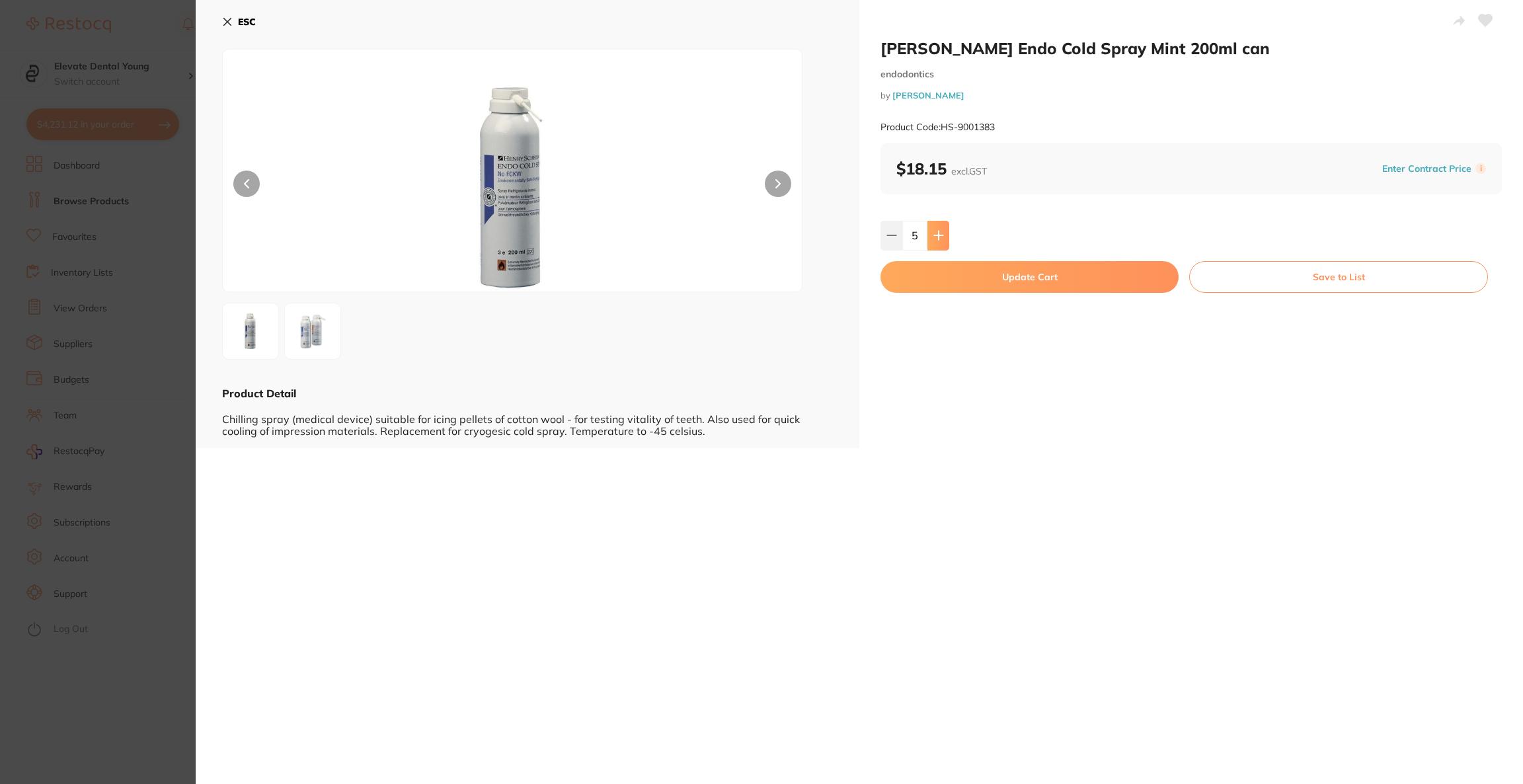
click at [938, 246] on button at bounding box center [938, 235] width 22 height 29
type input "8"
click at [943, 272] on button "Update Cart" at bounding box center [1029, 276] width 298 height 32
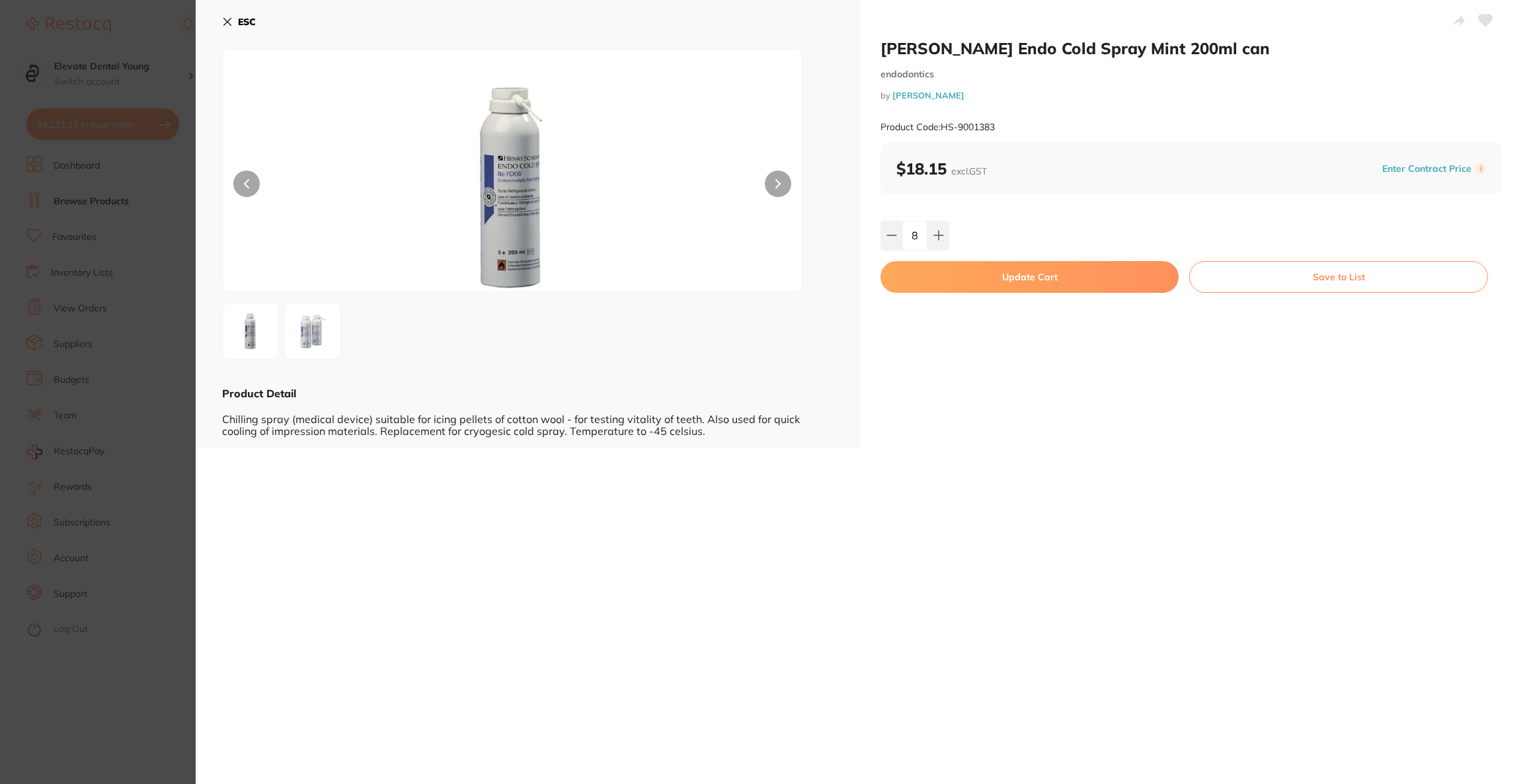
checkbox input "true"
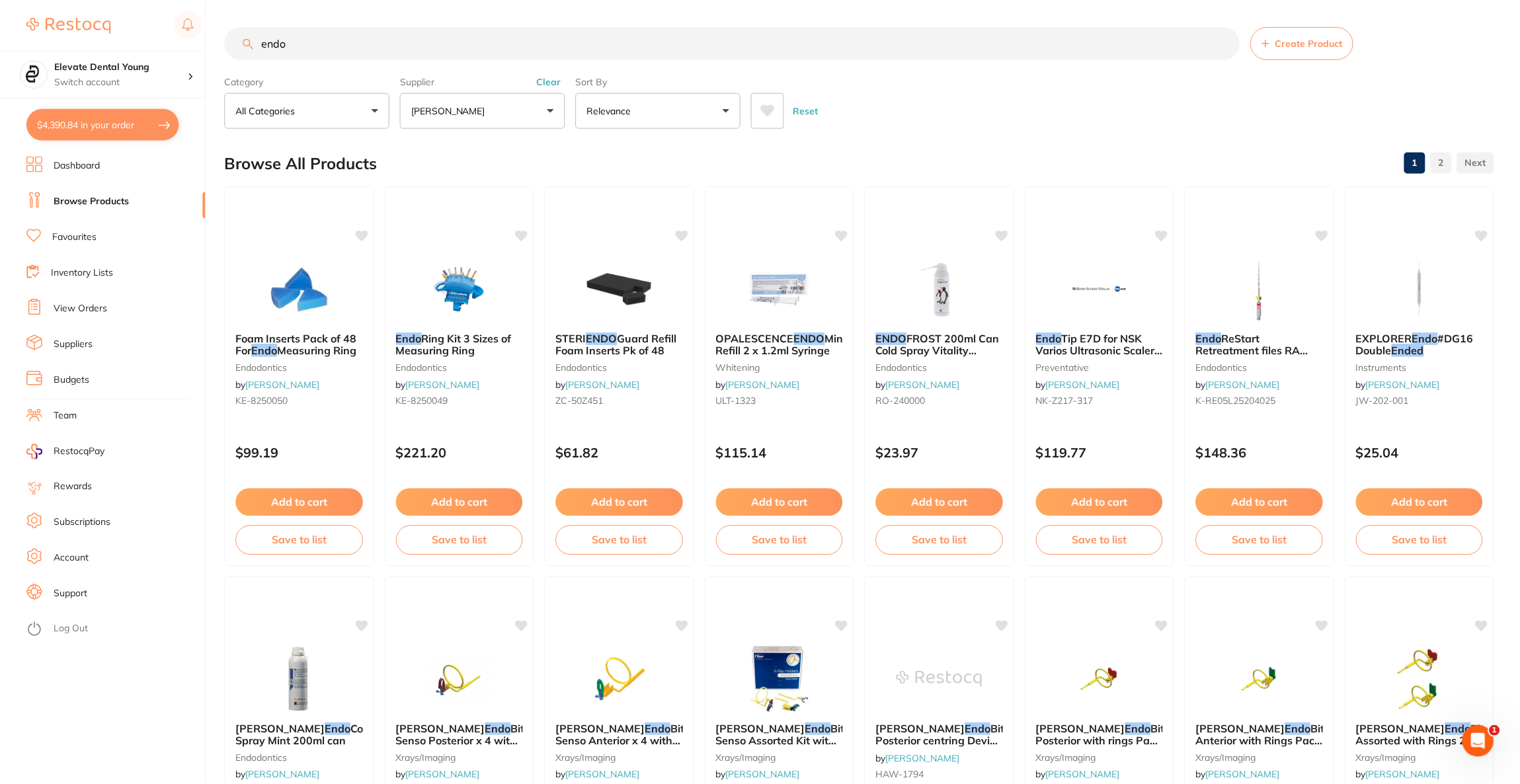
scroll to position [2444, 0]
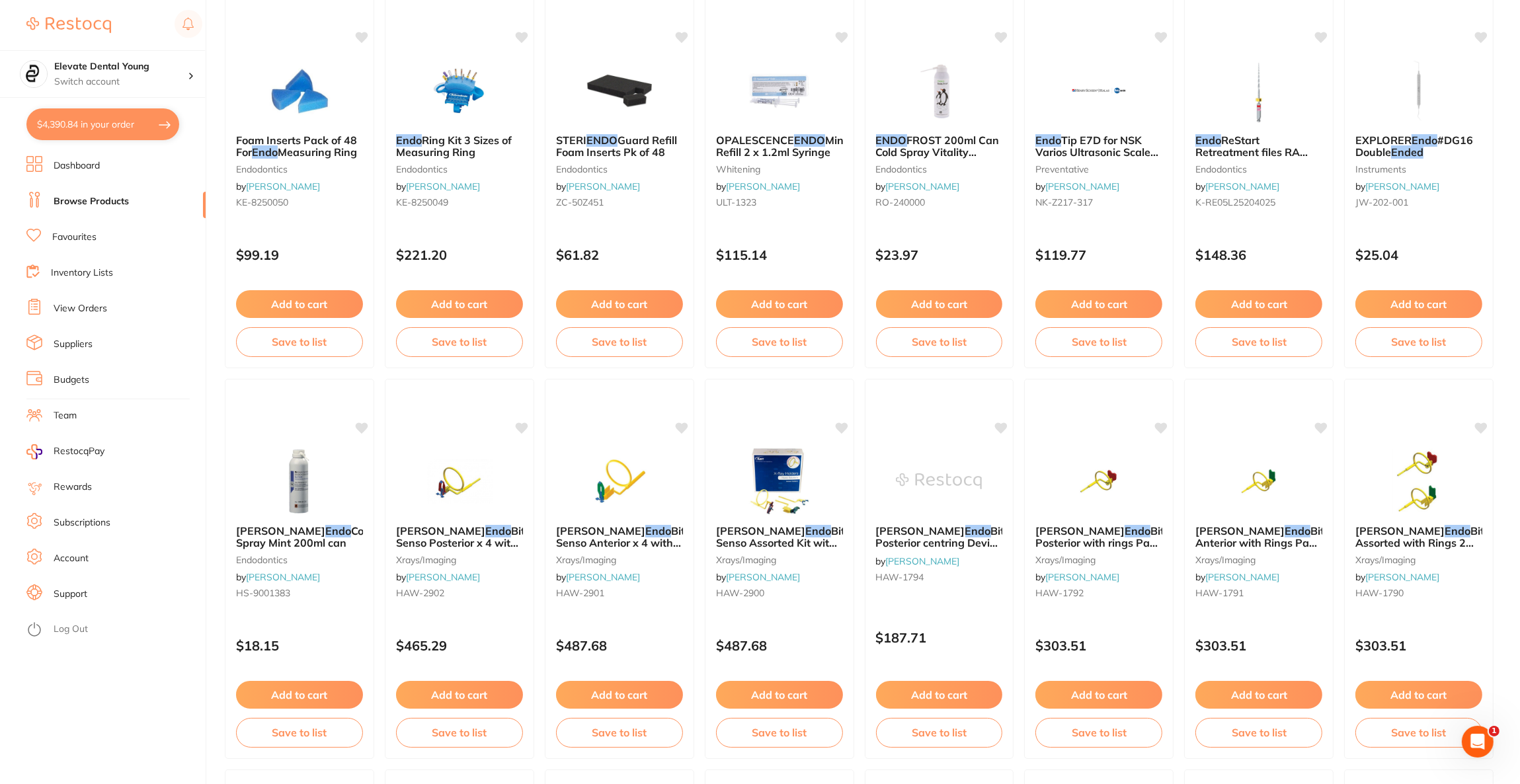
click at [103, 127] on button "$4,390.84 in your order" at bounding box center [103, 124] width 153 height 32
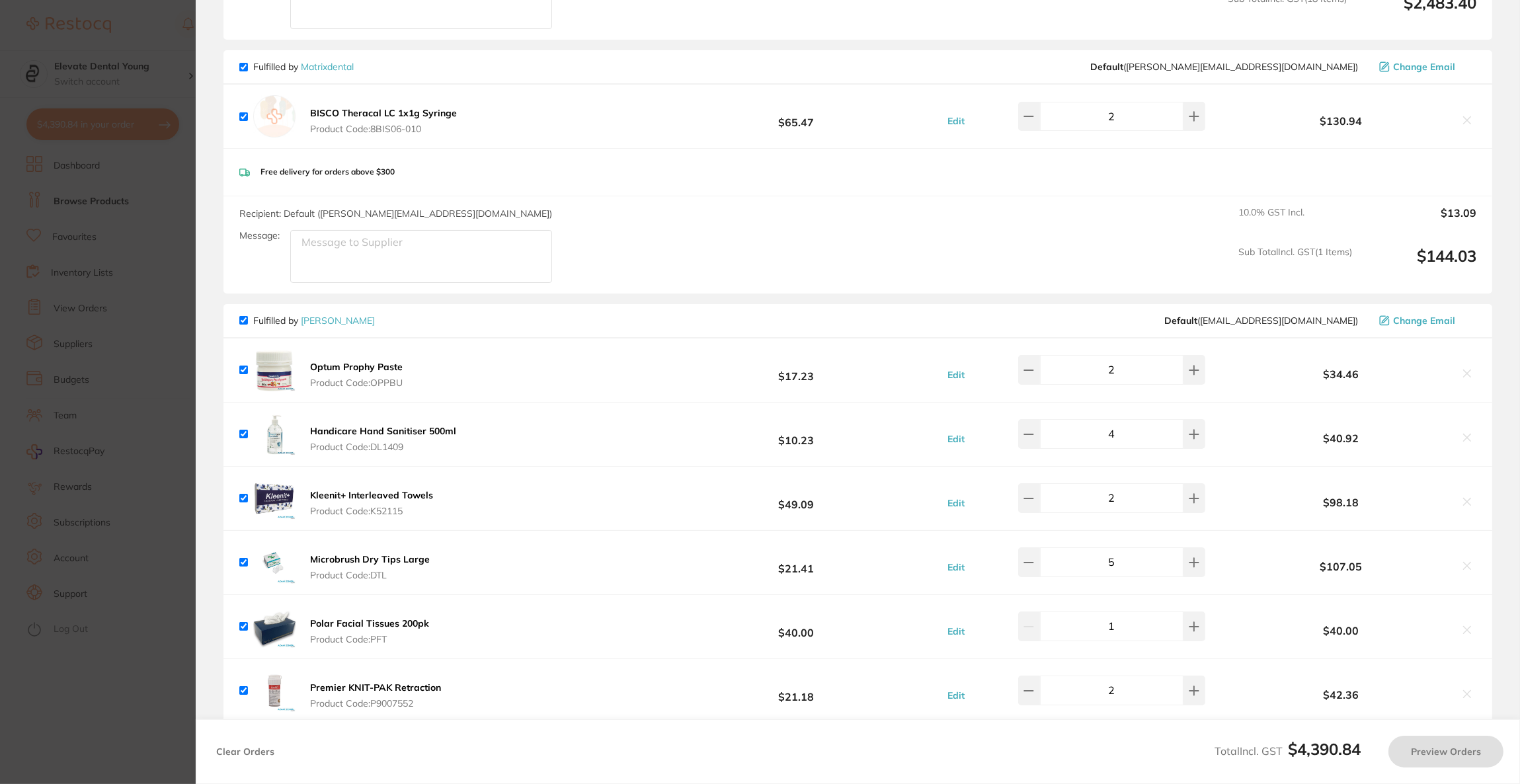
checkbox input "true"
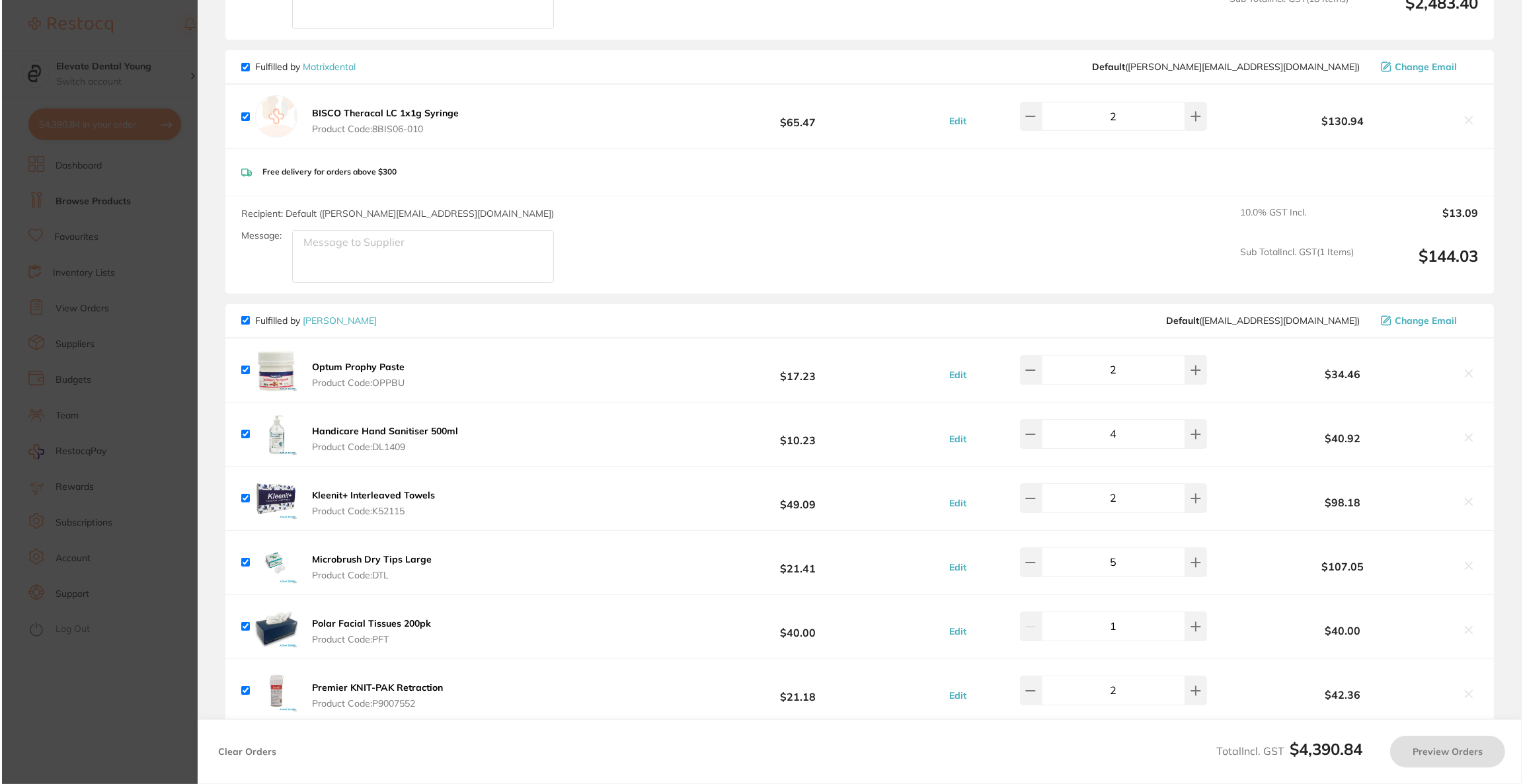
scroll to position [0, 0]
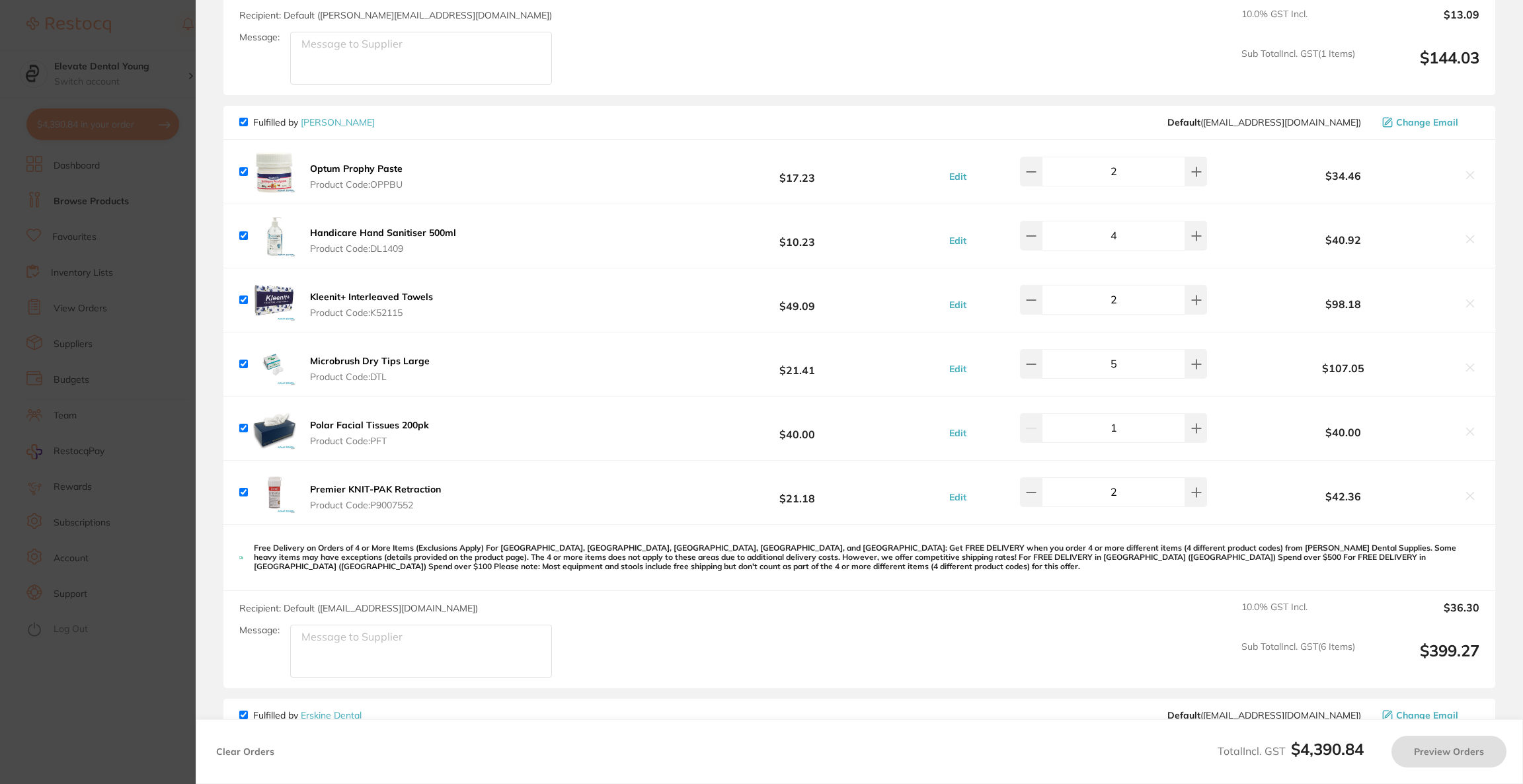
checkbox input "true"
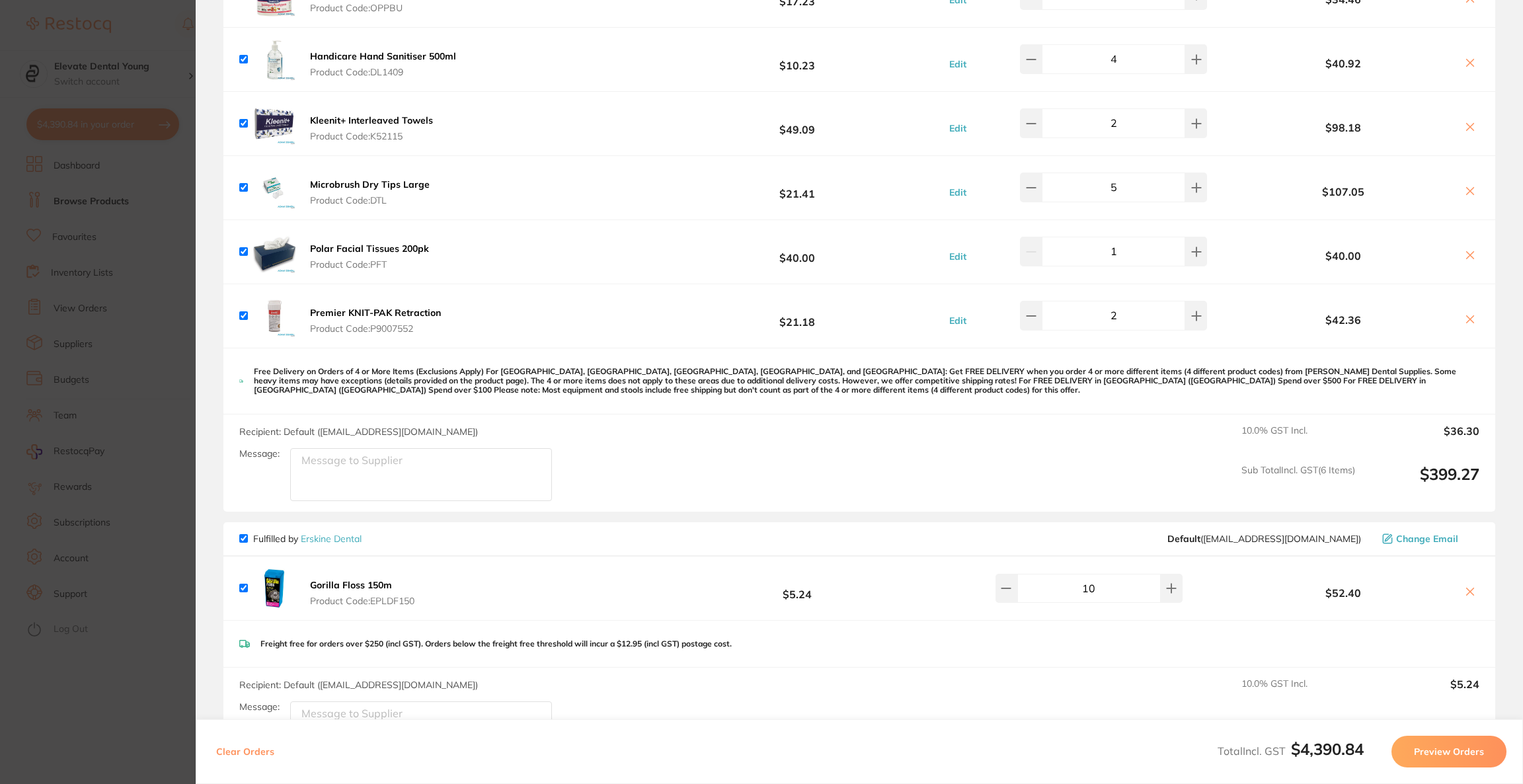
scroll to position [2820, 0]
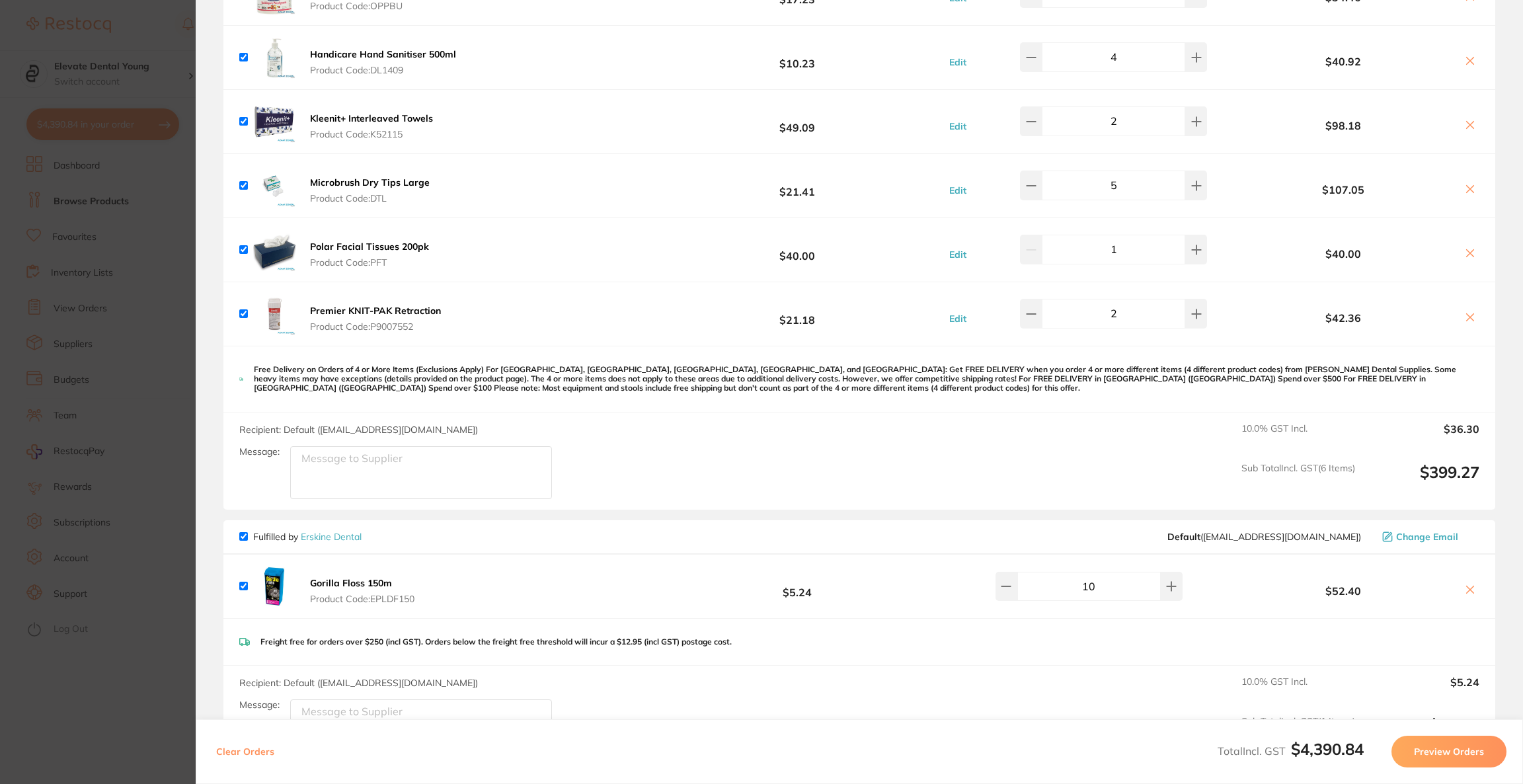
click at [78, 403] on section "Update RRP Set your pre negotiated price for this item. Item Agreed RRP (excl. …" at bounding box center [761, 392] width 1523 height 784
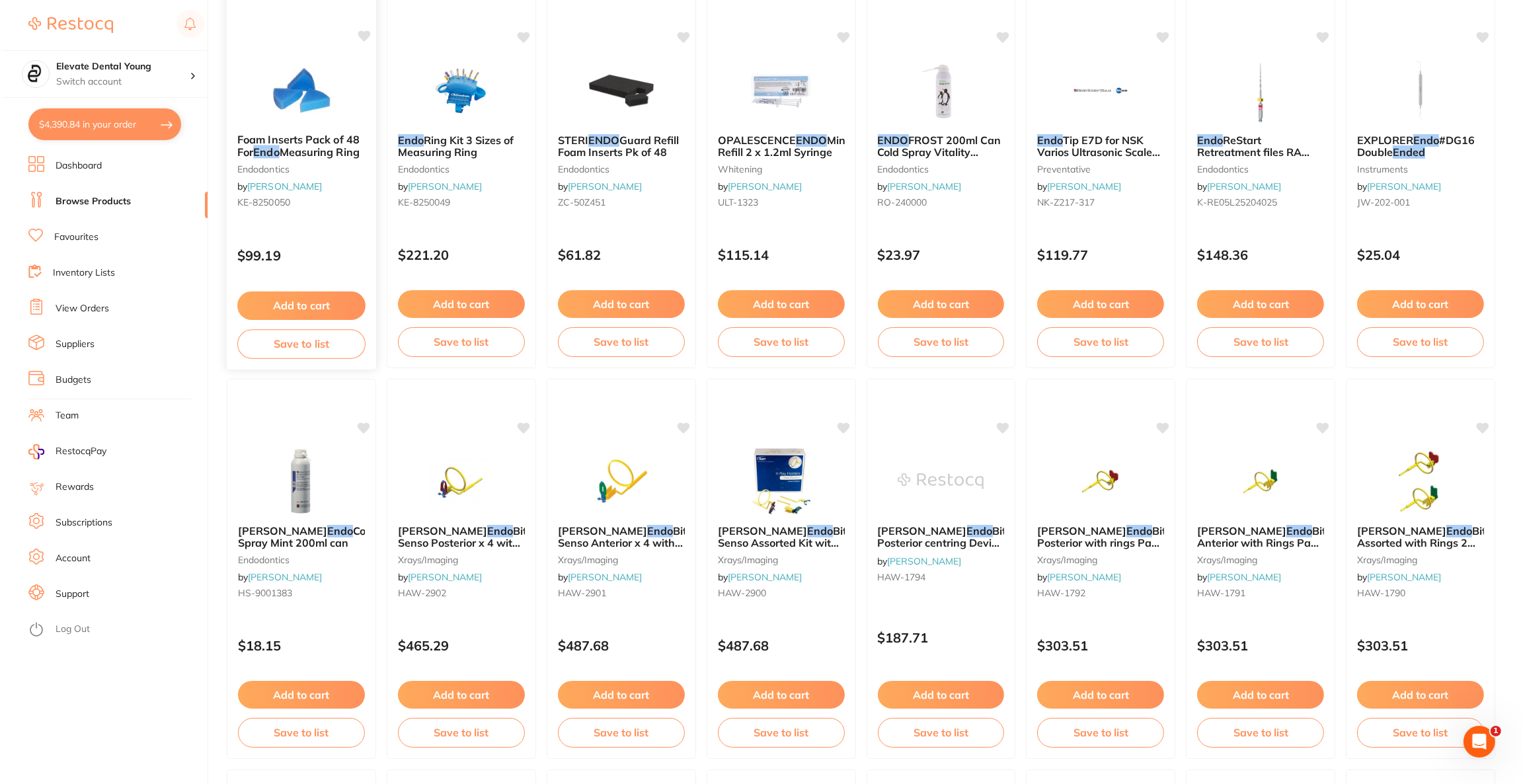
scroll to position [0, 0]
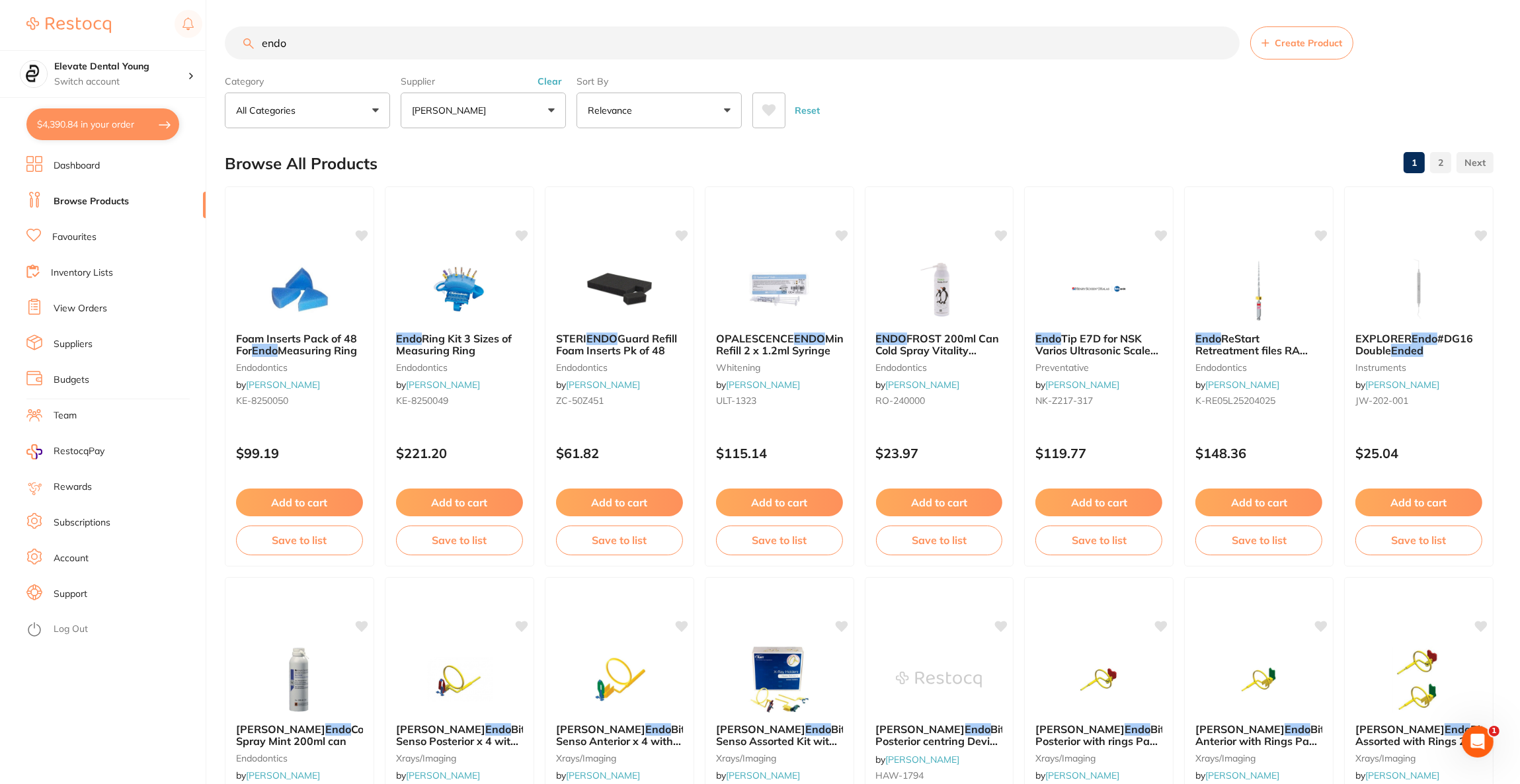
drag, startPoint x: 299, startPoint y: 47, endPoint x: 173, endPoint y: 47, distance: 126.0
click at [173, 47] on div "$4,390.84 Elevate Dental Young Switch account Riaz [MEDICAL_DATA] Experteeth De…" at bounding box center [760, 392] width 1520 height 784
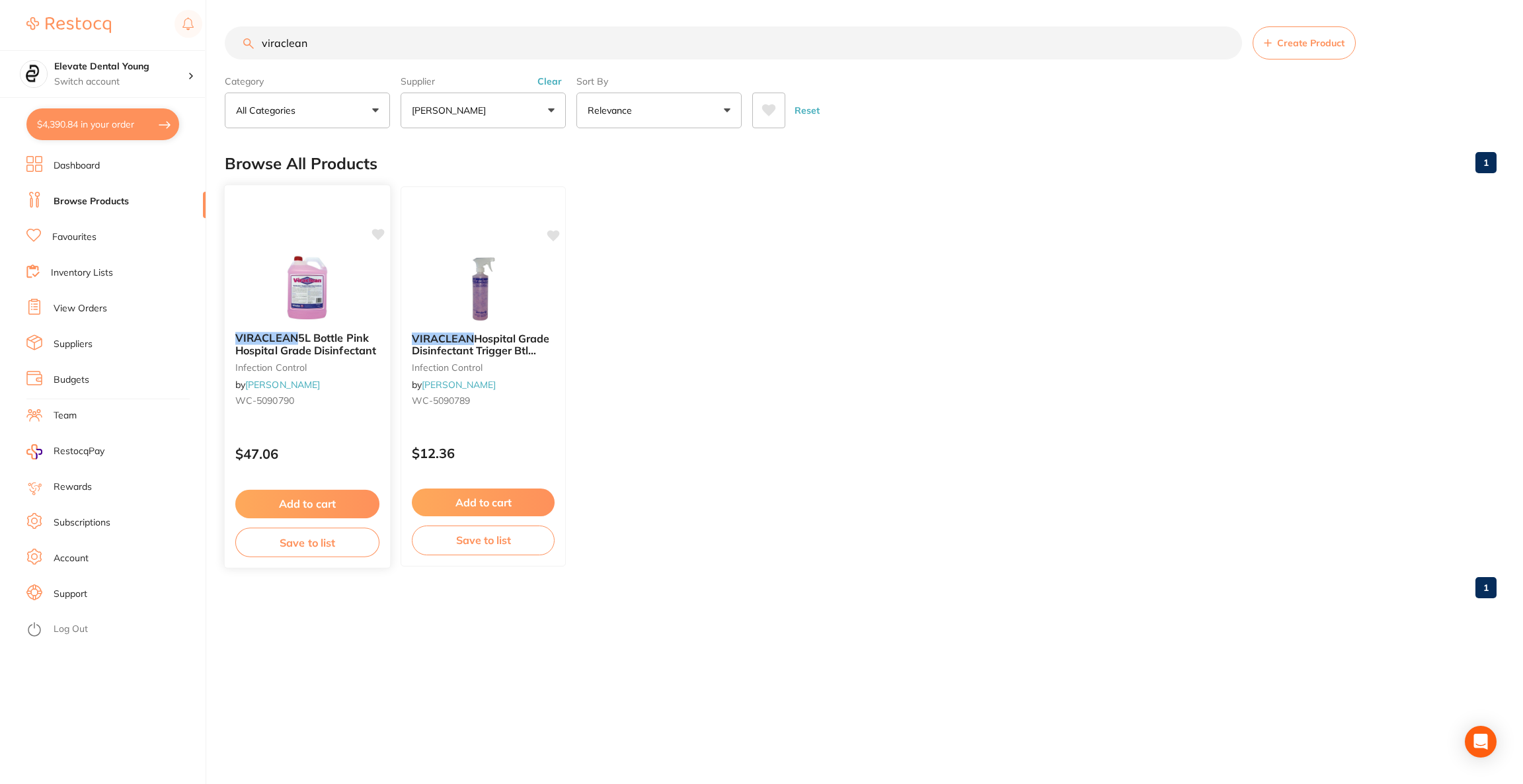
type input "viraclean"
click at [322, 248] on div "VIRACLEAN 5L Bottle Pink Hospital Grade Disinfectant infection control by [PERS…" at bounding box center [860, 376] width 1272 height 380
click at [316, 269] on img at bounding box center [307, 287] width 86 height 67
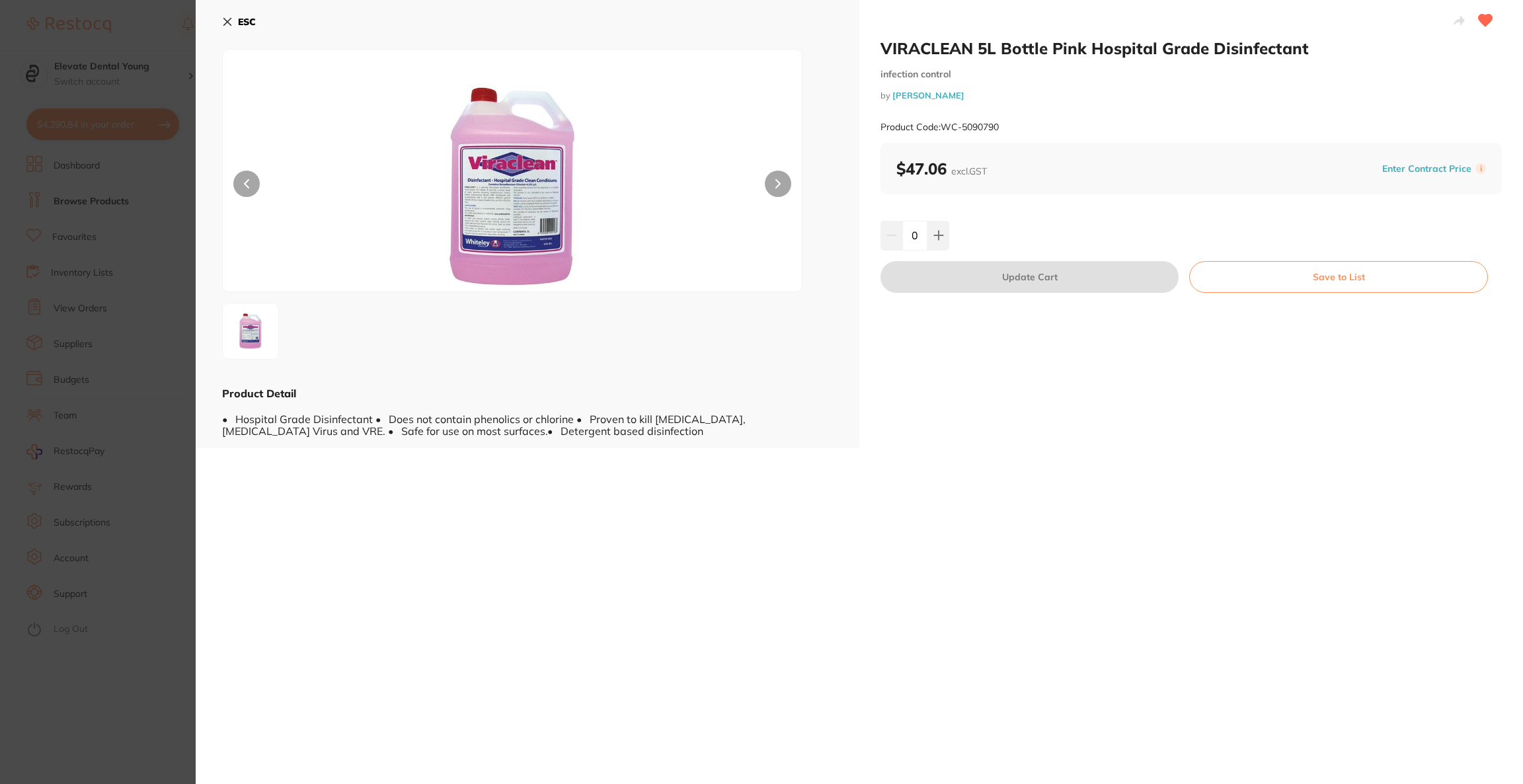
click at [105, 244] on section "VIRACLEAN 5L Bottle Pink Hospital Grade Disinfectant infection control by [PERS…" at bounding box center [761, 392] width 1523 height 784
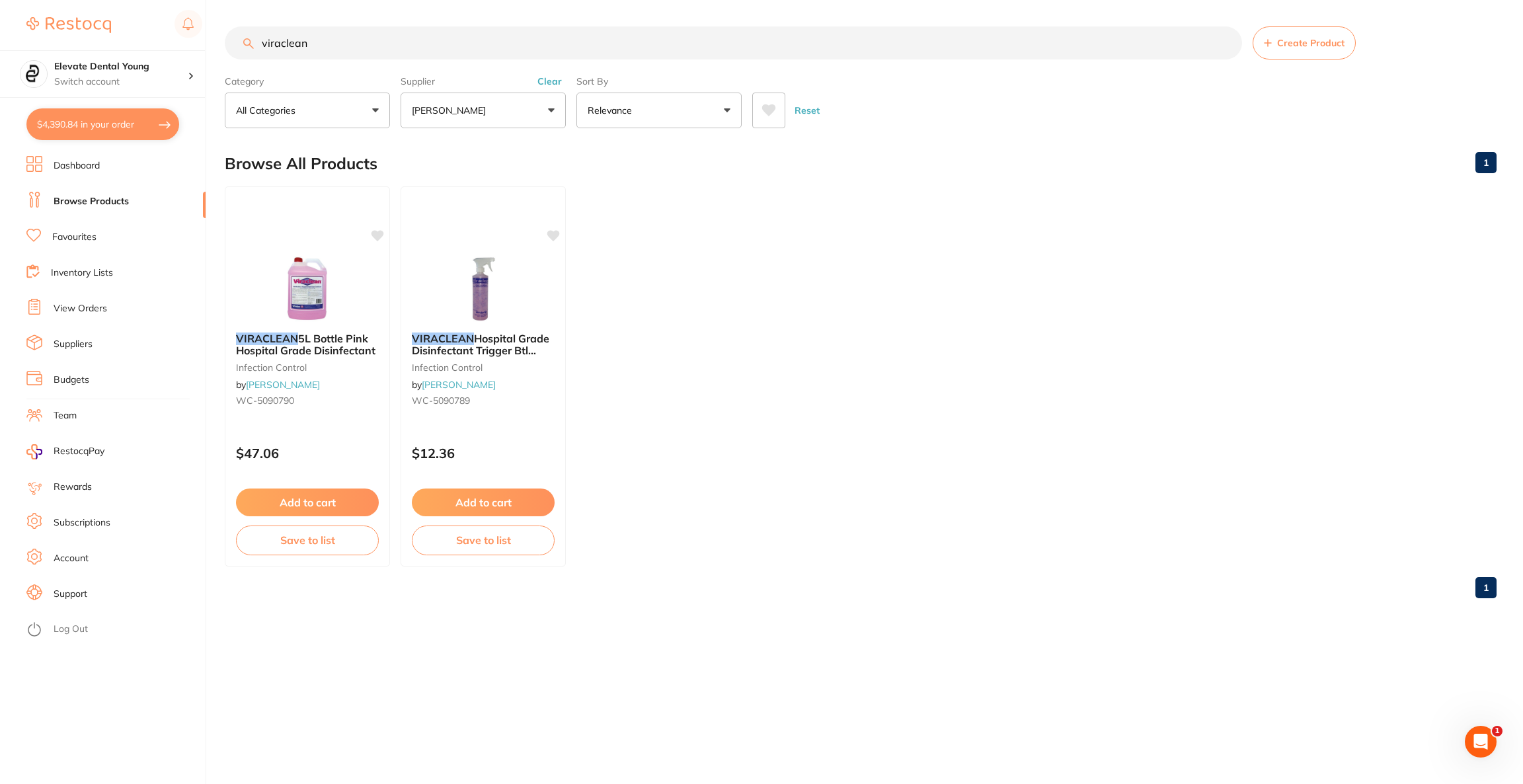
click at [467, 119] on button "[PERSON_NAME]" at bounding box center [483, 110] width 166 height 35
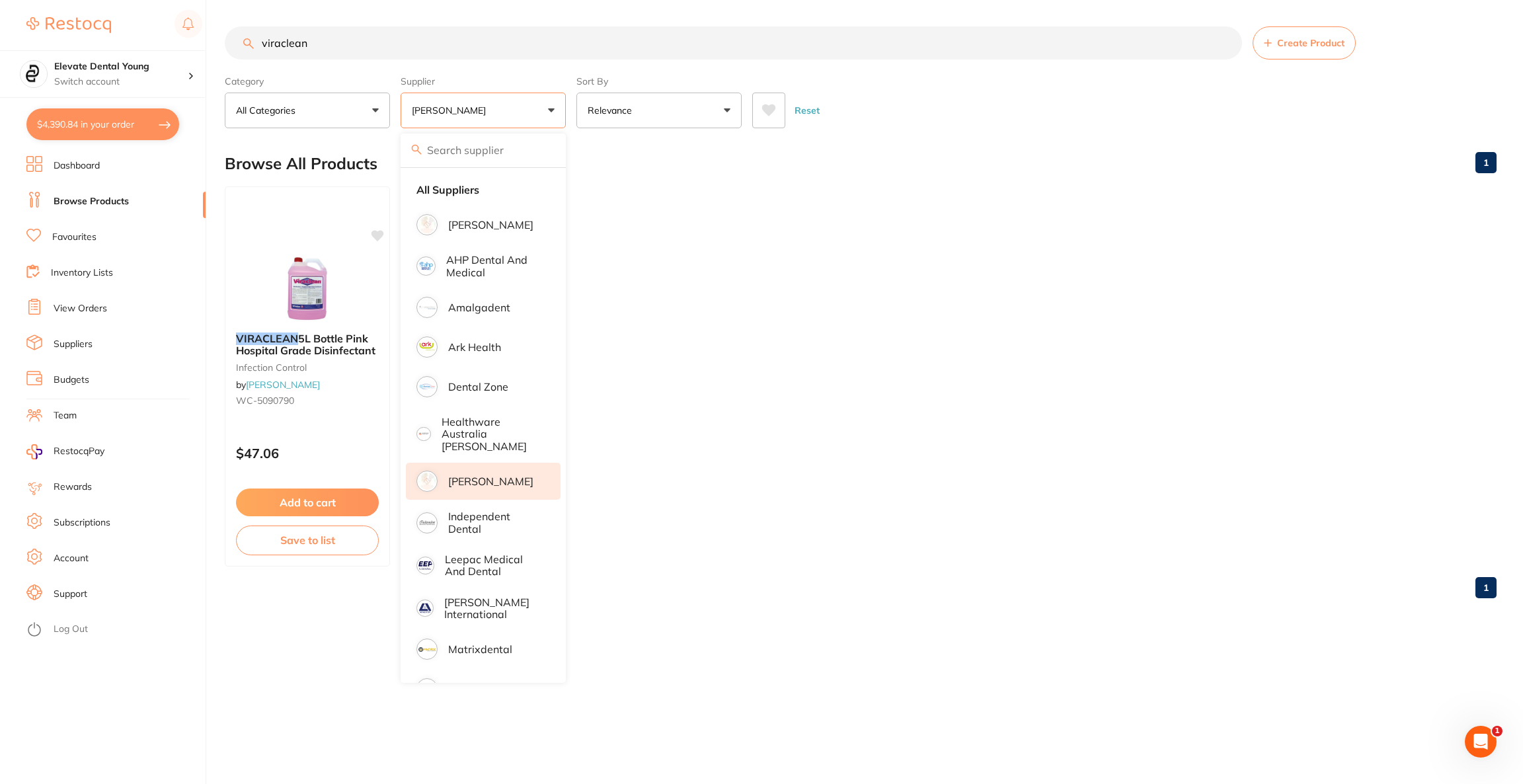
click at [475, 475] on p "[PERSON_NAME]" at bounding box center [490, 481] width 85 height 12
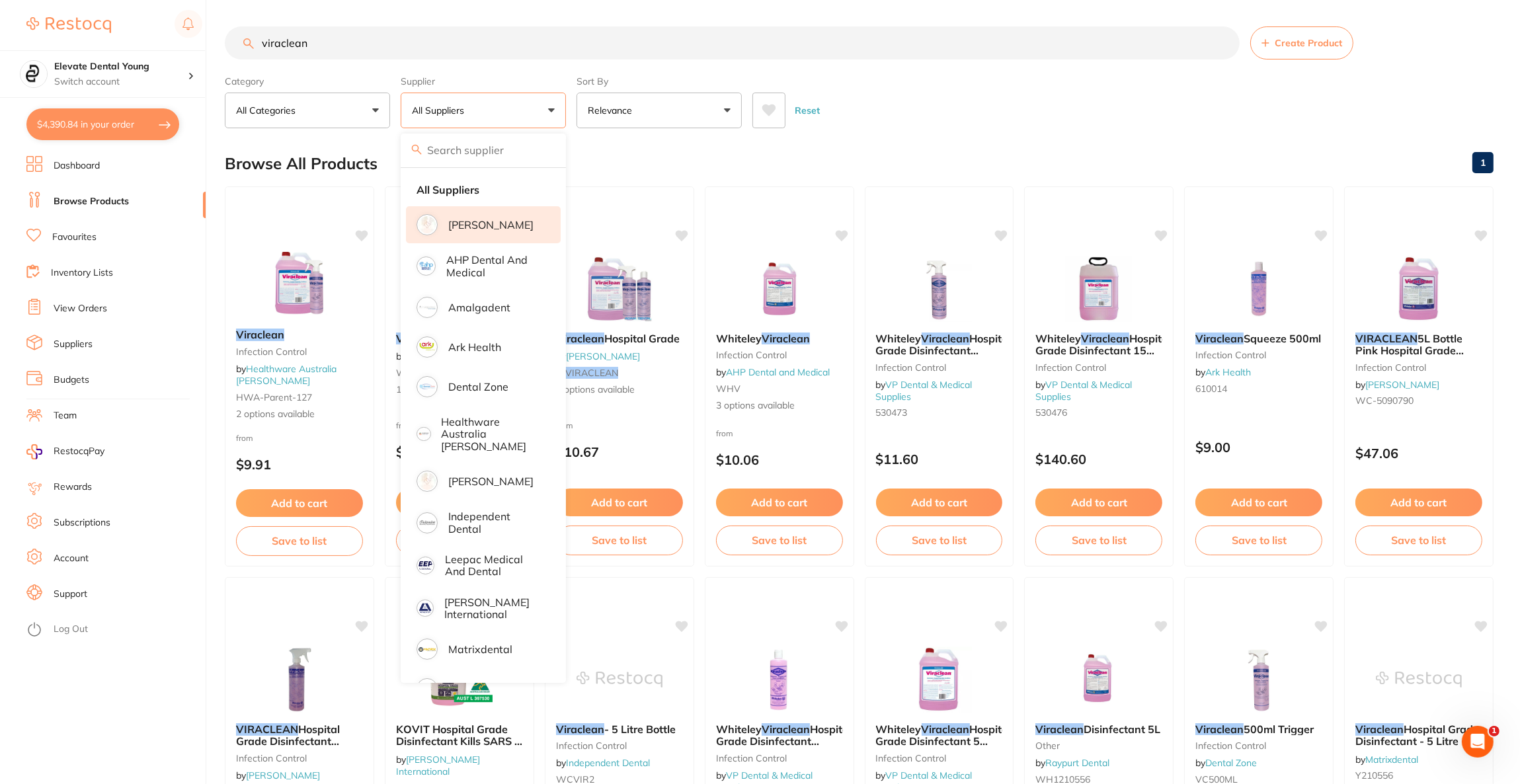
click at [483, 224] on p "[PERSON_NAME]" at bounding box center [490, 225] width 85 height 12
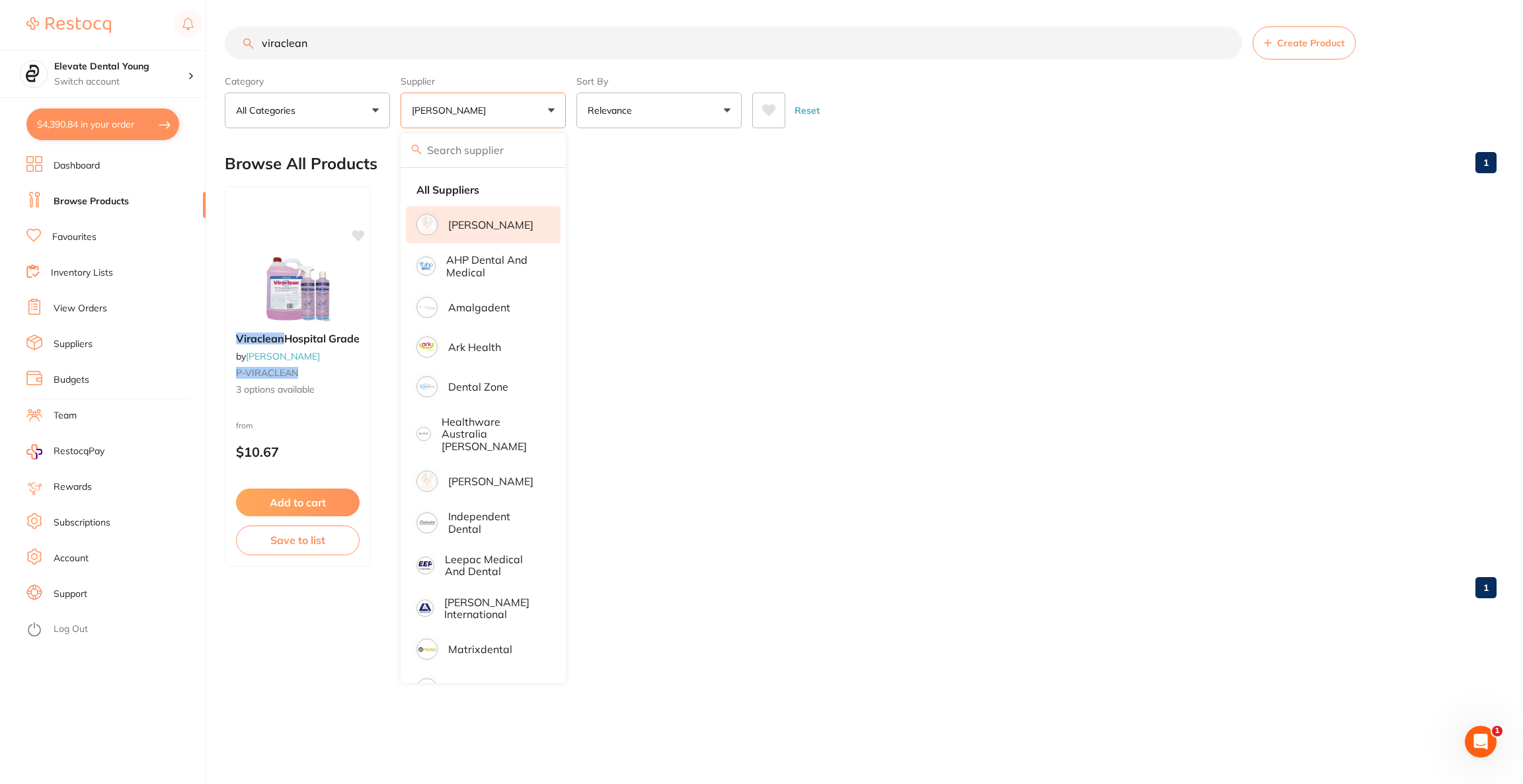
click at [927, 186] on ul "Viraclean Hospital Grade by [PERSON_NAME] P-VIRACLEAN 3 options available from …" at bounding box center [860, 376] width 1272 height 380
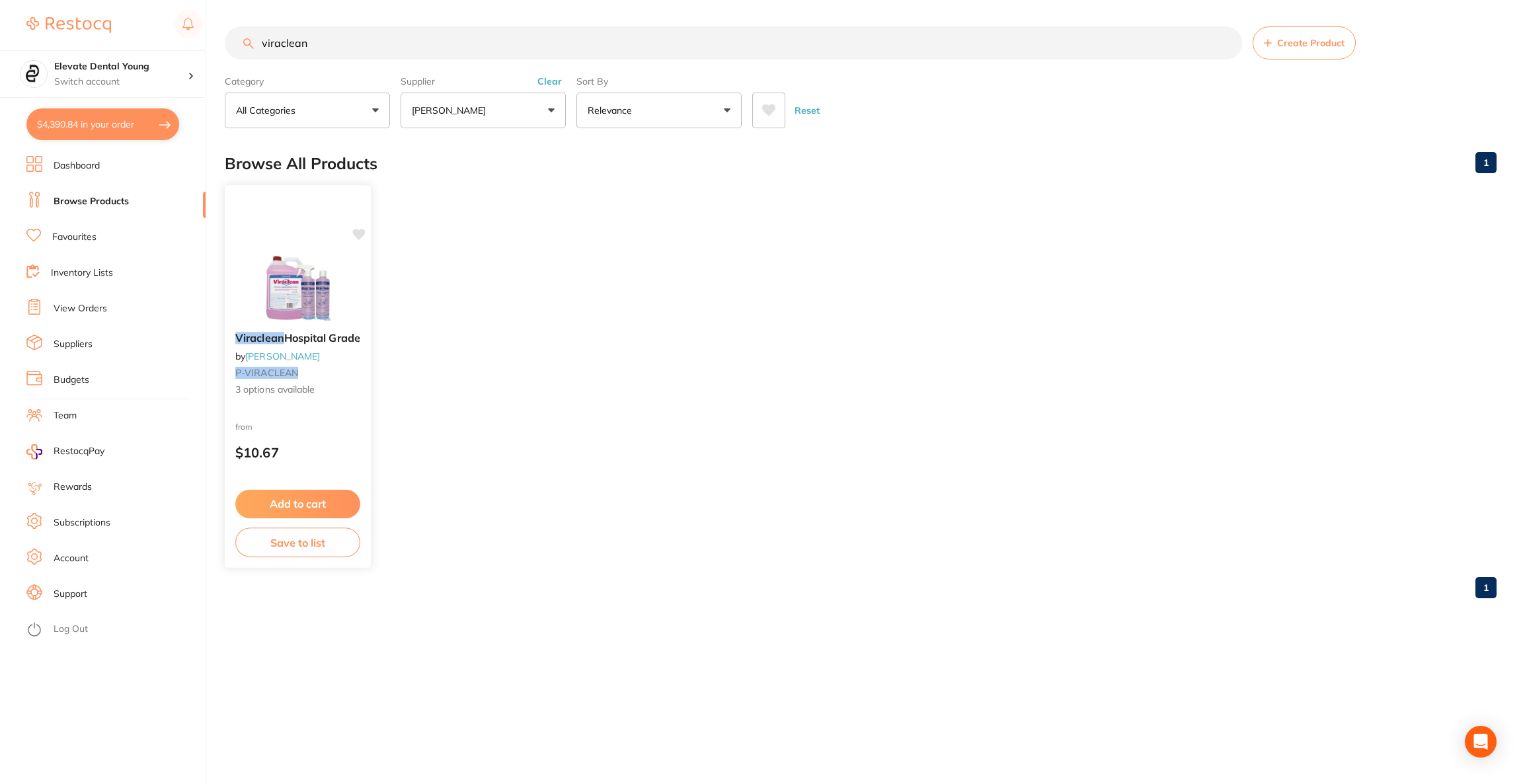
click at [257, 316] on img at bounding box center [297, 287] width 86 height 67
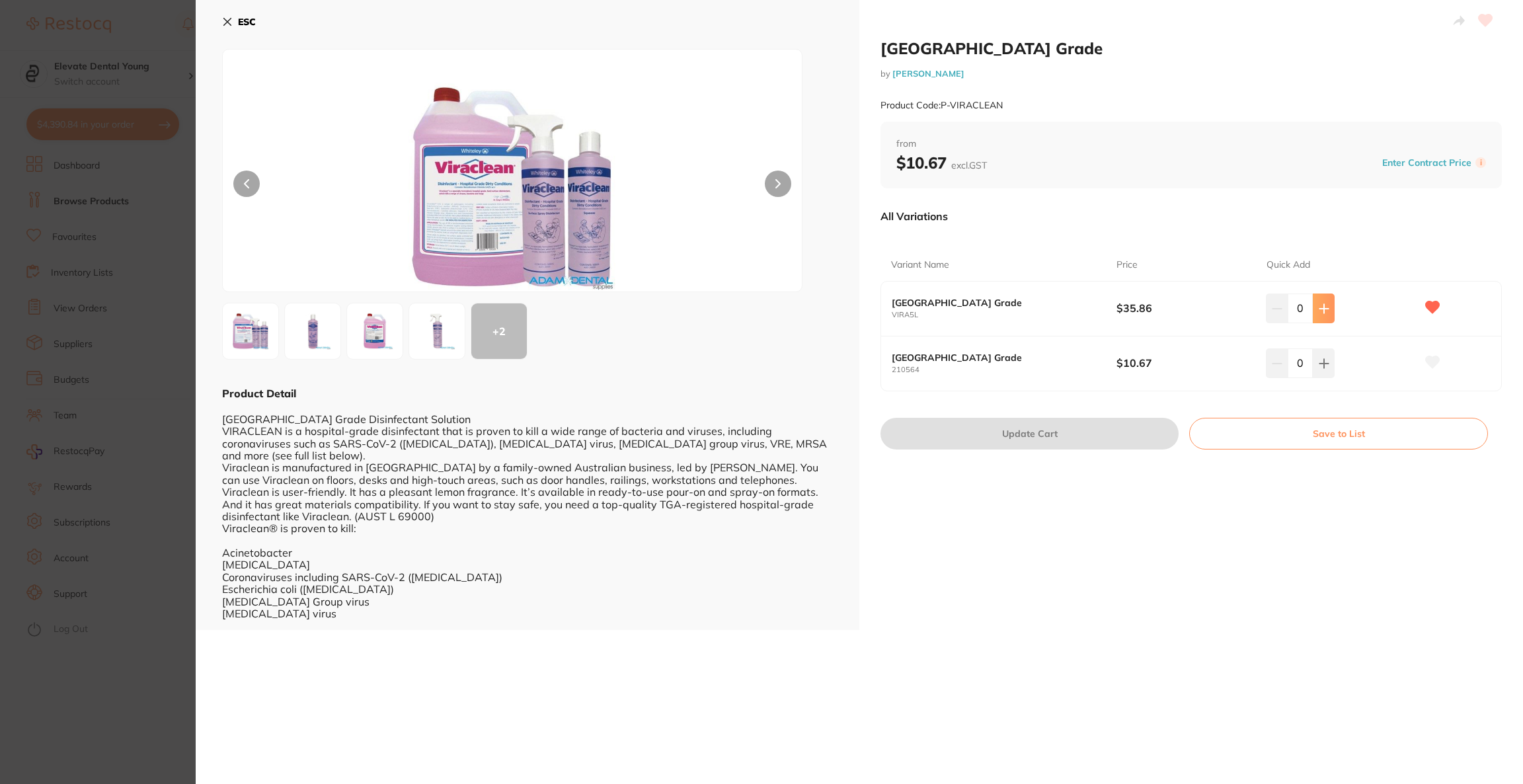
click at [1325, 310] on icon at bounding box center [1323, 309] width 10 height 10
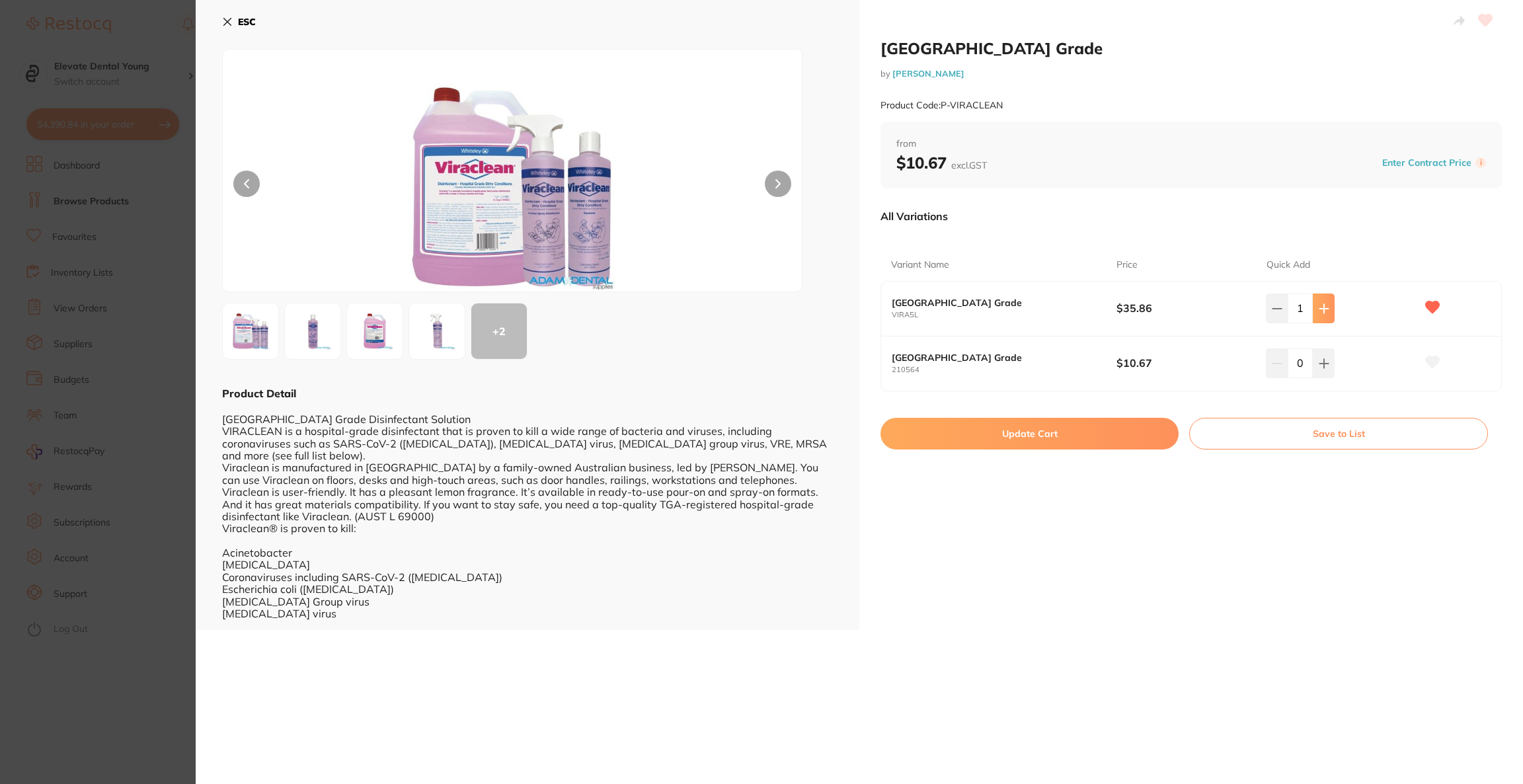
click at [1325, 310] on icon at bounding box center [1323, 309] width 10 height 10
type input "2"
click at [1095, 443] on button "Update Cart" at bounding box center [1029, 433] width 298 height 32
checkbox input "false"
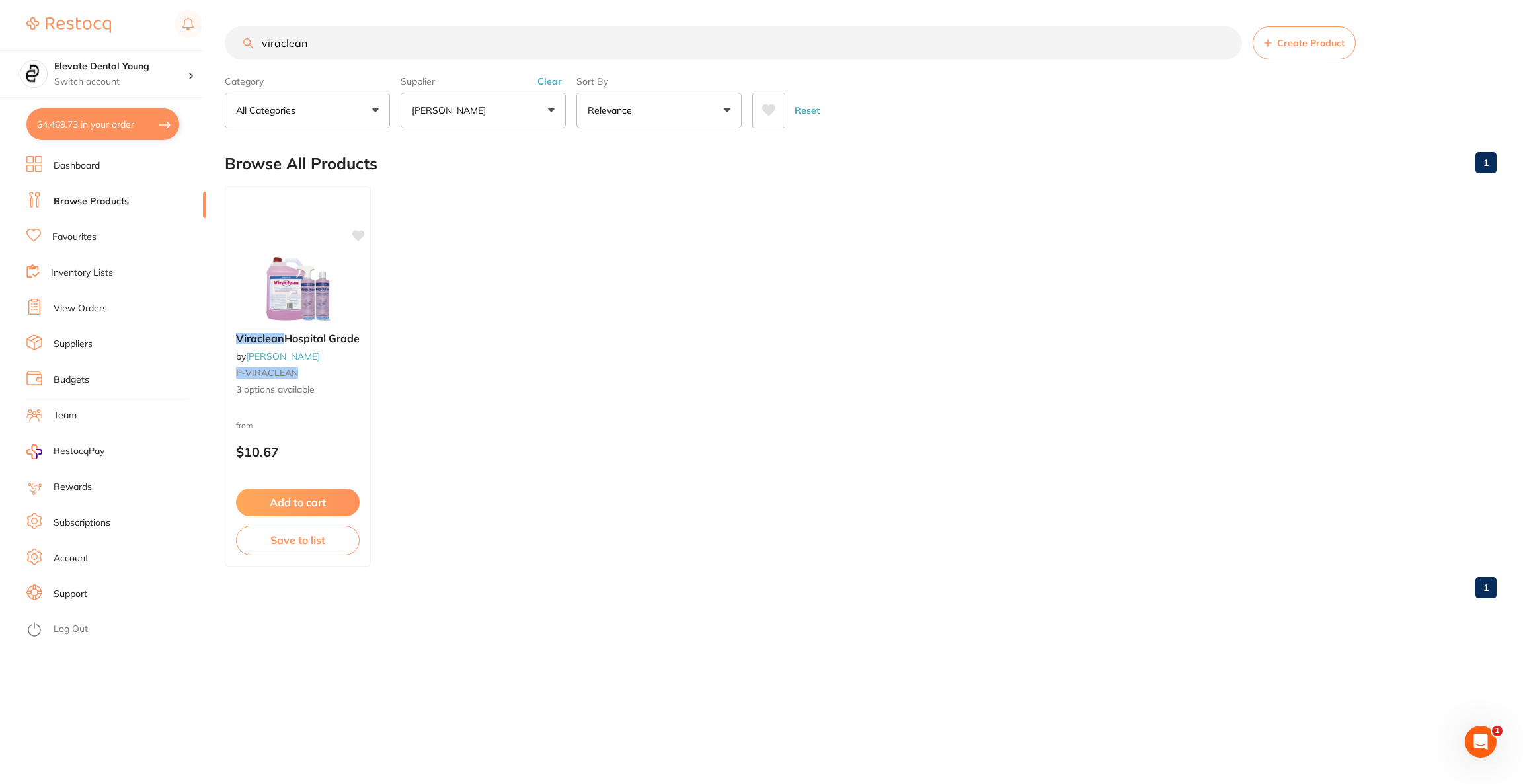
click at [114, 129] on button "$4,469.73 in your order" at bounding box center [103, 124] width 153 height 32
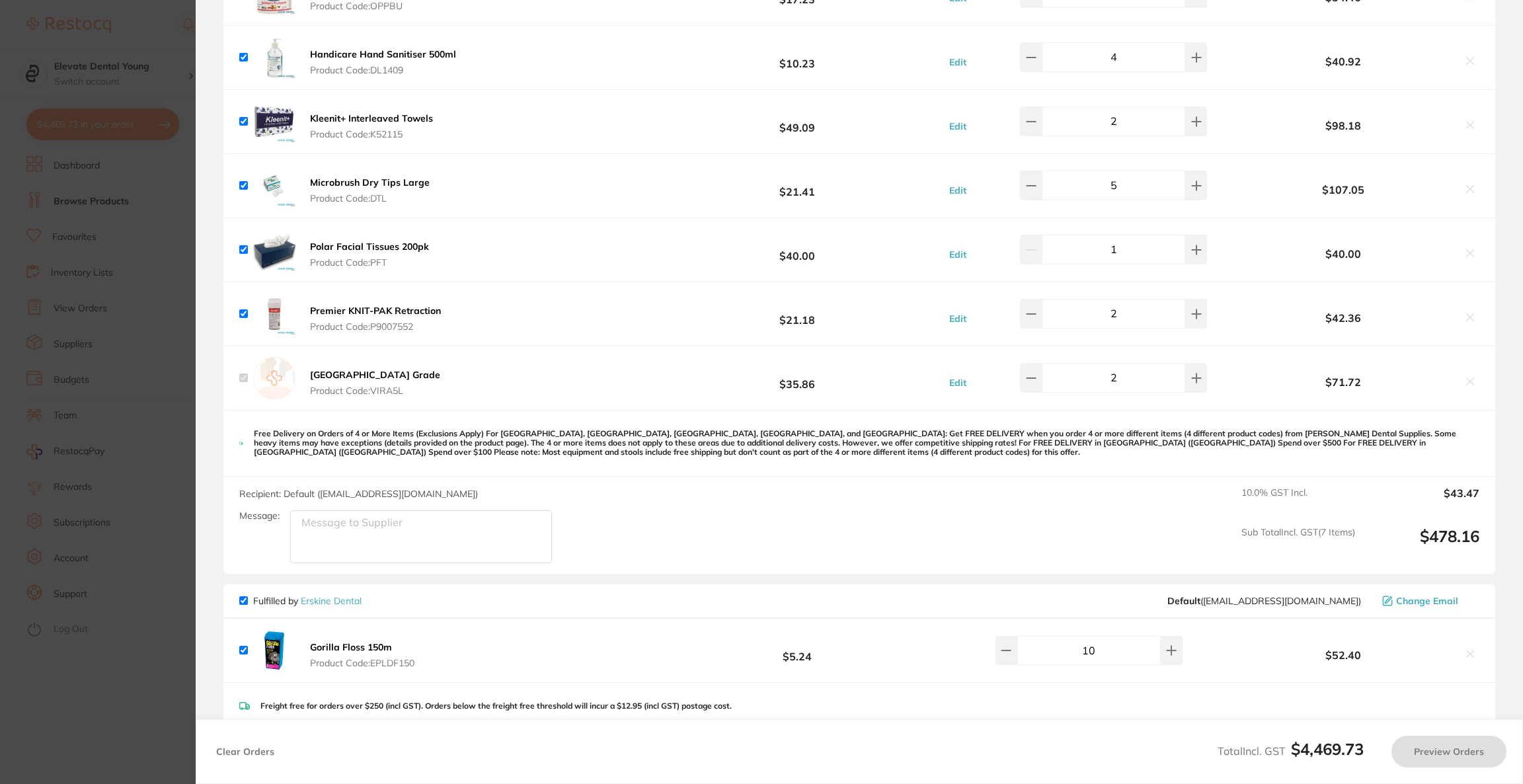
checkbox input "true"
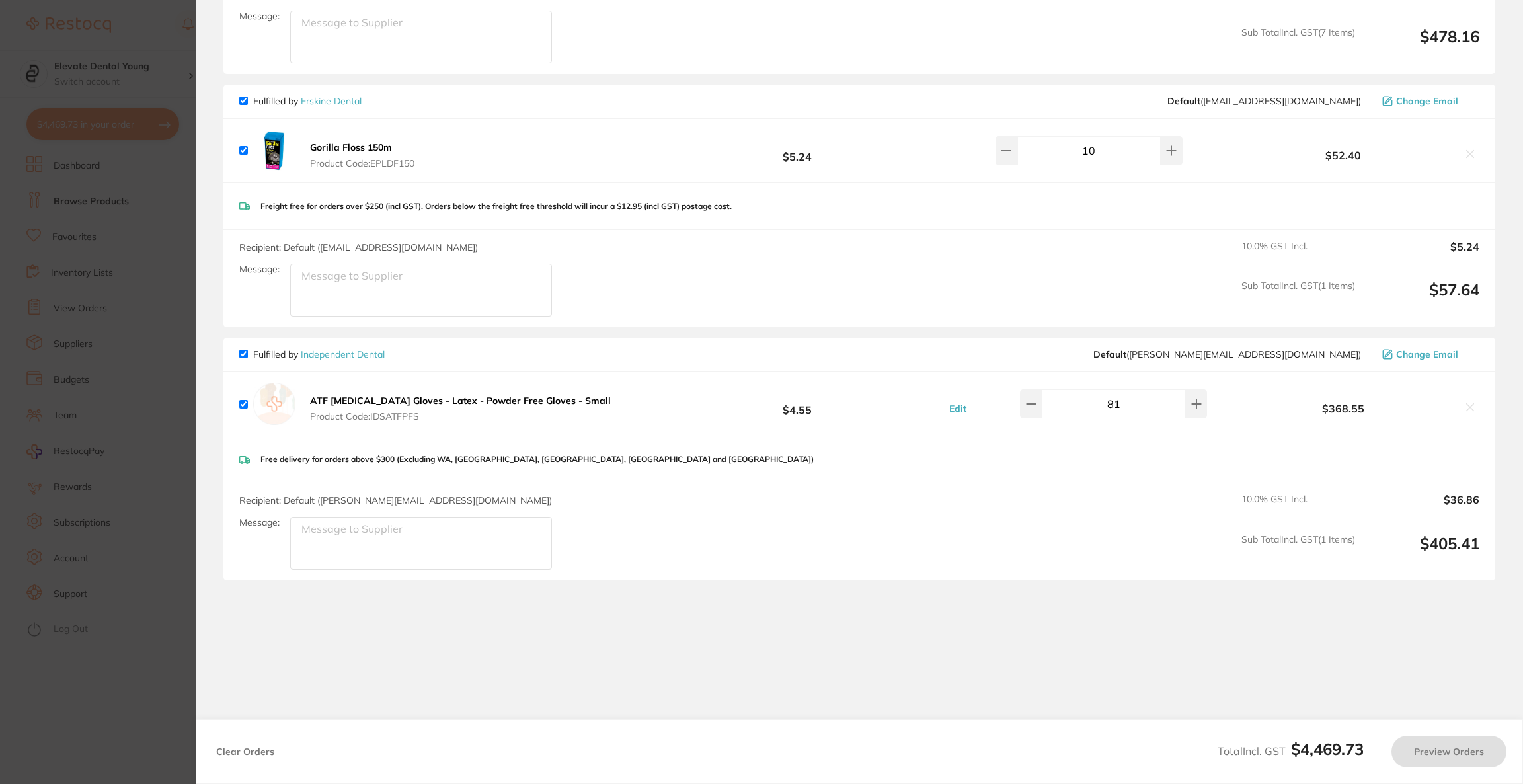
checkbox input "false"
checkbox input "true"
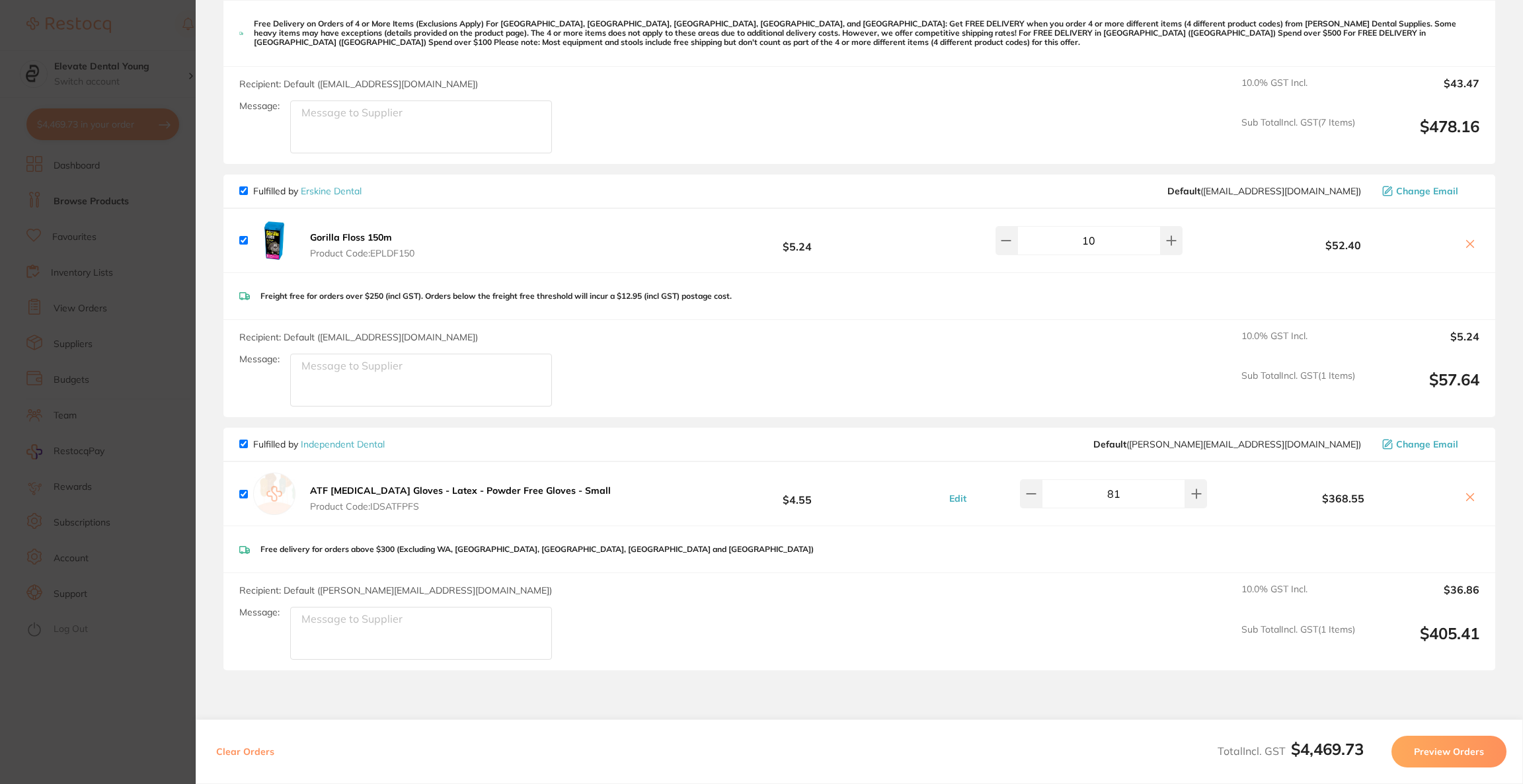
scroll to position [3272, 0]
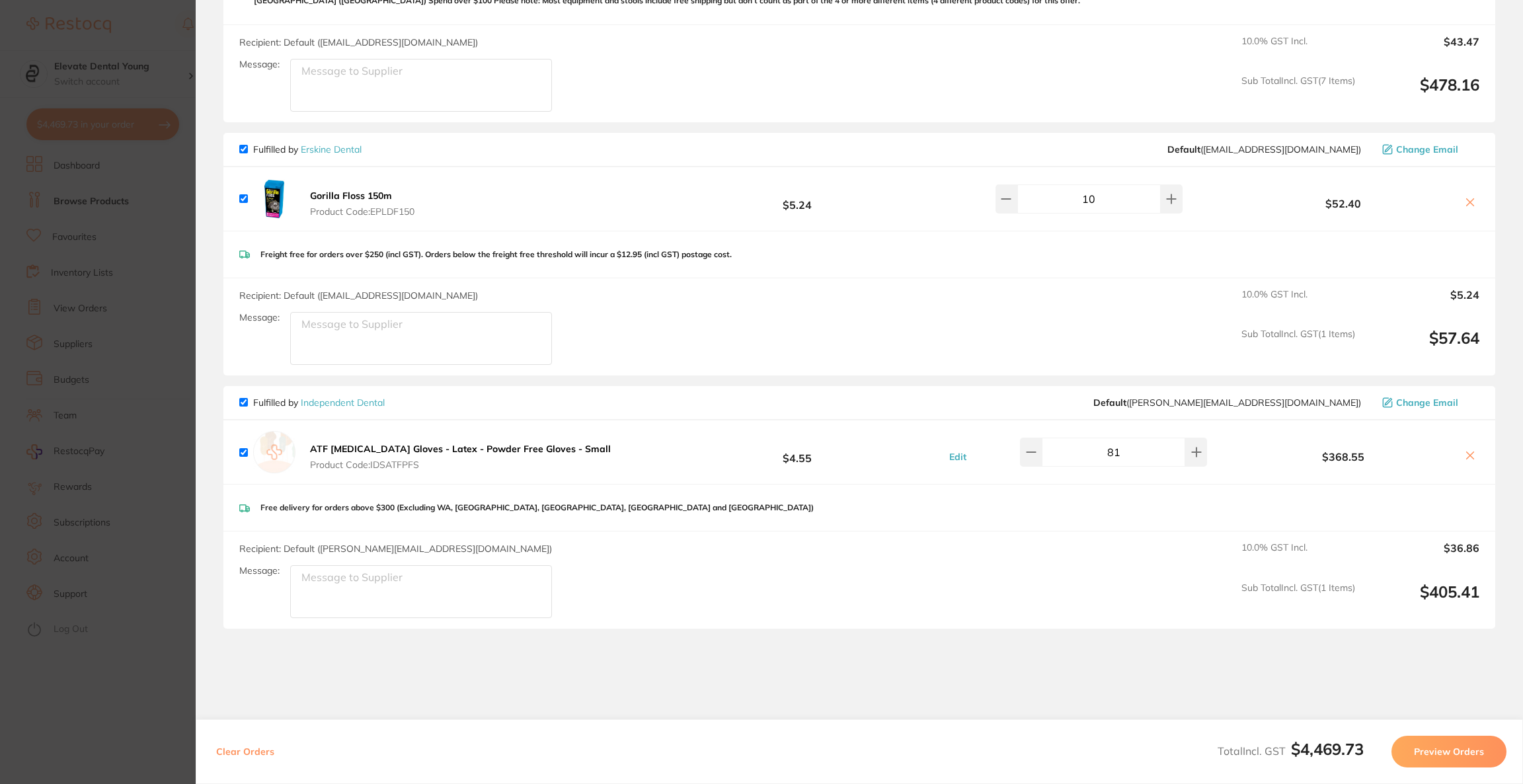
click at [1418, 763] on button "Preview Orders" at bounding box center [1449, 751] width 115 height 32
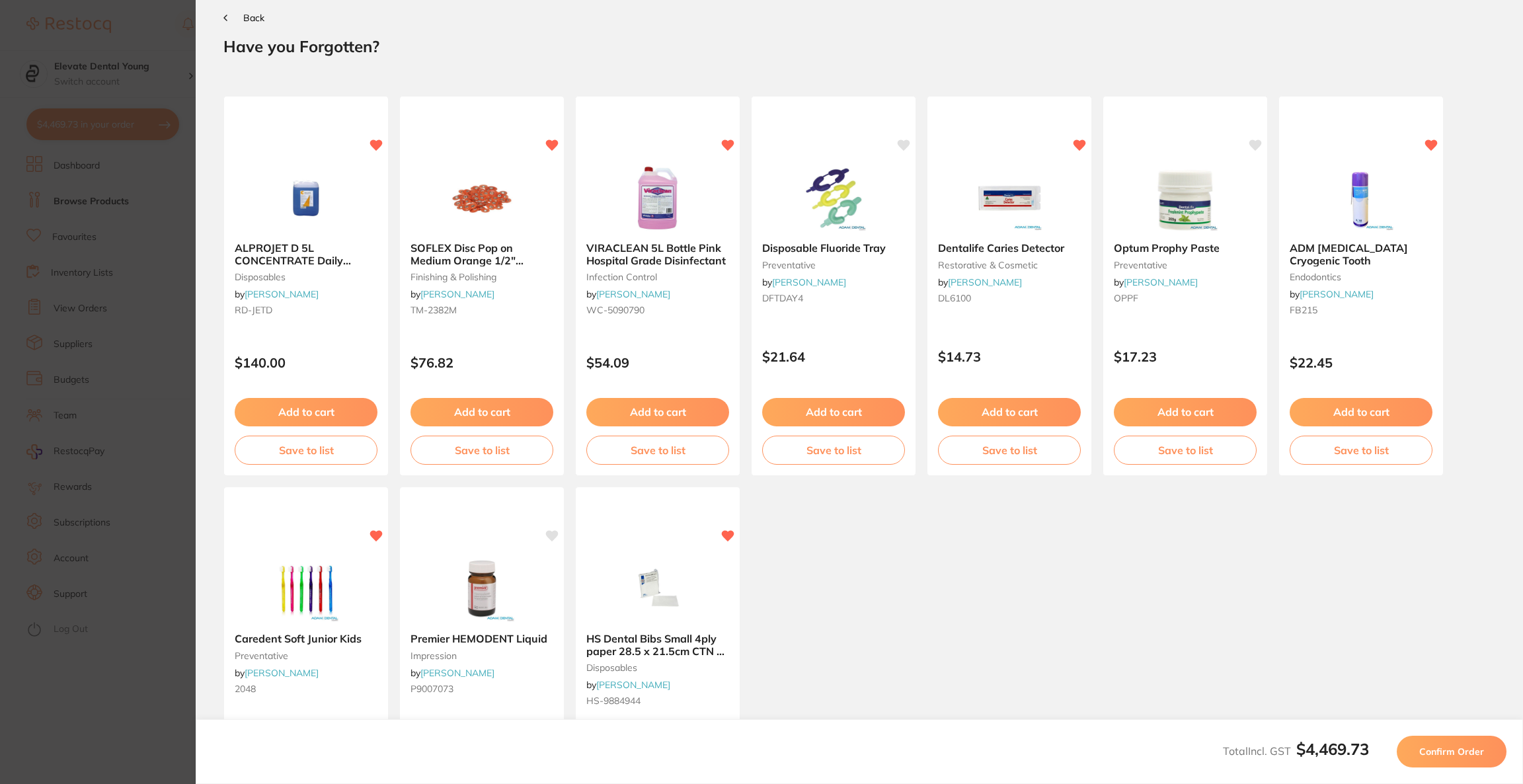
scroll to position [0, 0]
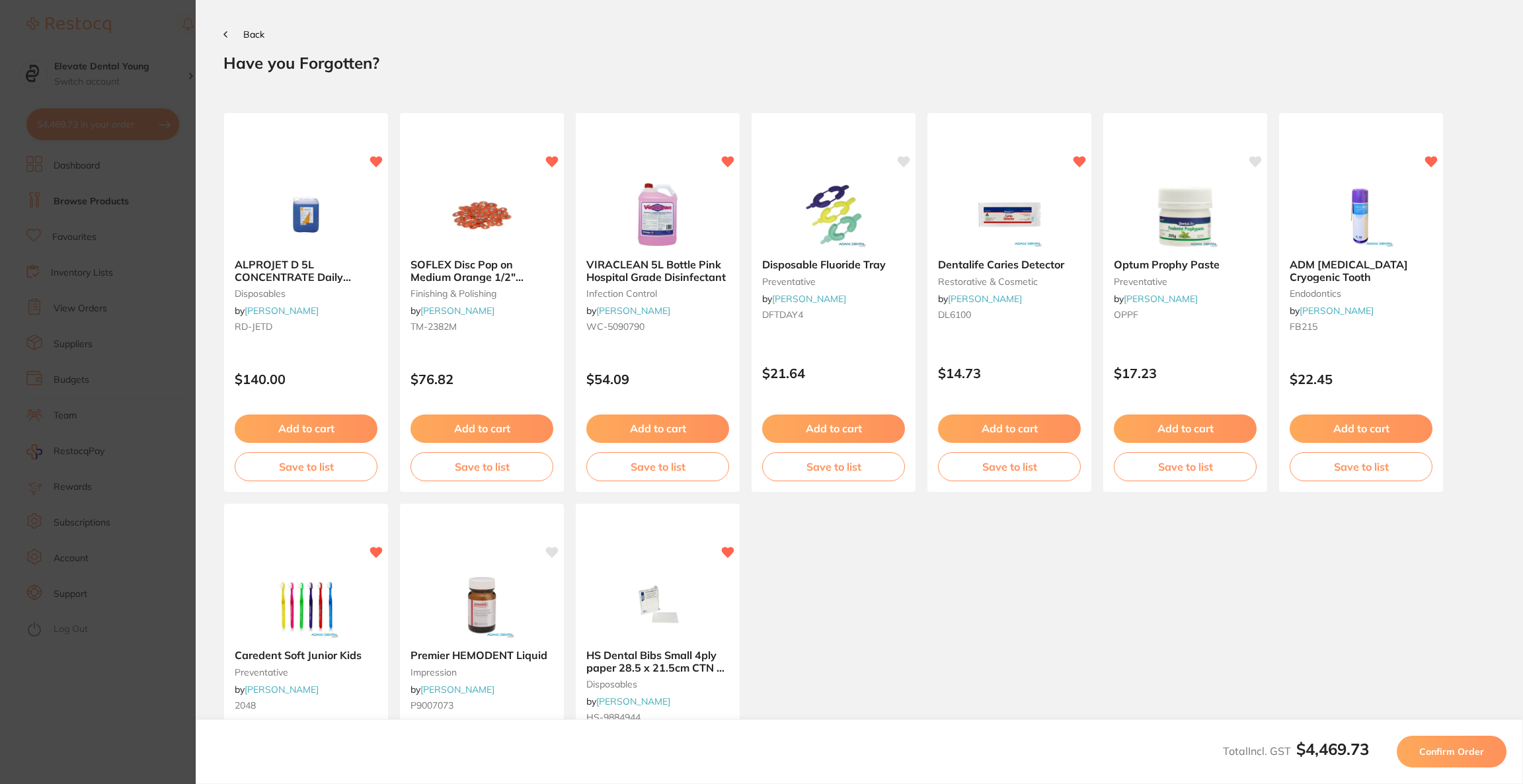
click at [1418, 763] on button "Confirm Order" at bounding box center [1451, 751] width 109 height 32
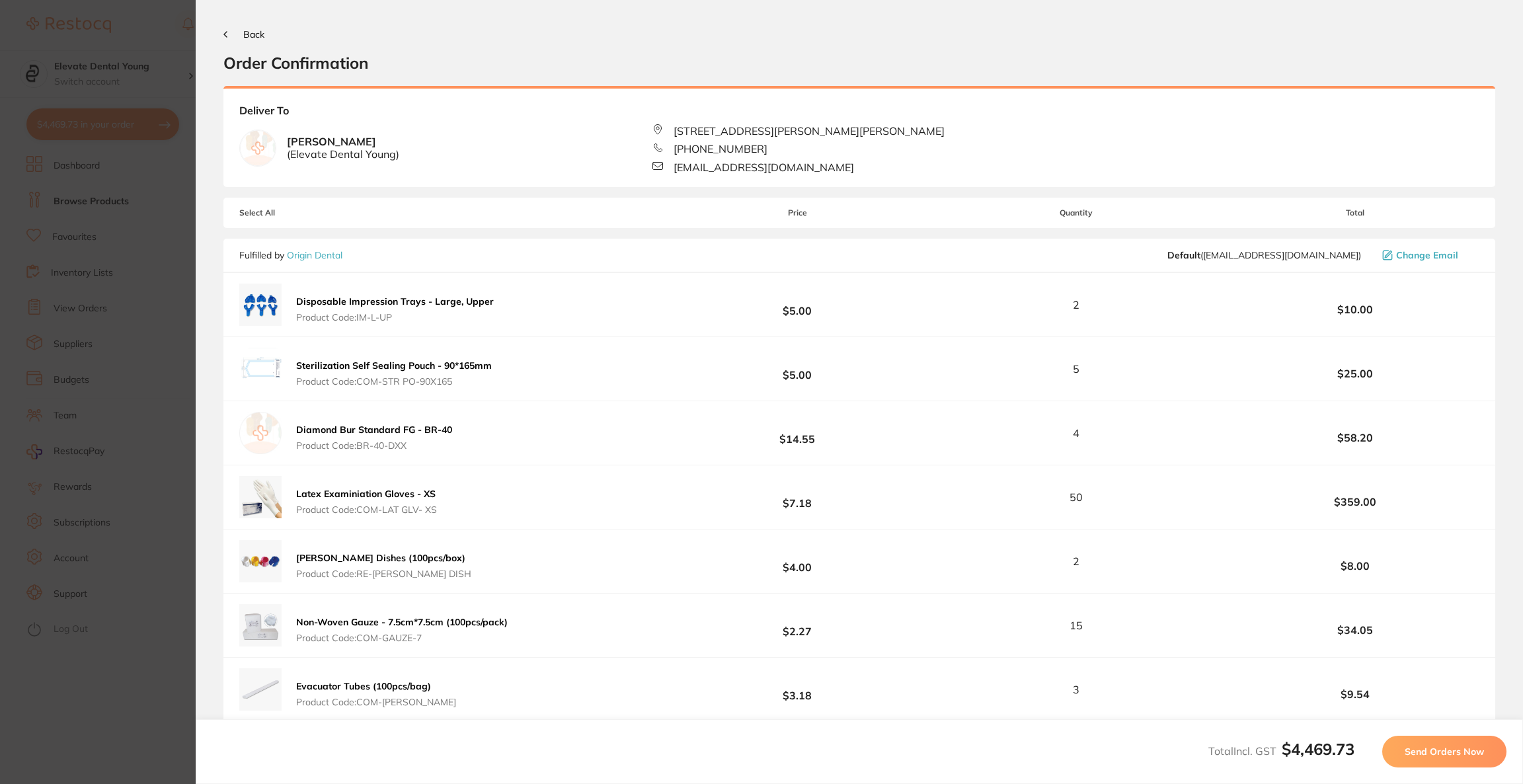
click at [1418, 763] on button "Send Orders Now" at bounding box center [1444, 751] width 124 height 32
